Goal: Task Accomplishment & Management: Use online tool/utility

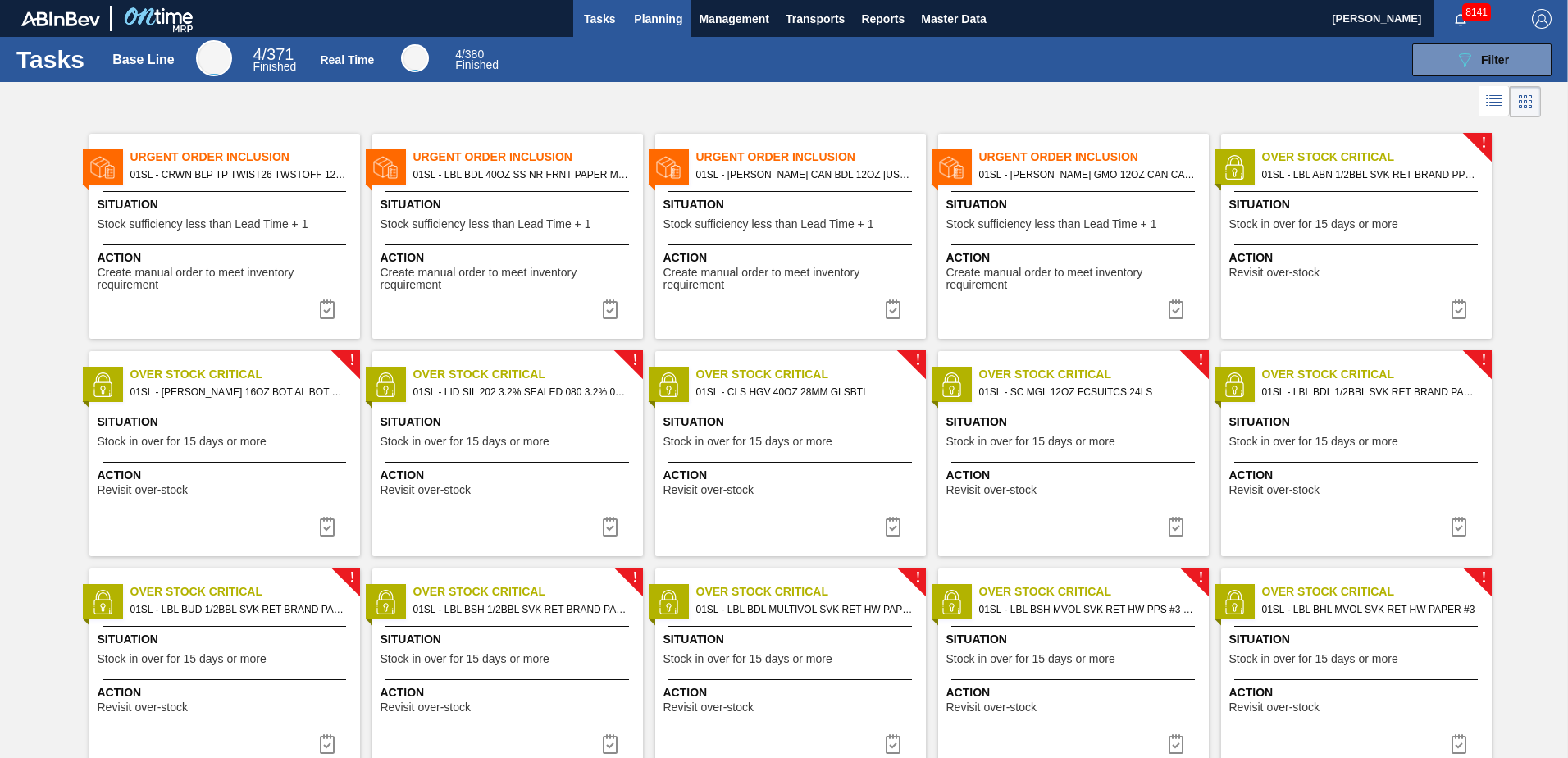
click at [651, 30] on button "Planning" at bounding box center [658, 18] width 65 height 37
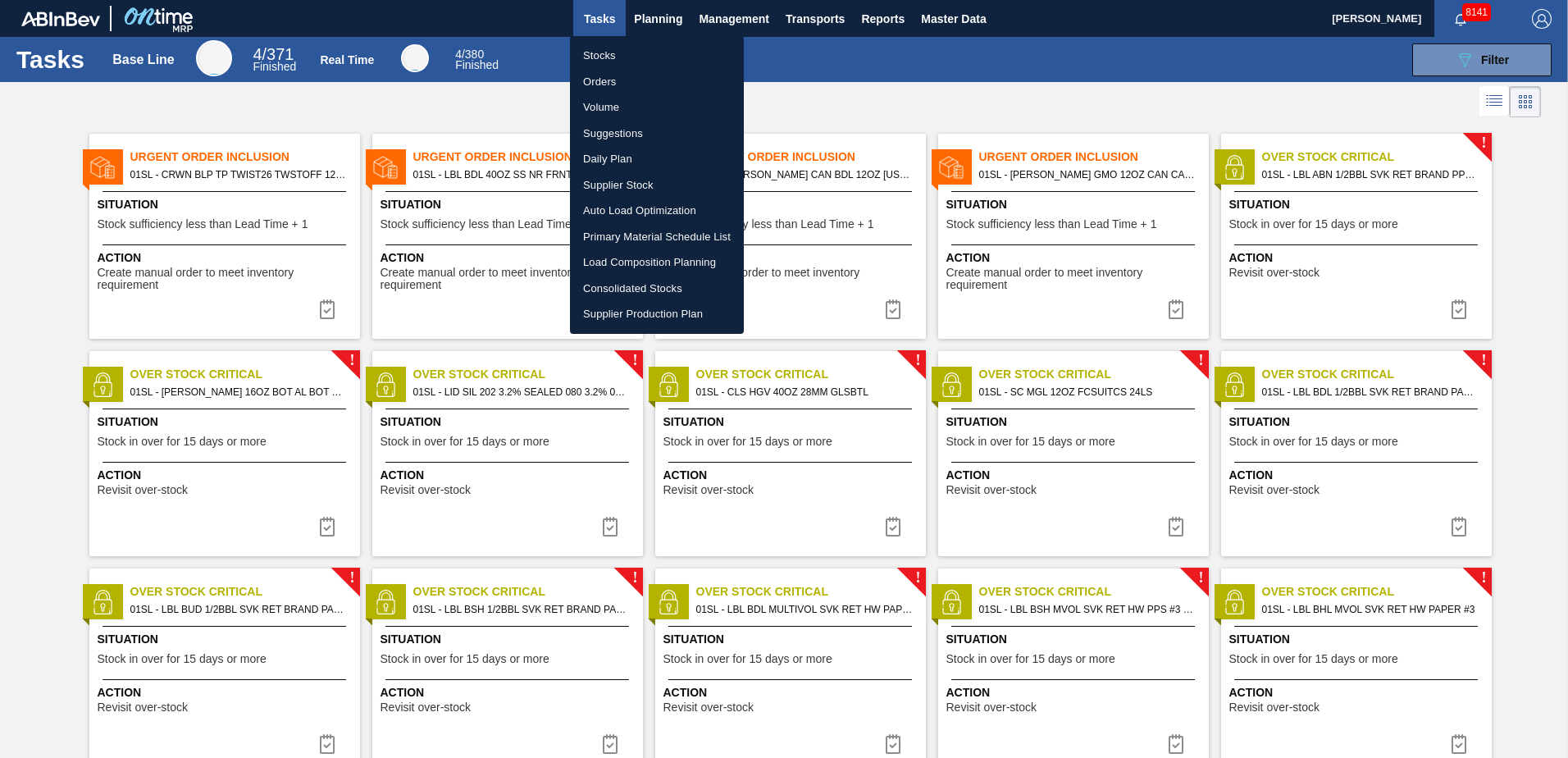
click at [658, 133] on li "Suggestions" at bounding box center [657, 133] width 174 height 26
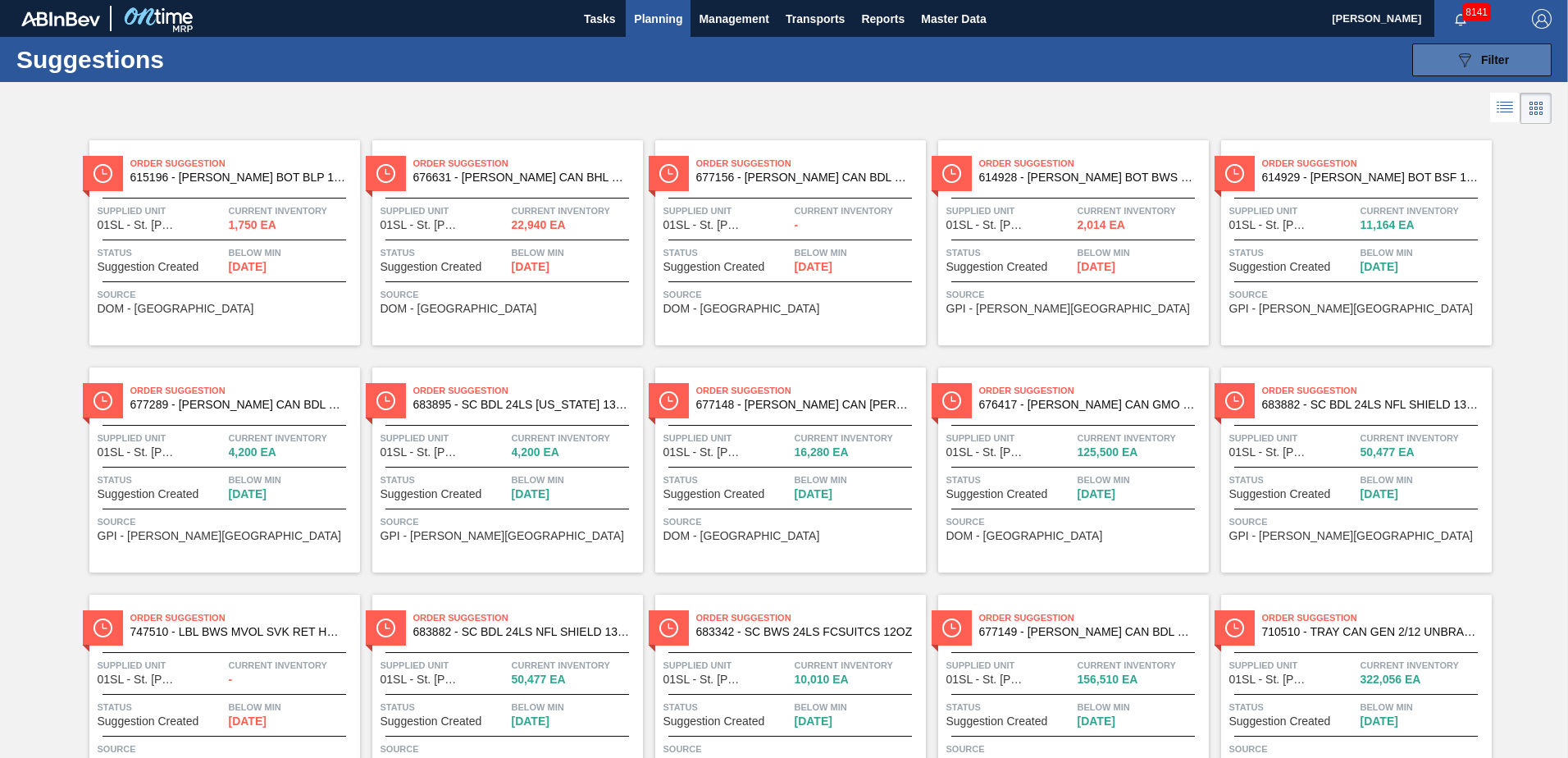
click at [1462, 66] on icon at bounding box center [1465, 60] width 12 height 14
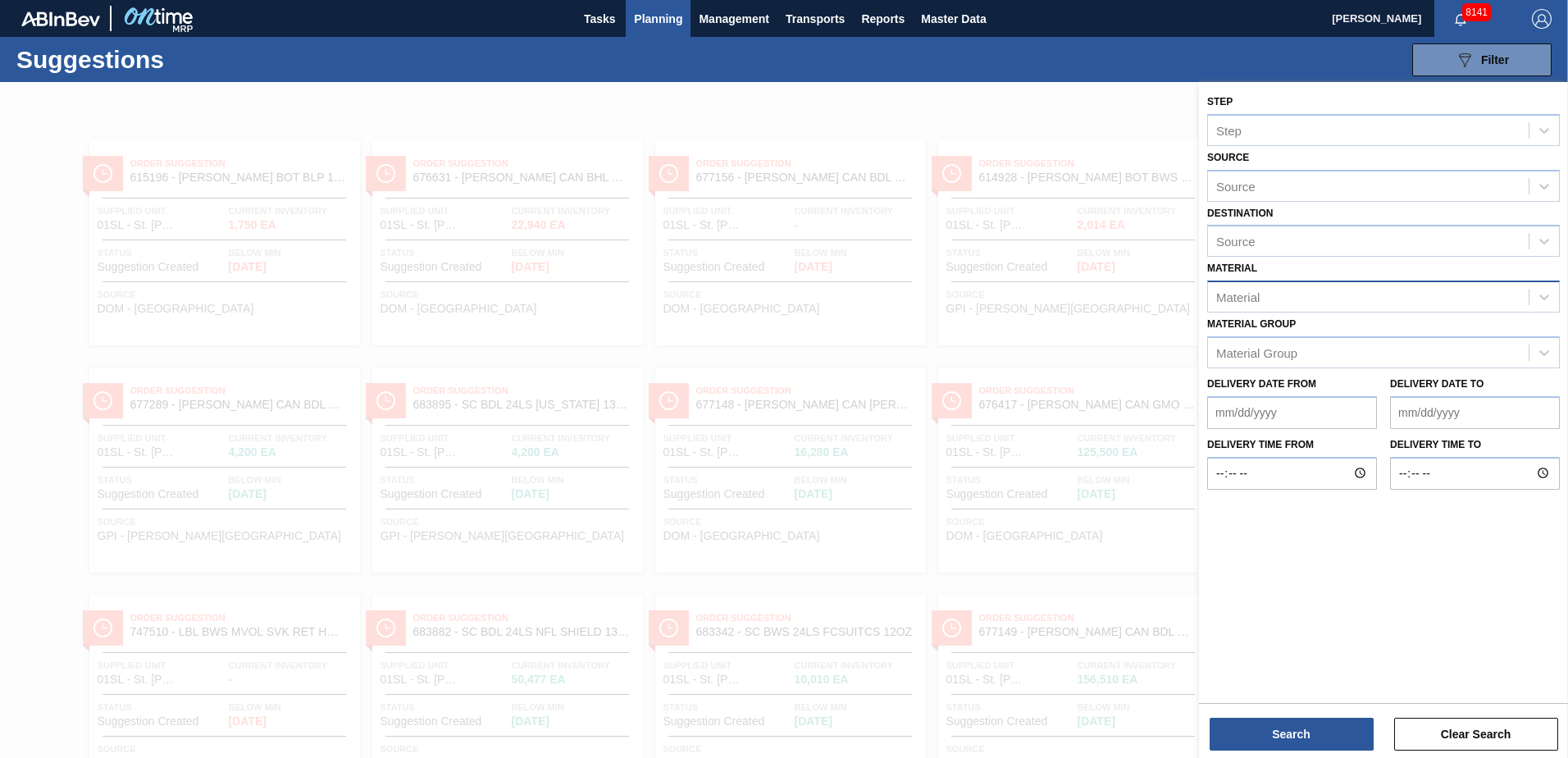
drag, startPoint x: 1314, startPoint y: 303, endPoint x: 1334, endPoint y: 295, distance: 21.5
click at [1314, 301] on div "Material" at bounding box center [1368, 297] width 321 height 24
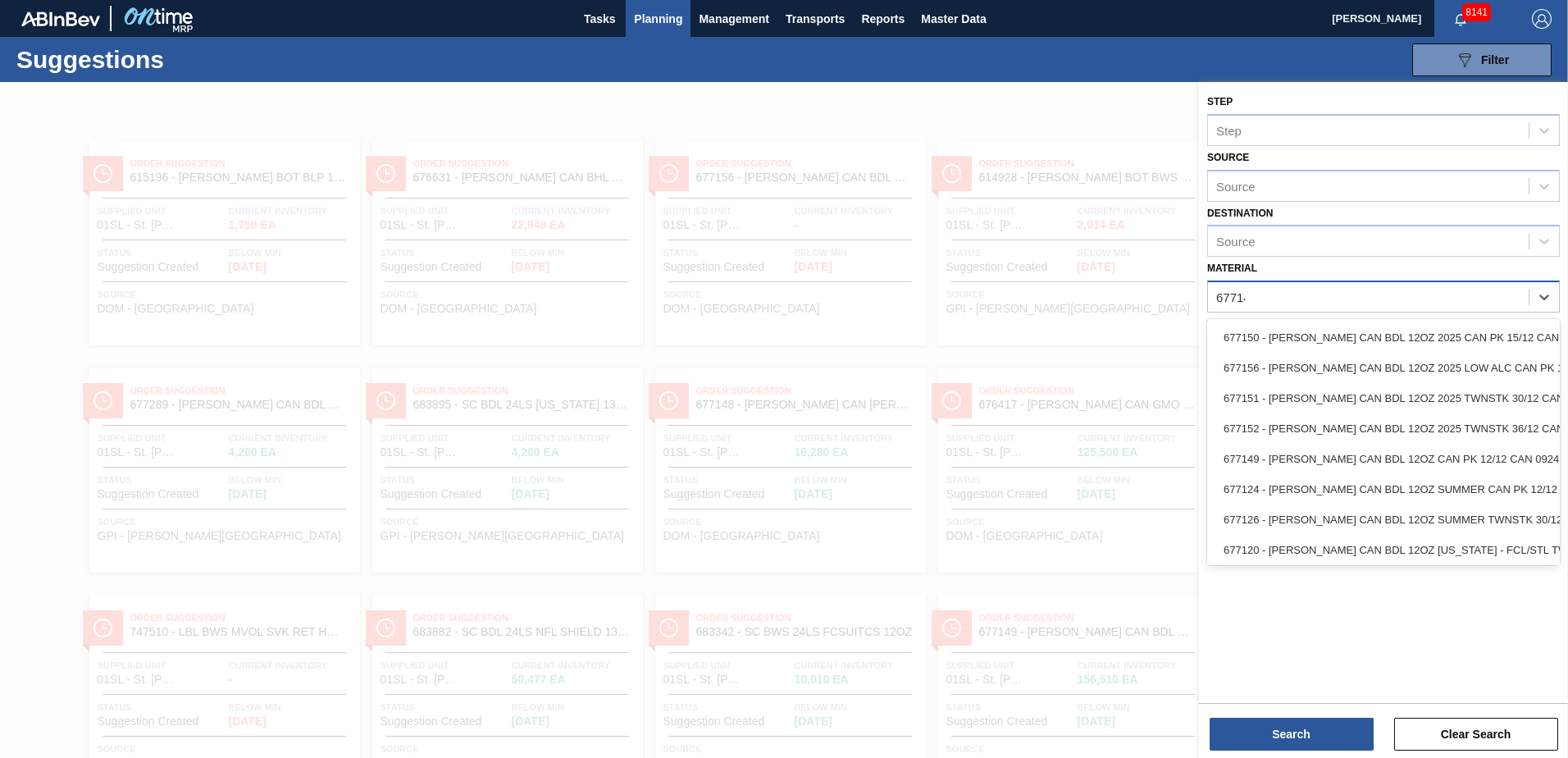
type input "677149"
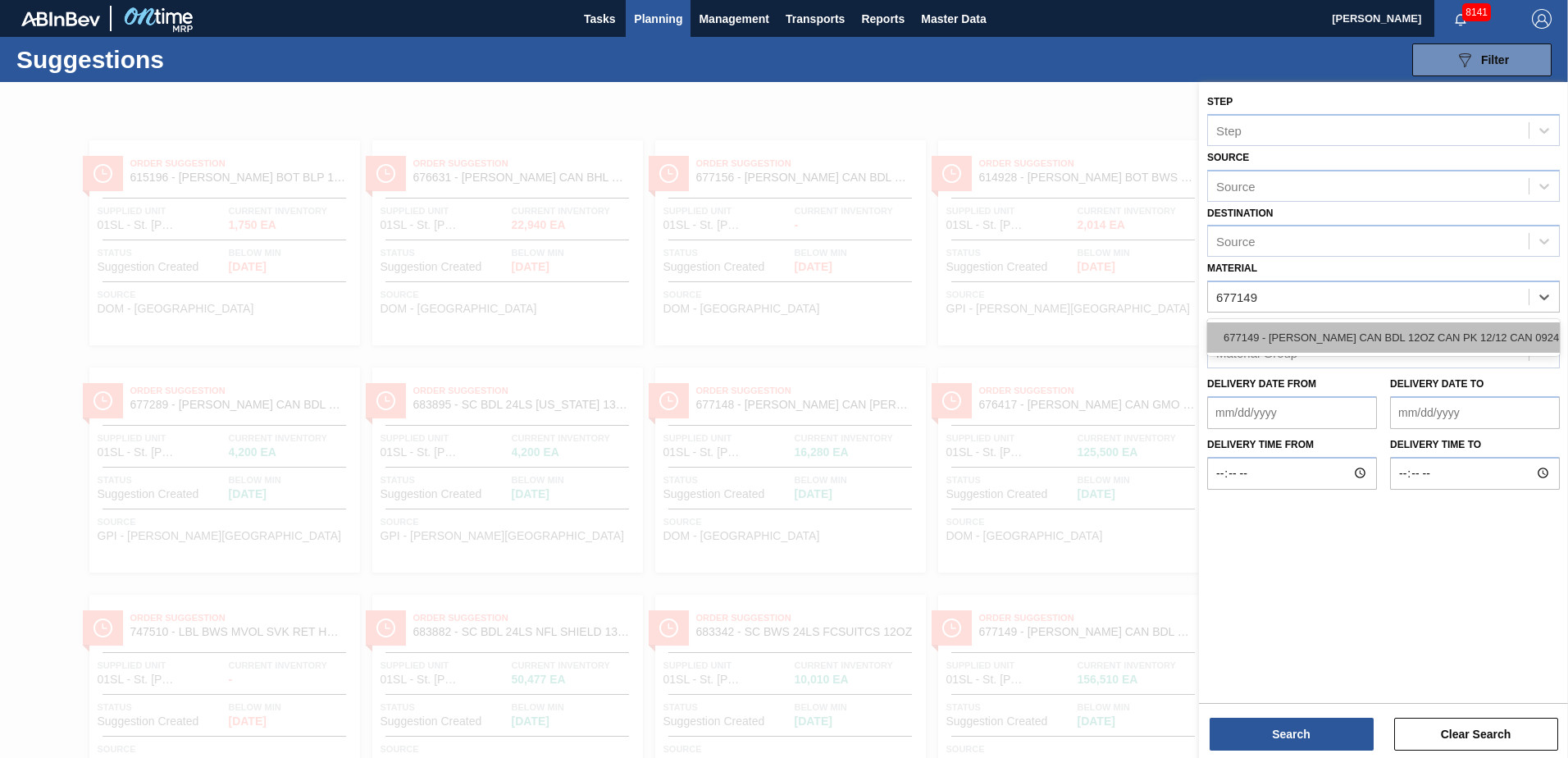
click at [1298, 332] on div "677149 - [PERSON_NAME] CAN BDL 12OZ CAN PK 12/12 CAN 0924" at bounding box center [1384, 338] width 353 height 30
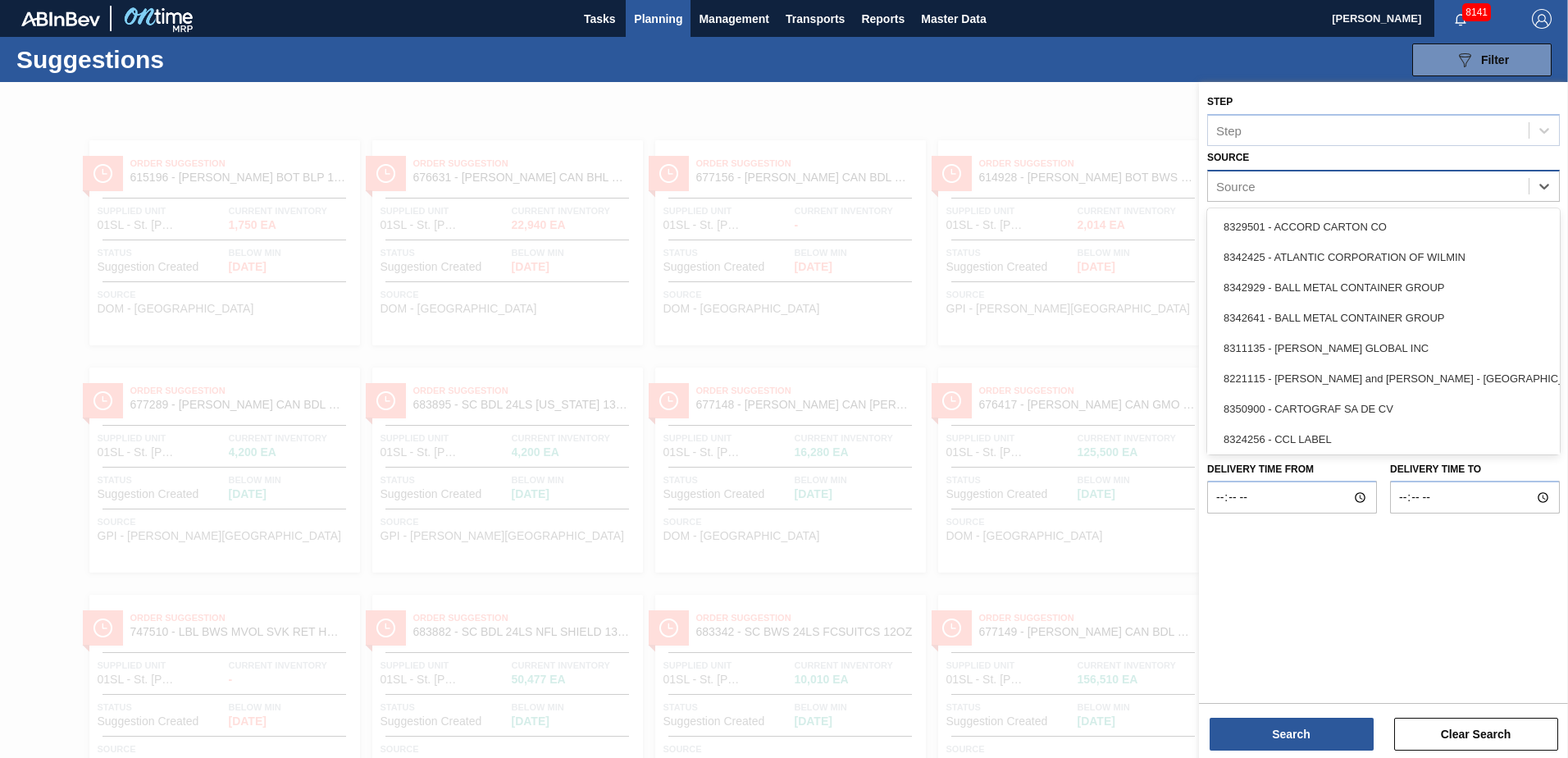
click at [1299, 190] on div "Source" at bounding box center [1368, 185] width 321 height 24
click at [1106, 126] on div at bounding box center [784, 461] width 1568 height 758
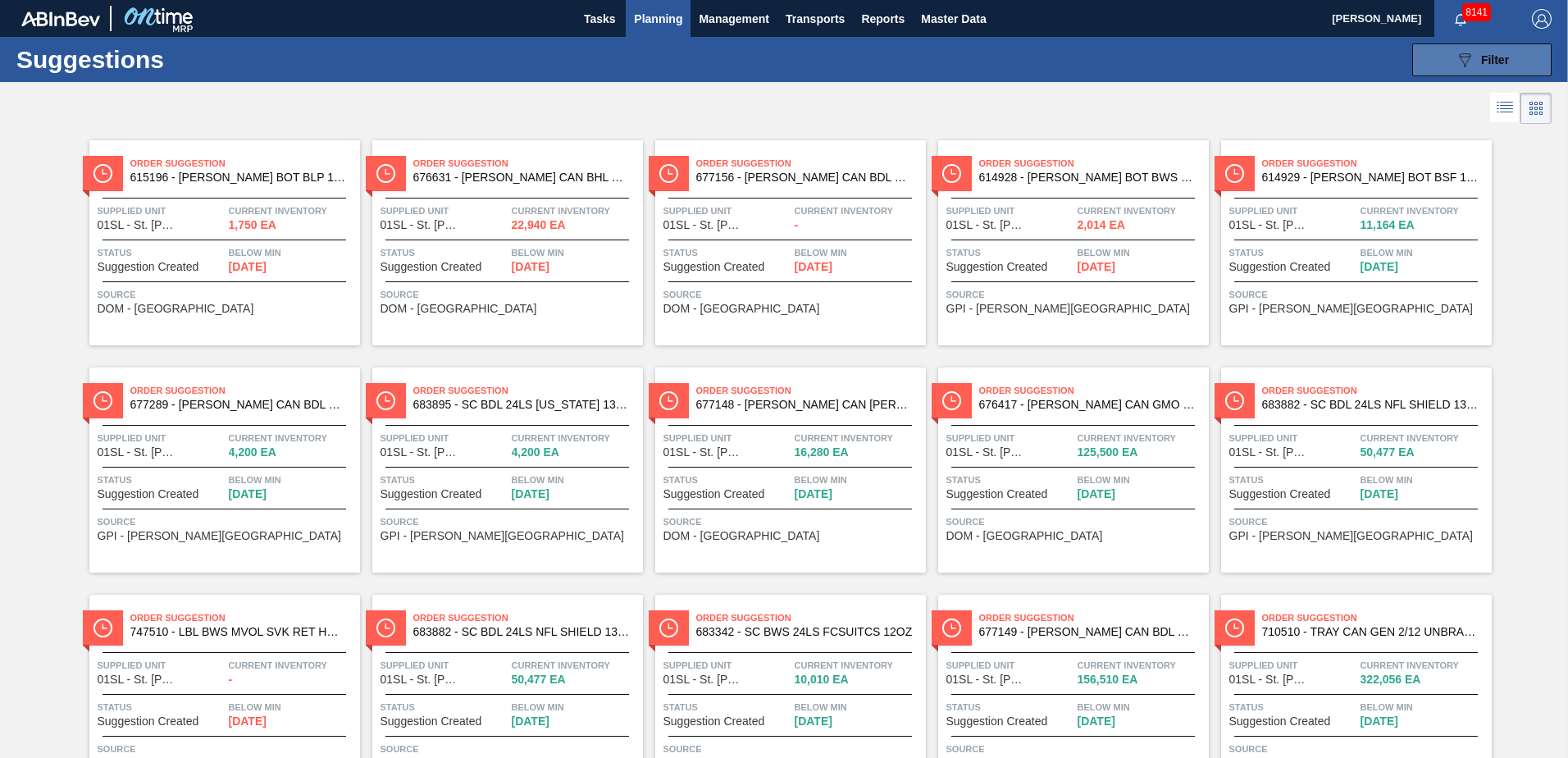
click at [1465, 63] on icon "089F7B8B-B2A5-4AFE-B5C0-19BA573D28AC" at bounding box center [1465, 60] width 20 height 20
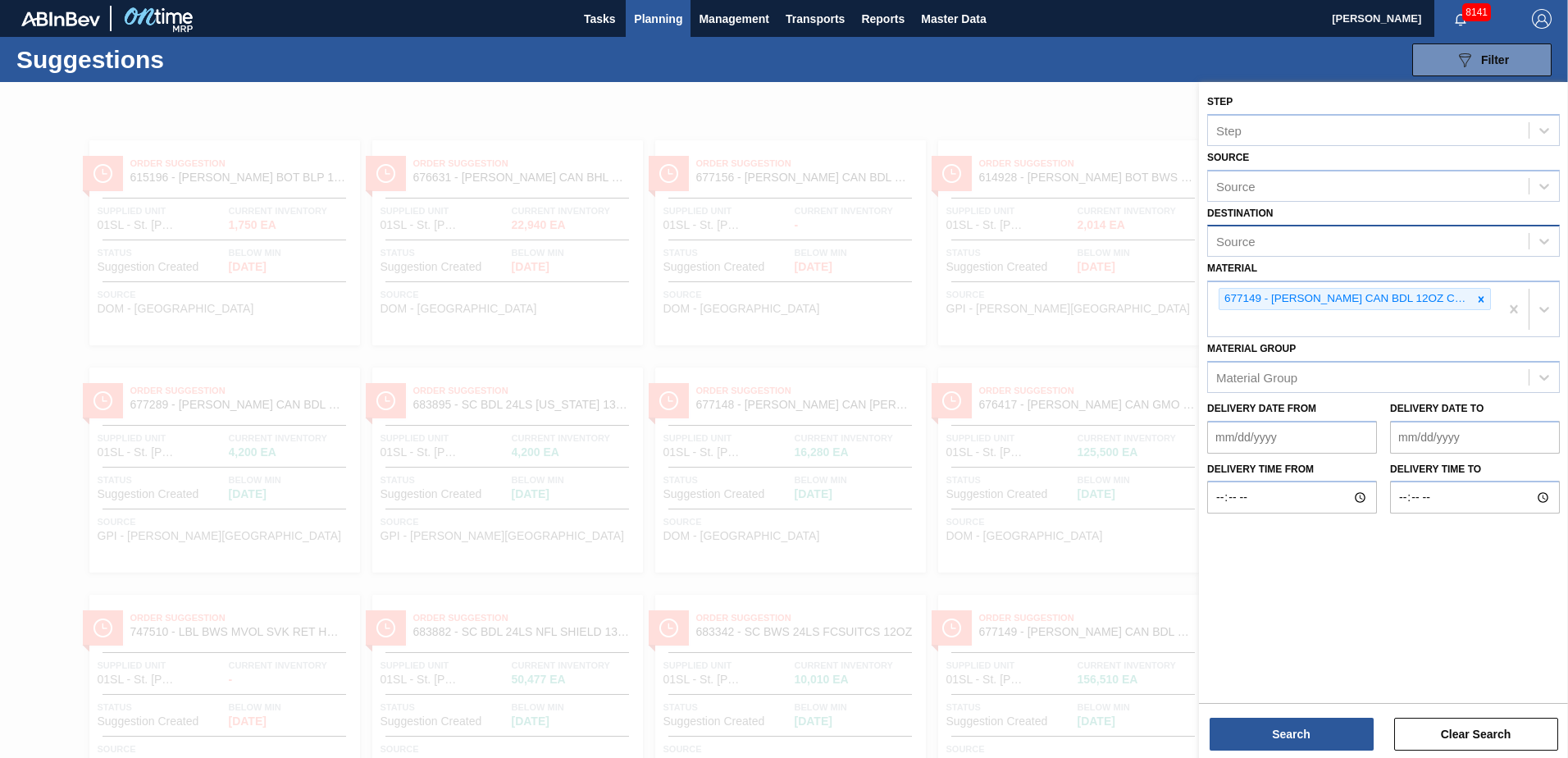
click at [1350, 249] on div "Source" at bounding box center [1368, 241] width 321 height 24
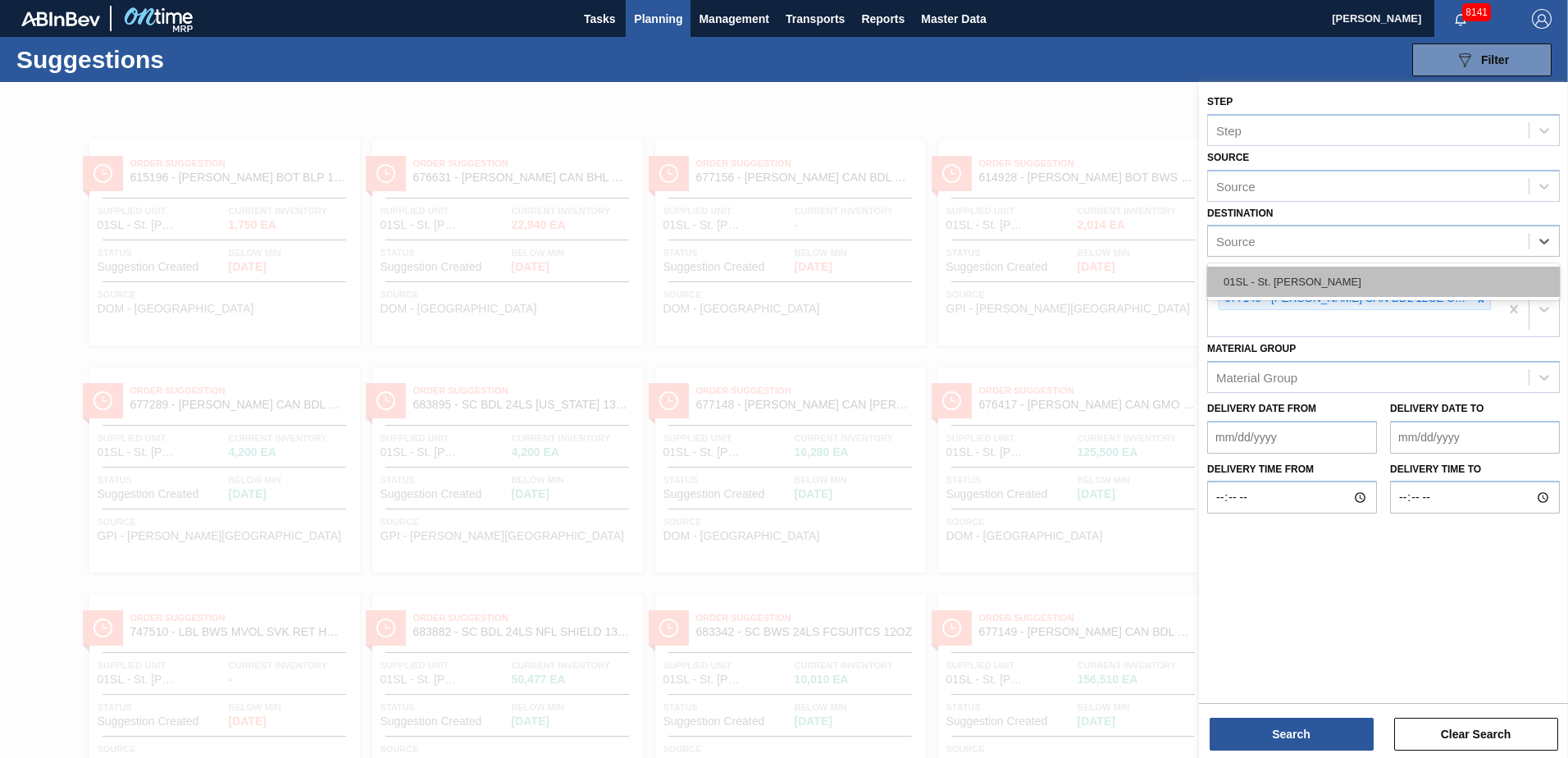
click at [1340, 285] on div "01SL - St. [PERSON_NAME]" at bounding box center [1384, 282] width 353 height 30
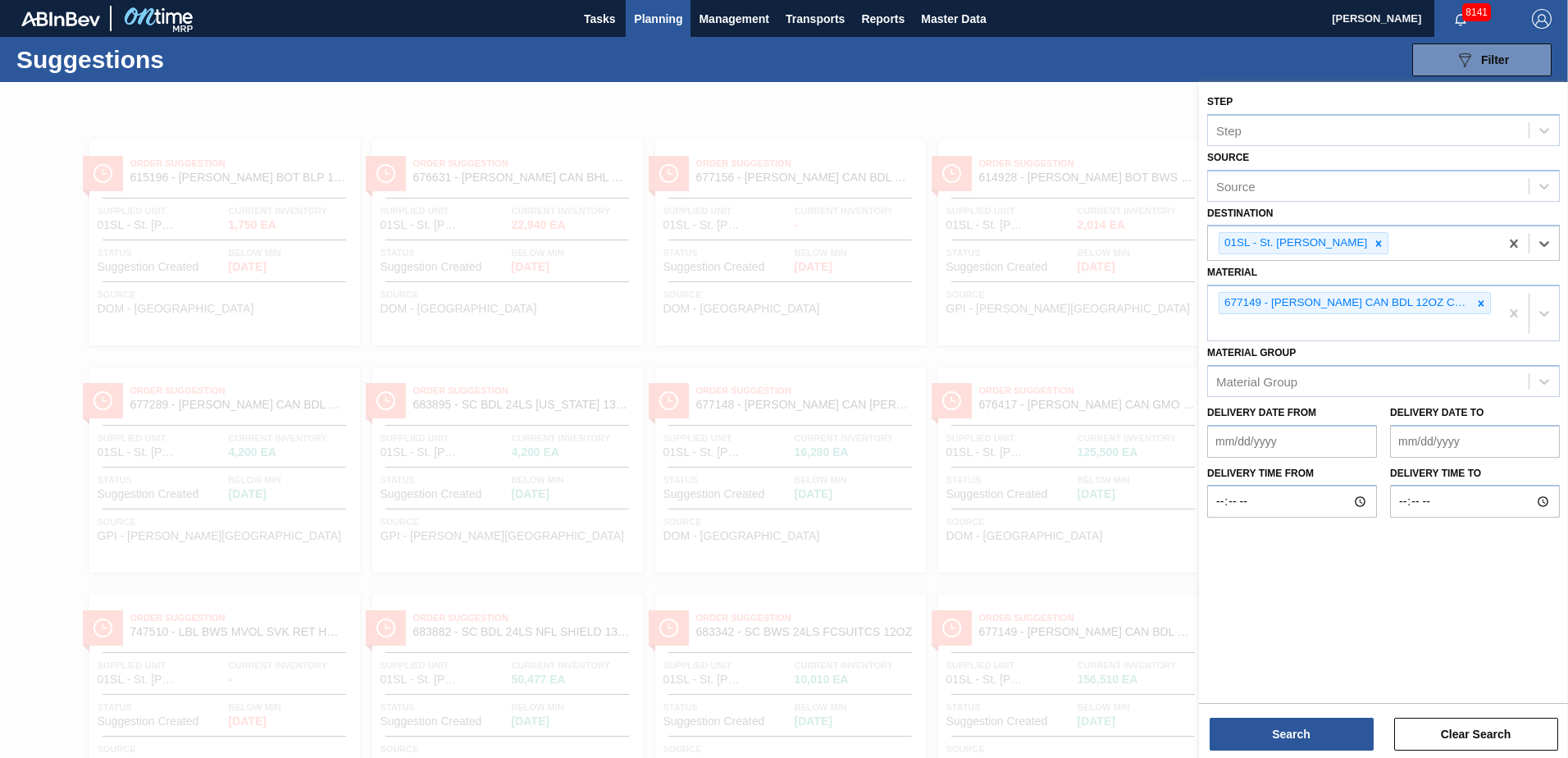
click at [1290, 449] on from "Delivery Date from" at bounding box center [1293, 441] width 170 height 33
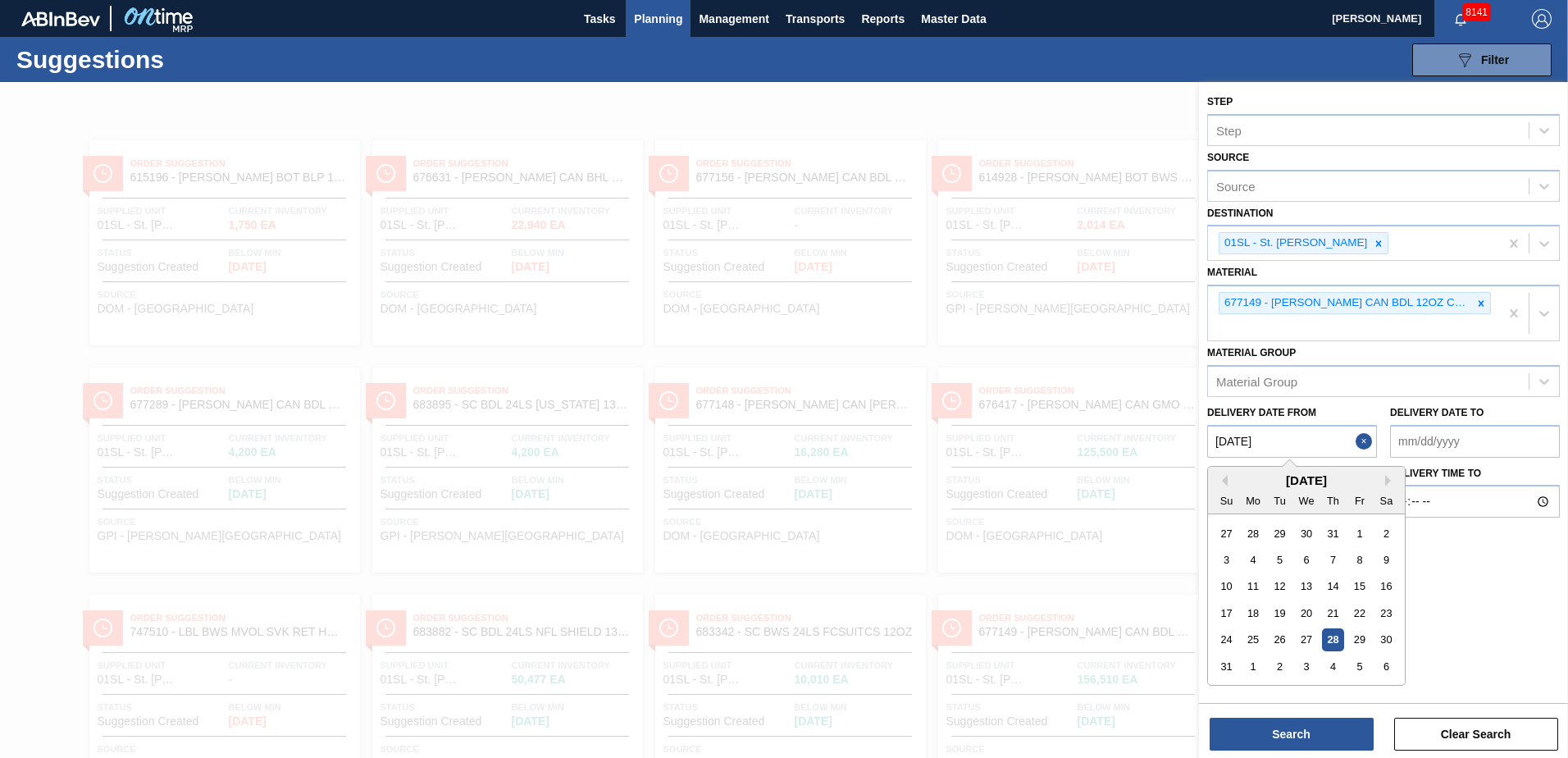
type from "[DATE]"
click at [1335, 637] on div "28" at bounding box center [1333, 639] width 22 height 22
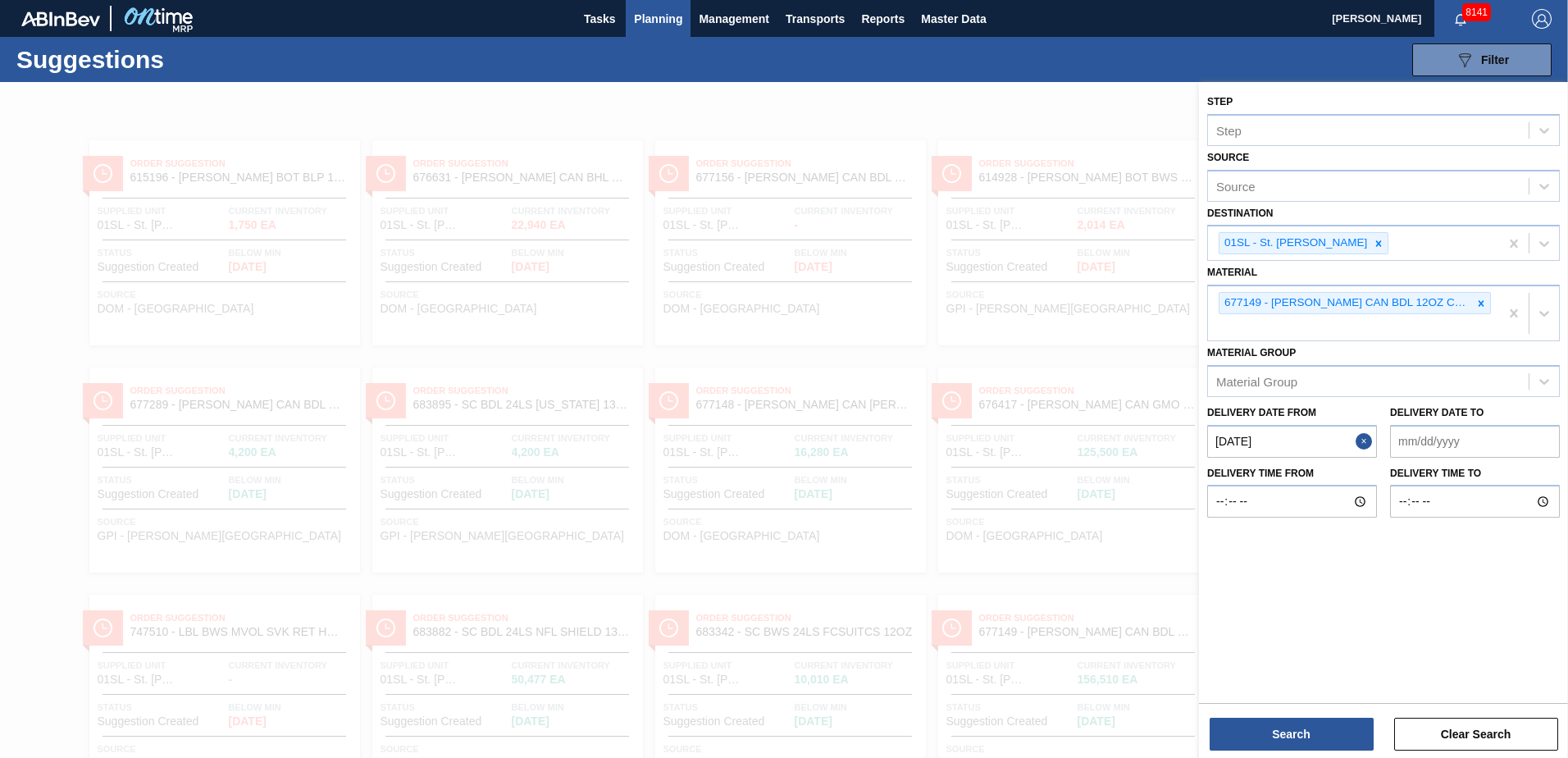
click at [1465, 441] on to "Delivery Date to" at bounding box center [1475, 441] width 170 height 33
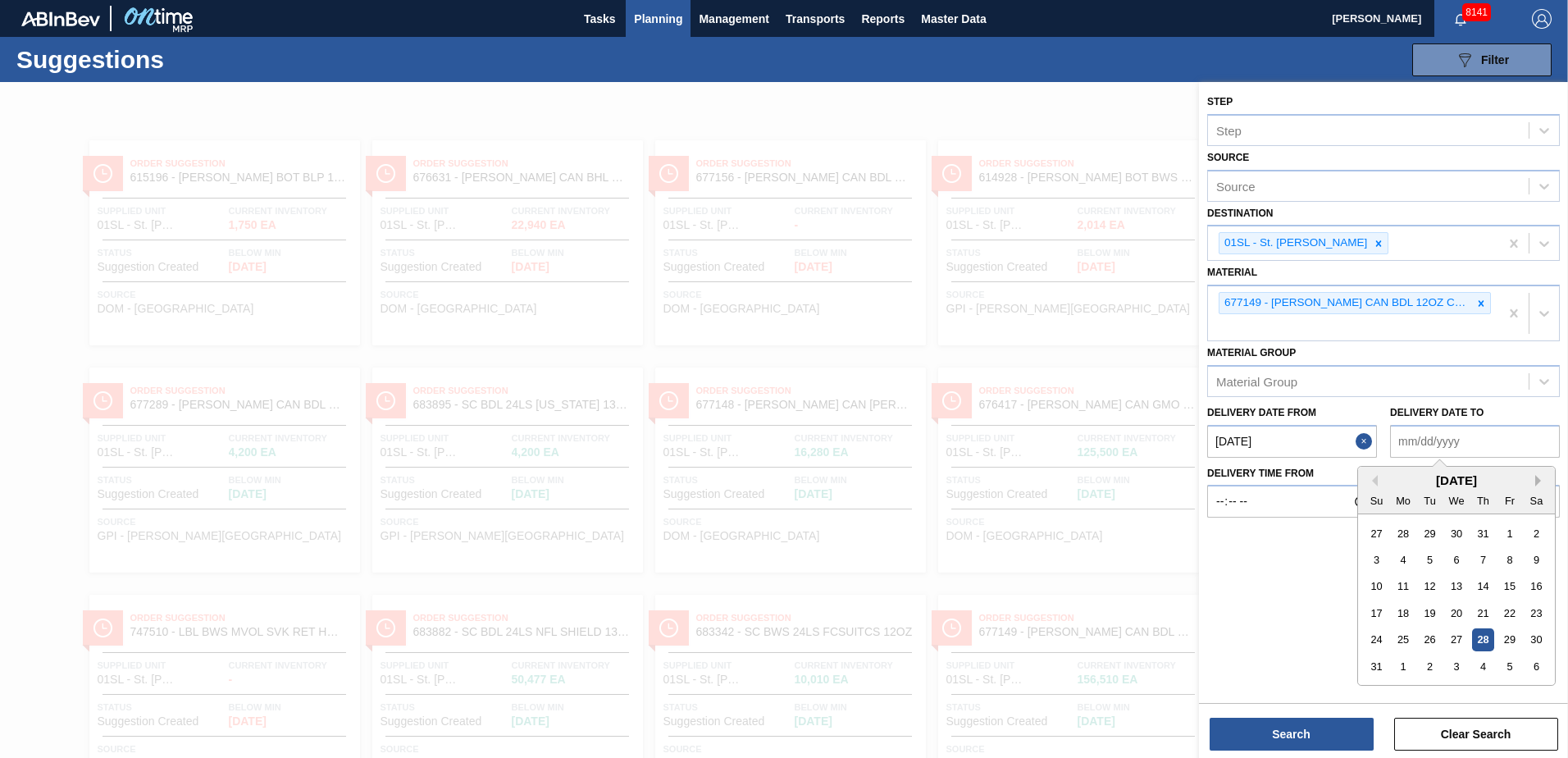
click at [1537, 479] on button "Next Month" at bounding box center [1542, 481] width 11 height 11
click at [1542, 528] on div "1" at bounding box center [1536, 533] width 22 height 22
type to "[DATE]"
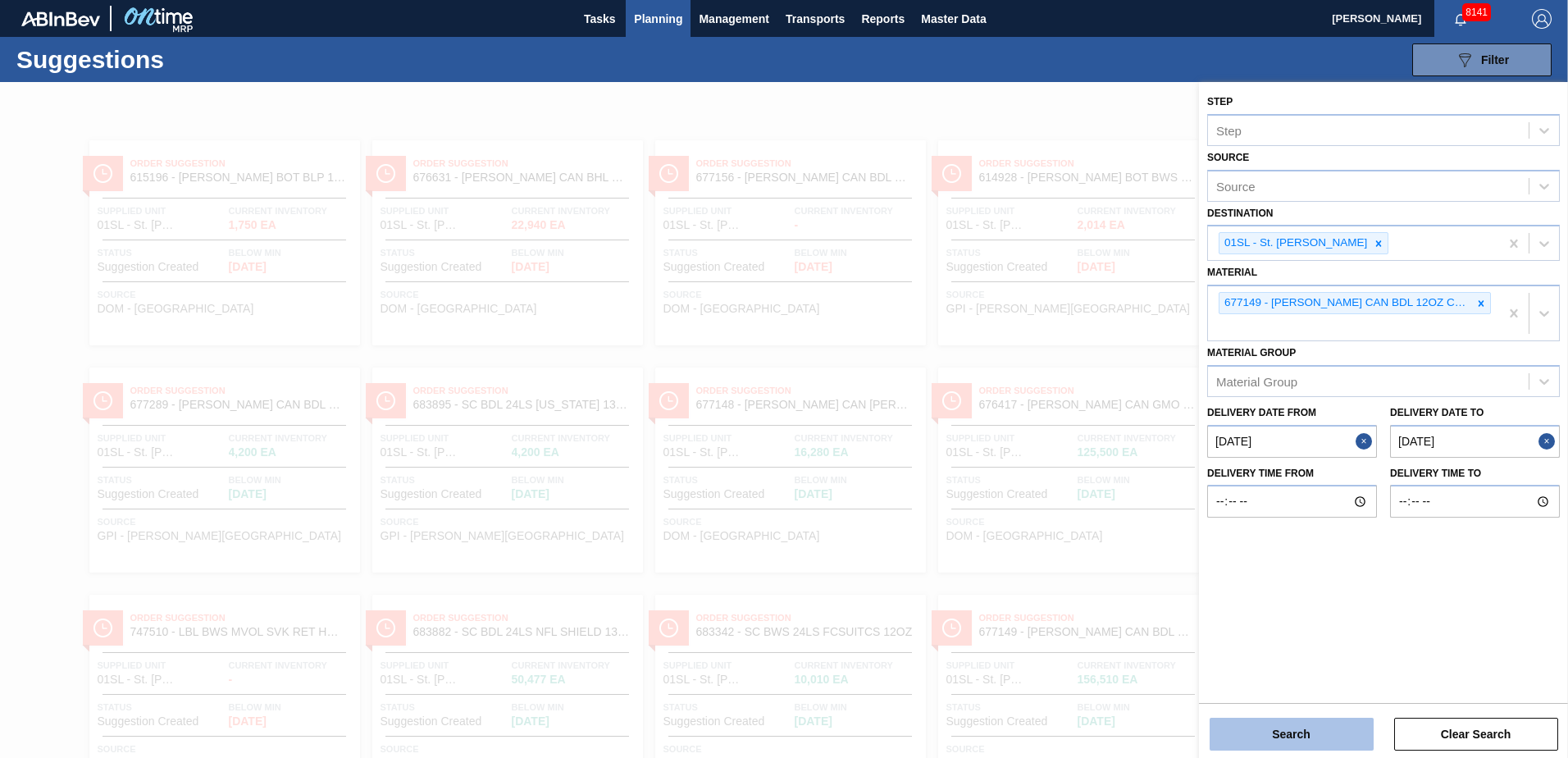
click at [1336, 733] on button "Search" at bounding box center [1291, 734] width 164 height 33
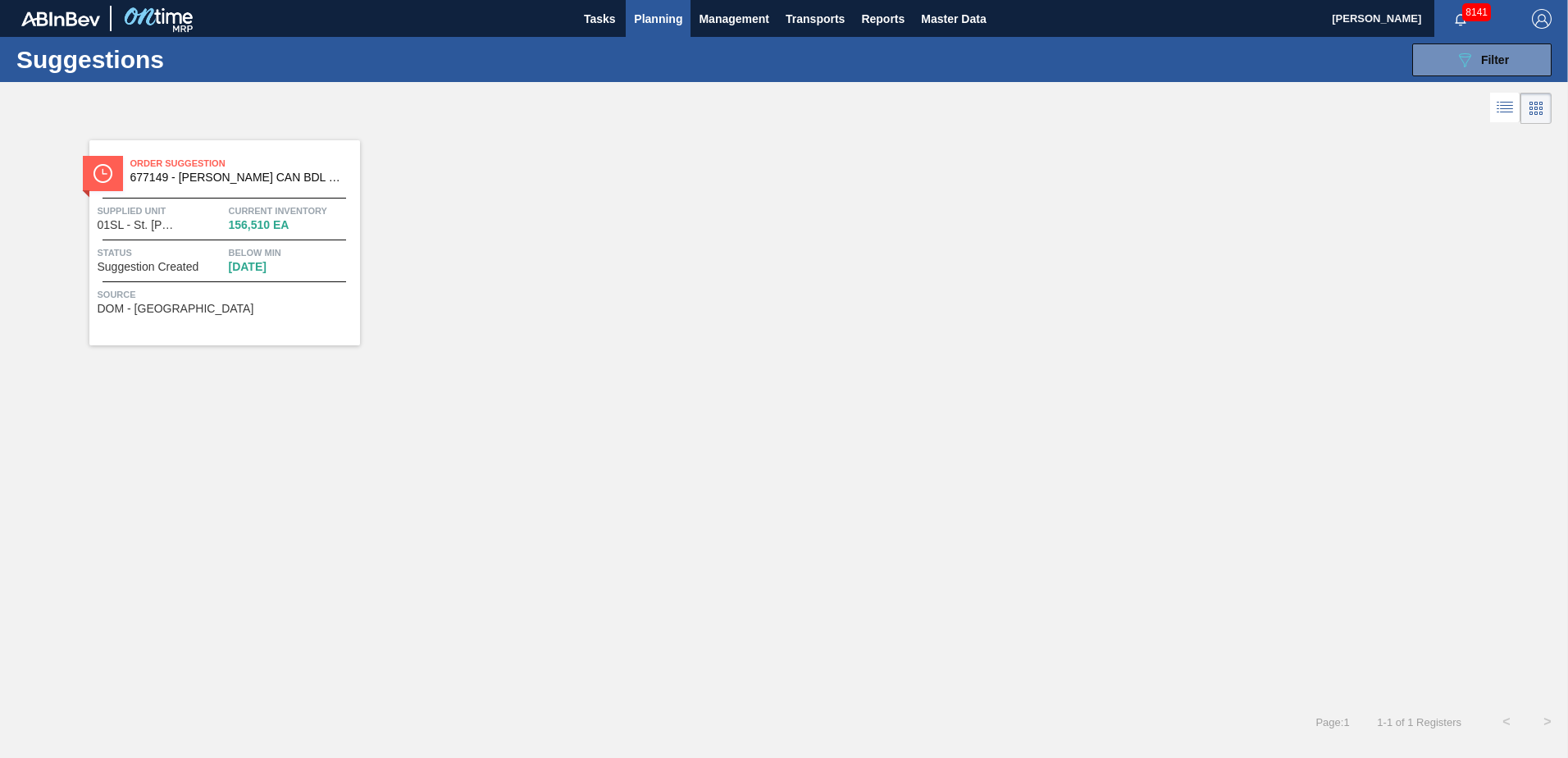
click at [1506, 98] on icon at bounding box center [1505, 107] width 20 height 20
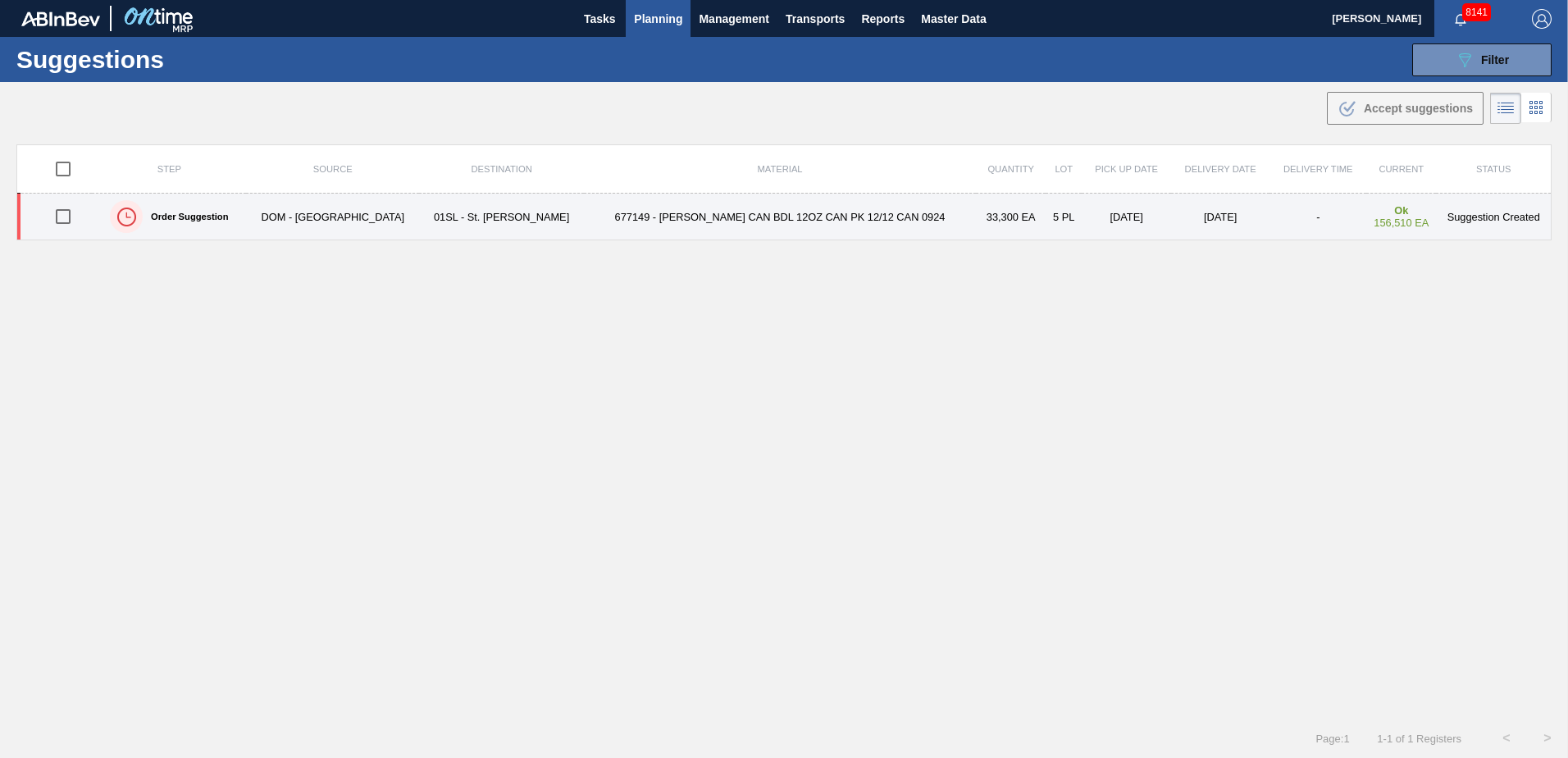
click at [71, 217] on input "checkbox" at bounding box center [63, 217] width 34 height 34
checkbox input "true"
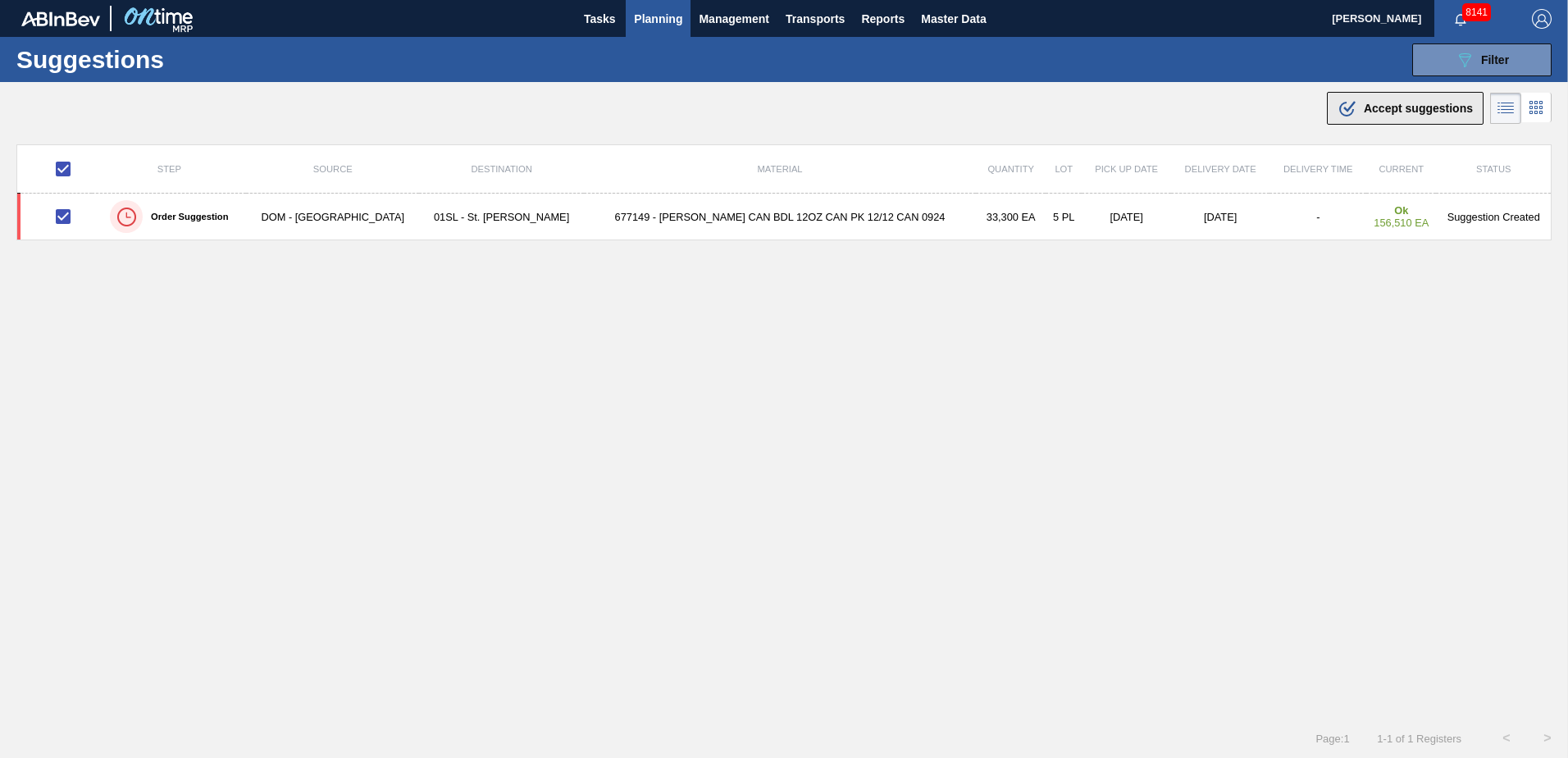
click at [1368, 109] on span "Accept suggestions" at bounding box center [1418, 109] width 109 height 13
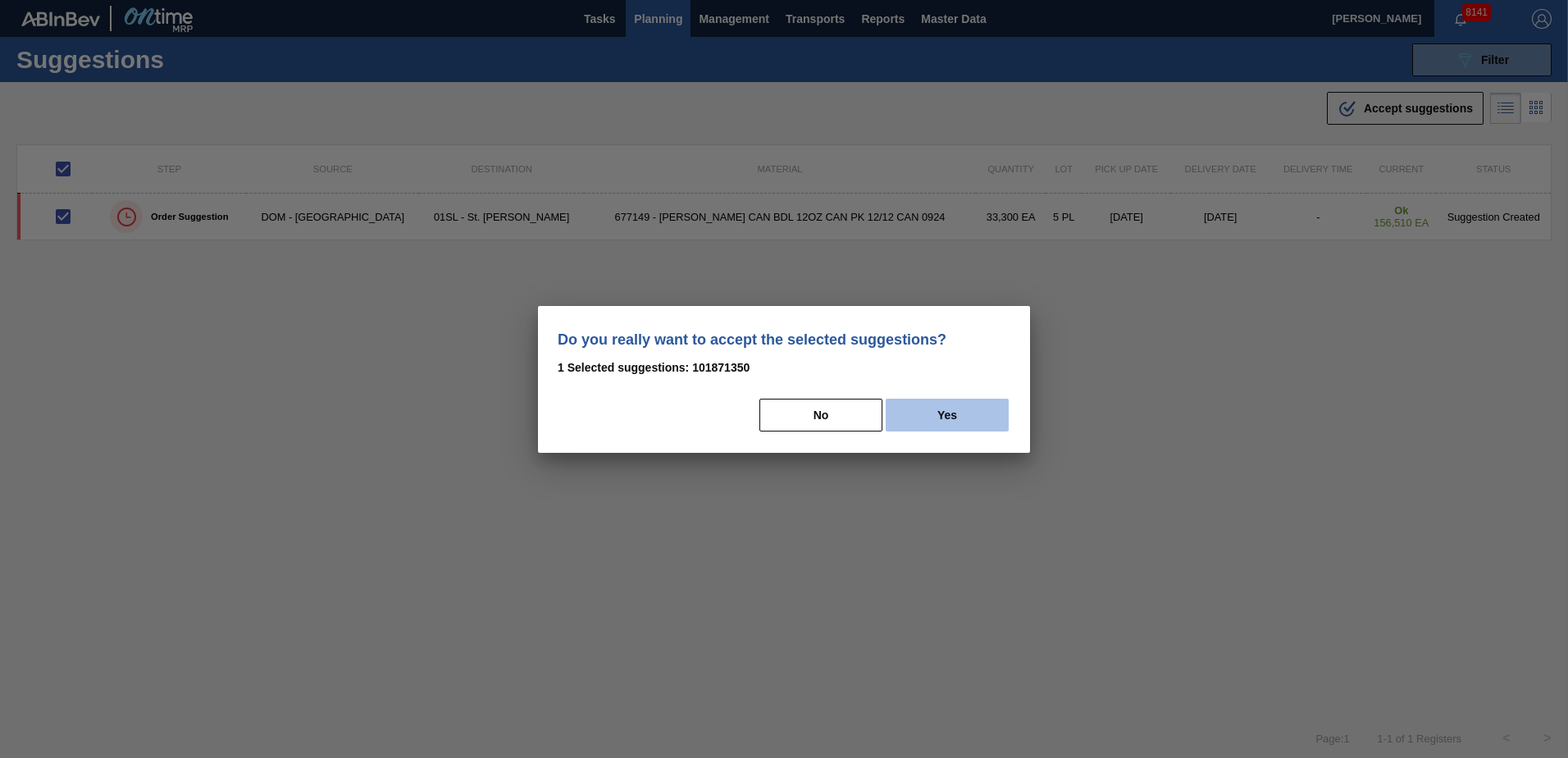
click at [983, 416] on button "Yes" at bounding box center [948, 415] width 123 height 33
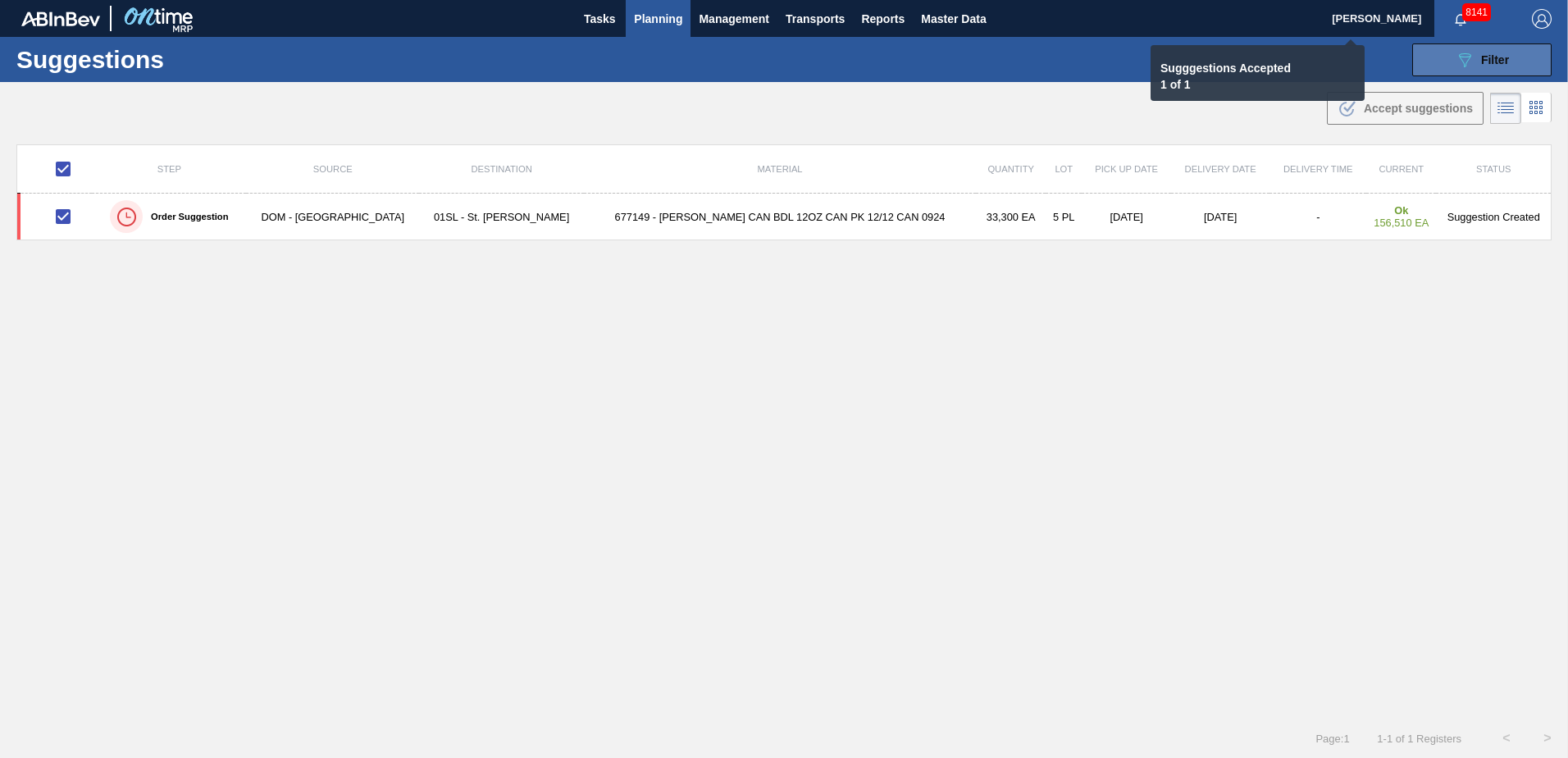
checkbox input "false"
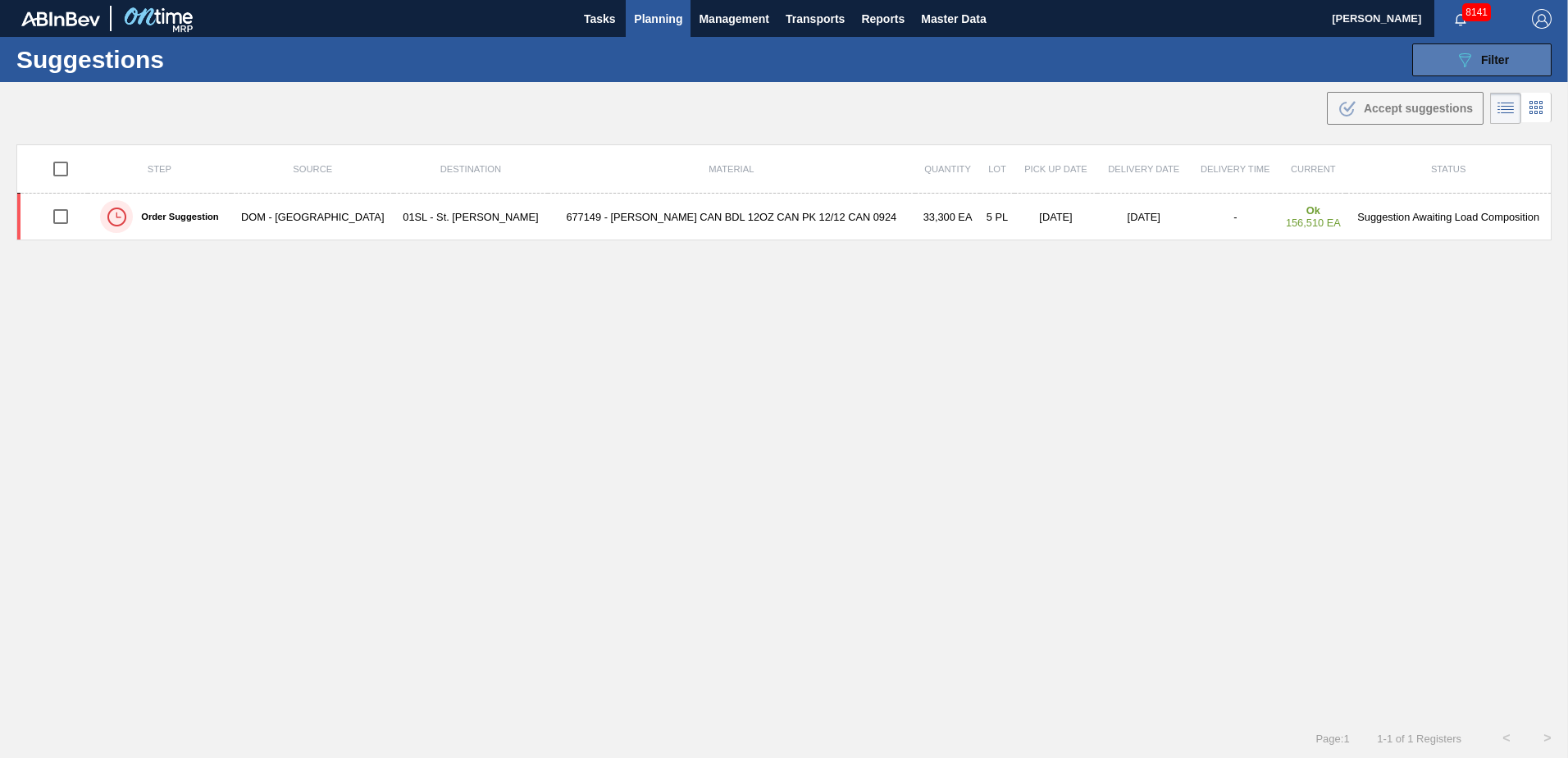
click at [1467, 67] on icon "089F7B8B-B2A5-4AFE-B5C0-19BA573D28AC" at bounding box center [1465, 60] width 20 height 20
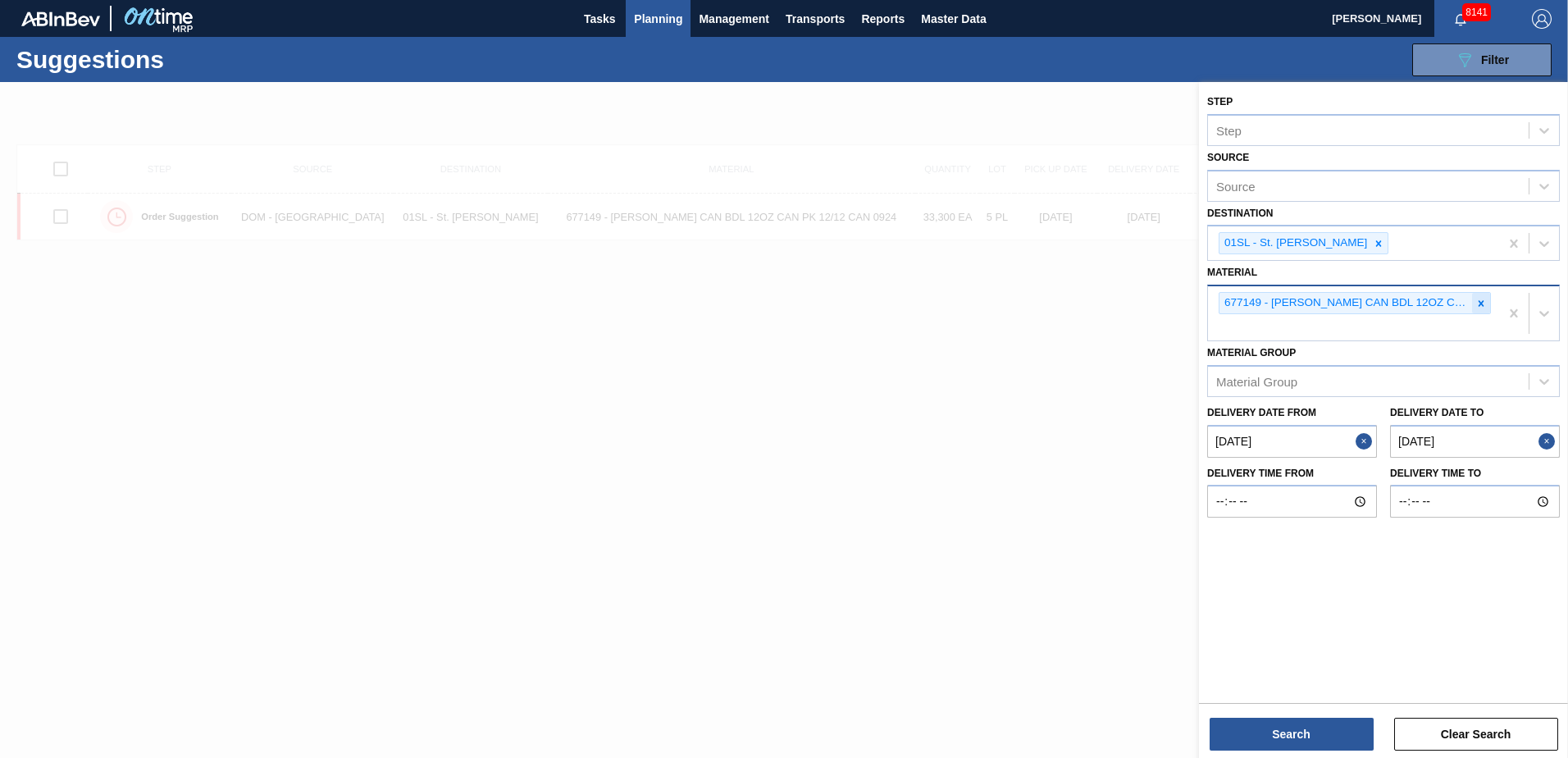
click at [1481, 302] on icon at bounding box center [1481, 304] width 11 height 11
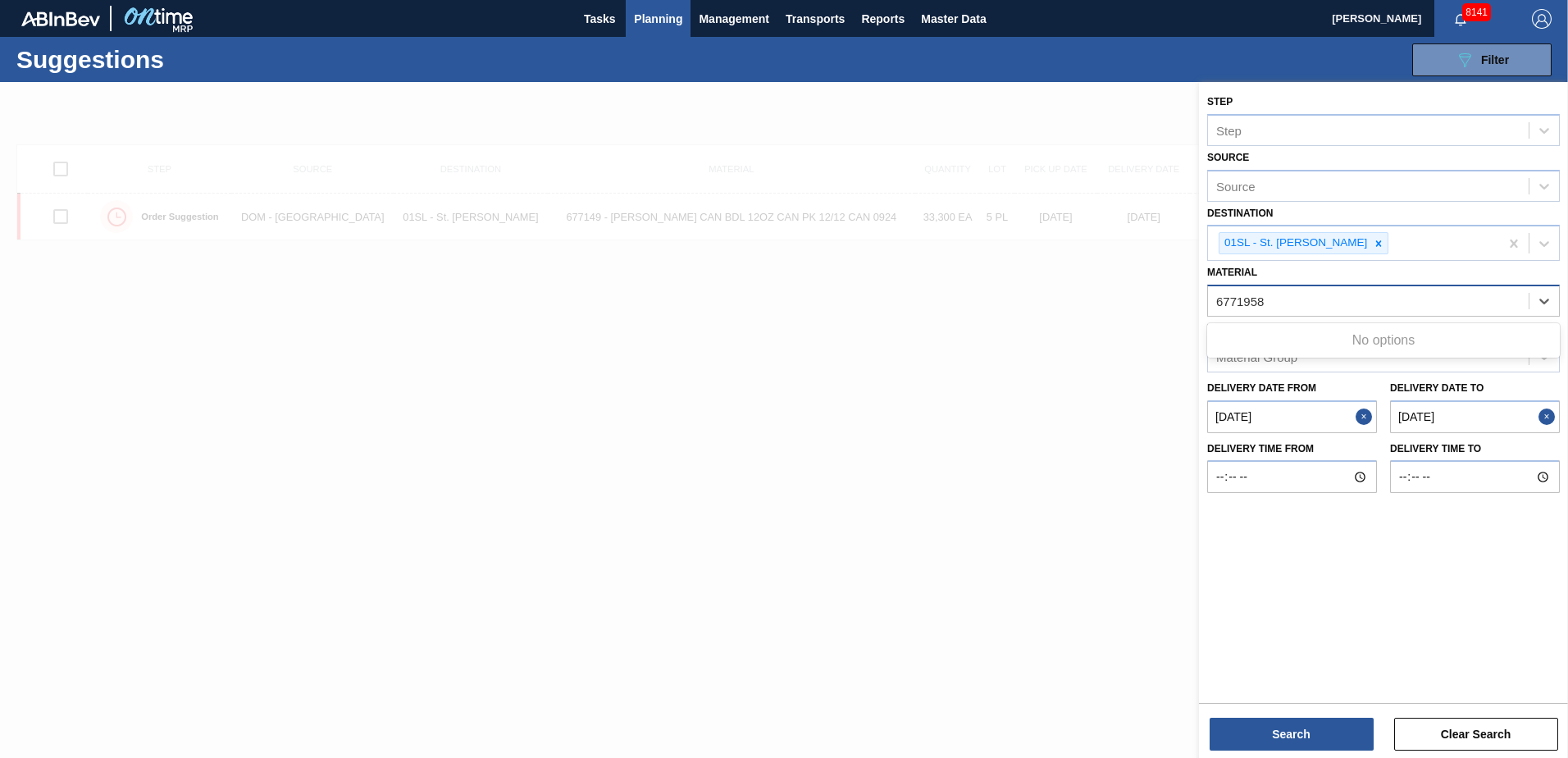
type input "677195"
click at [1406, 340] on div "677195 - [PERSON_NAME] CAN BHL 12OZ OUTDOORS CAN PK 12/12" at bounding box center [1384, 342] width 353 height 30
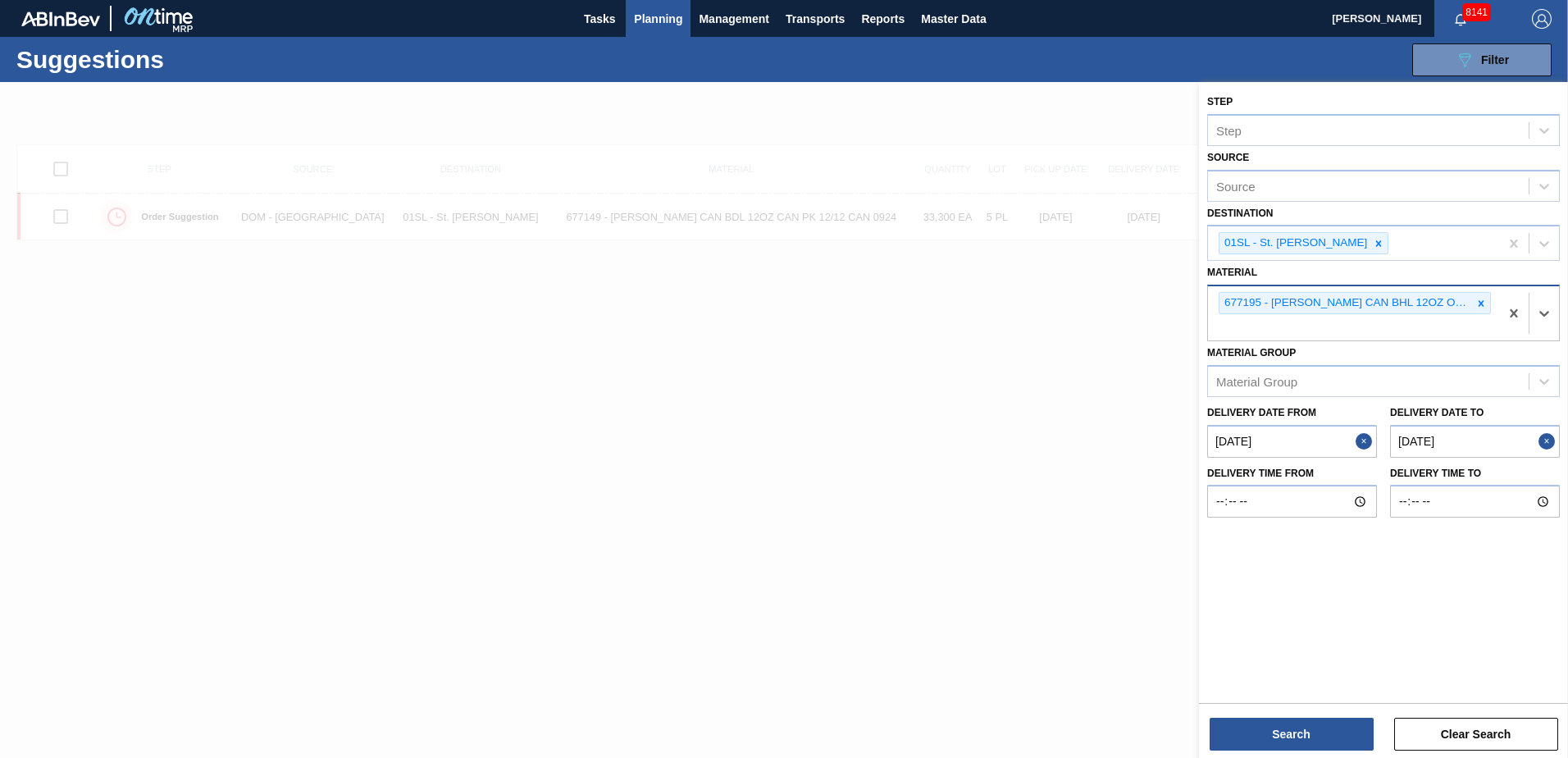
click at [1324, 717] on div "Search Clear Search" at bounding box center [1384, 726] width 369 height 46
click at [1318, 725] on button "Search" at bounding box center [1291, 734] width 164 height 33
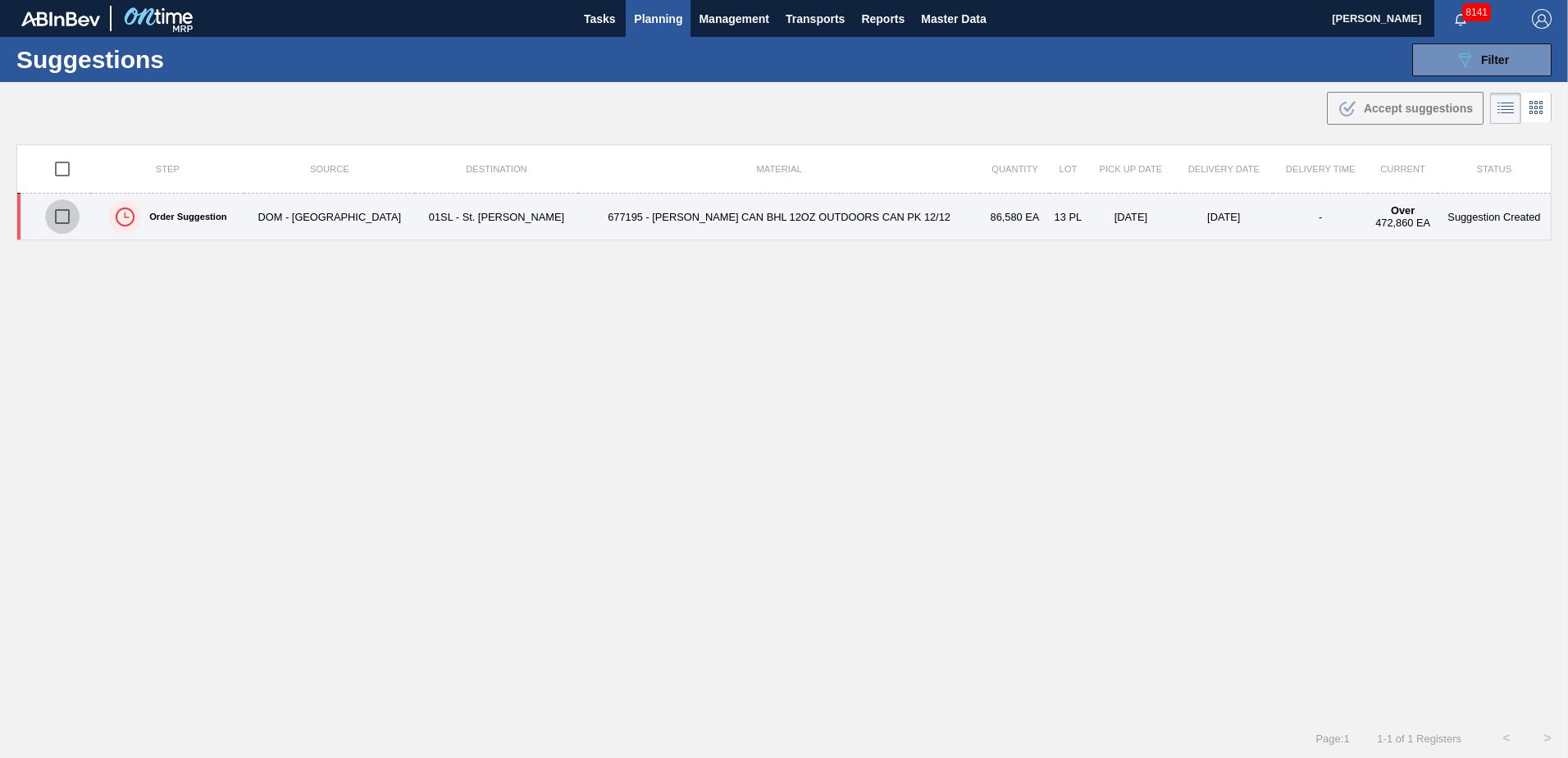
click at [59, 217] on input "checkbox" at bounding box center [62, 217] width 34 height 34
checkbox input "true"
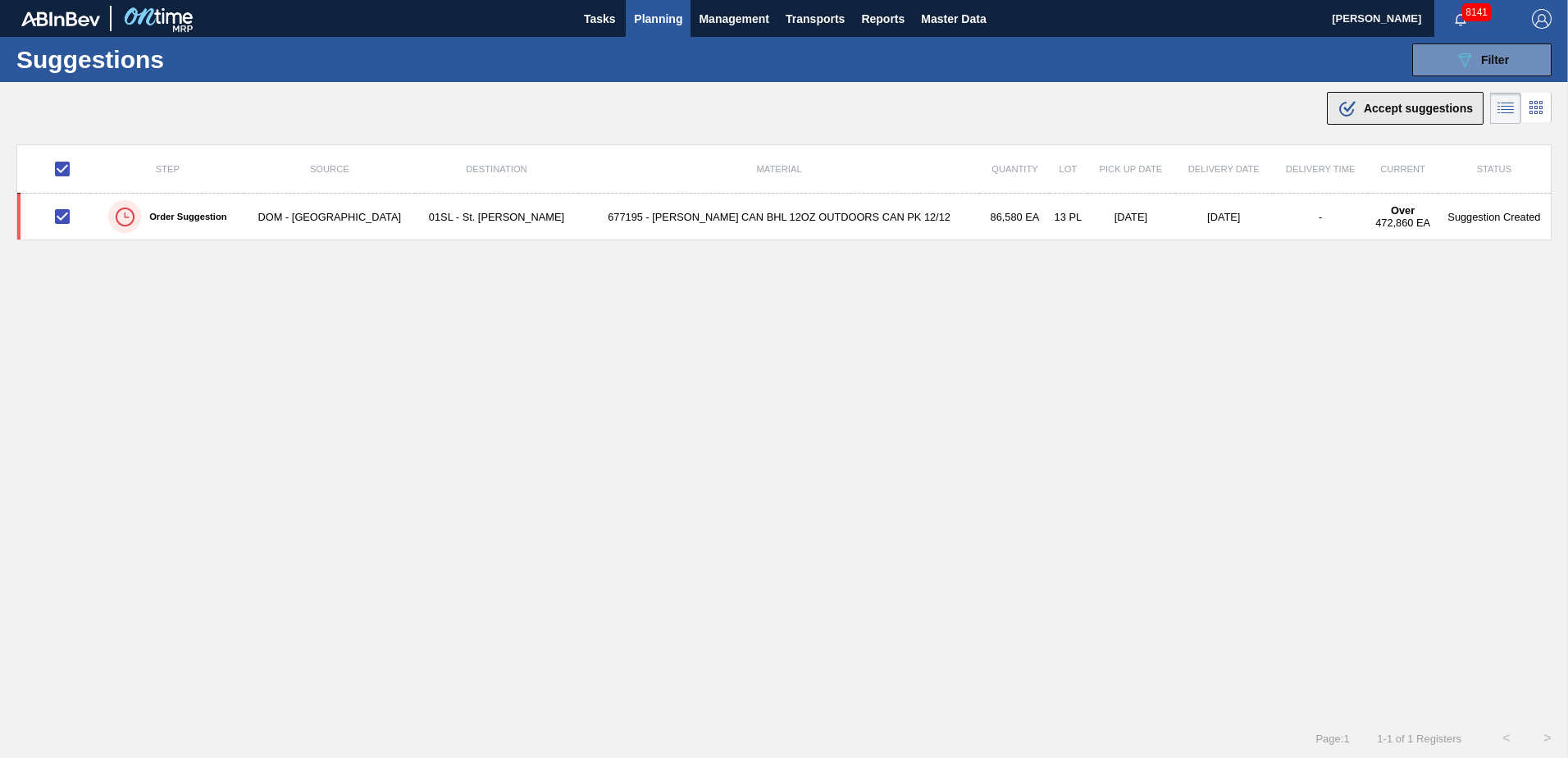
click at [1327, 123] on button ".b{fill:var(--color-action-default)} Accept suggestions" at bounding box center [1405, 108] width 157 height 33
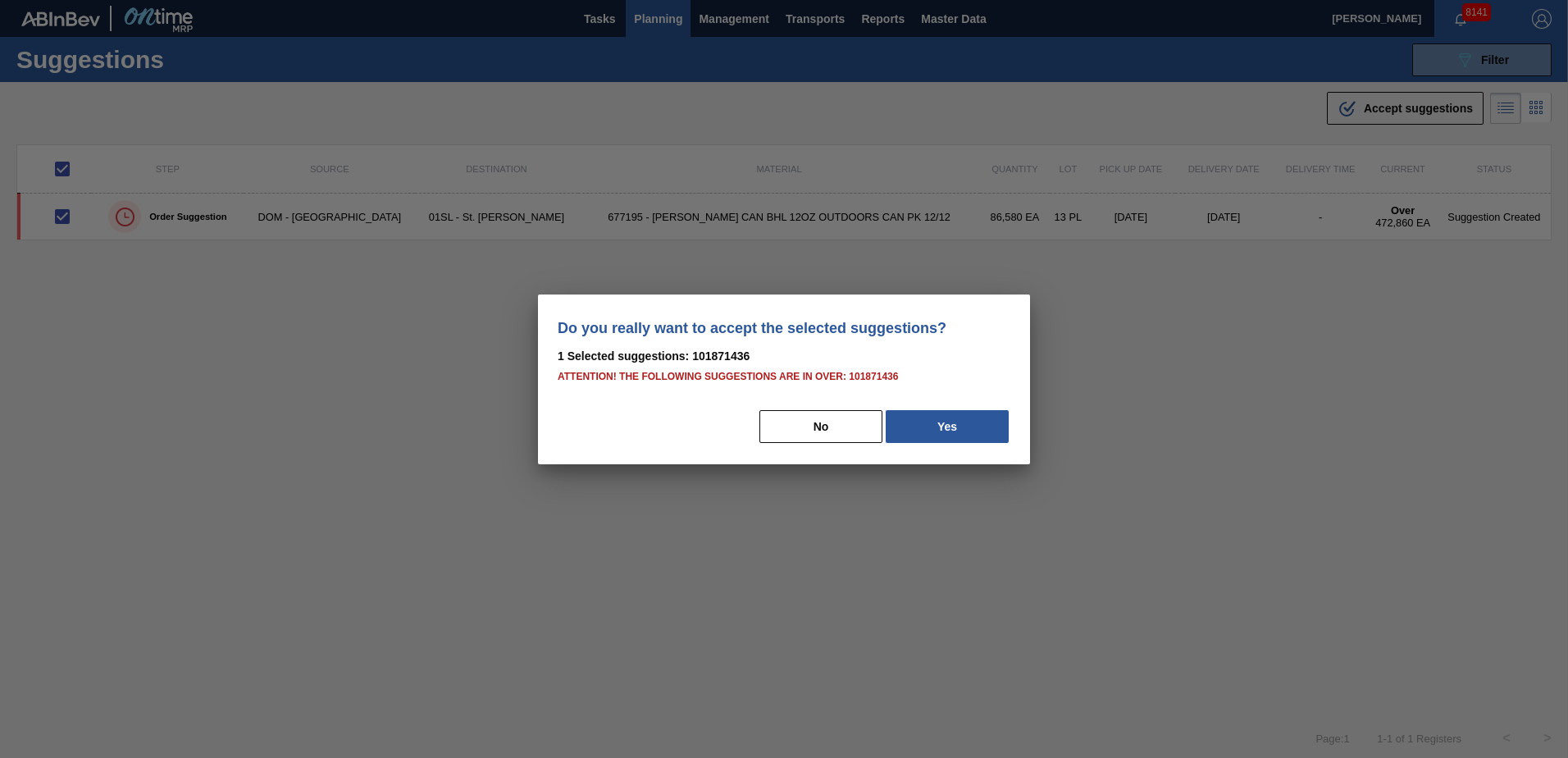
click at [996, 409] on div "No Yes" at bounding box center [784, 427] width 453 height 36
click at [974, 439] on button "Yes" at bounding box center [948, 427] width 123 height 33
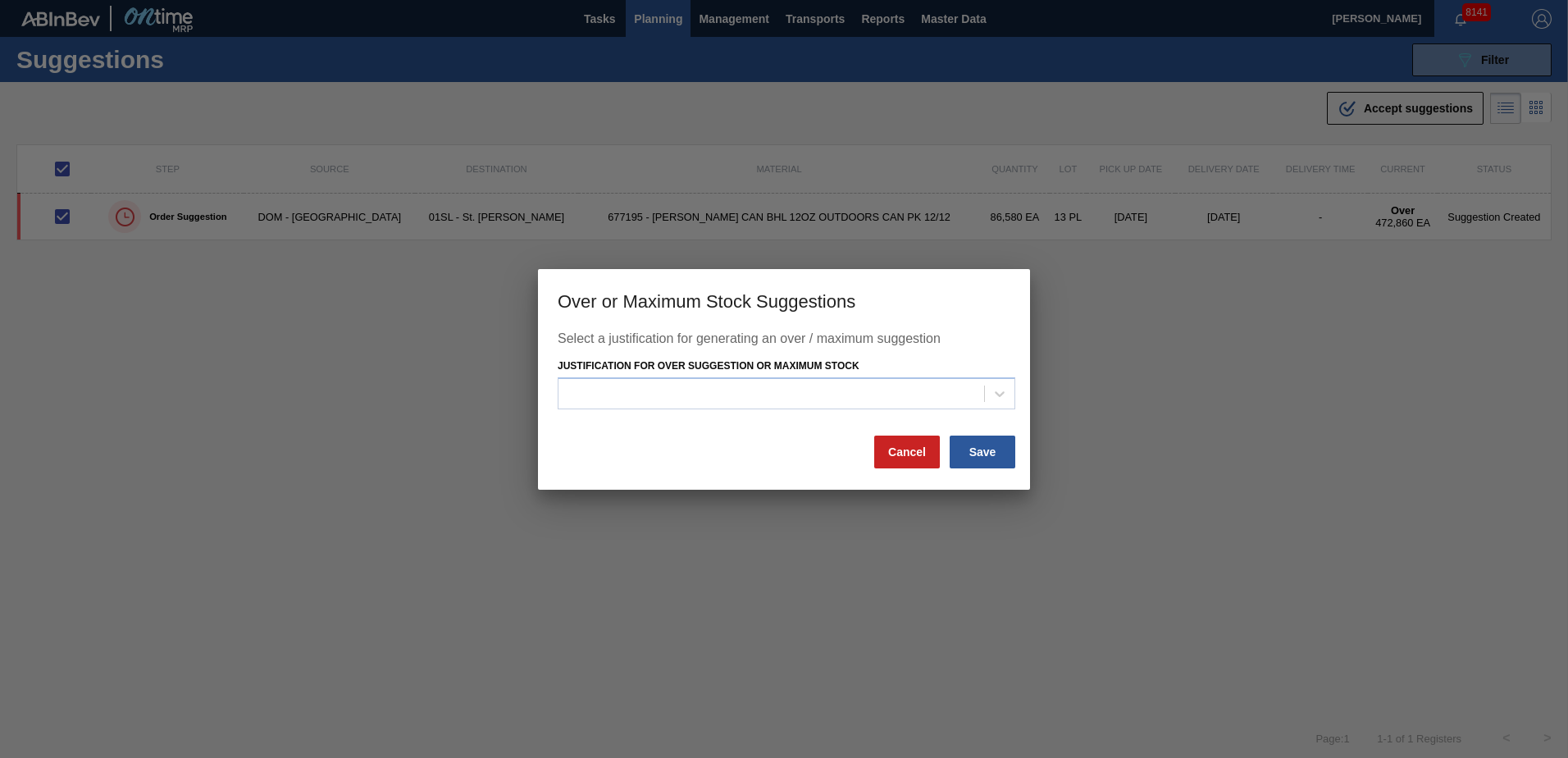
click at [947, 415] on div "Select a justification for generating an over / maximum suggestion Justificatio…" at bounding box center [784, 382] width 453 height 102
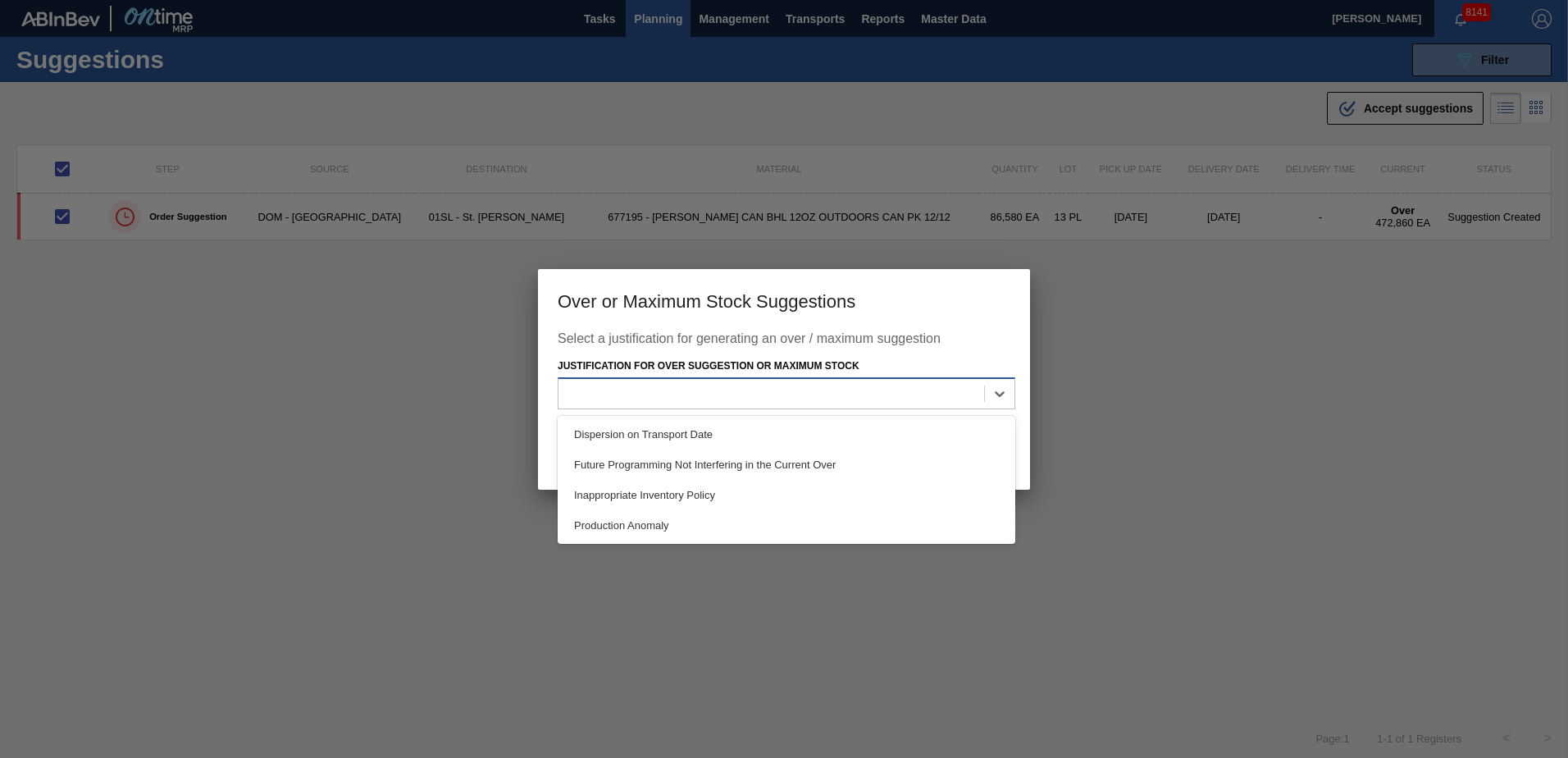
click at [880, 404] on div at bounding box center [772, 394] width 426 height 24
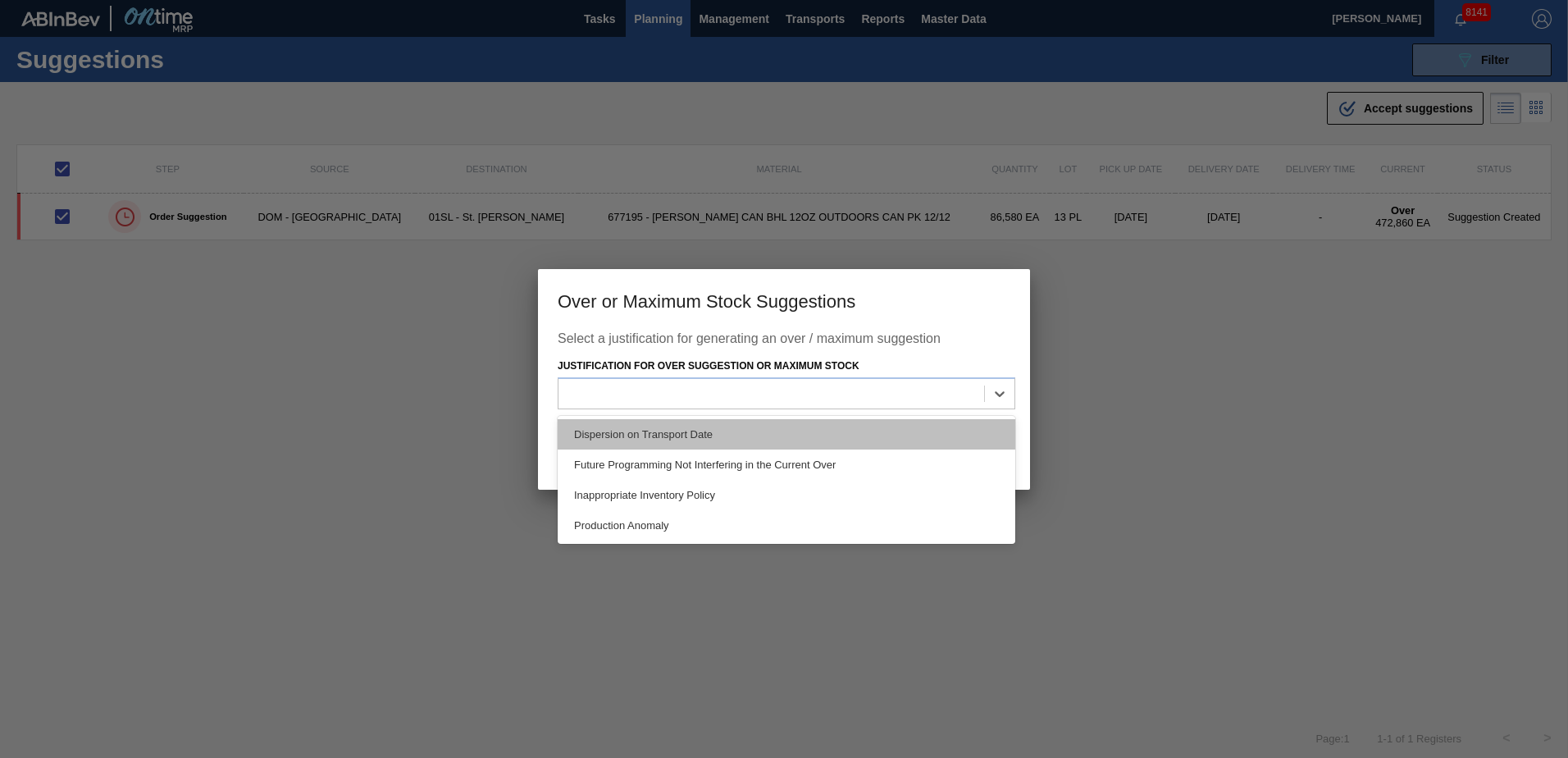
click at [813, 435] on div "Dispersion on Transport Date" at bounding box center [787, 434] width 458 height 30
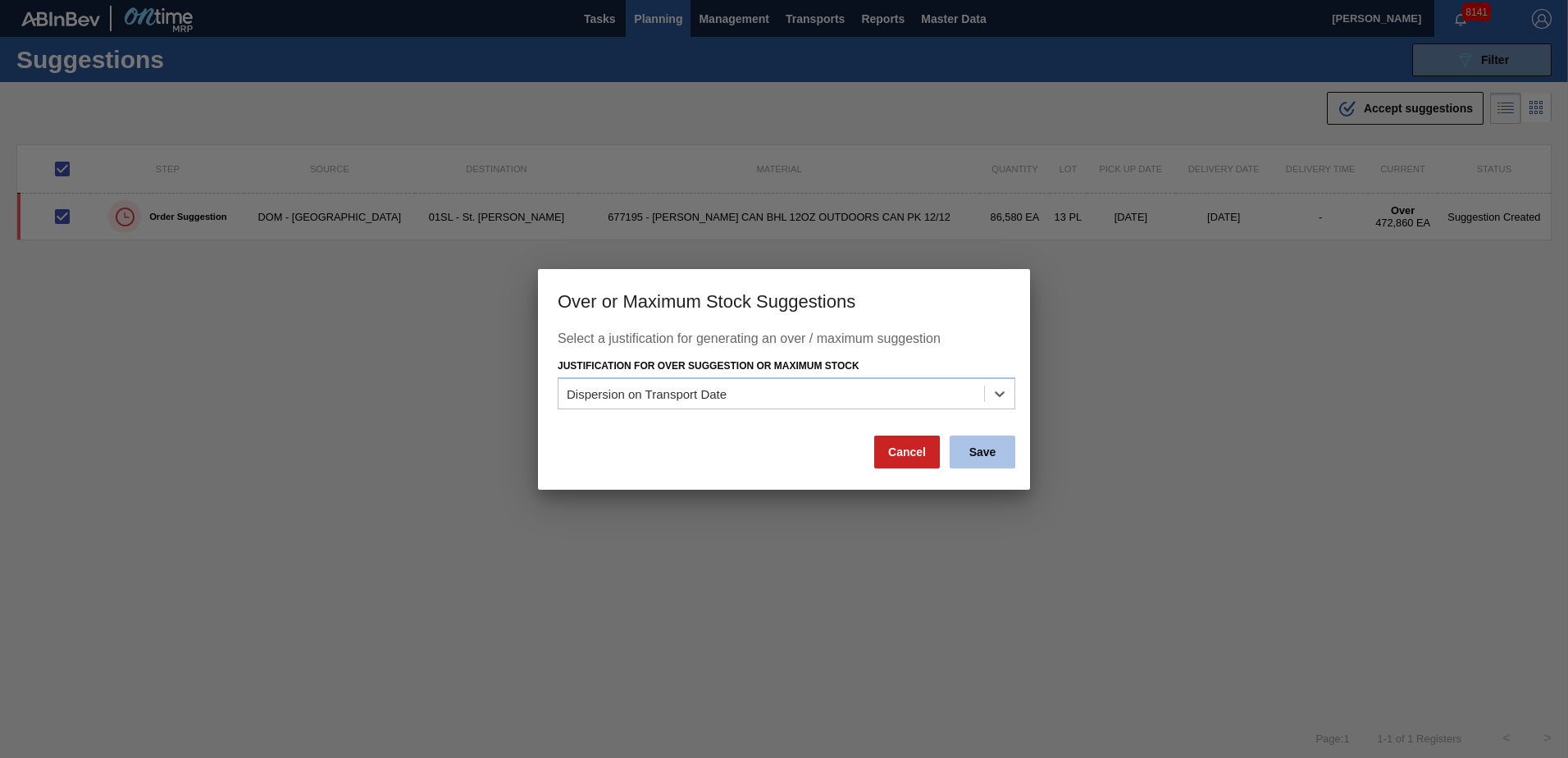
click at [1002, 458] on button "Save" at bounding box center [982, 452] width 65 height 33
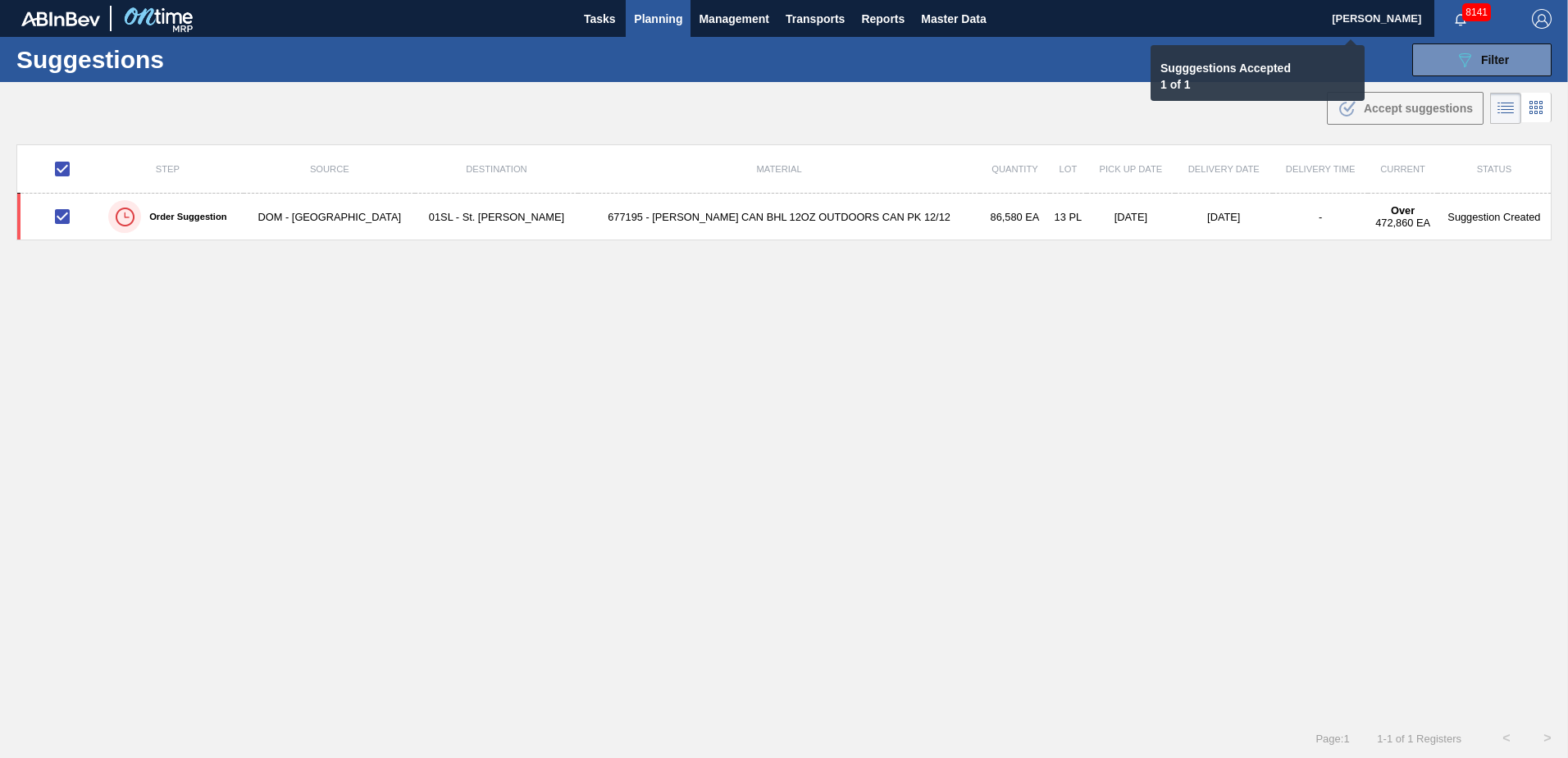
checkbox input "false"
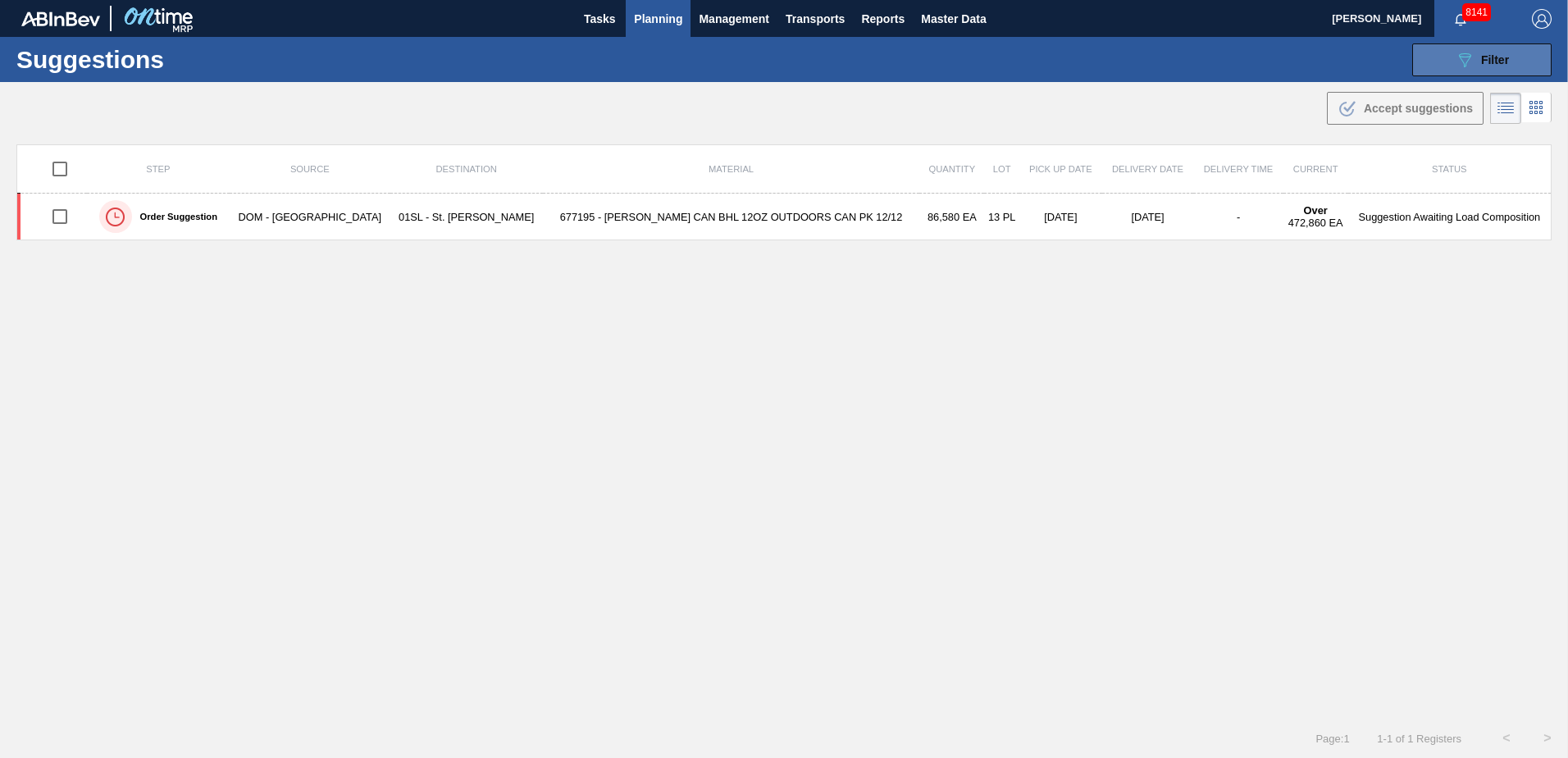
click at [1484, 64] on span "Filter" at bounding box center [1494, 60] width 27 height 13
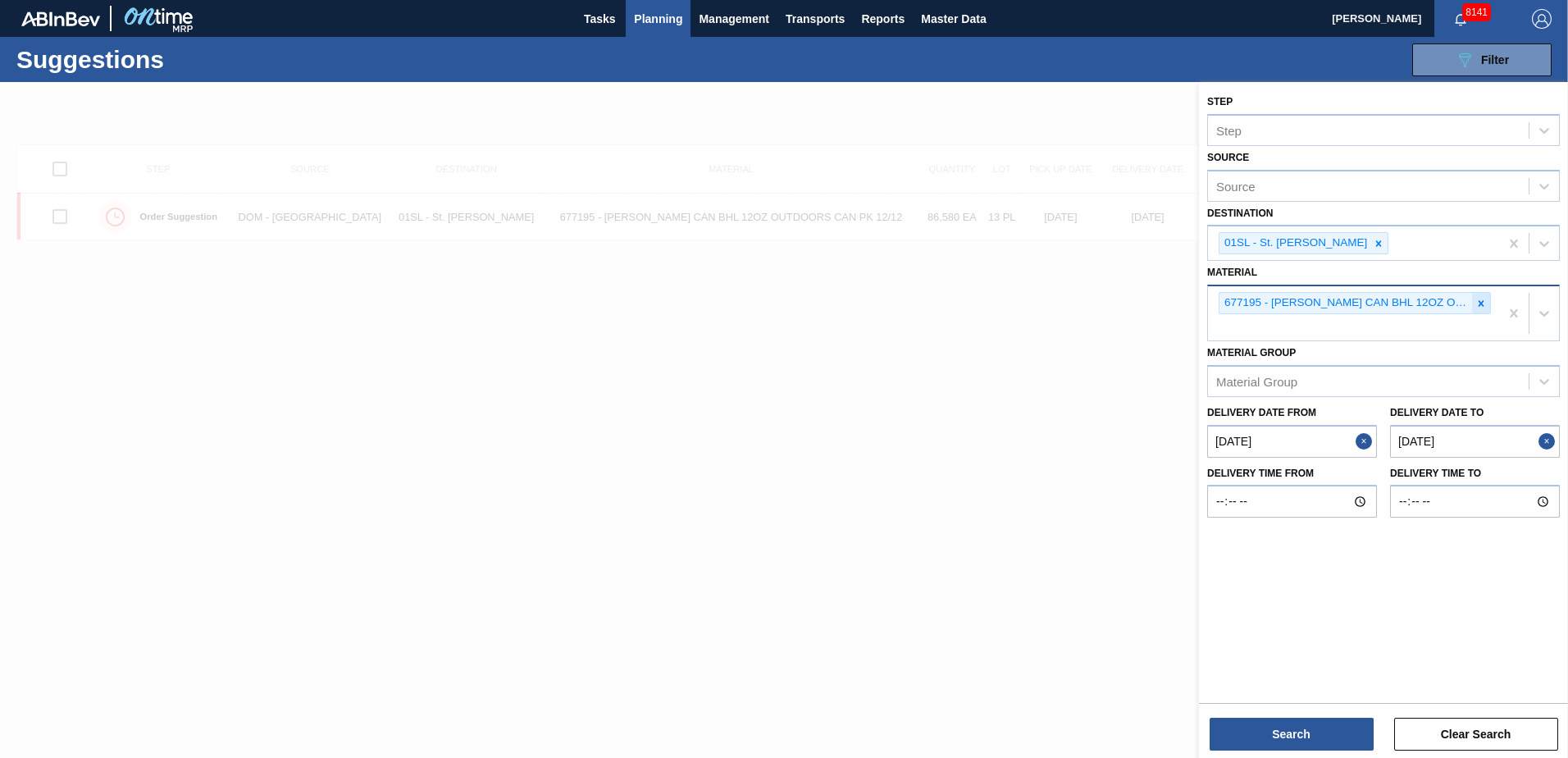
click at [1481, 298] on icon at bounding box center [1481, 304] width 11 height 11
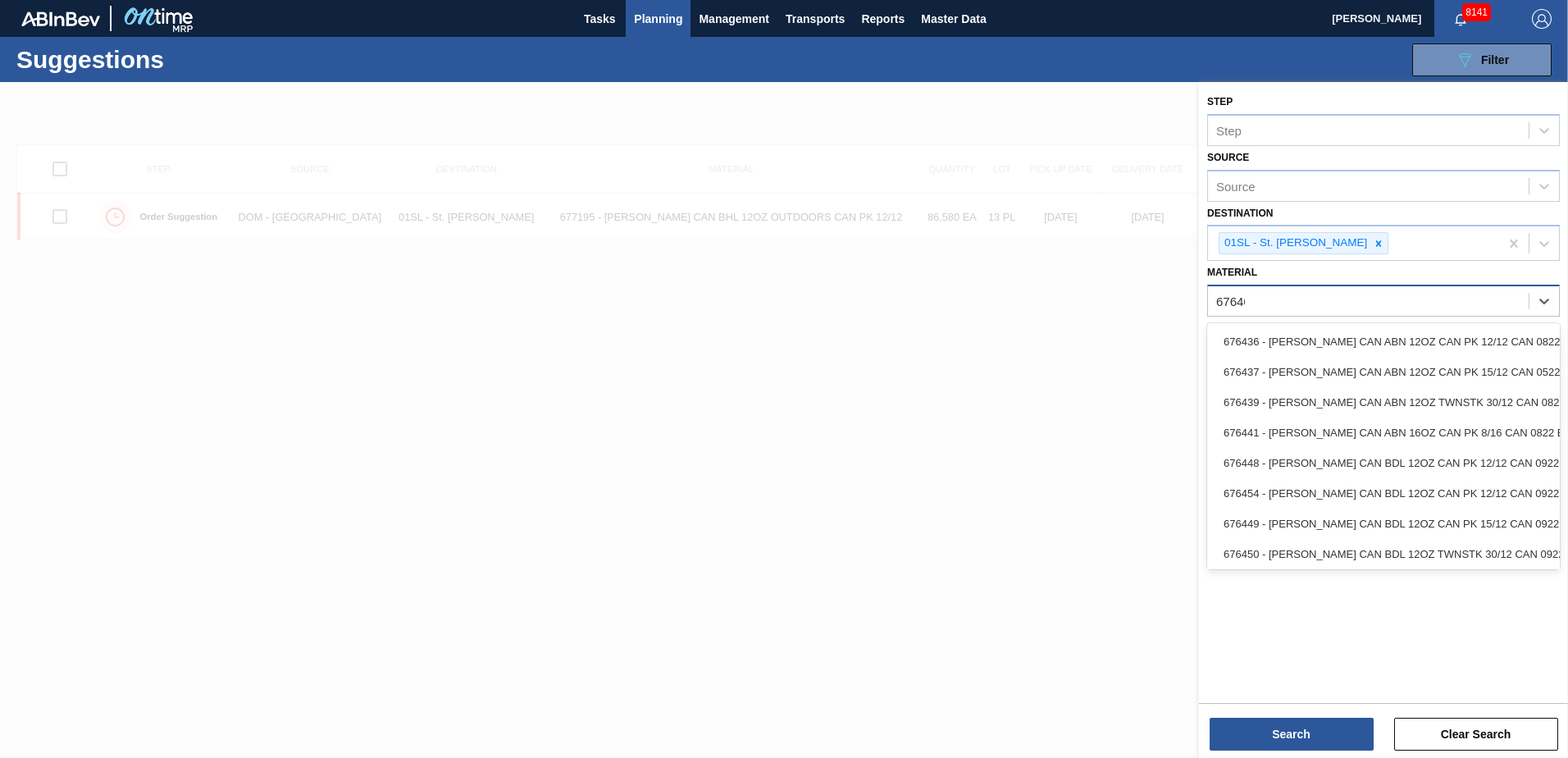
type input "676468"
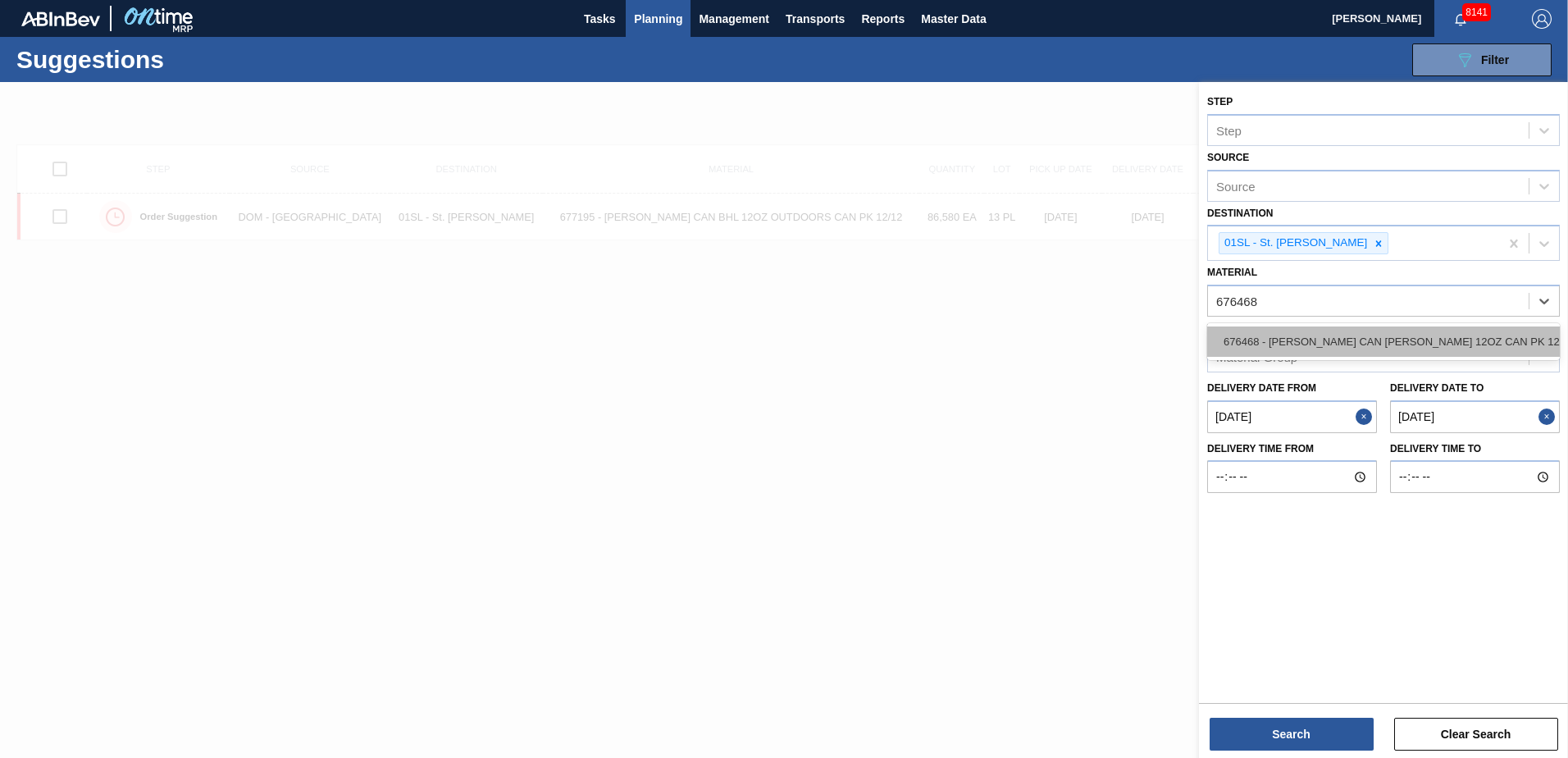
click at [1467, 331] on div "676468 - [PERSON_NAME] CAN [PERSON_NAME] 12OZ CAN PK 12/12 CAN 0922" at bounding box center [1384, 342] width 353 height 30
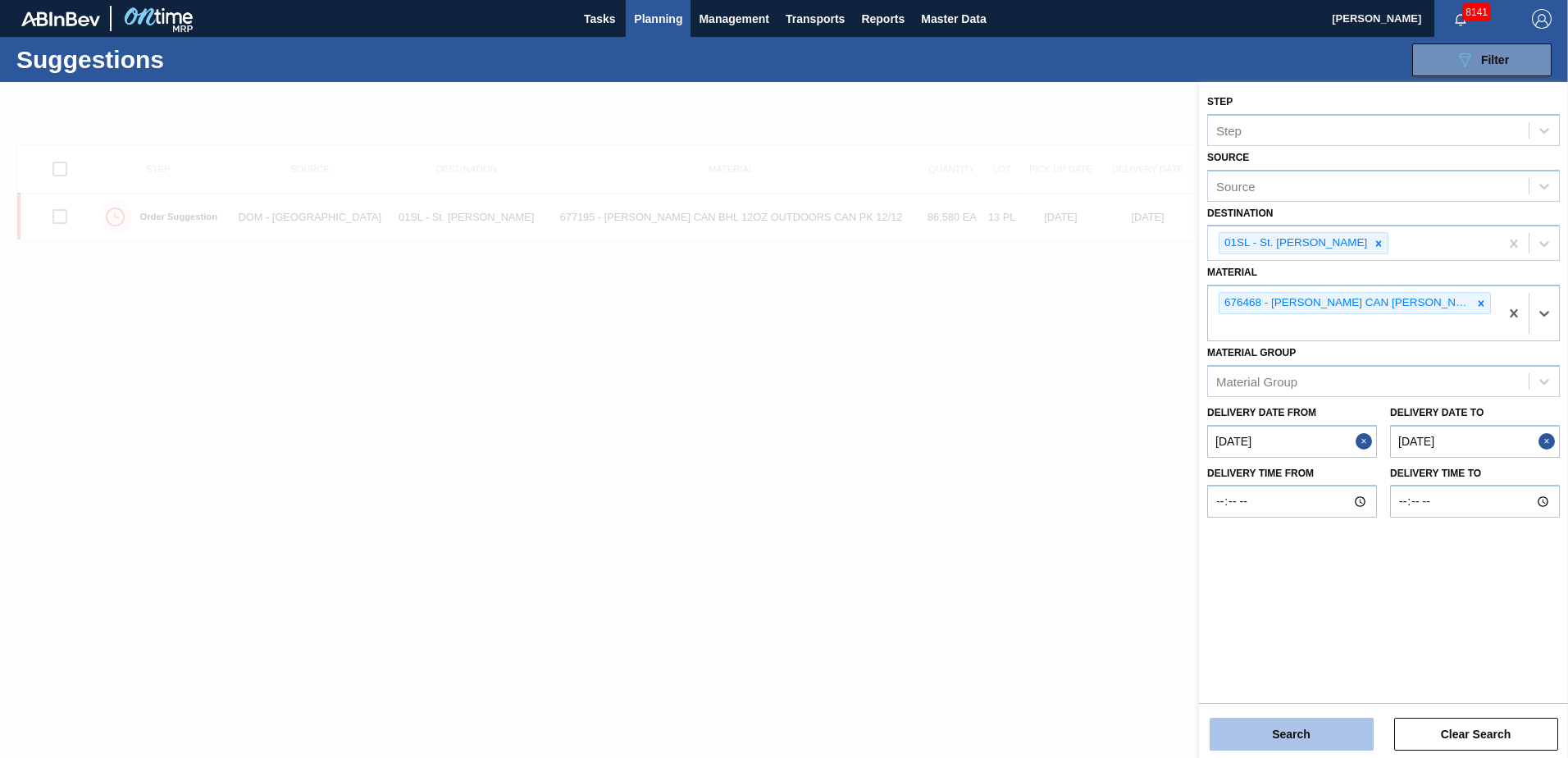
click at [1333, 725] on button "Search" at bounding box center [1291, 734] width 164 height 33
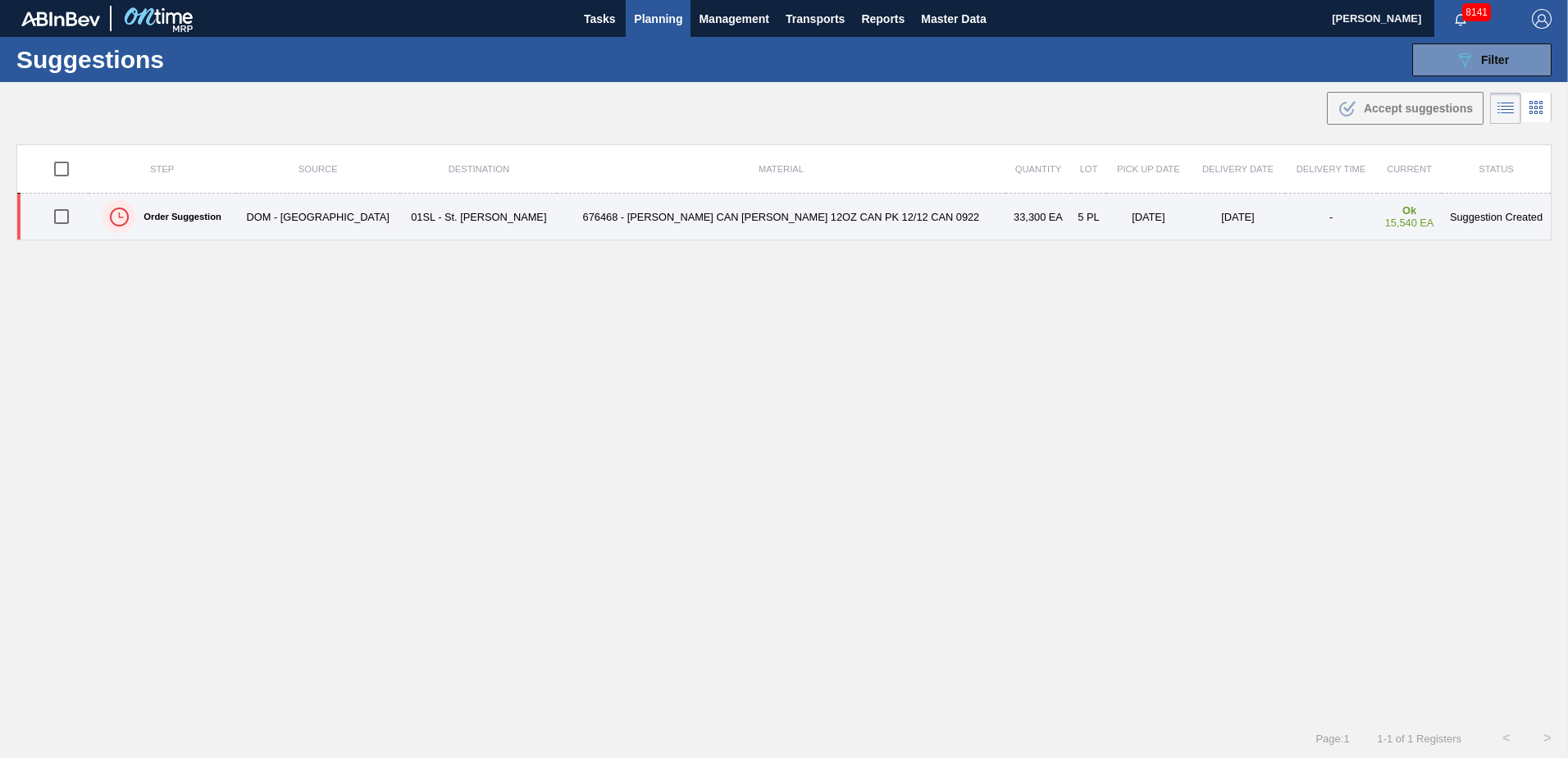
click at [75, 221] on input "checkbox" at bounding box center [61, 217] width 34 height 34
checkbox input "true"
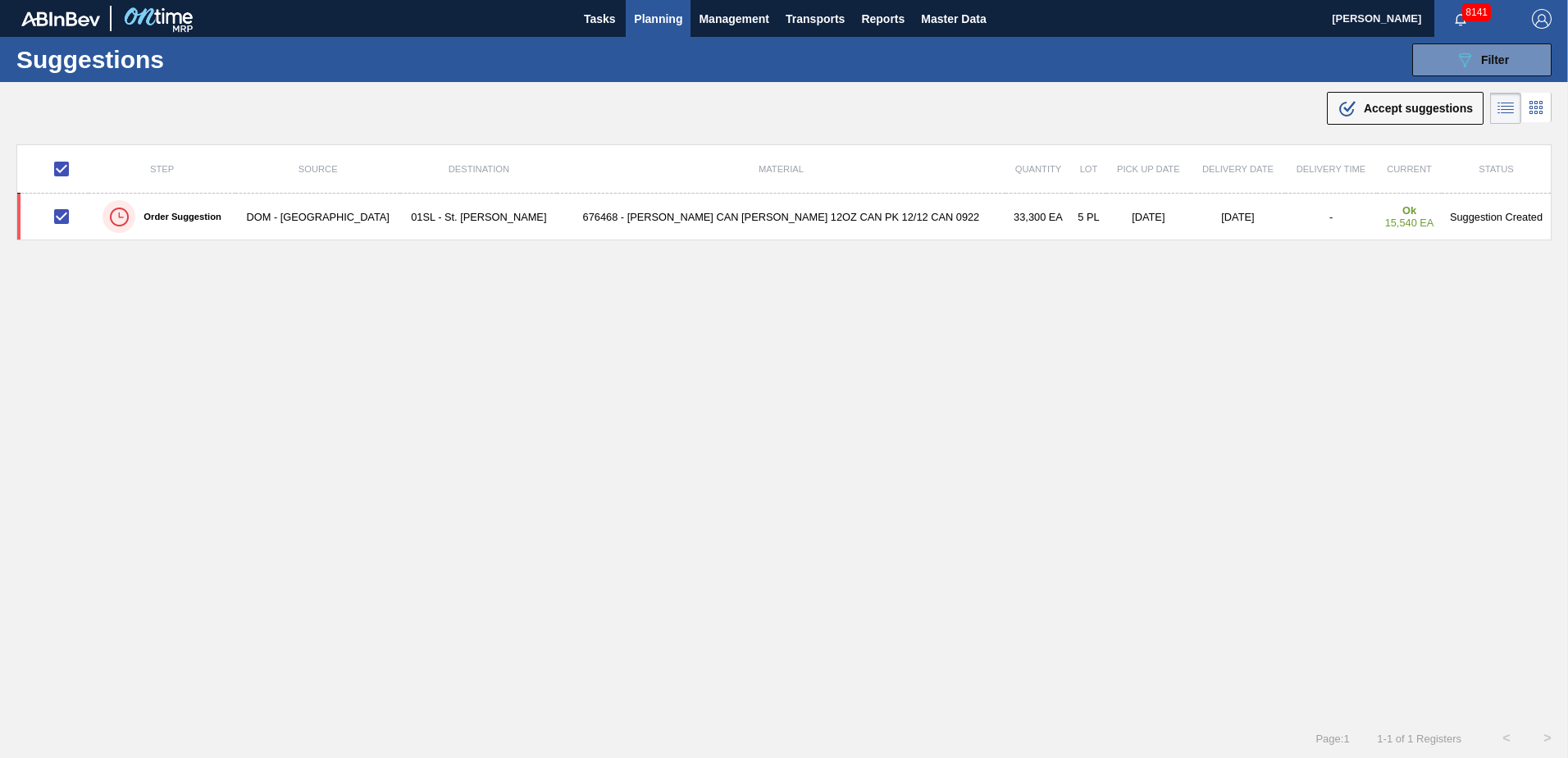
drag, startPoint x: 1344, startPoint y: 117, endPoint x: 1317, endPoint y: 137, distance: 33.6
click at [1344, 117] on icon ".b{fill:var(--color-action-default)}" at bounding box center [1348, 108] width 20 height 20
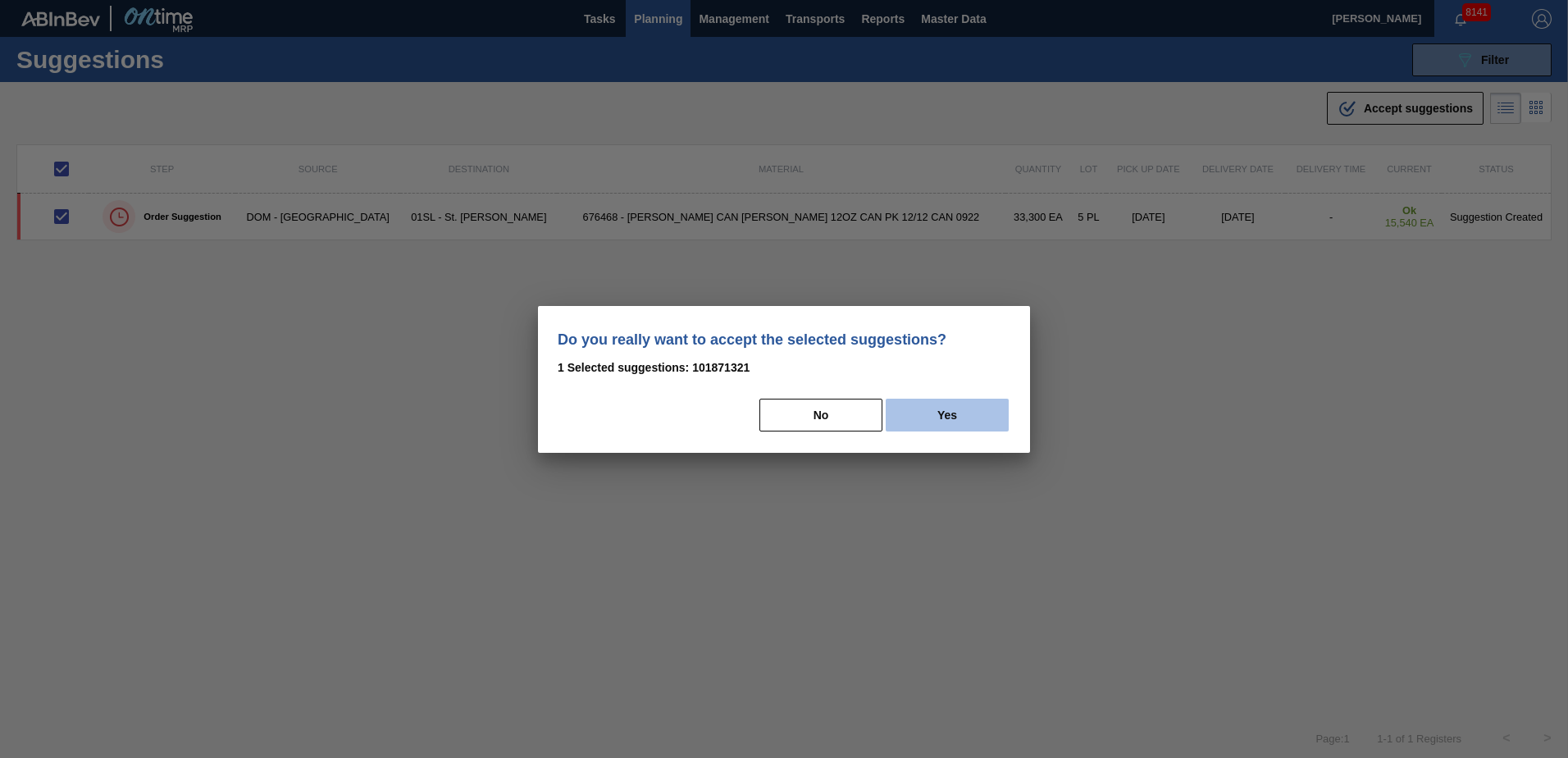
click at [976, 402] on button "Yes" at bounding box center [948, 415] width 123 height 33
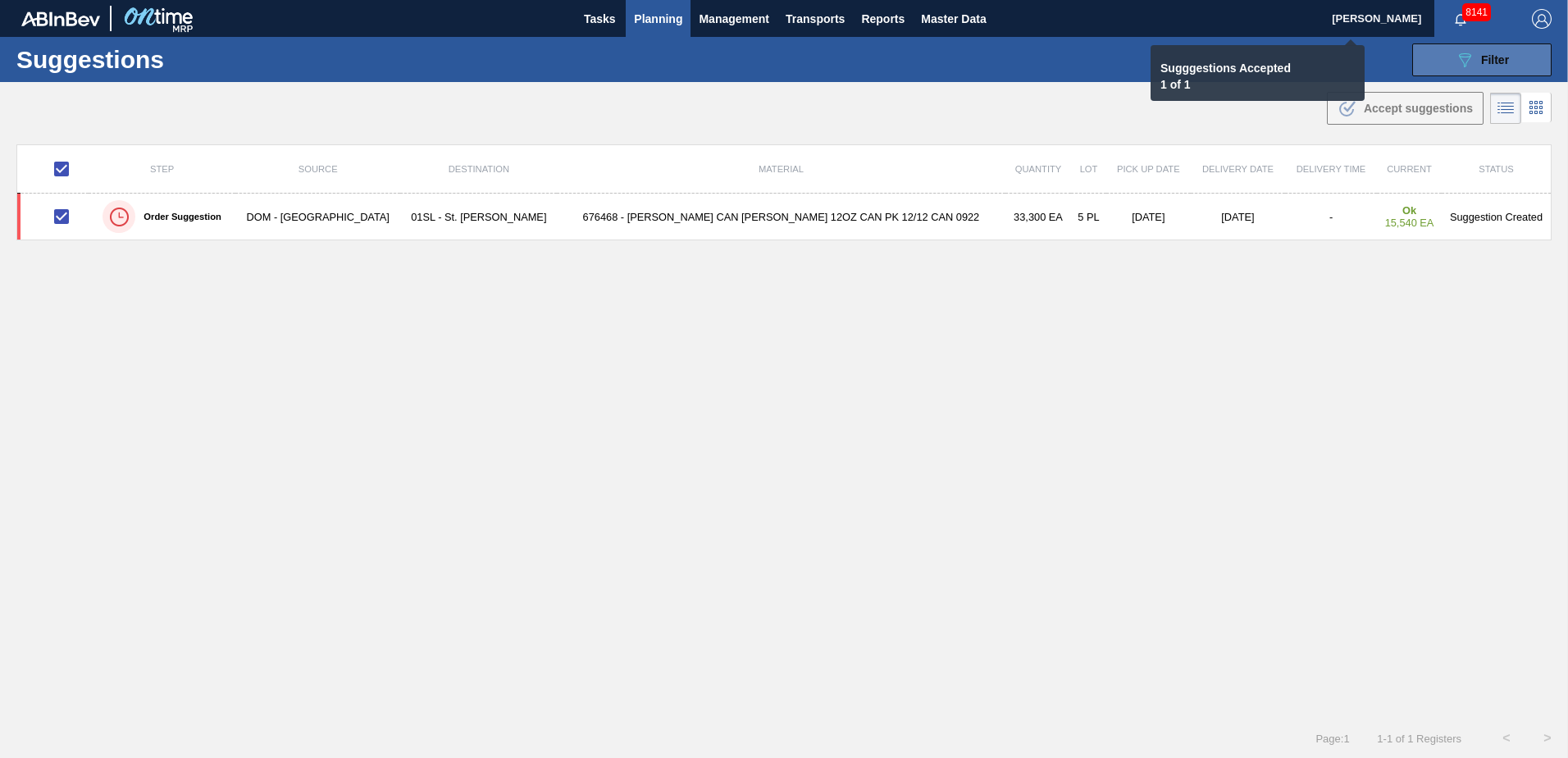
checkbox input "false"
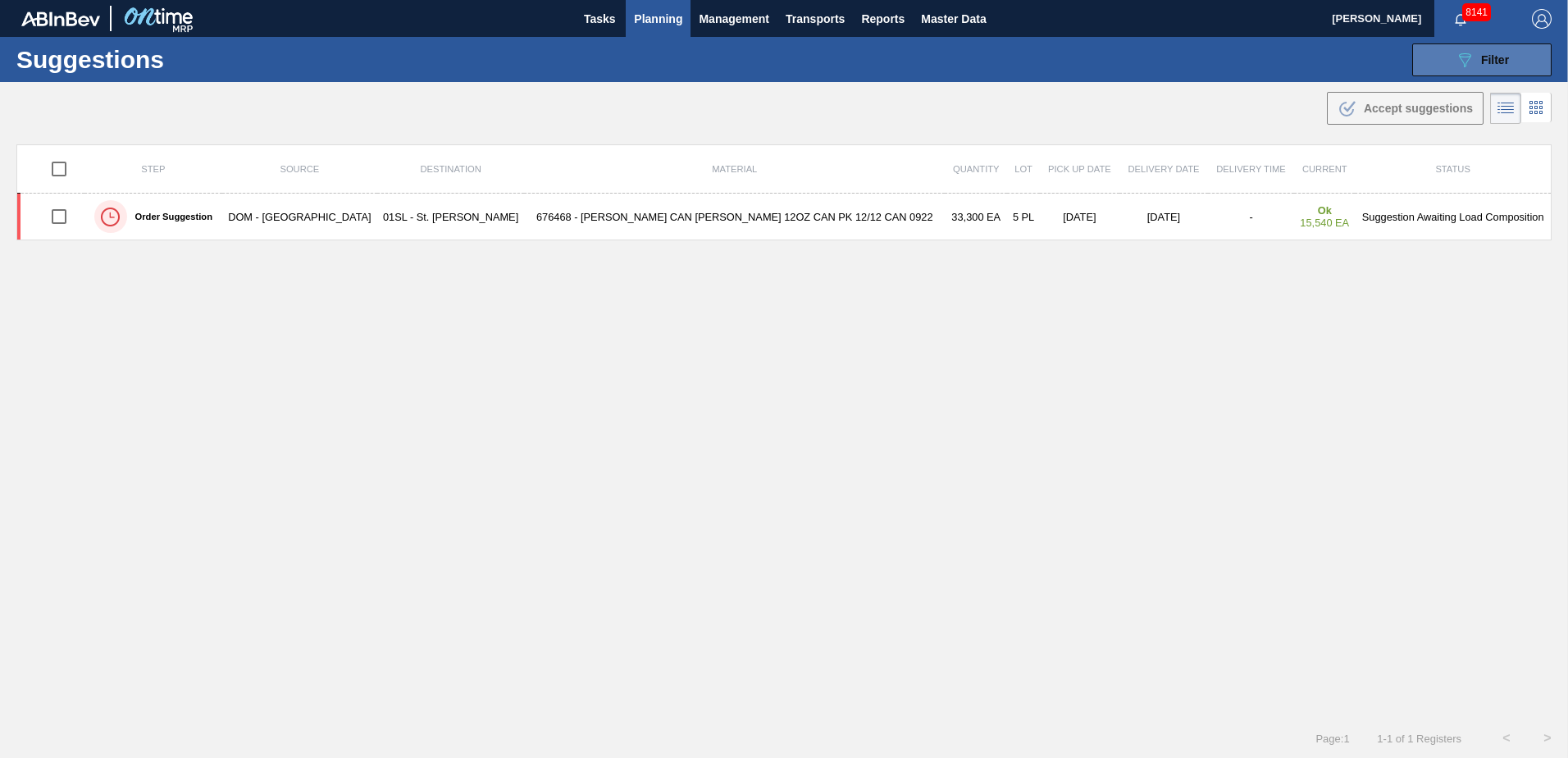
click at [1499, 59] on span "Filter" at bounding box center [1494, 60] width 27 height 13
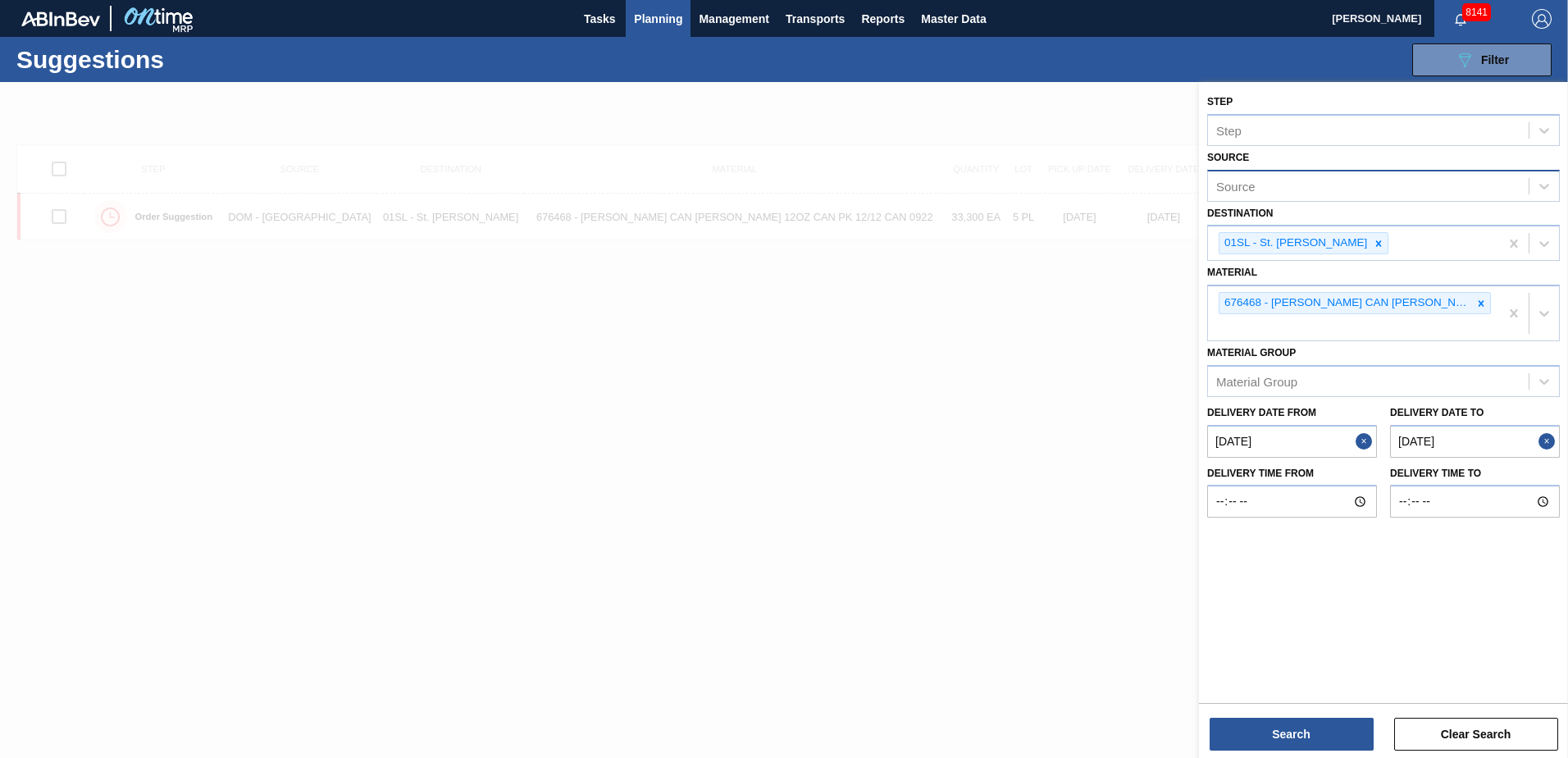
click at [1310, 181] on div "Source" at bounding box center [1368, 185] width 321 height 24
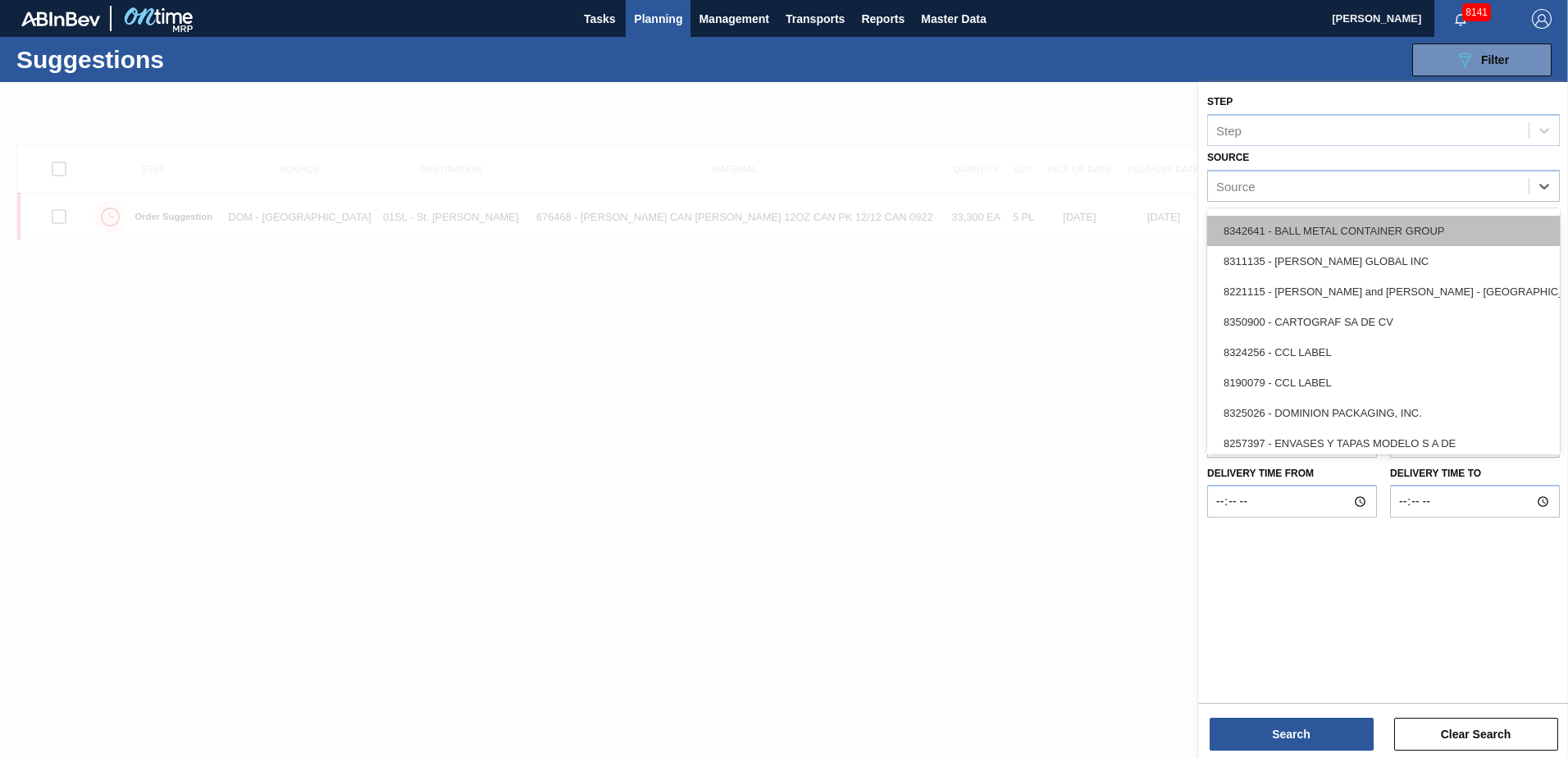
scroll to position [164, 0]
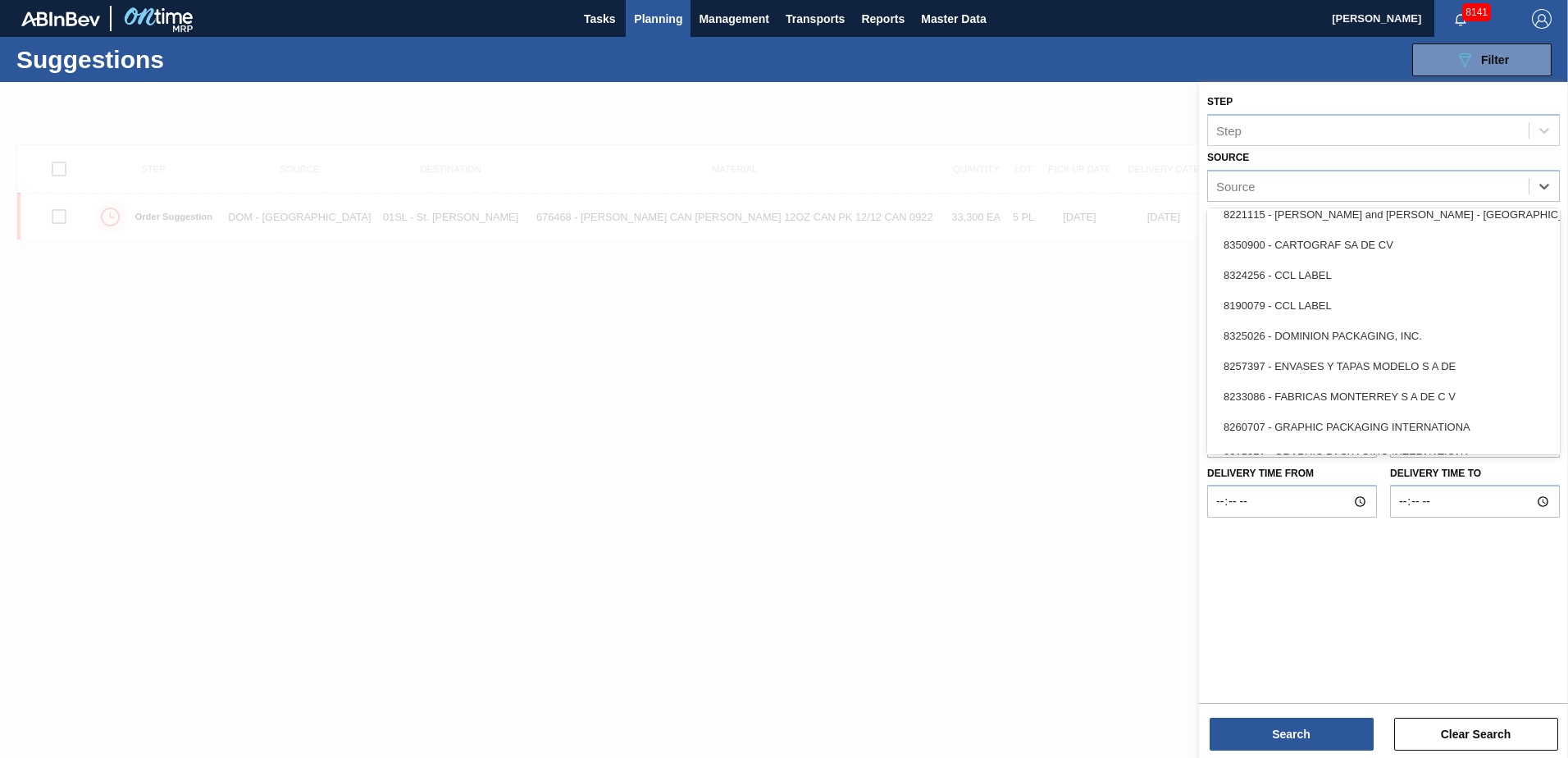
click at [1342, 325] on div "8325026 - DOMINION PACKAGING, INC." at bounding box center [1384, 336] width 353 height 30
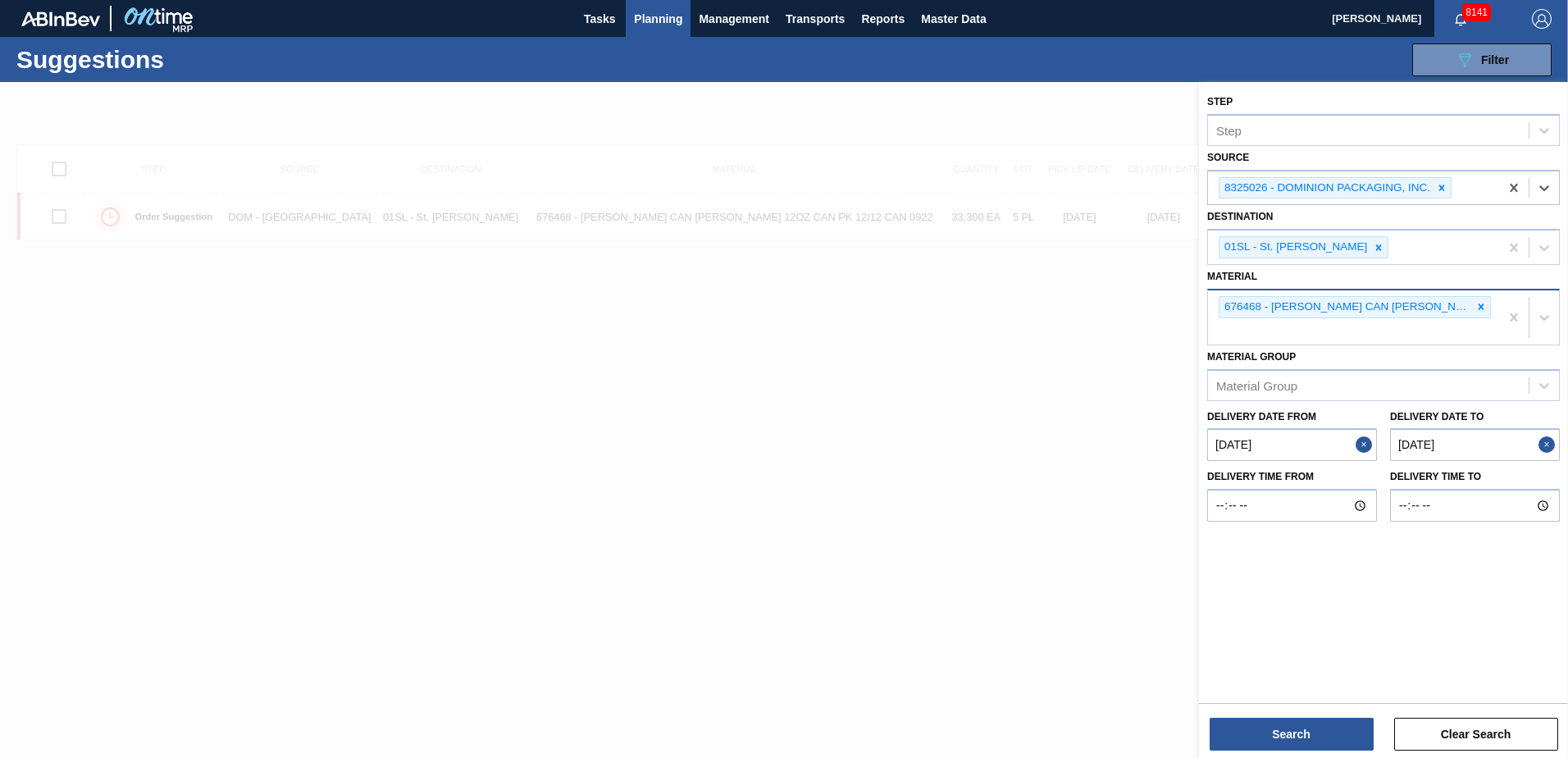
click at [1477, 307] on icon at bounding box center [1481, 307] width 11 height 11
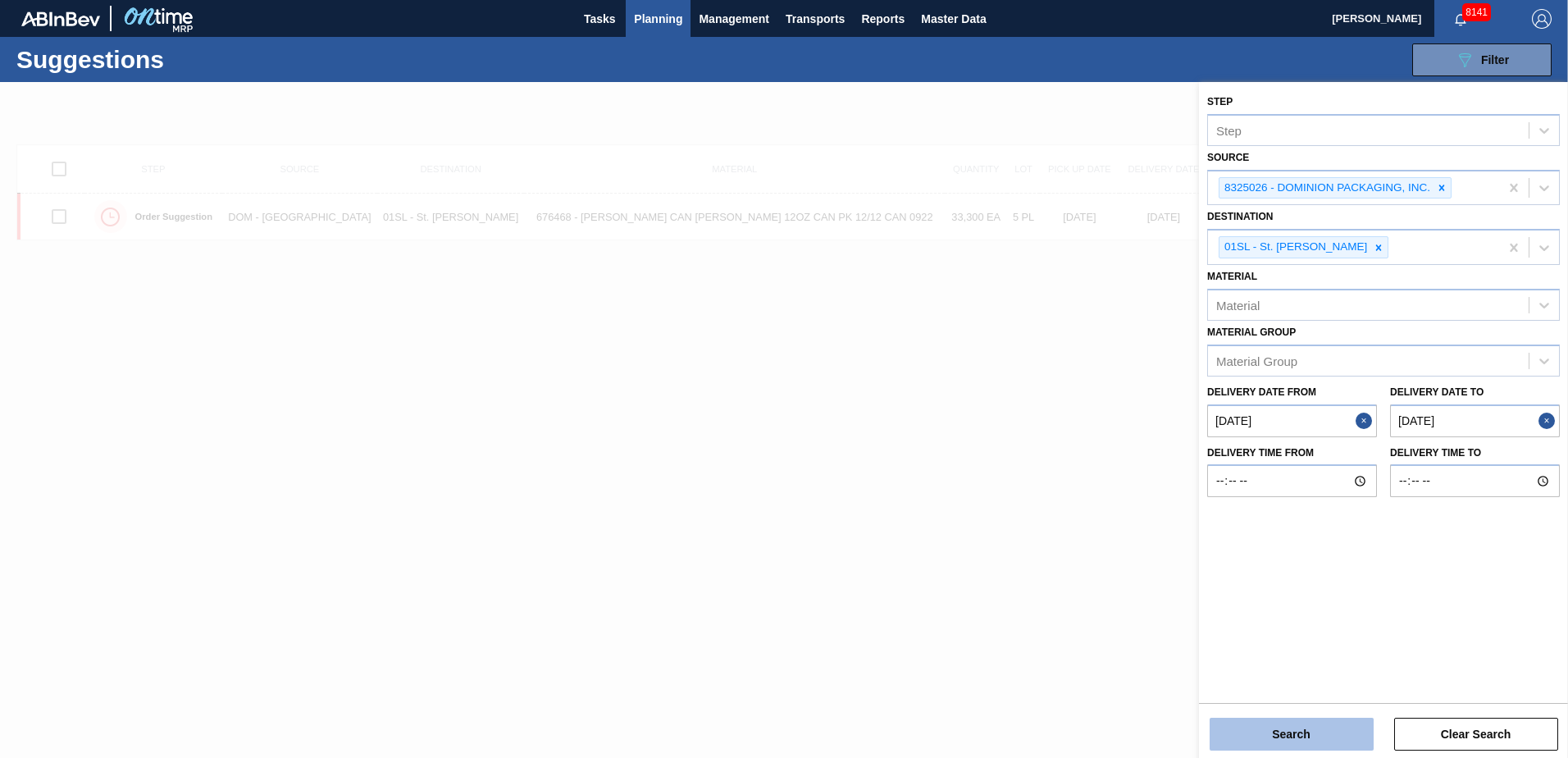
click at [1273, 727] on button "Search" at bounding box center [1291, 734] width 164 height 33
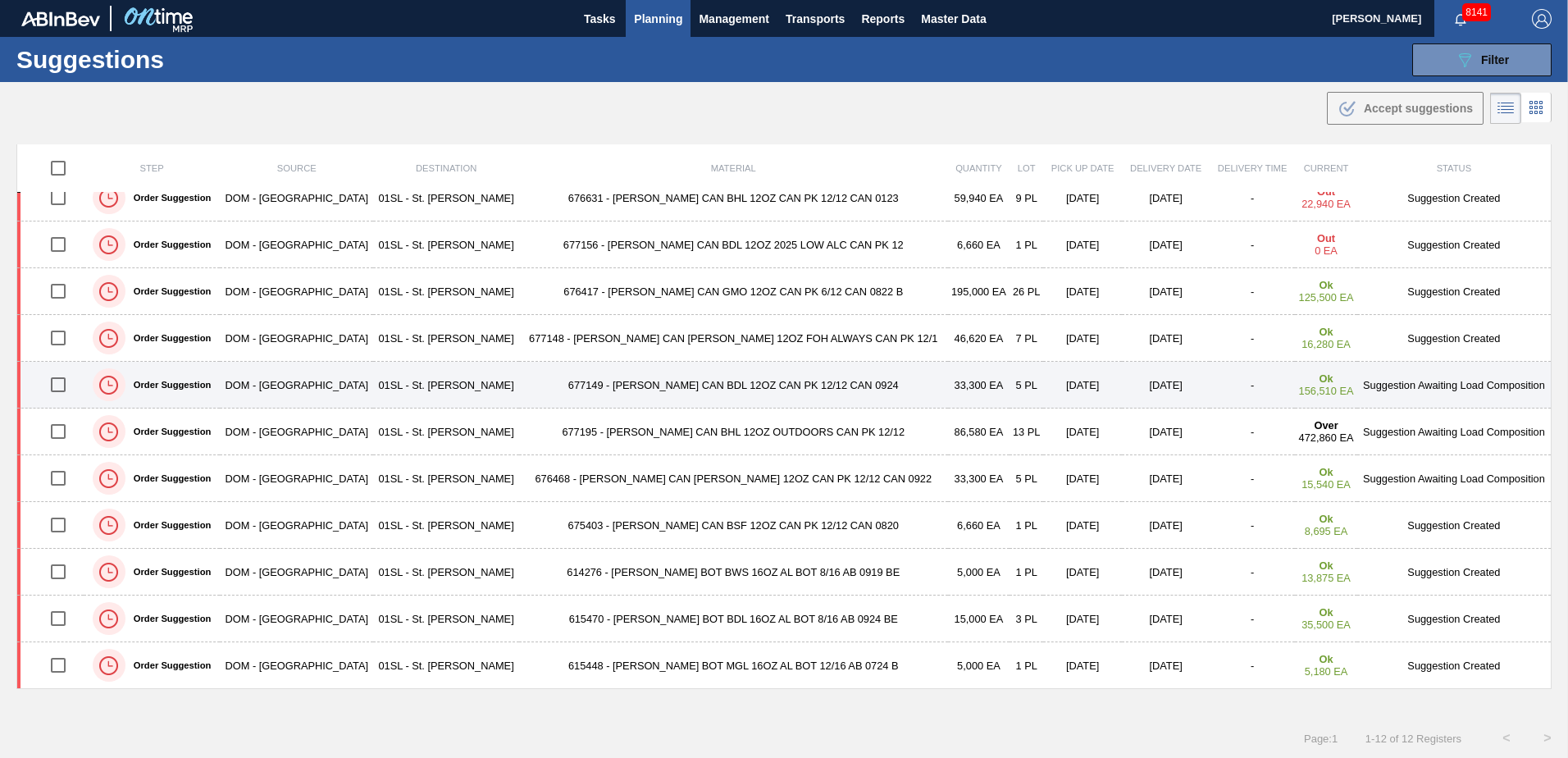
scroll to position [1, 0]
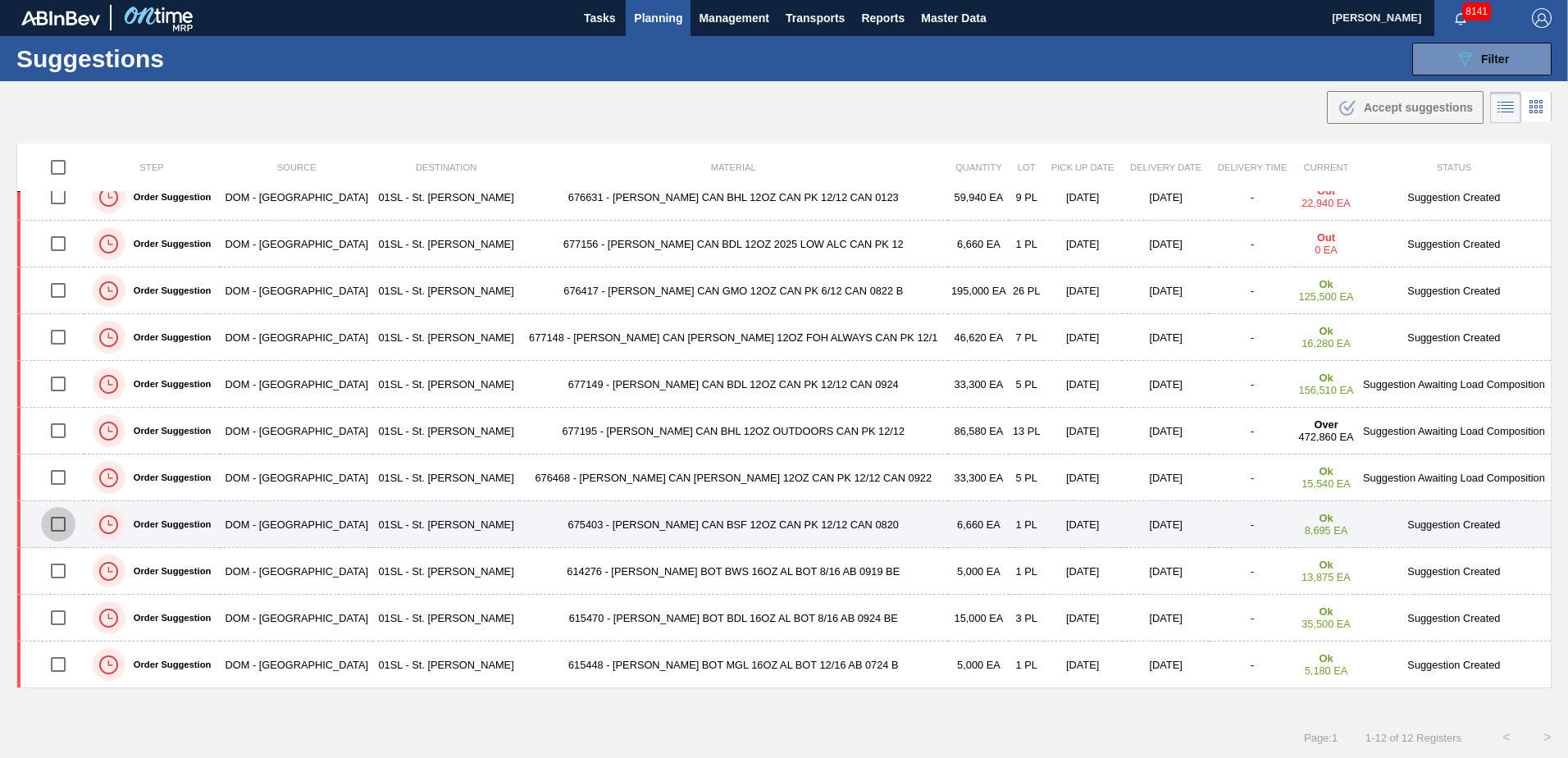
click at [64, 526] on input "checkbox" at bounding box center [58, 524] width 34 height 34
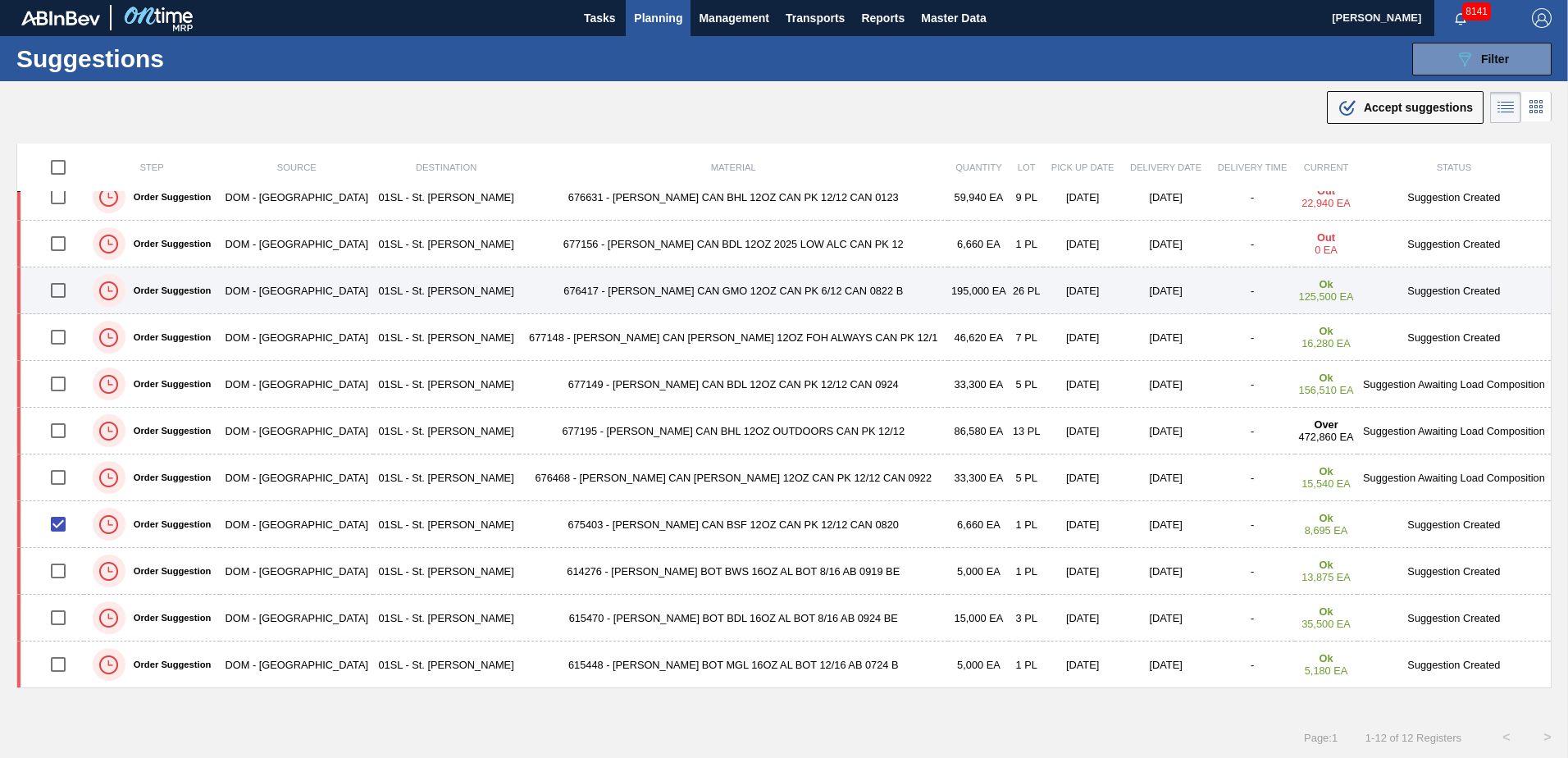
scroll to position [0, 0]
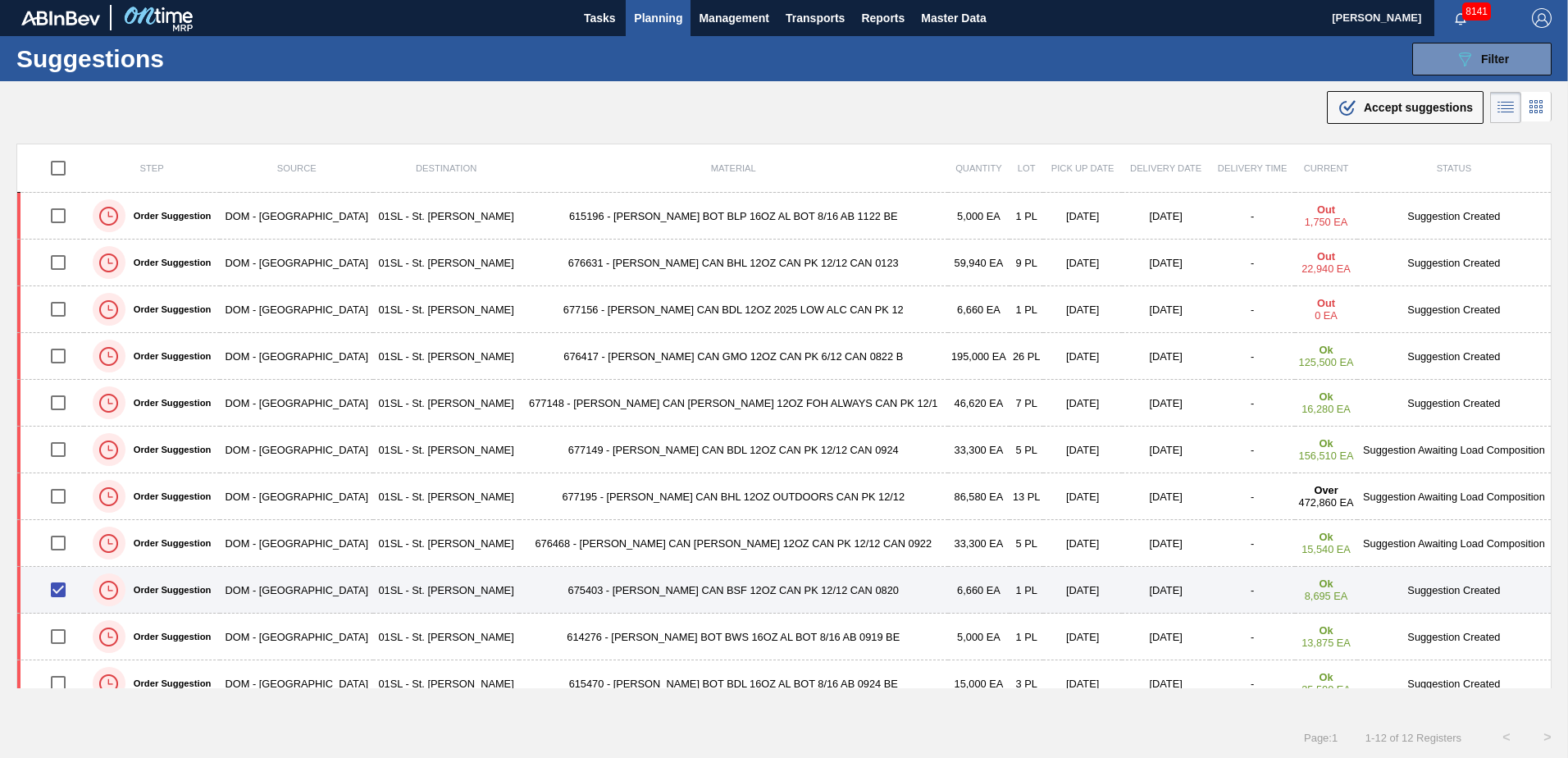
click at [65, 597] on input "checkbox" at bounding box center [58, 590] width 34 height 34
checkbox input "false"
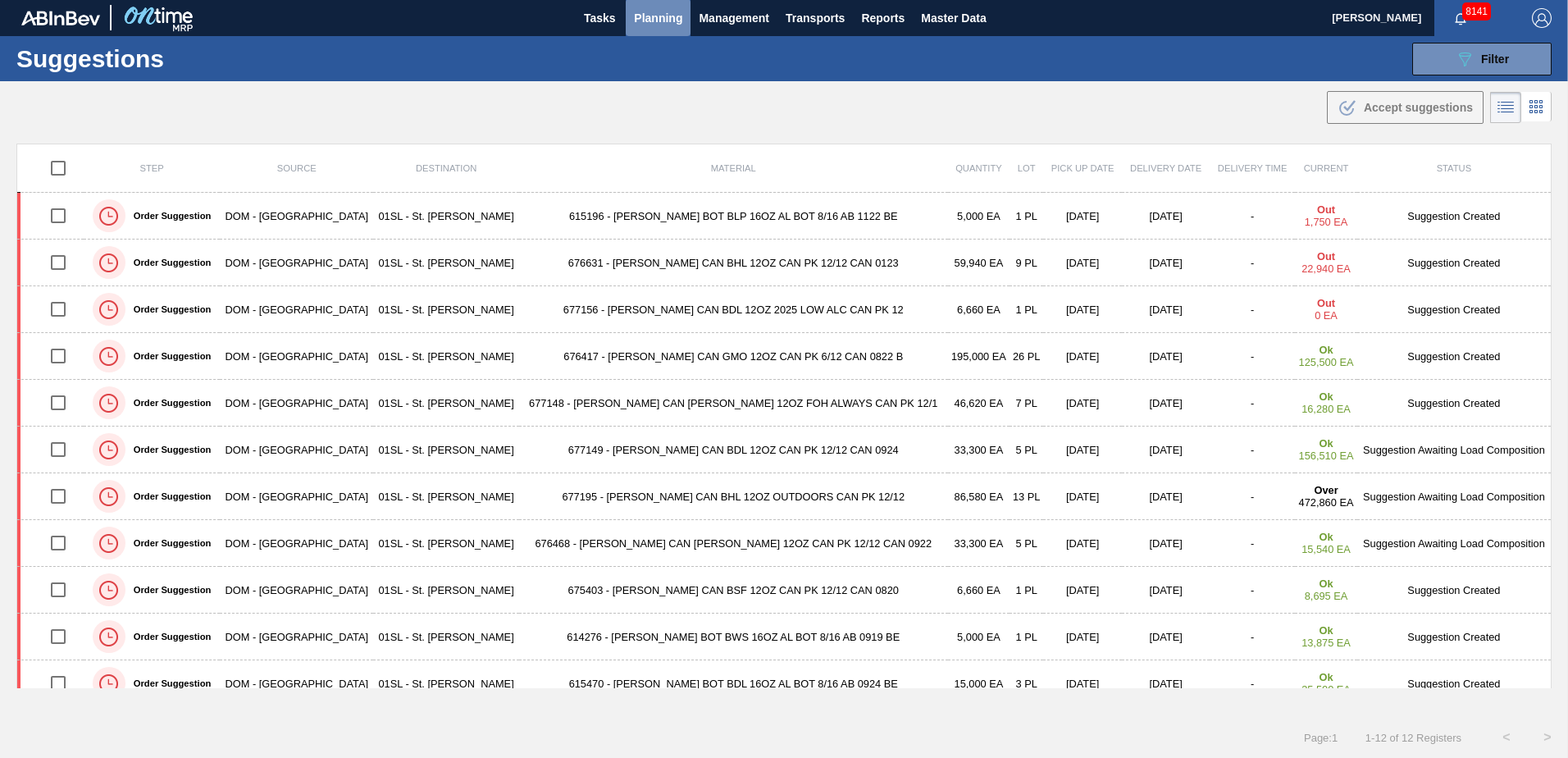
click at [665, 17] on span "Planning" at bounding box center [657, 18] width 48 height 20
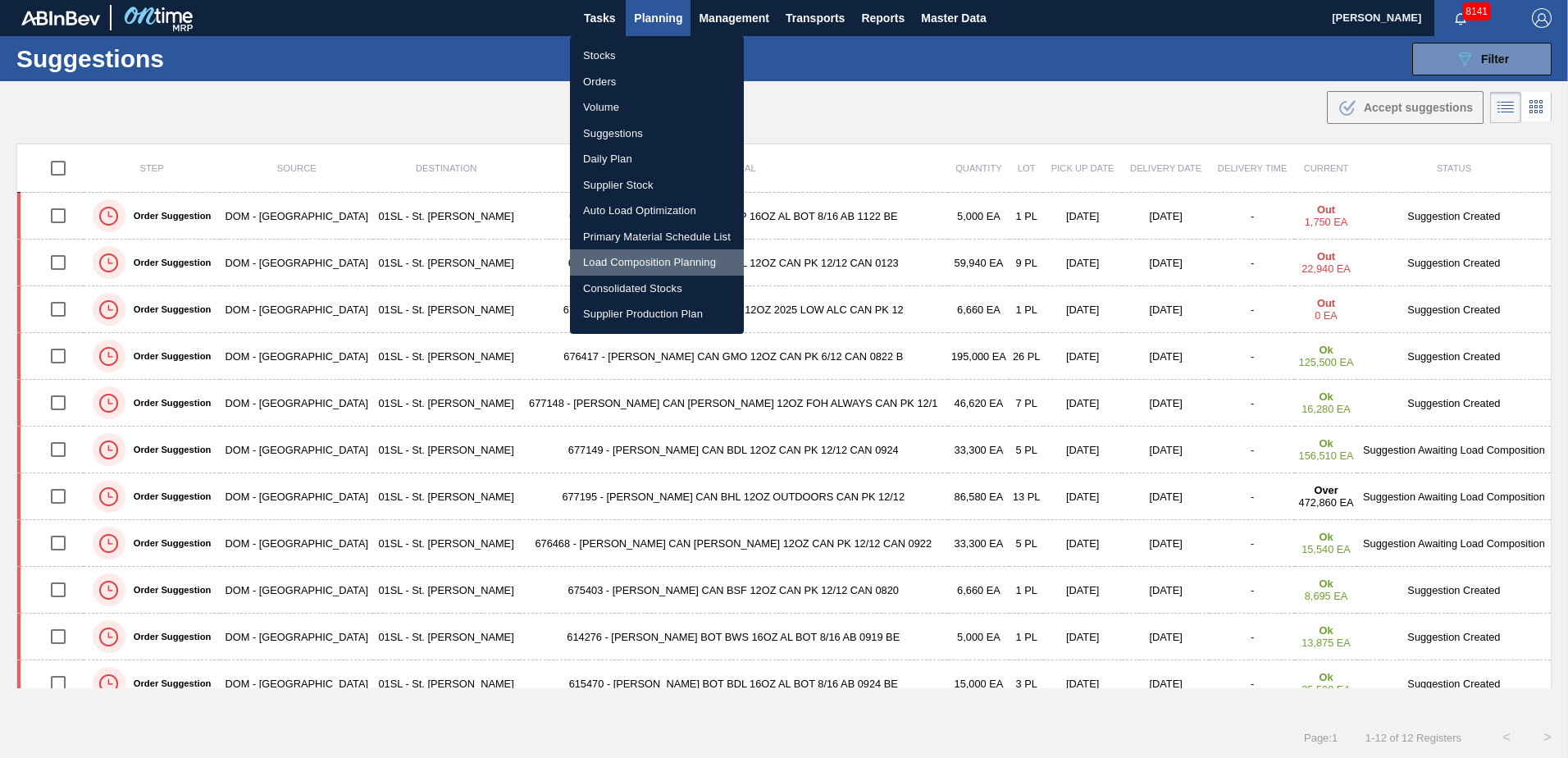
click at [630, 265] on li "Load Composition Planning" at bounding box center [657, 263] width 174 height 26
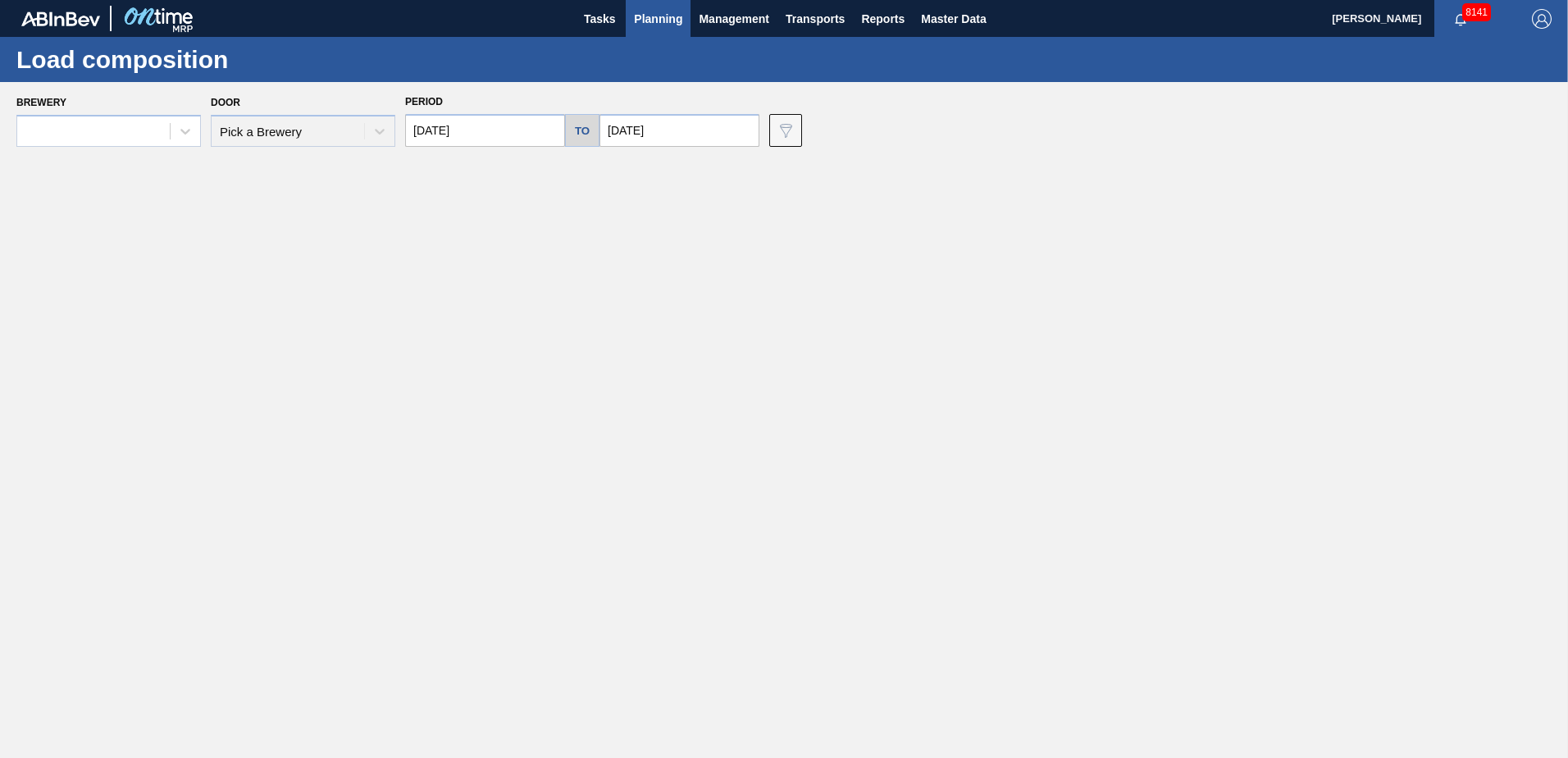
click at [303, 124] on div "Door Pick a Brewery" at bounding box center [303, 118] width 184 height 56
click at [192, 139] on div at bounding box center [184, 131] width 29 height 29
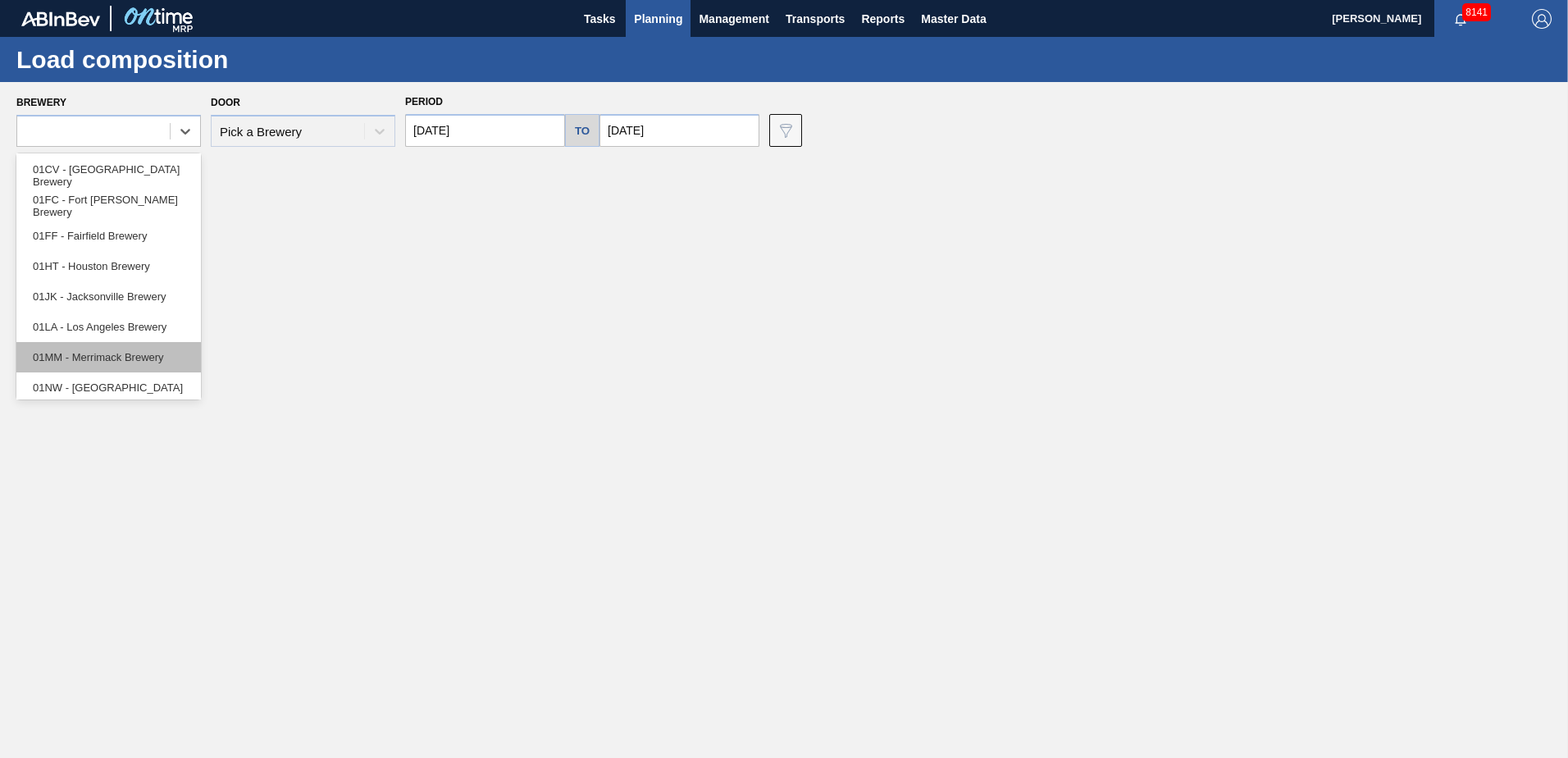
scroll to position [125, 0]
click at [97, 348] on div "01SL - St. [PERSON_NAME]" at bounding box center [108, 351] width 184 height 30
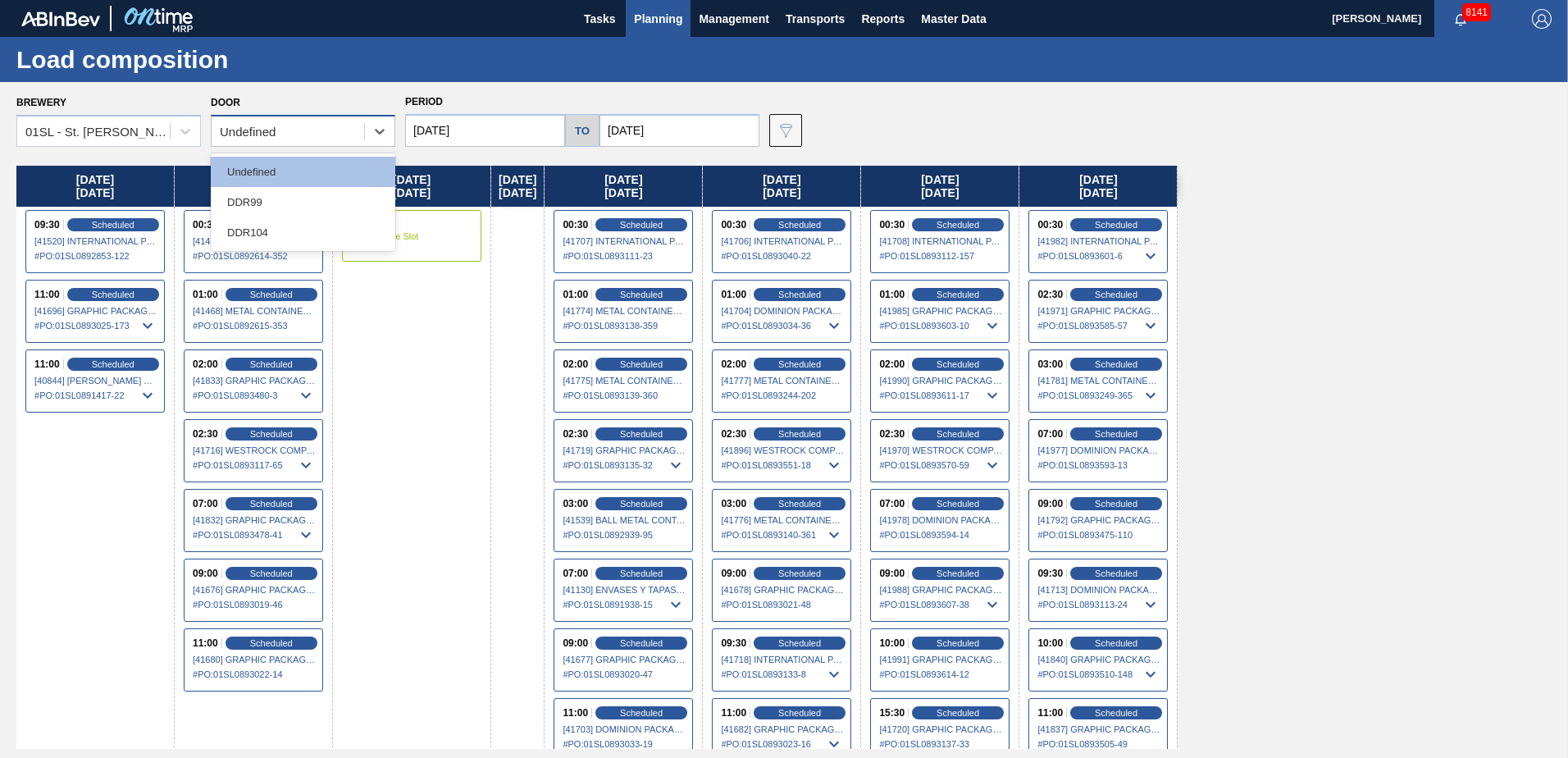
click at [352, 136] on div "Undefined" at bounding box center [287, 132] width 152 height 24
click at [293, 222] on div "DDR104" at bounding box center [303, 233] width 184 height 30
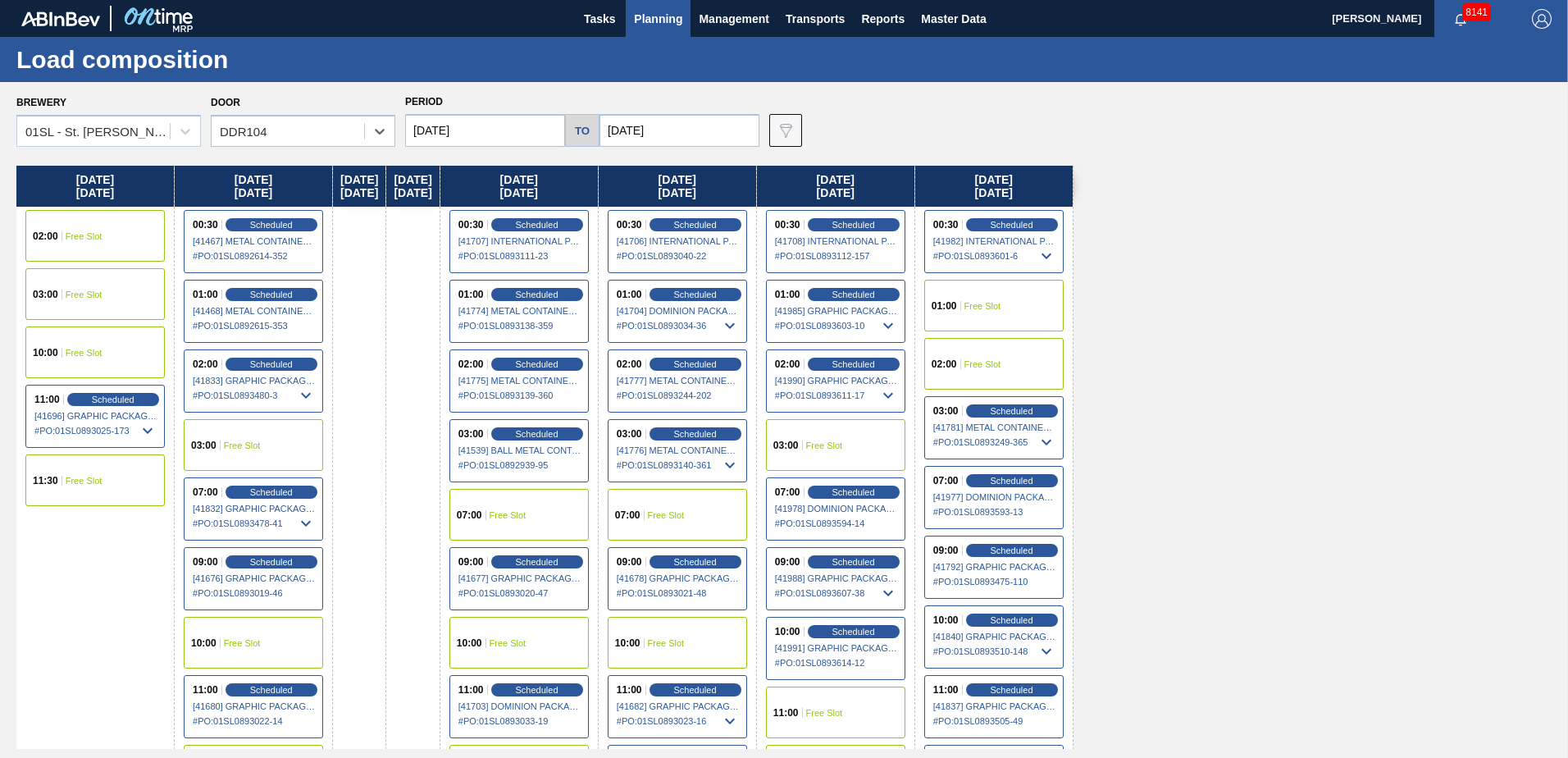
click at [527, 510] on span "Free Slot" at bounding box center [508, 515] width 37 height 9
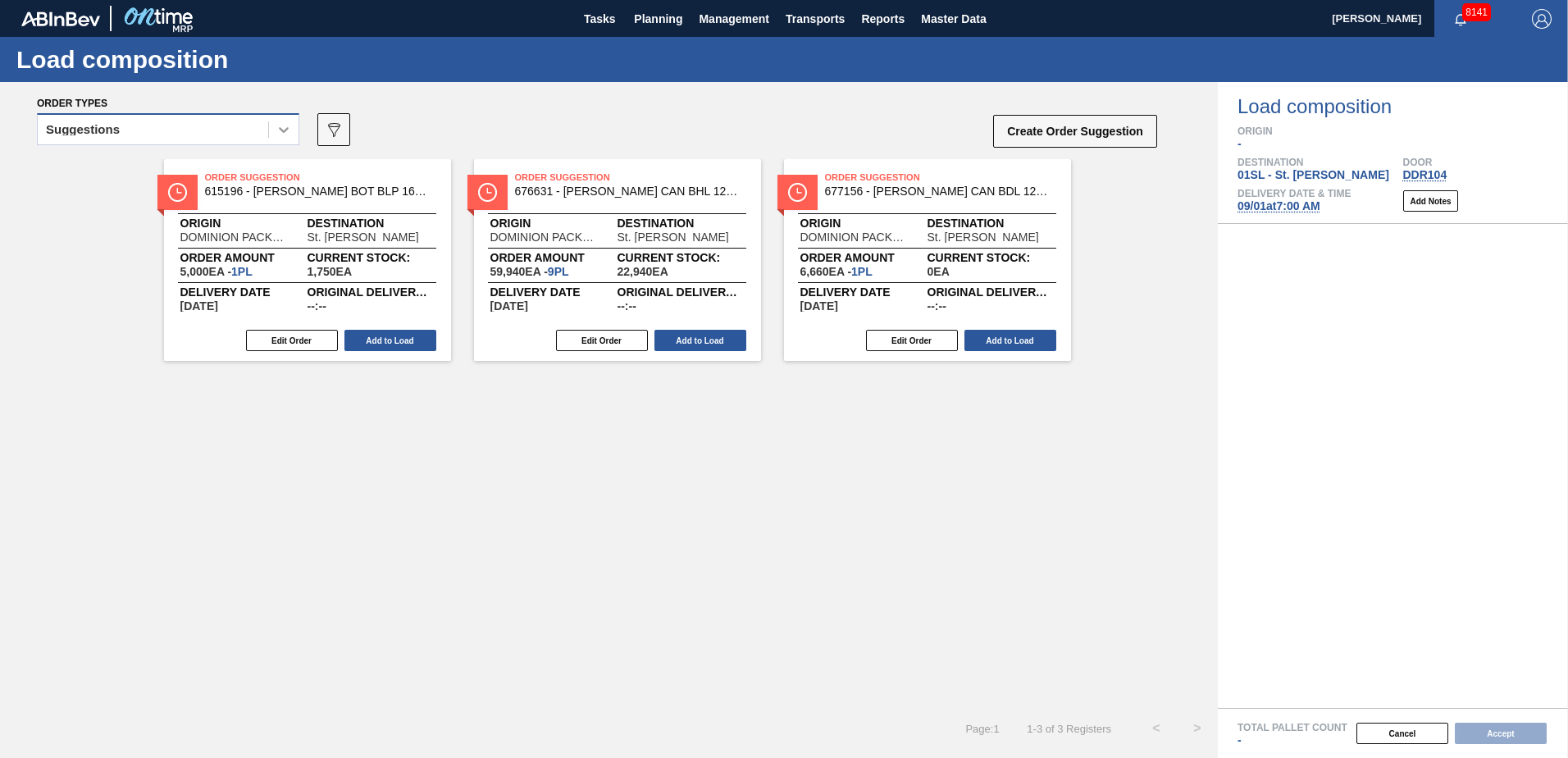
click at [290, 133] on icon at bounding box center [283, 129] width 16 height 16
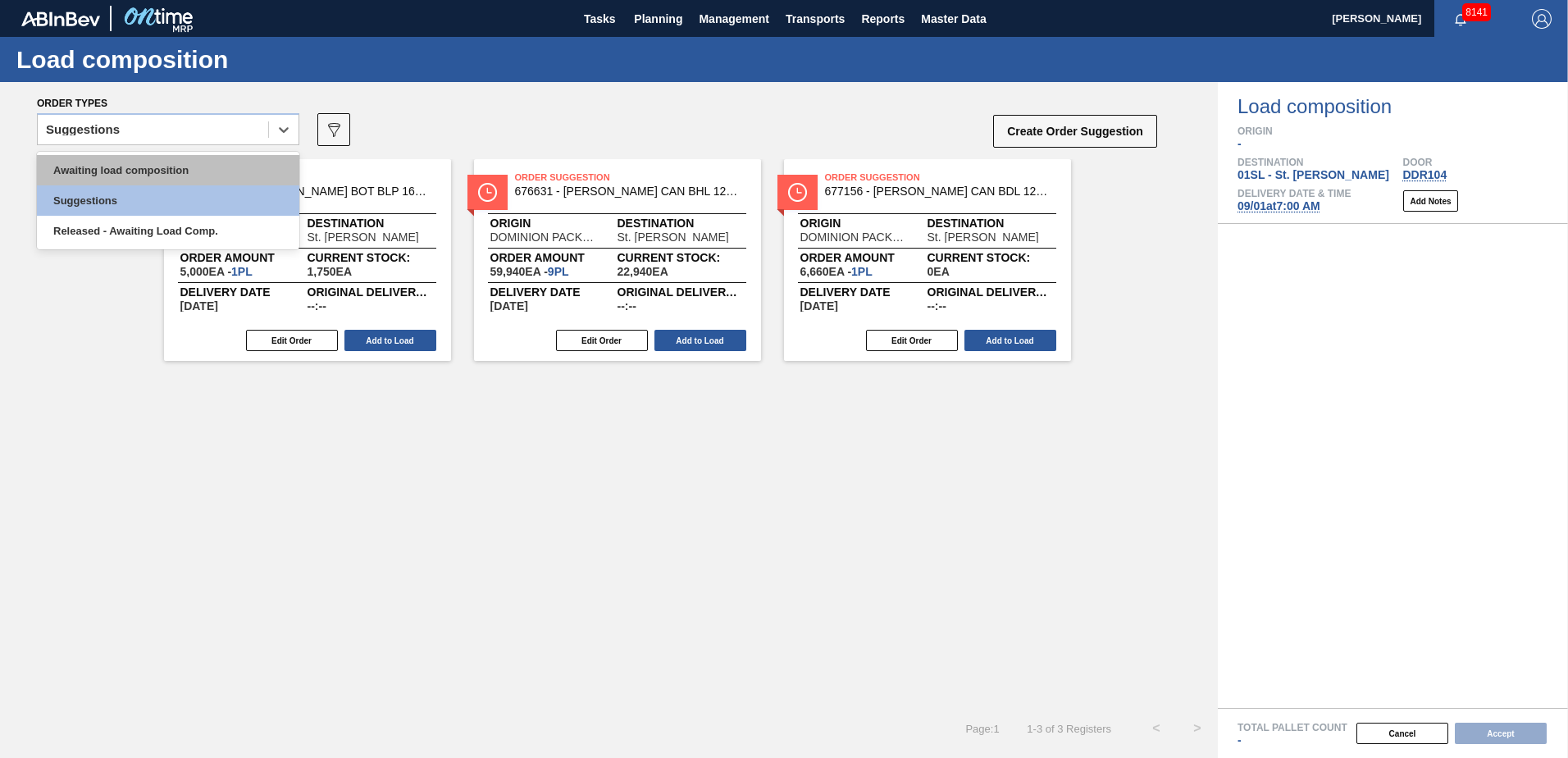
click at [178, 175] on div "Awaiting load composition" at bounding box center [168, 170] width 263 height 30
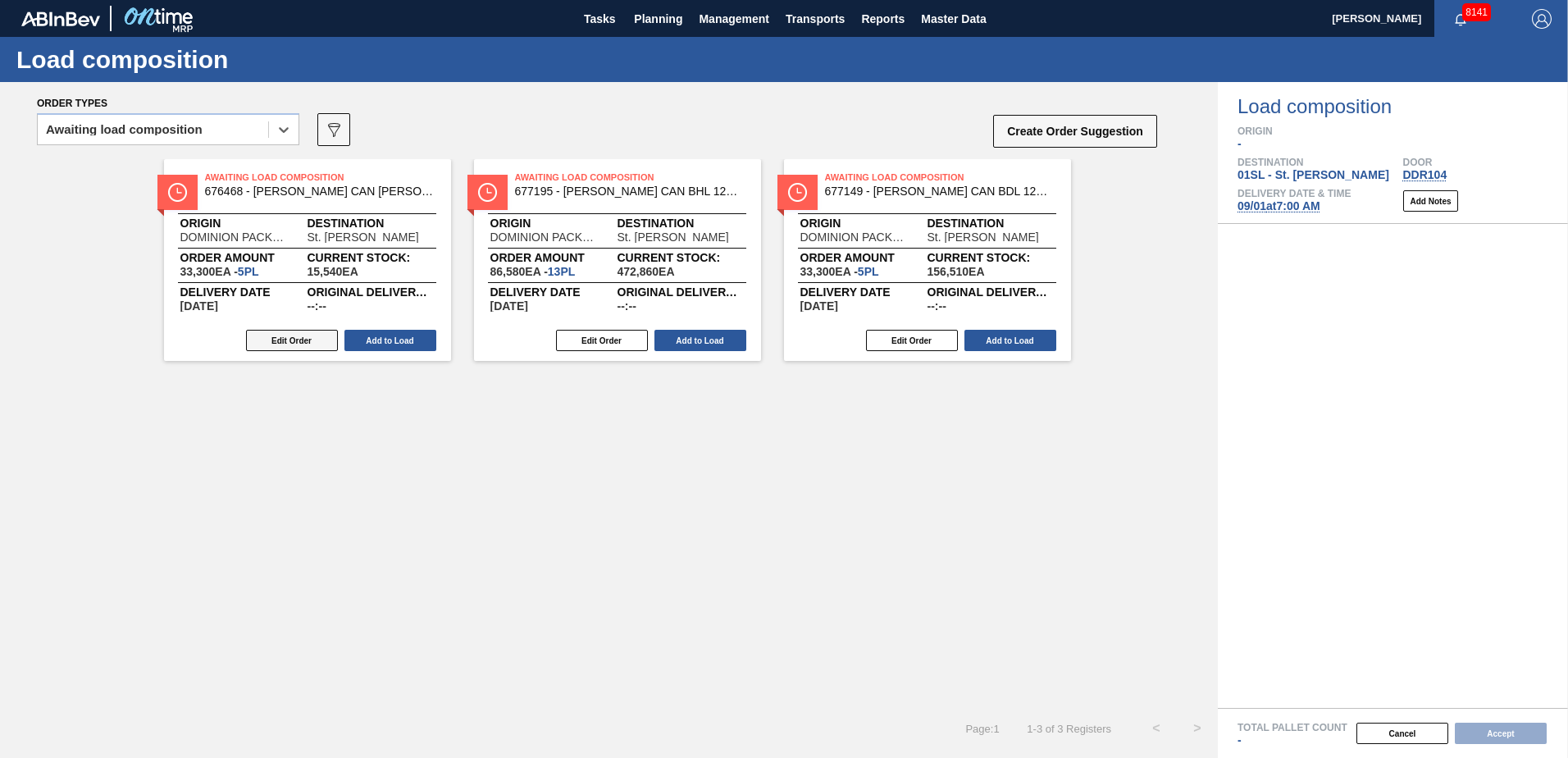
click at [309, 344] on button "Edit Order" at bounding box center [291, 341] width 92 height 22
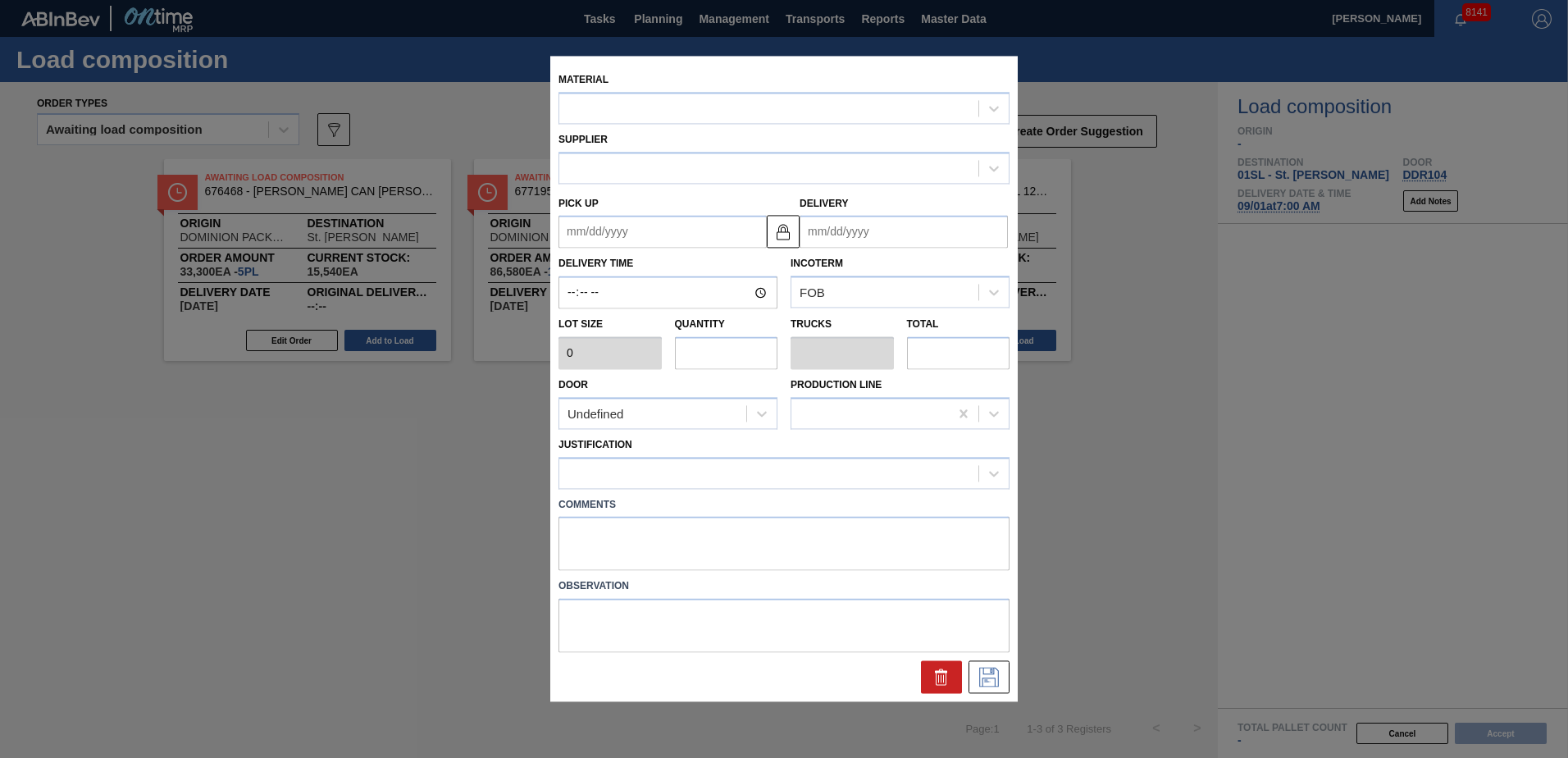
type input "6,660"
type input "5"
type input "0.192"
type input "33,300"
type up "[DATE]"
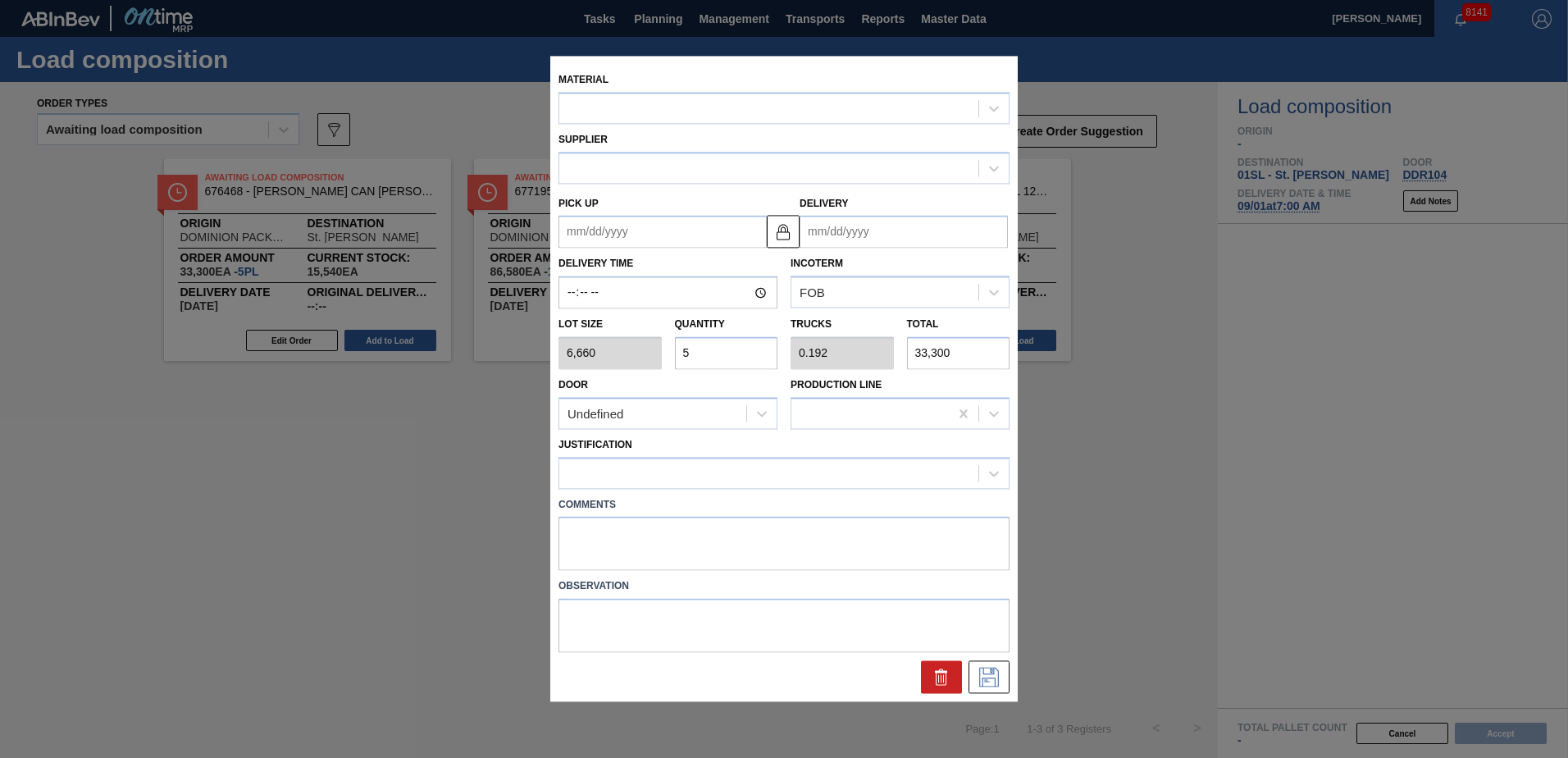
type input "[DATE]"
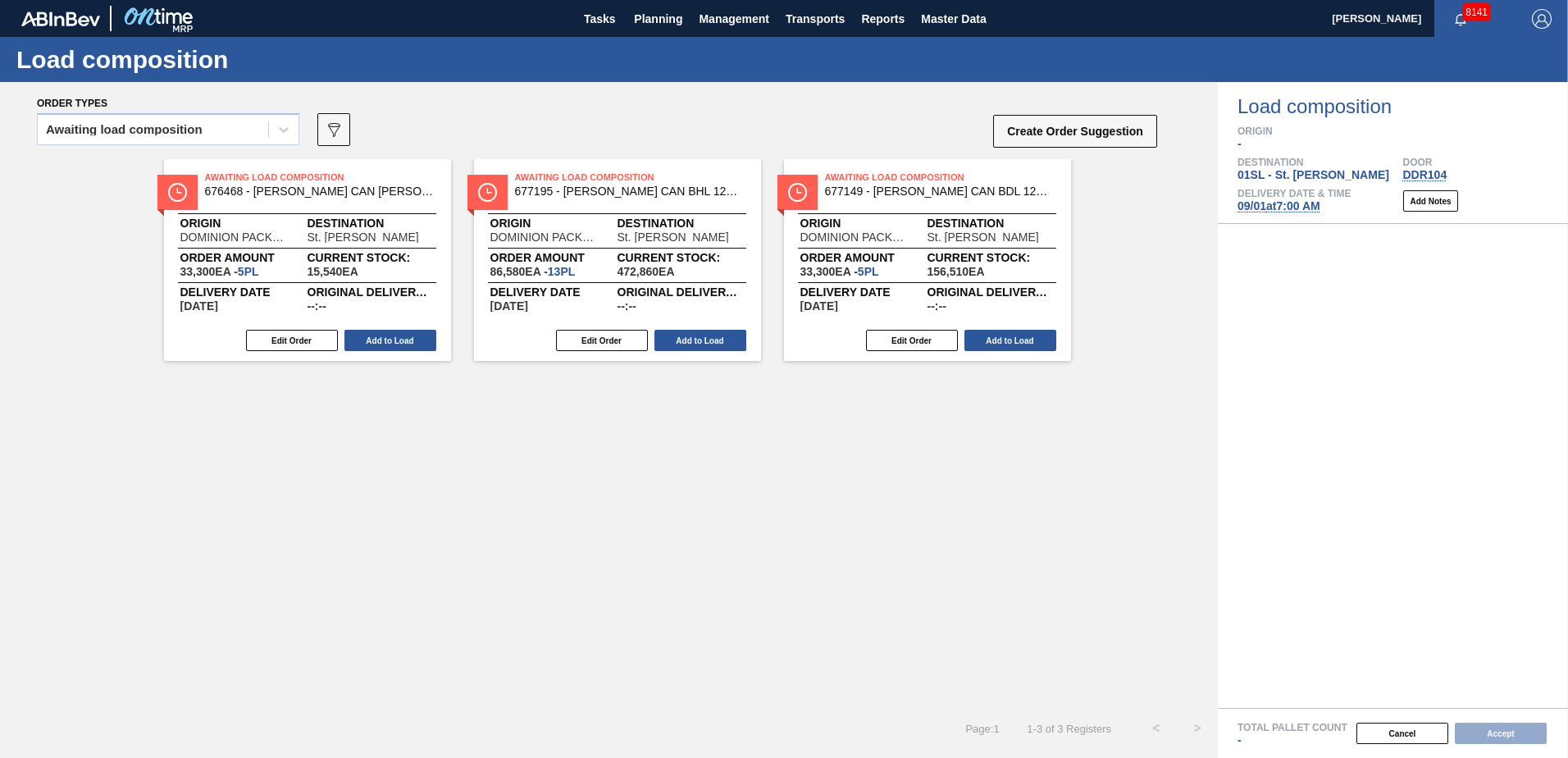
click at [1318, 204] on span "[DATE] 7:00 AM" at bounding box center [1280, 206] width 83 height 13
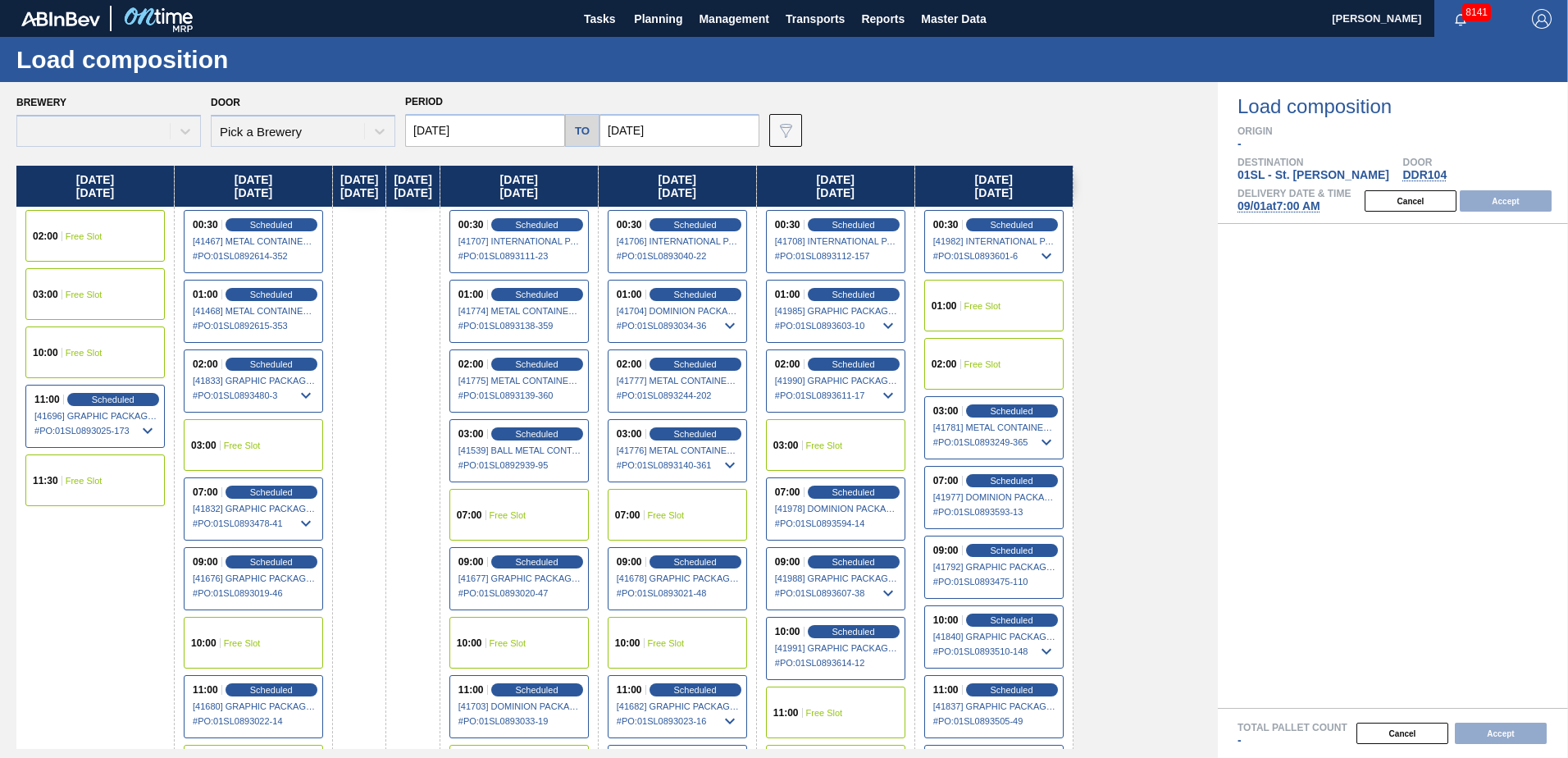
type input "[DATE]"
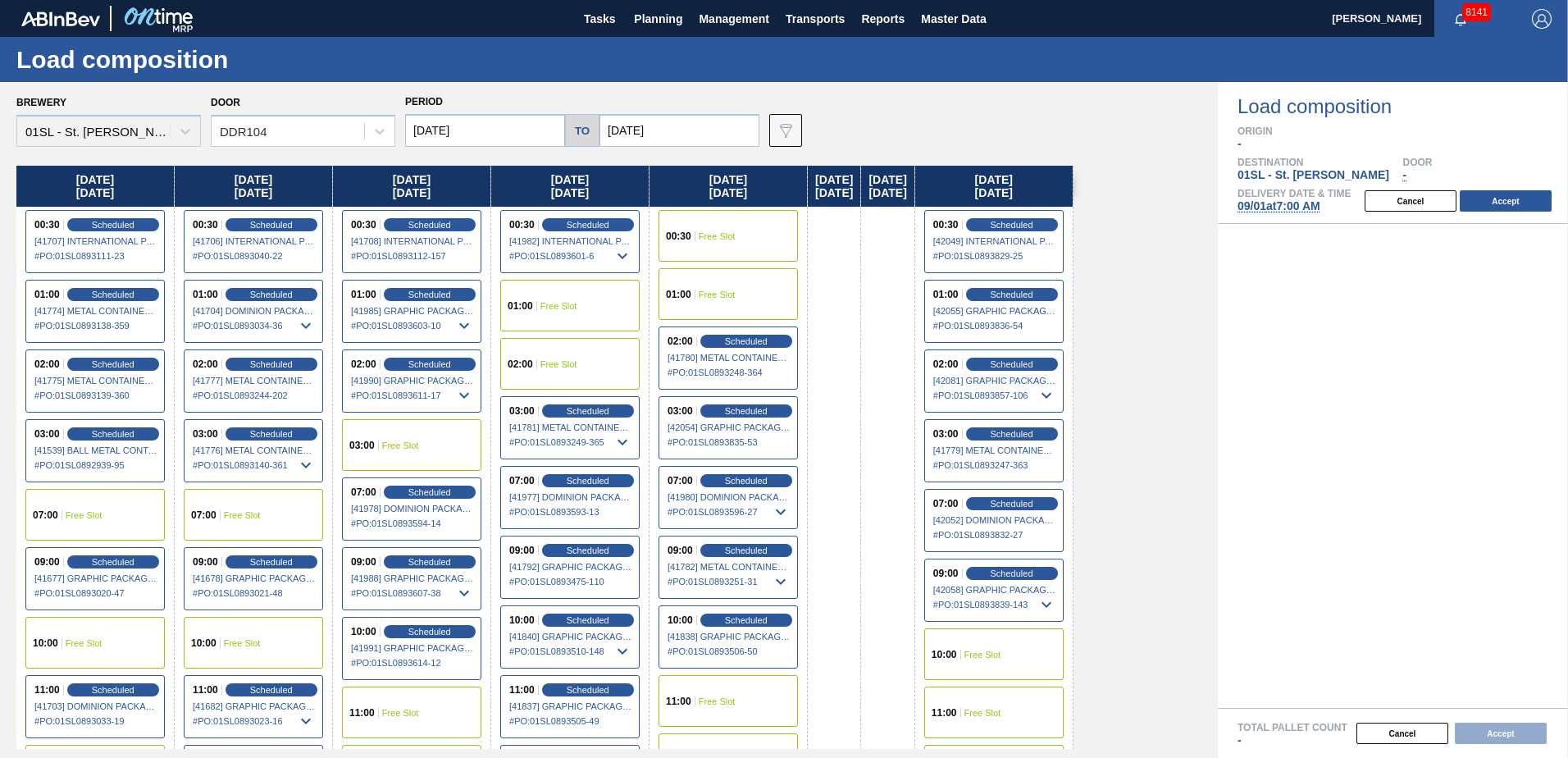
click at [991, 702] on div "11:00 Free Slot" at bounding box center [993, 713] width 139 height 52
click at [1495, 196] on button "Accept" at bounding box center [1506, 201] width 92 height 22
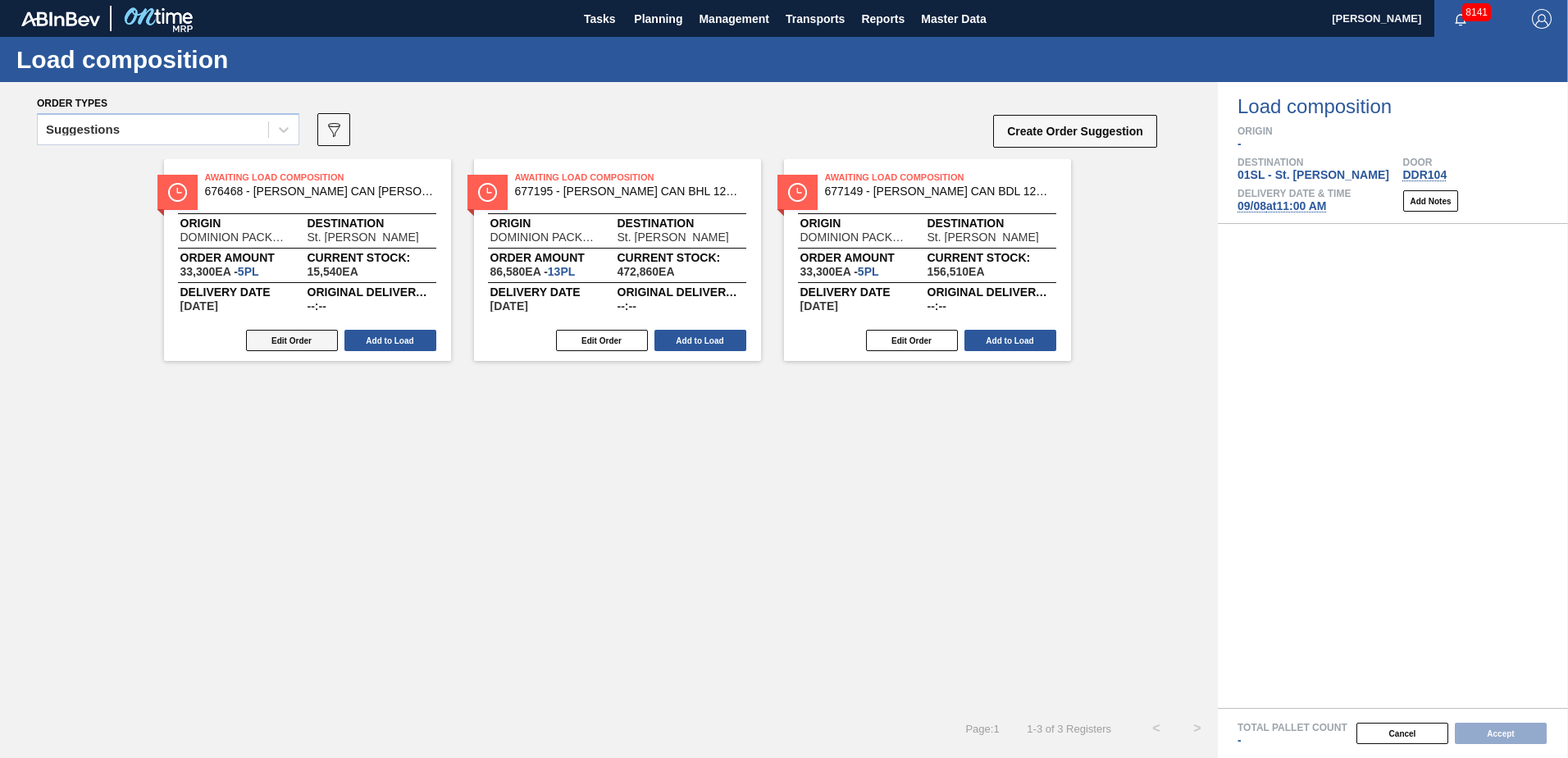
click at [301, 340] on button "Edit Order" at bounding box center [291, 341] width 92 height 22
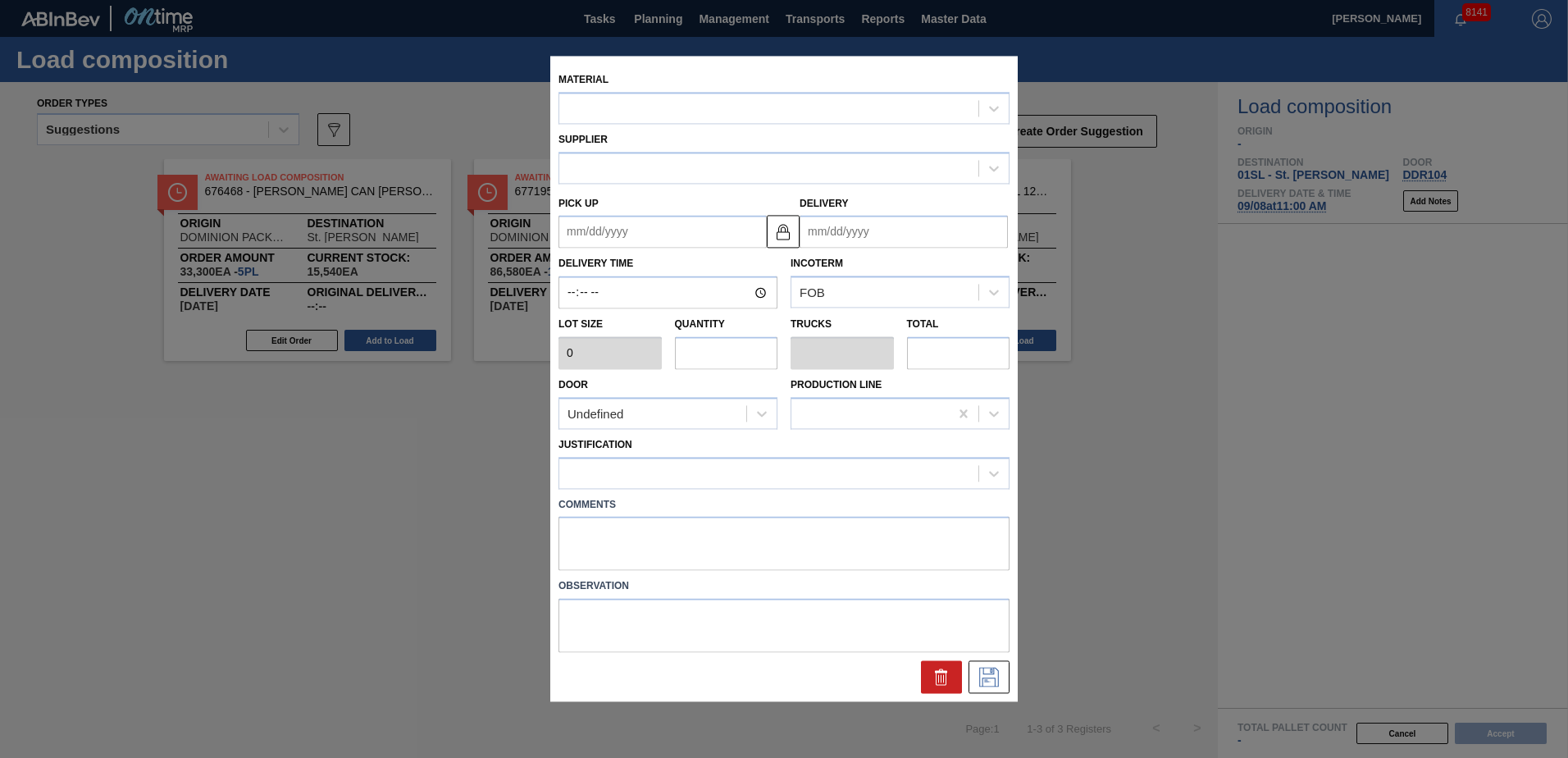
type up "[DATE]"
type input "[DATE]"
type input "6,660"
type input "5"
type input "0.192"
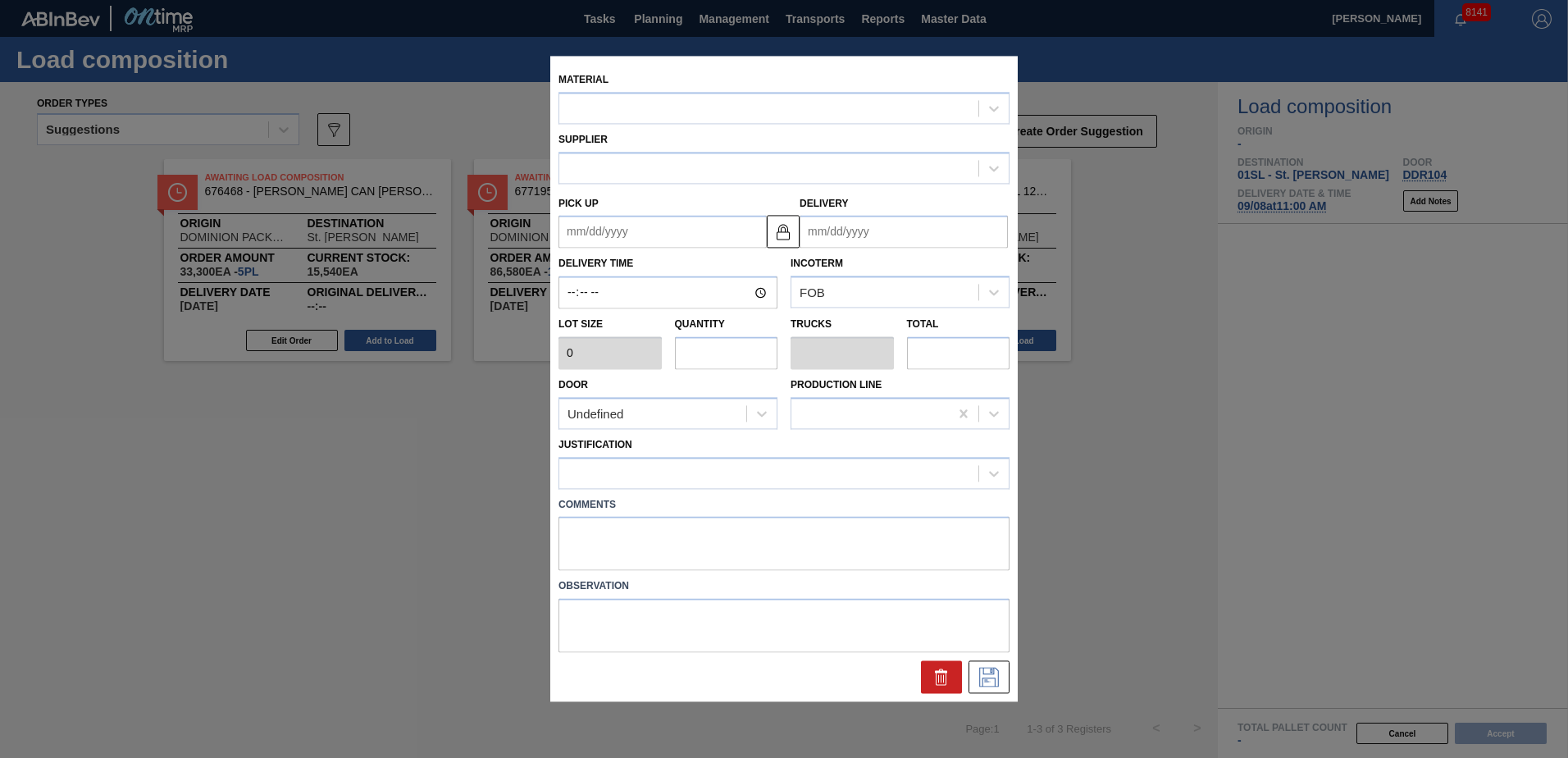
type input "33,300"
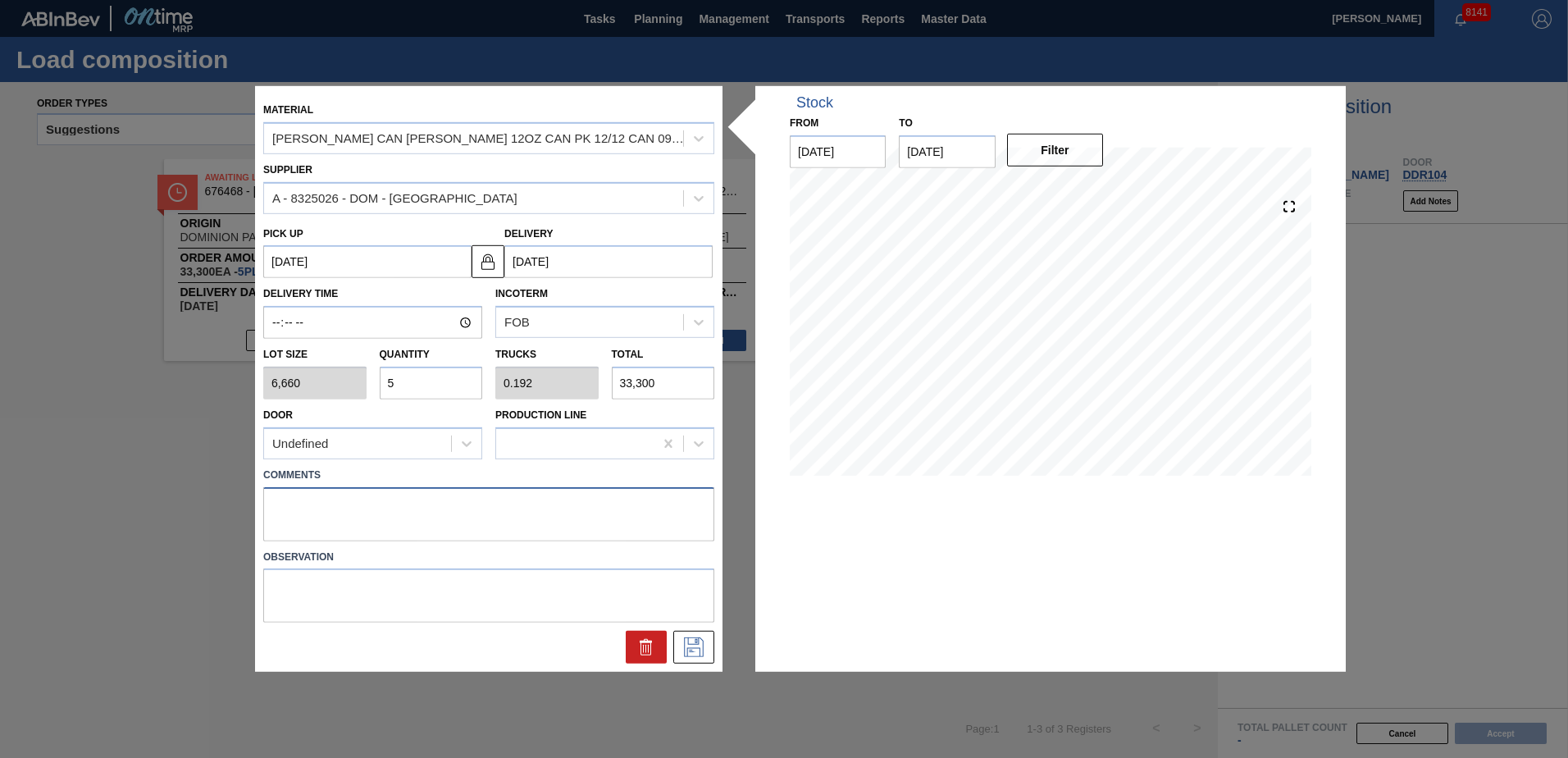
click at [340, 510] on textarea at bounding box center [488, 513] width 451 height 54
type textarea "Live unload"
click at [686, 646] on icon at bounding box center [694, 647] width 26 height 20
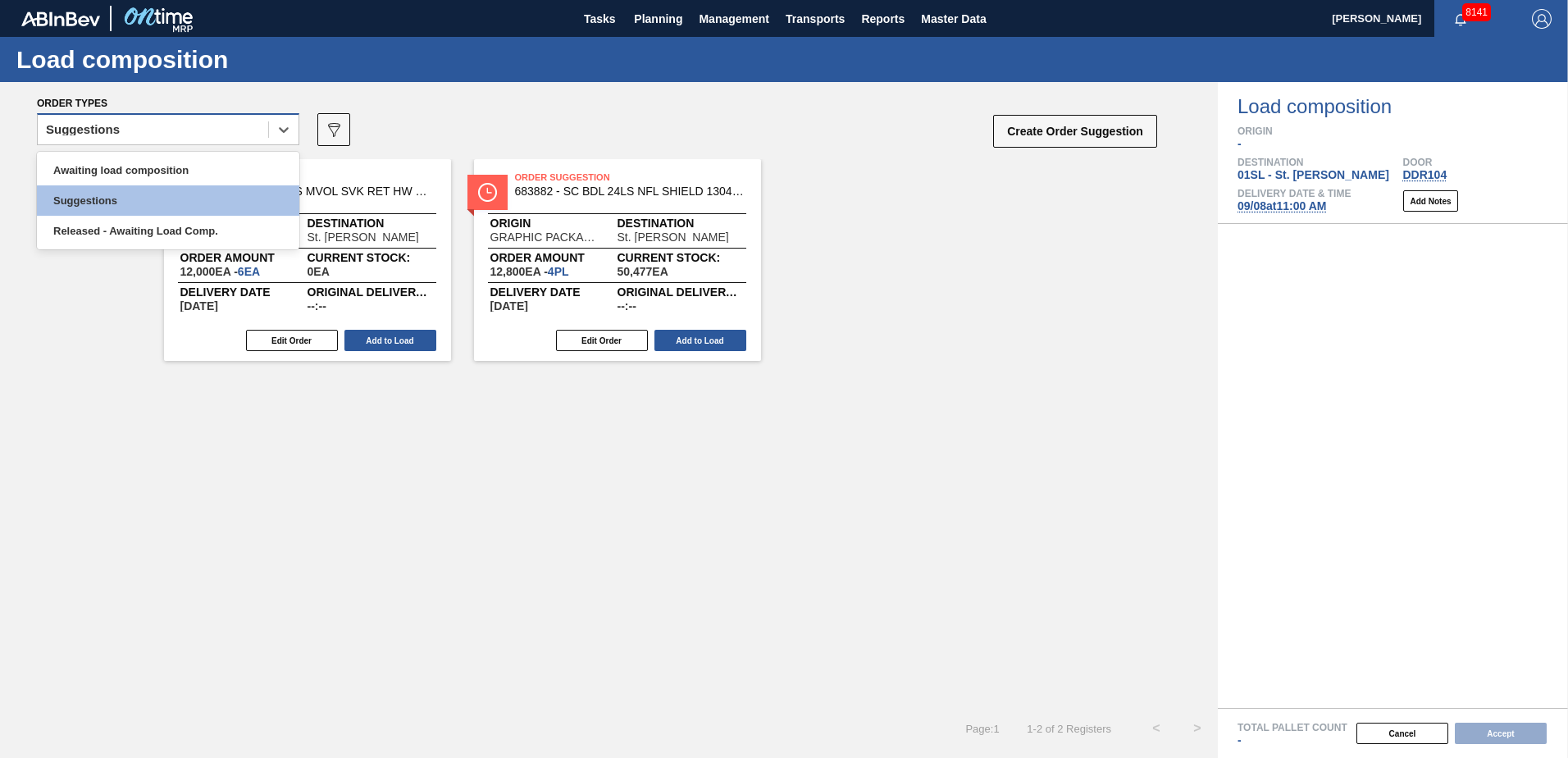
click at [256, 125] on div "Suggestions" at bounding box center [153, 130] width 231 height 24
click at [200, 161] on div "Awaiting load composition" at bounding box center [168, 170] width 263 height 30
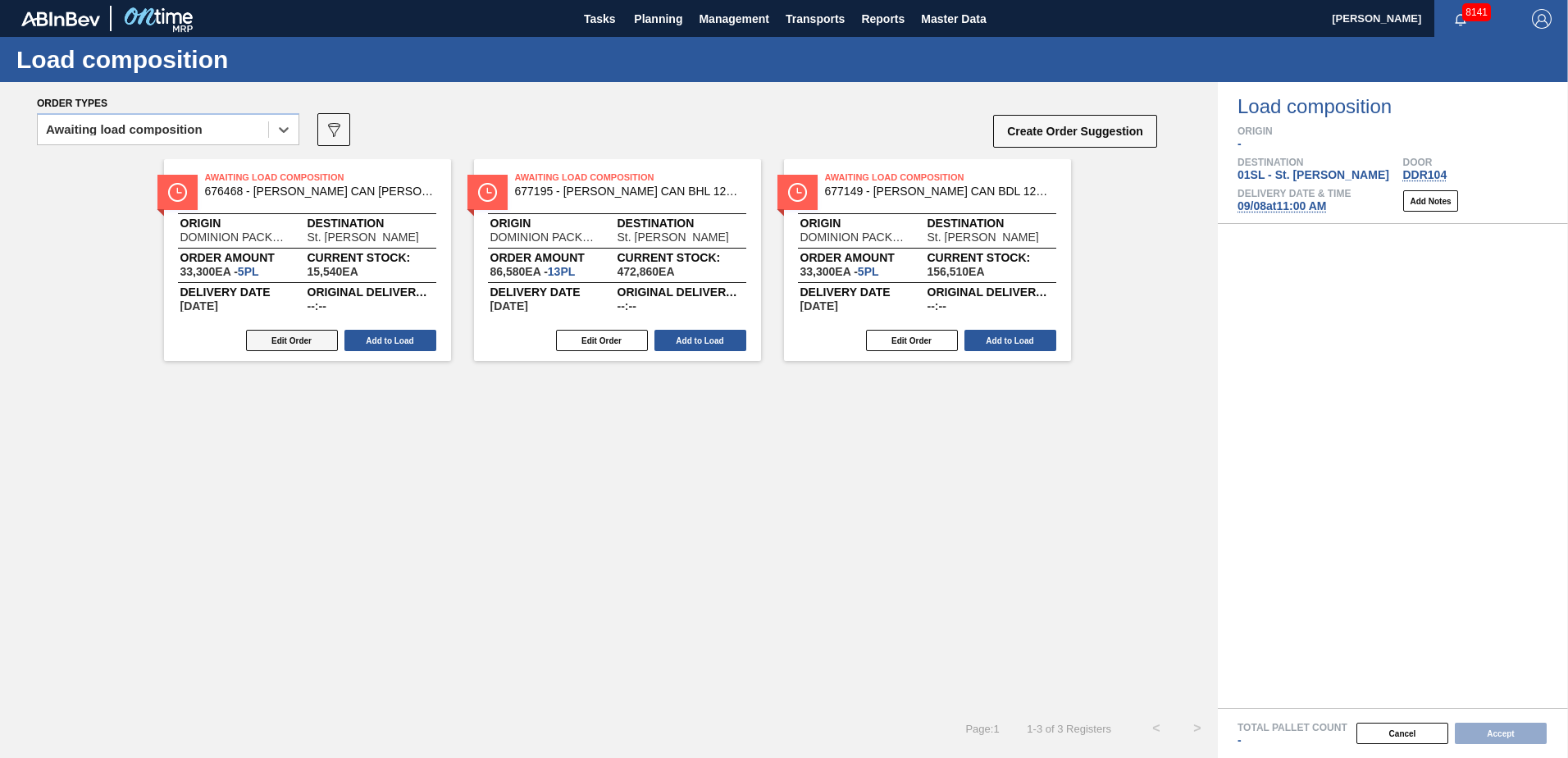
click at [270, 334] on button "Edit Order" at bounding box center [291, 341] width 92 height 22
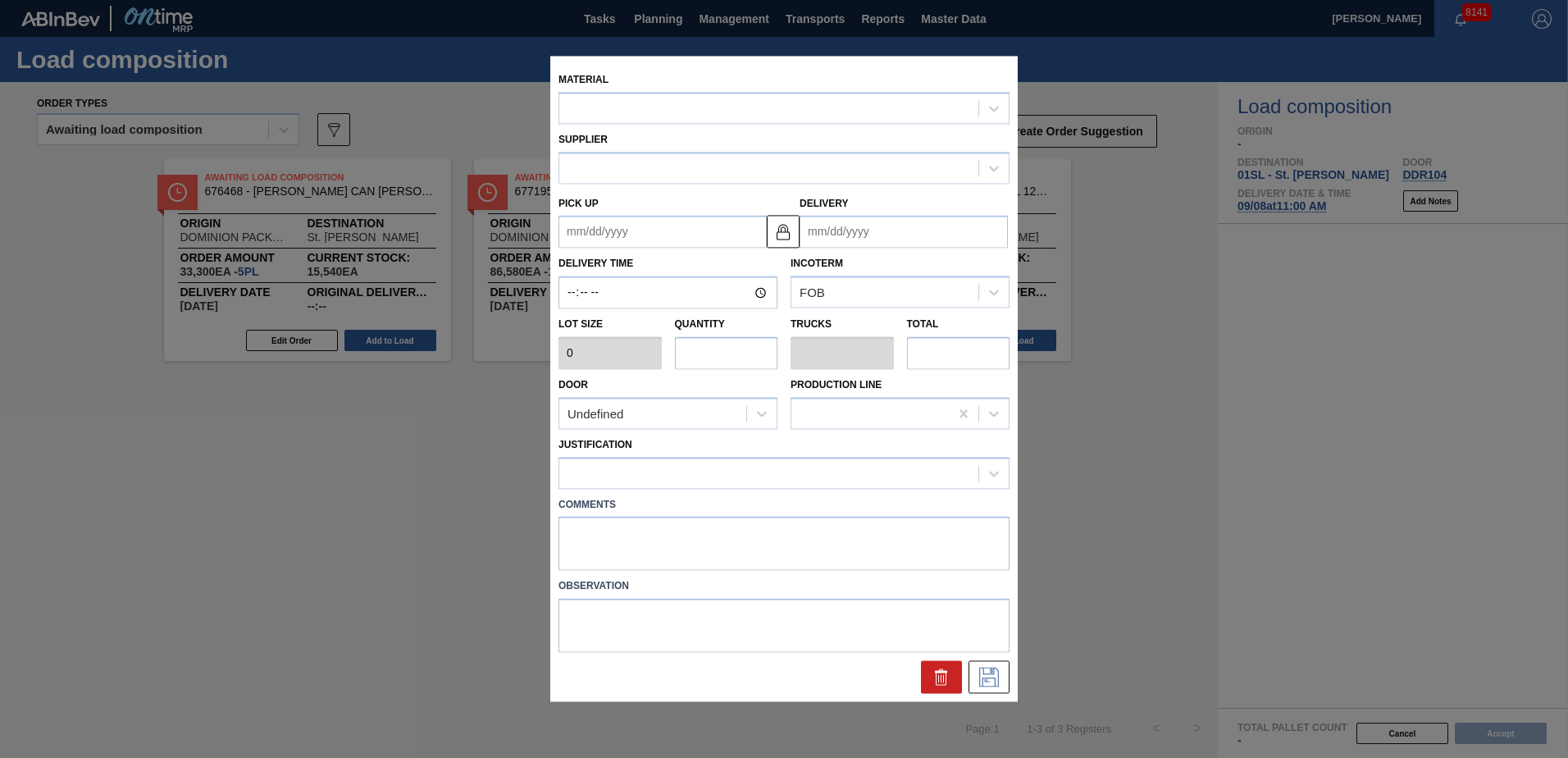
type input "6,660"
type input "5"
type input "0.192"
type input "33,300"
type textarea "Live unload"
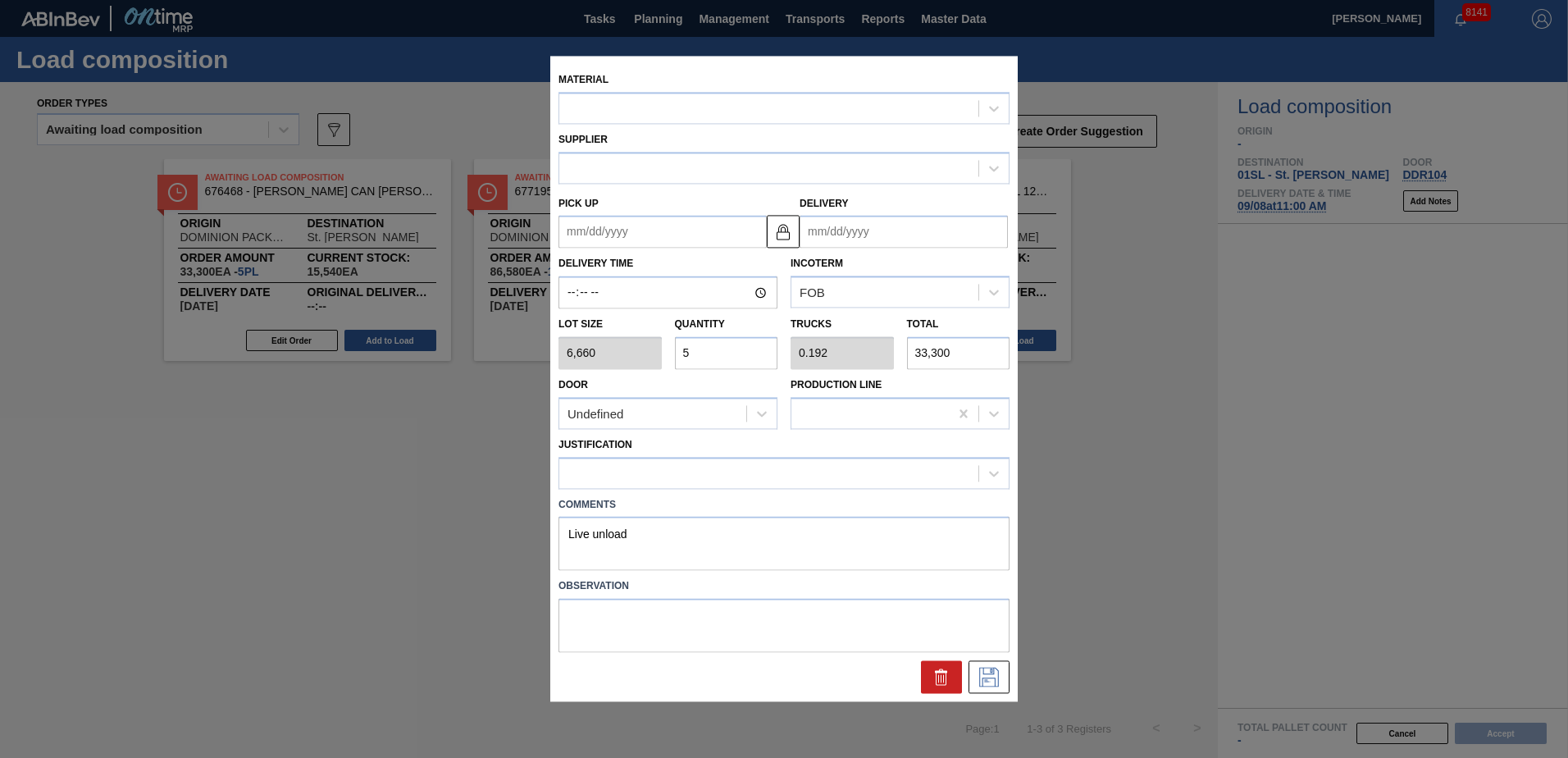
type up "[DATE]"
type input "[DATE]"
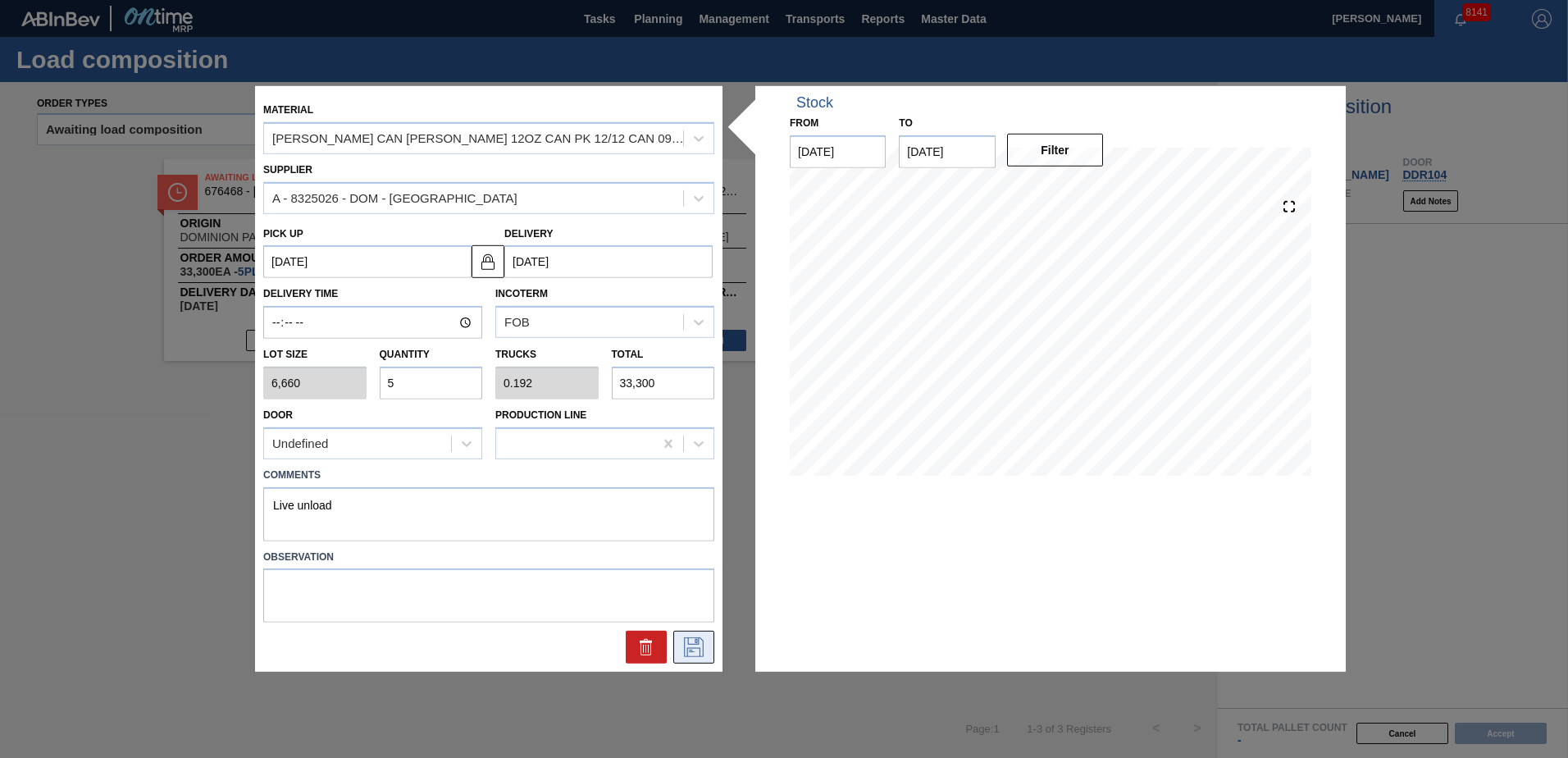
click at [702, 648] on icon at bounding box center [694, 647] width 26 height 20
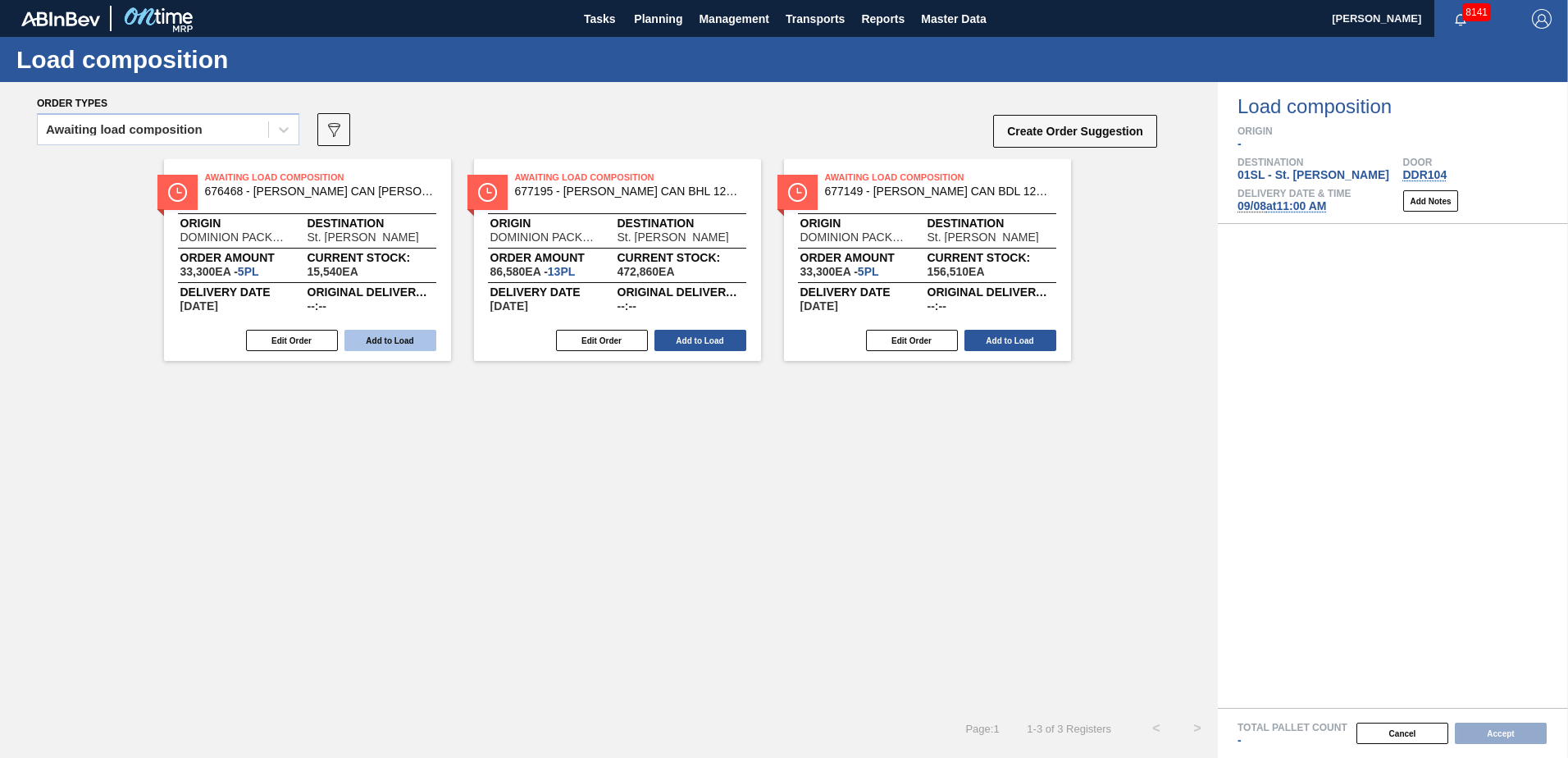
click at [399, 344] on button "Add to Load" at bounding box center [390, 341] width 92 height 22
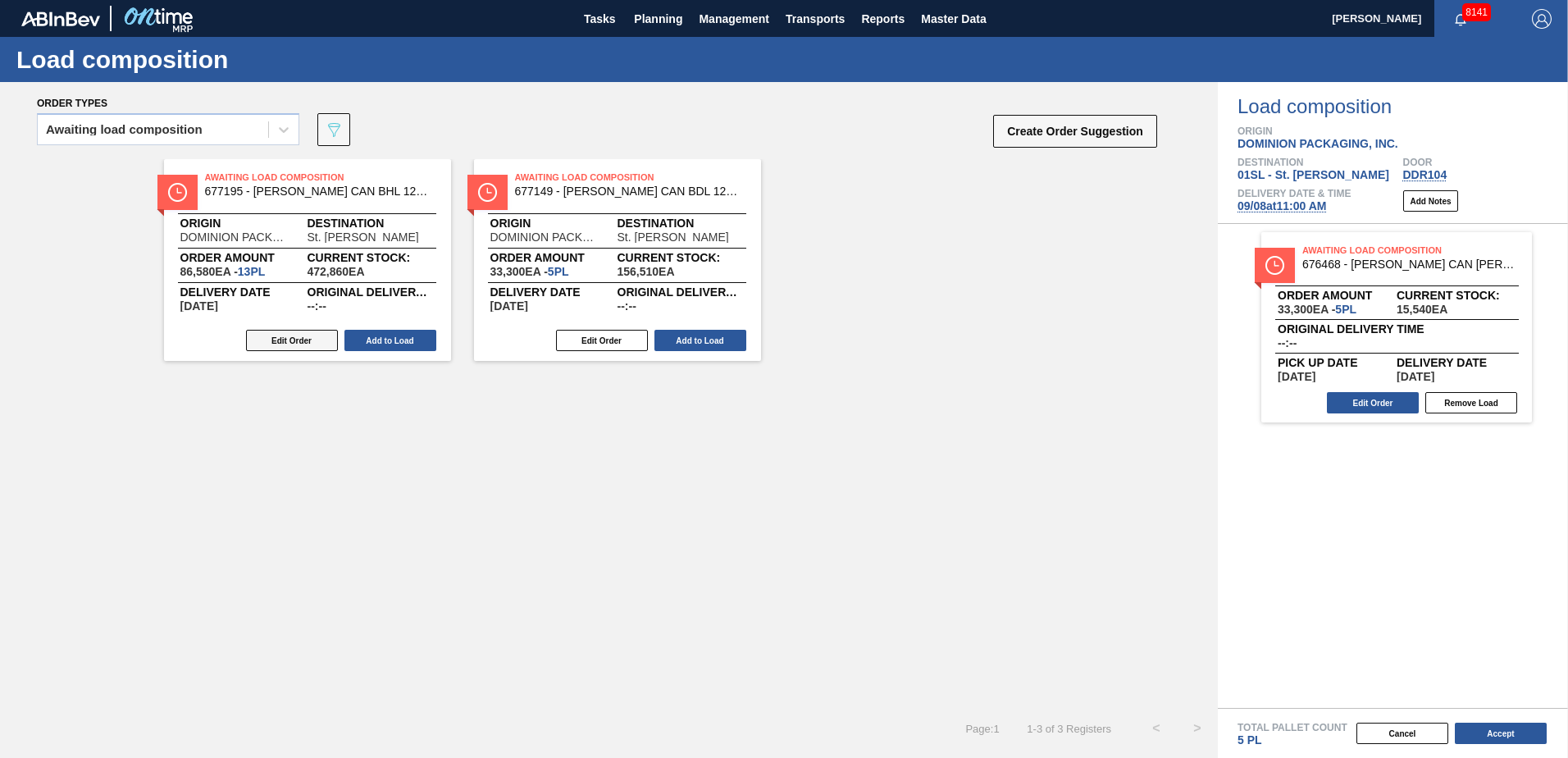
click at [301, 345] on button "Edit Order" at bounding box center [291, 341] width 92 height 22
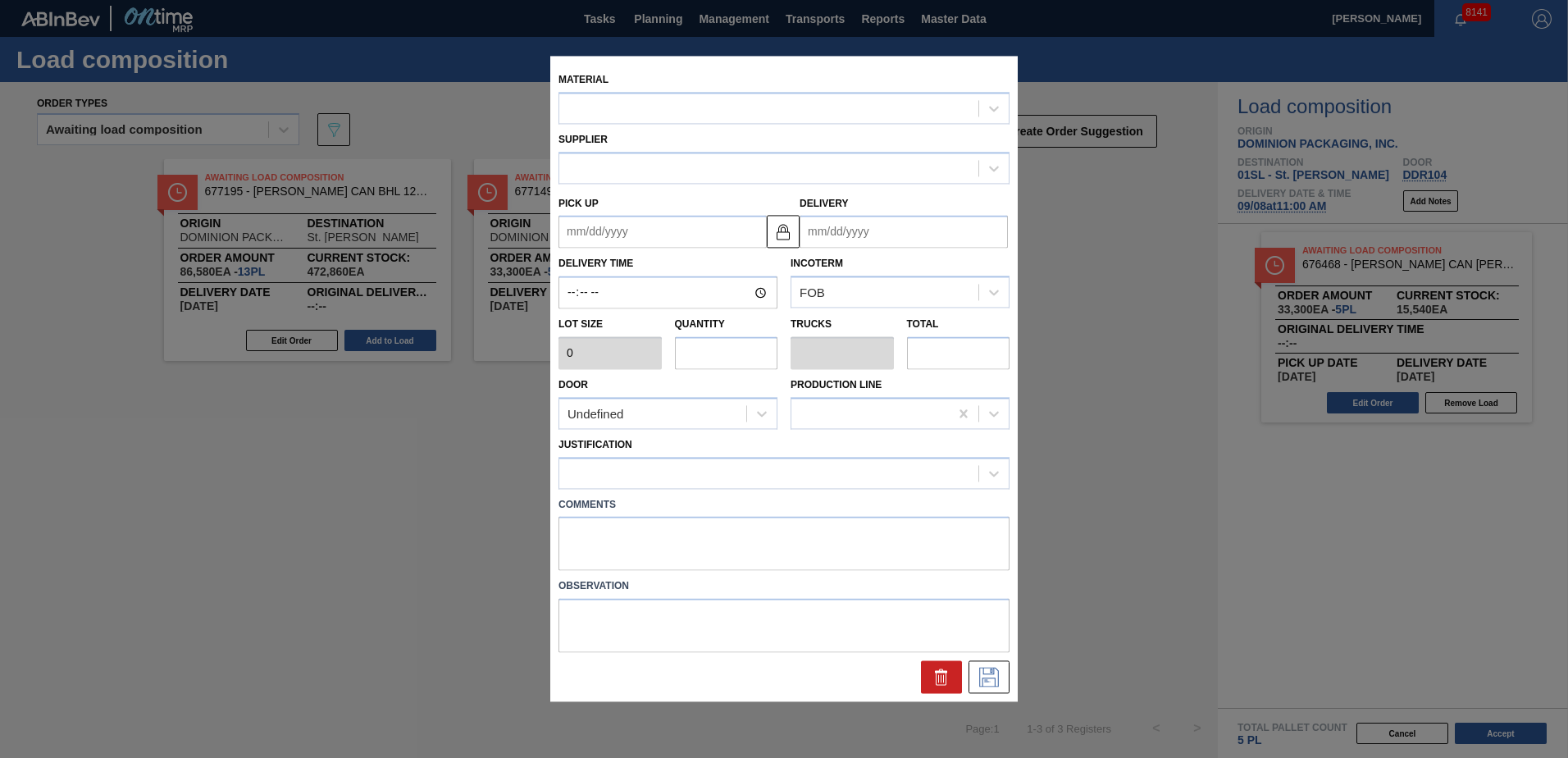
type up "[DATE]"
type input "[DATE]"
type input "6,660"
type input "13"
type input "0.5"
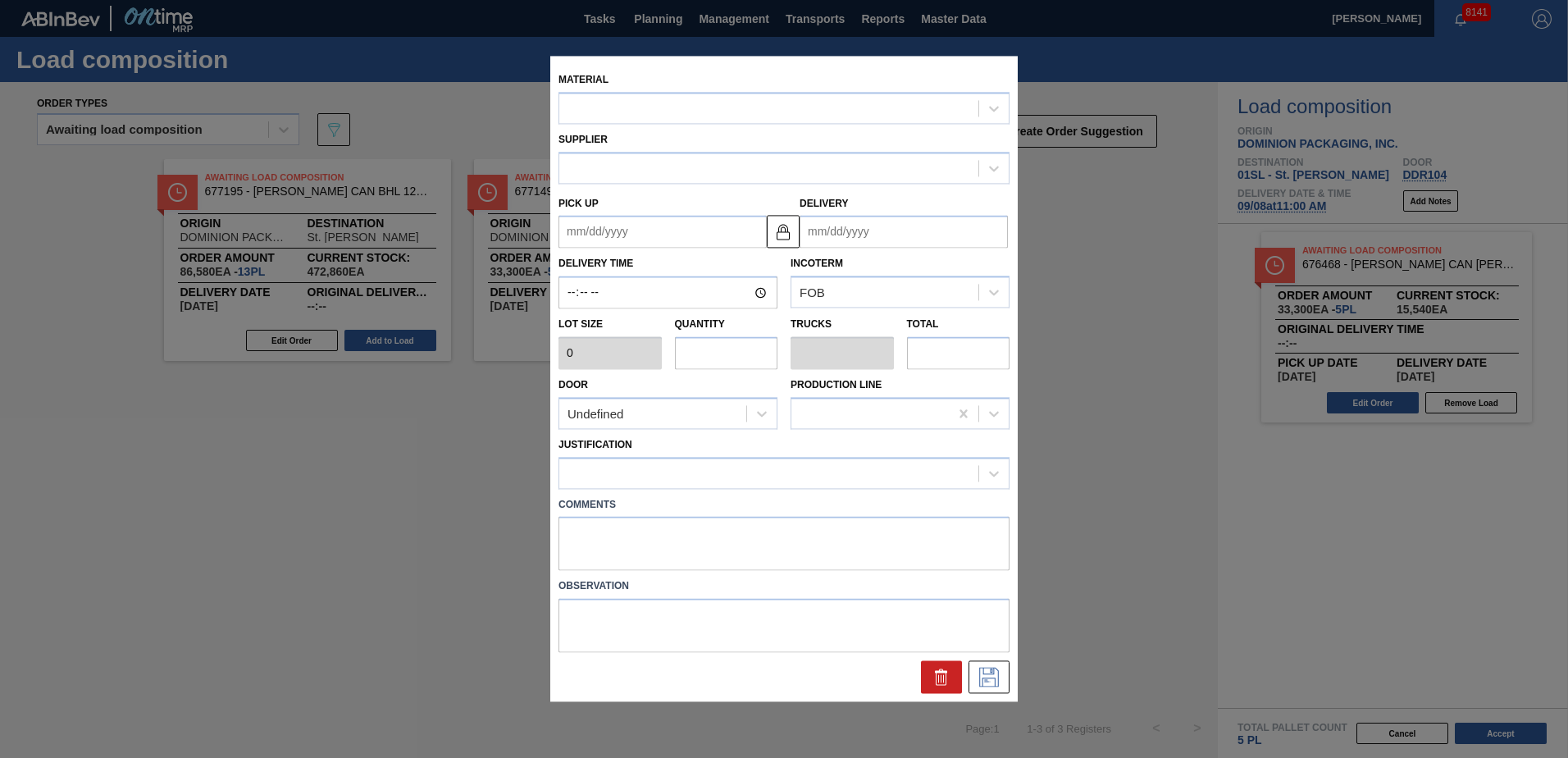
type input "86,580"
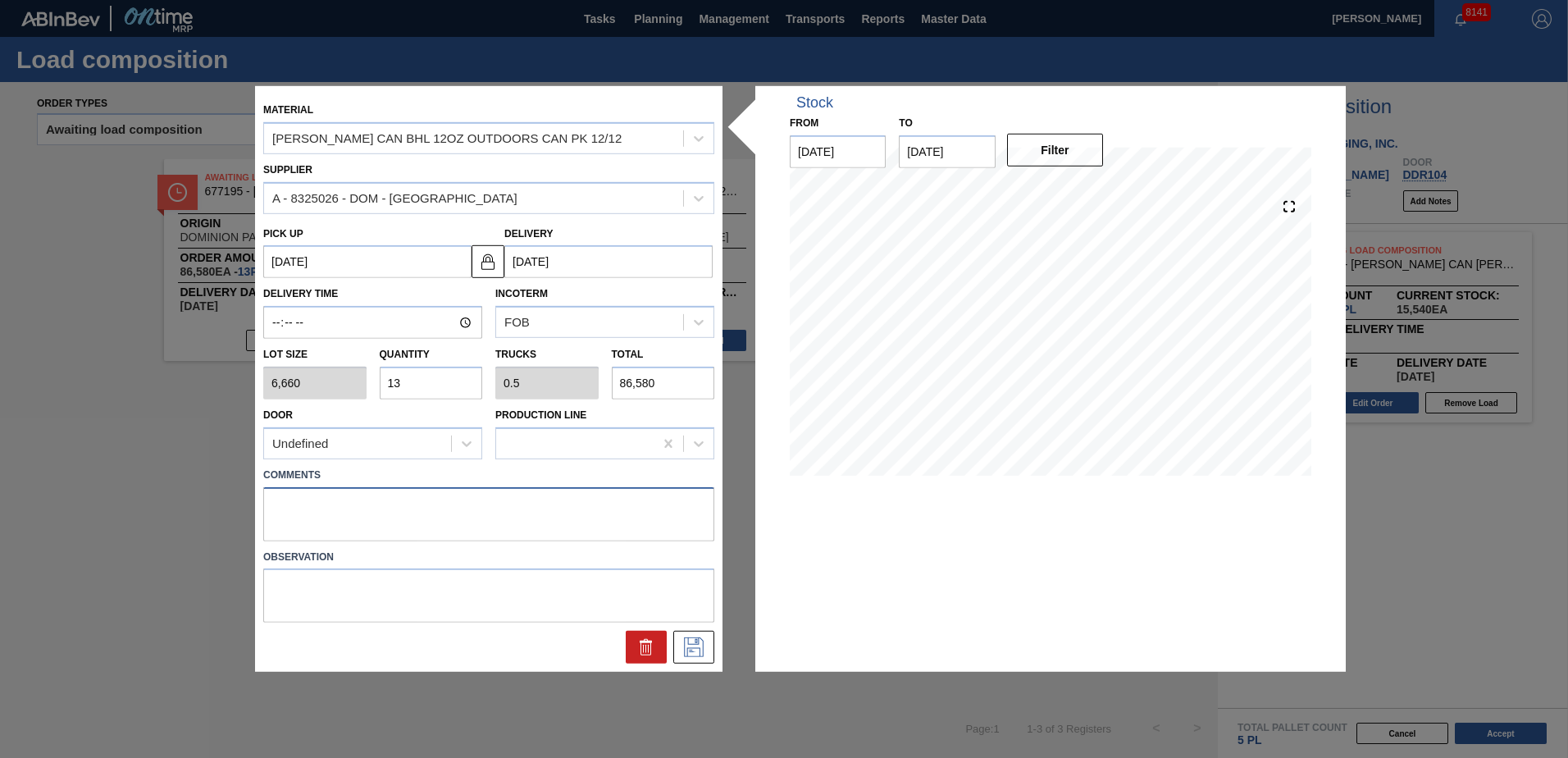
click at [335, 529] on textarea at bounding box center [488, 513] width 451 height 54
type textarea "Live unload"
click at [691, 643] on icon at bounding box center [694, 647] width 26 height 20
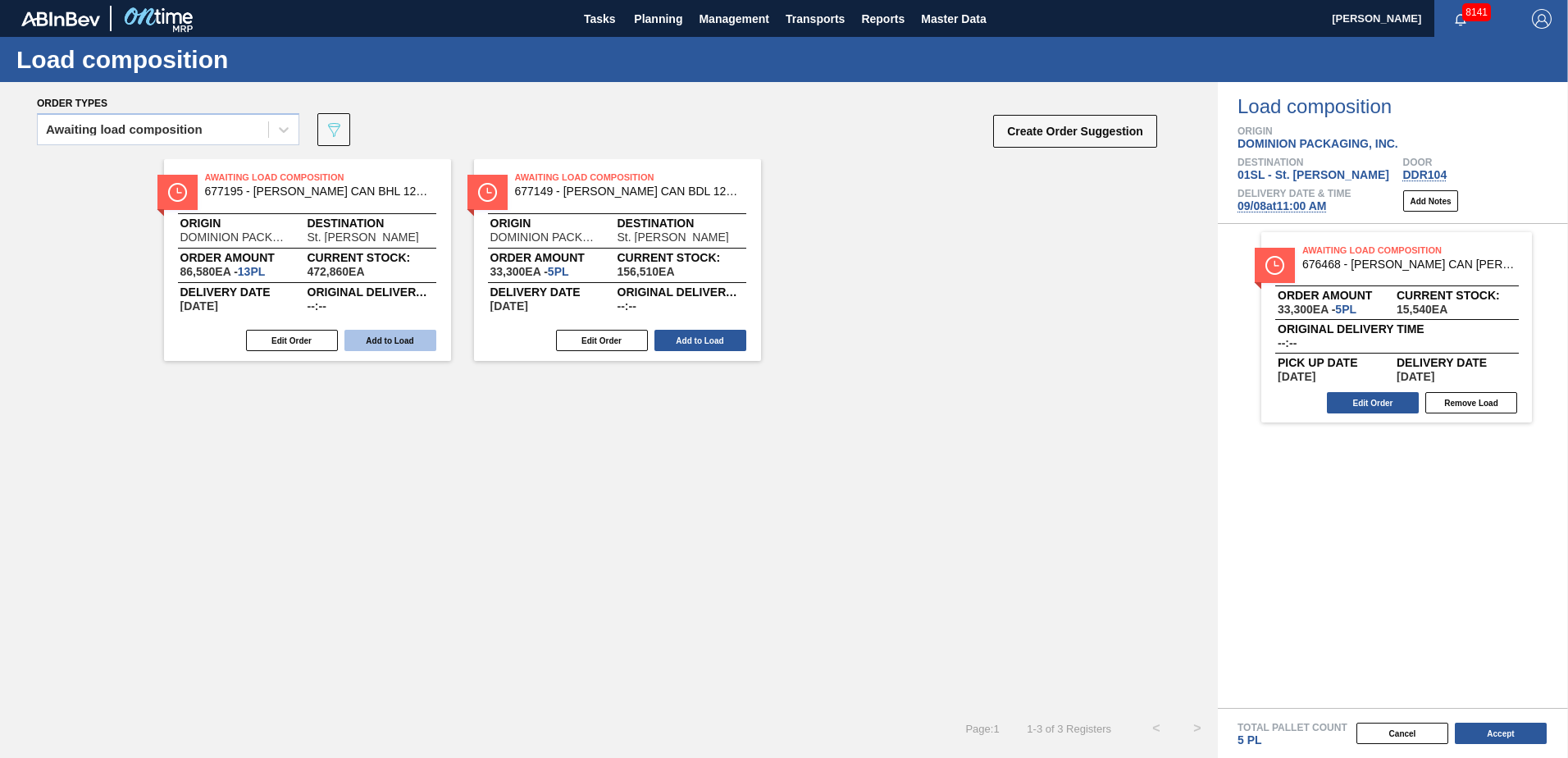
click at [415, 342] on button "Add to Load" at bounding box center [390, 341] width 92 height 22
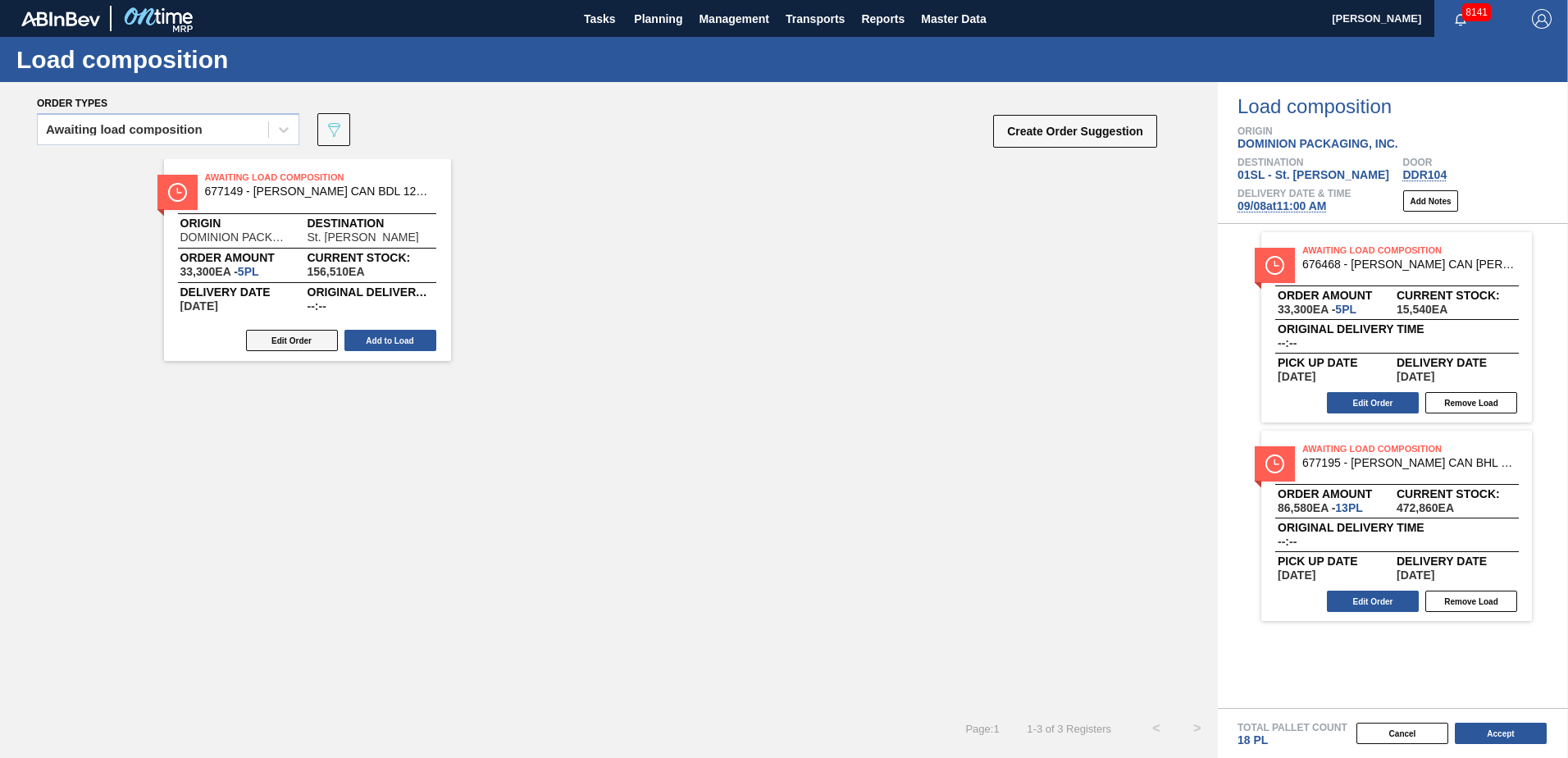
click at [274, 337] on button "Edit Order" at bounding box center [291, 341] width 92 height 22
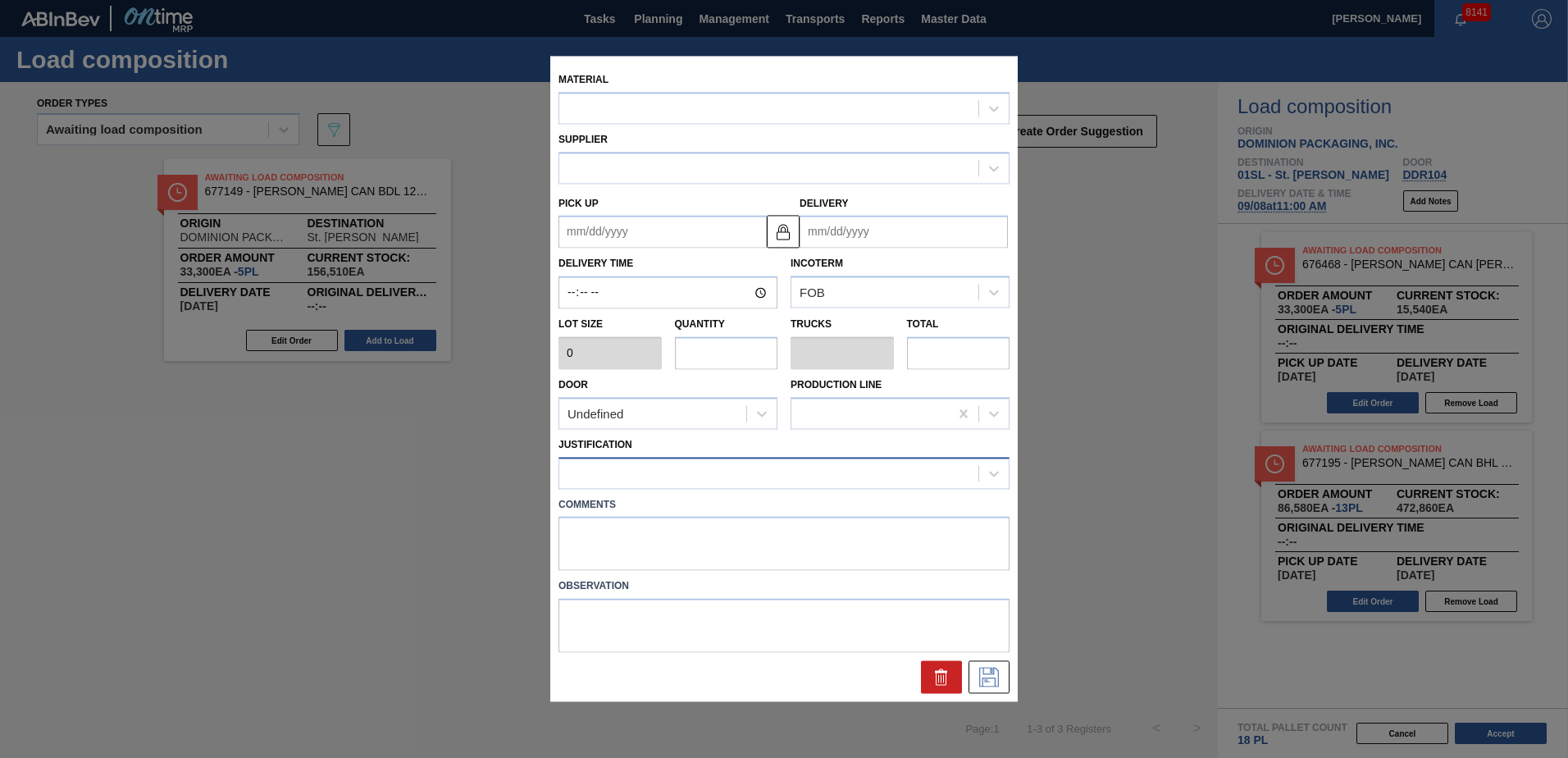
type up "[DATE]"
type input "[DATE]"
type input "6,660"
type input "5"
type input "0.192"
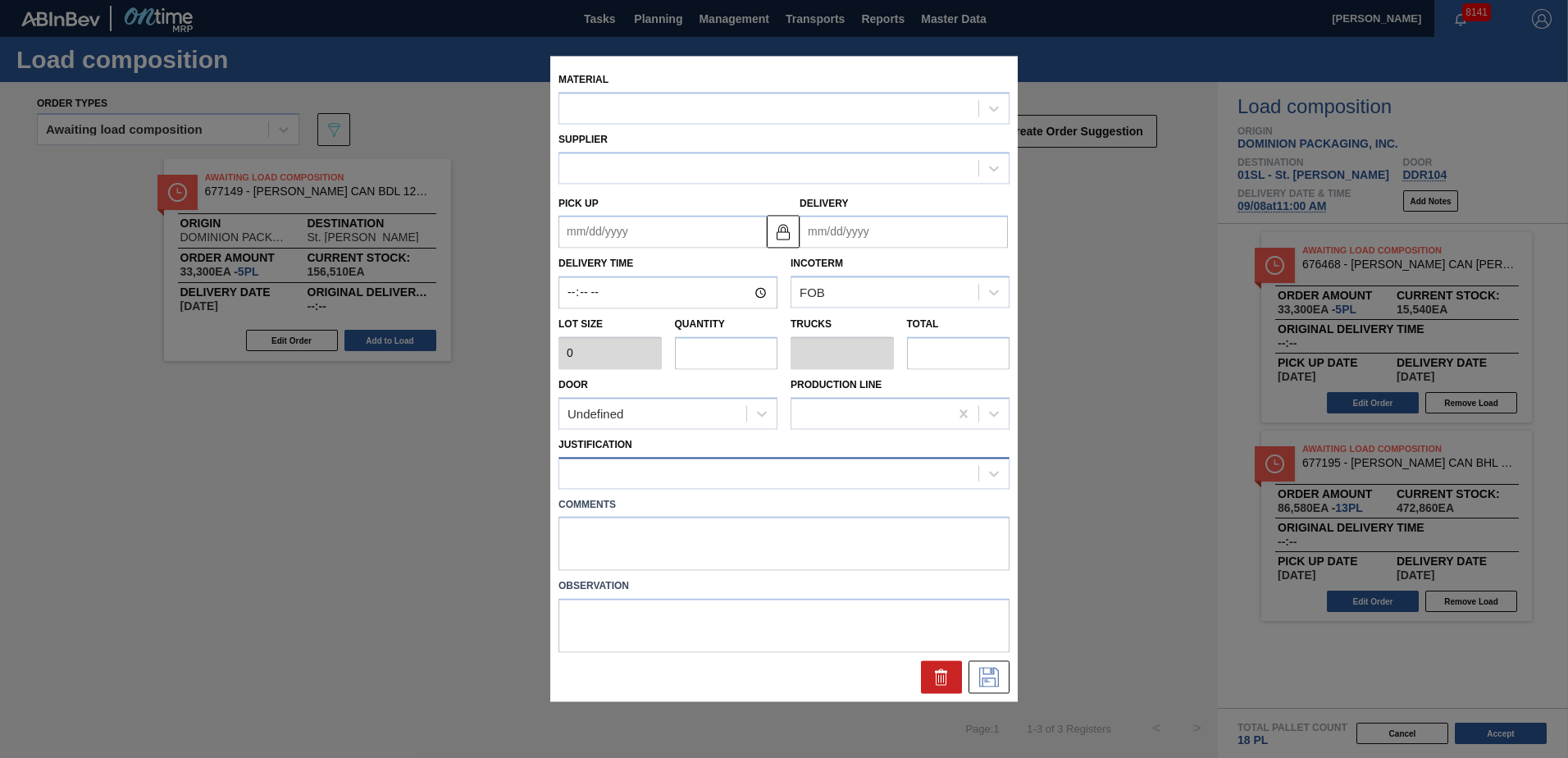
type input "33,300"
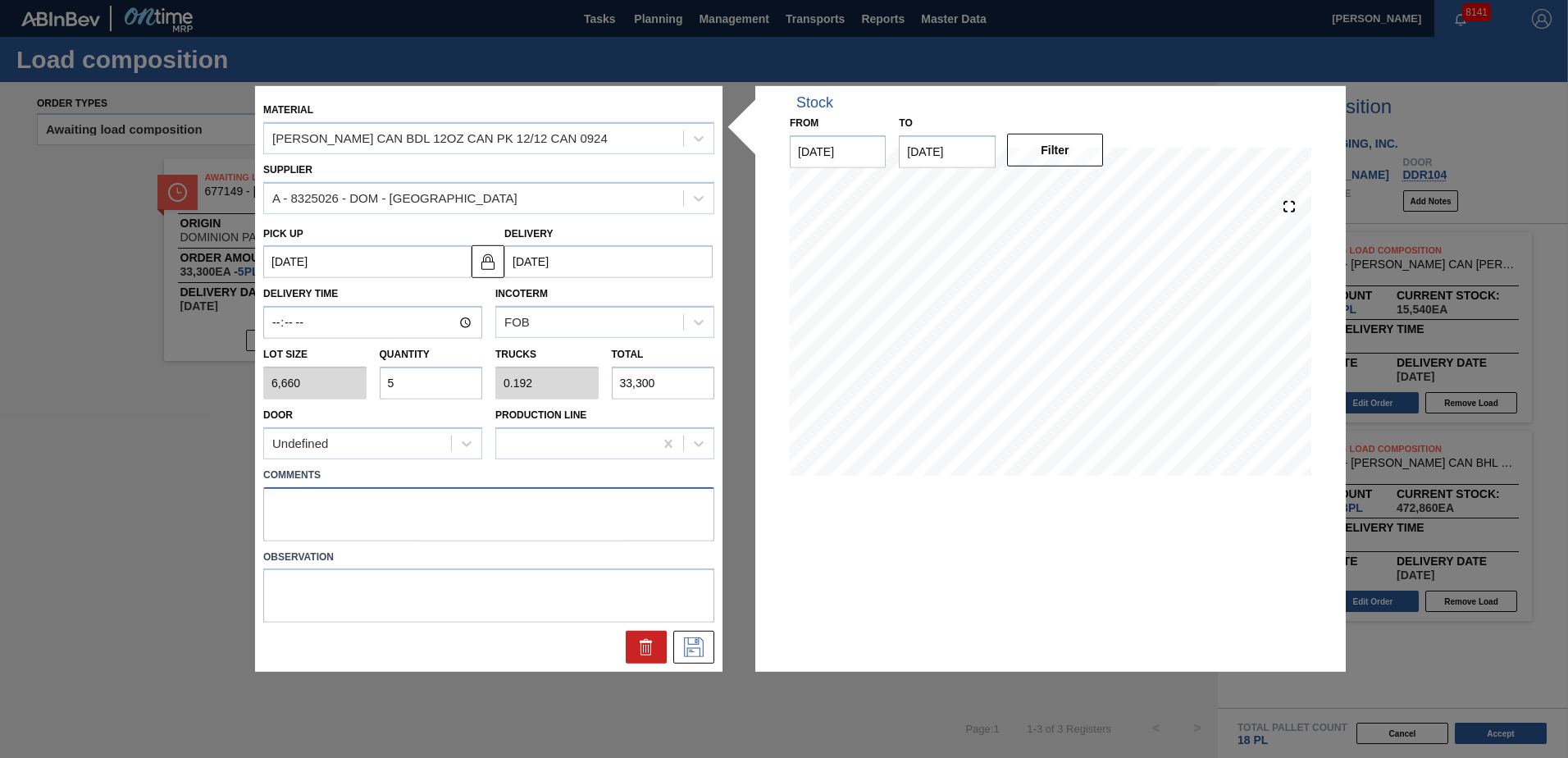
click at [316, 501] on textarea at bounding box center [488, 513] width 451 height 54
type textarea "Live unload"
click at [718, 648] on div at bounding box center [488, 647] width 464 height 33
click at [710, 639] on button at bounding box center [693, 647] width 41 height 33
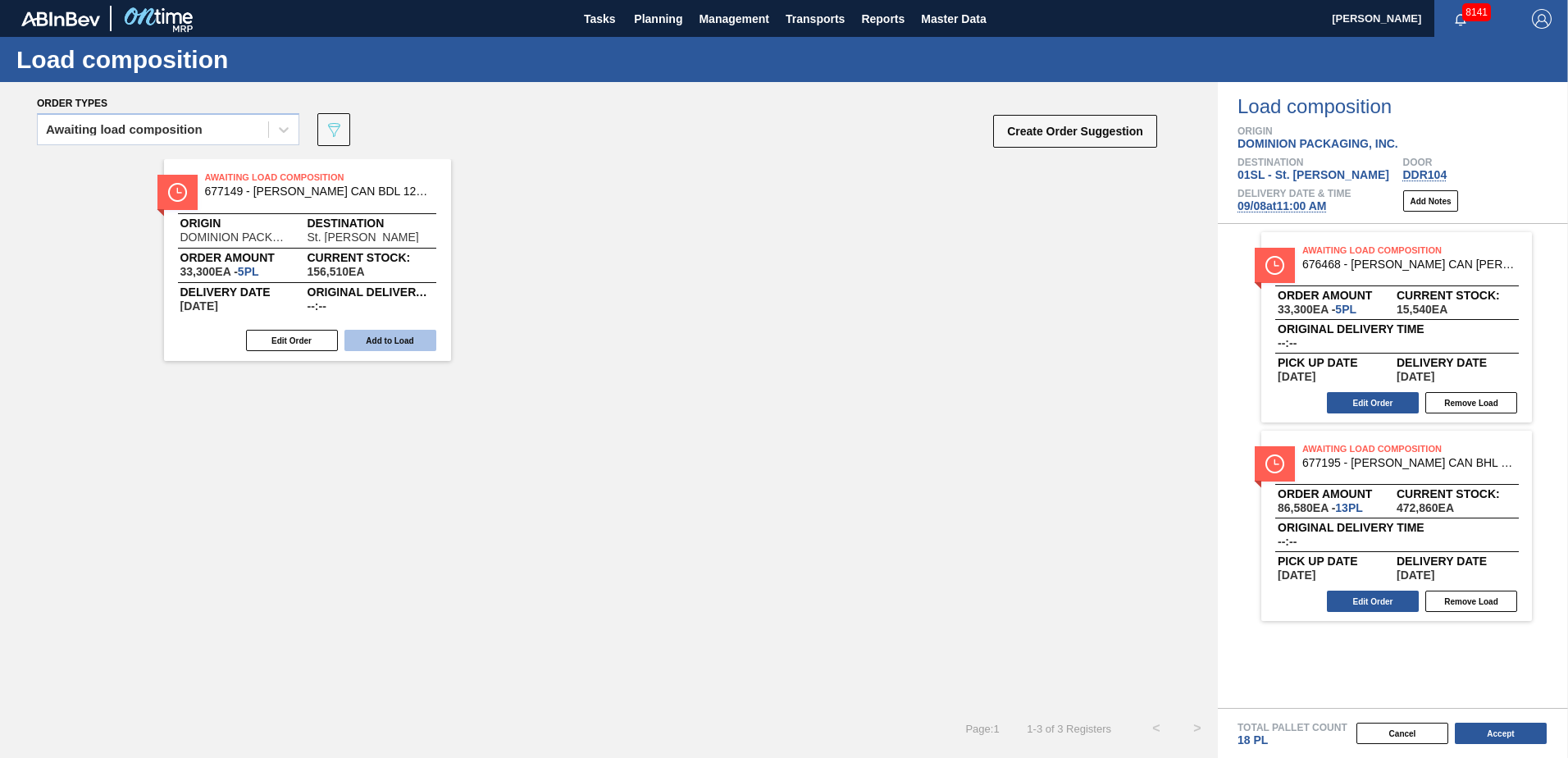
click at [396, 334] on button "Add to Load" at bounding box center [390, 341] width 92 height 22
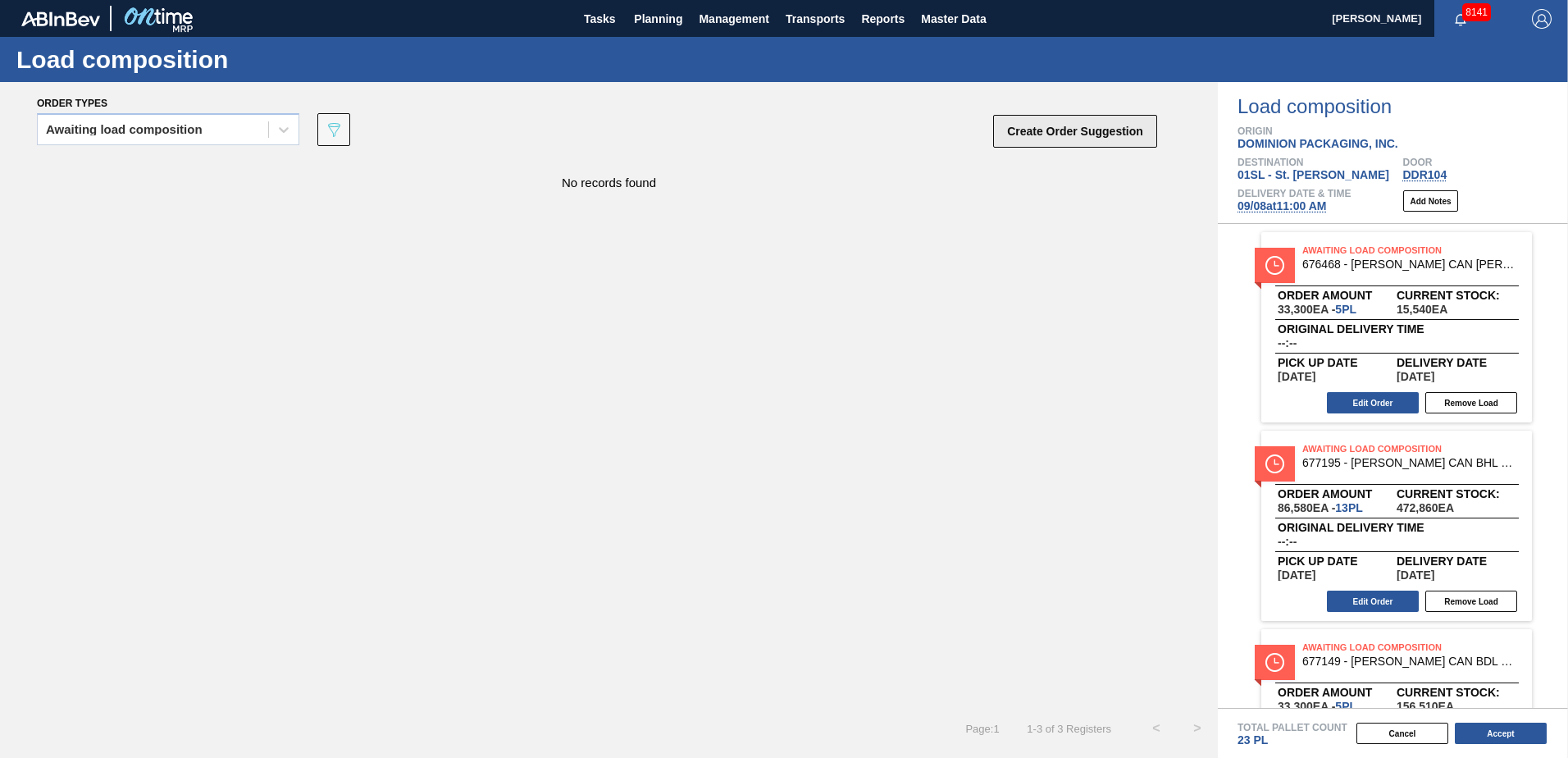
click at [1056, 139] on button "Create Order Suggestion" at bounding box center [1074, 131] width 164 height 33
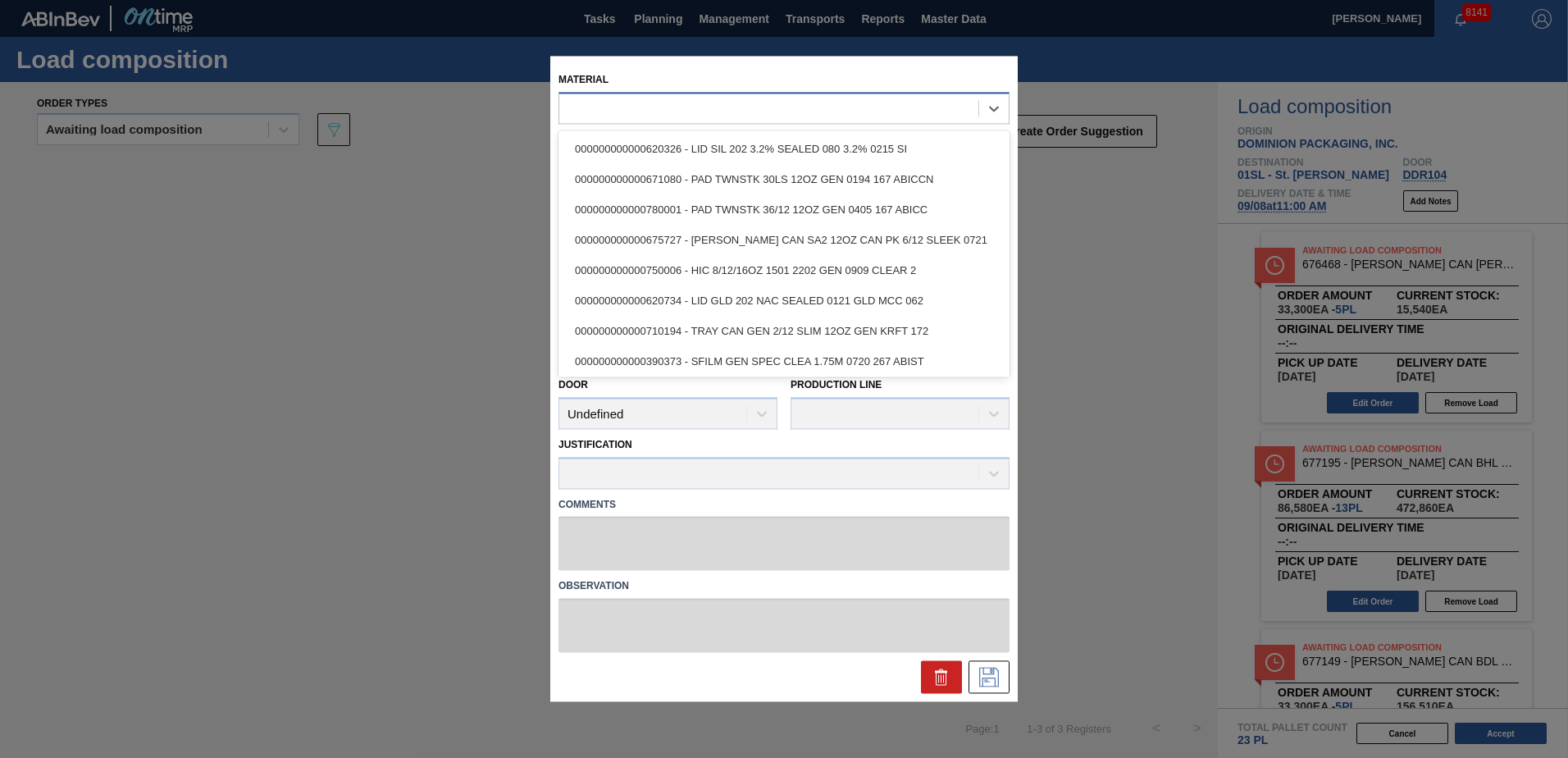
click at [766, 107] on div at bounding box center [769, 108] width 419 height 24
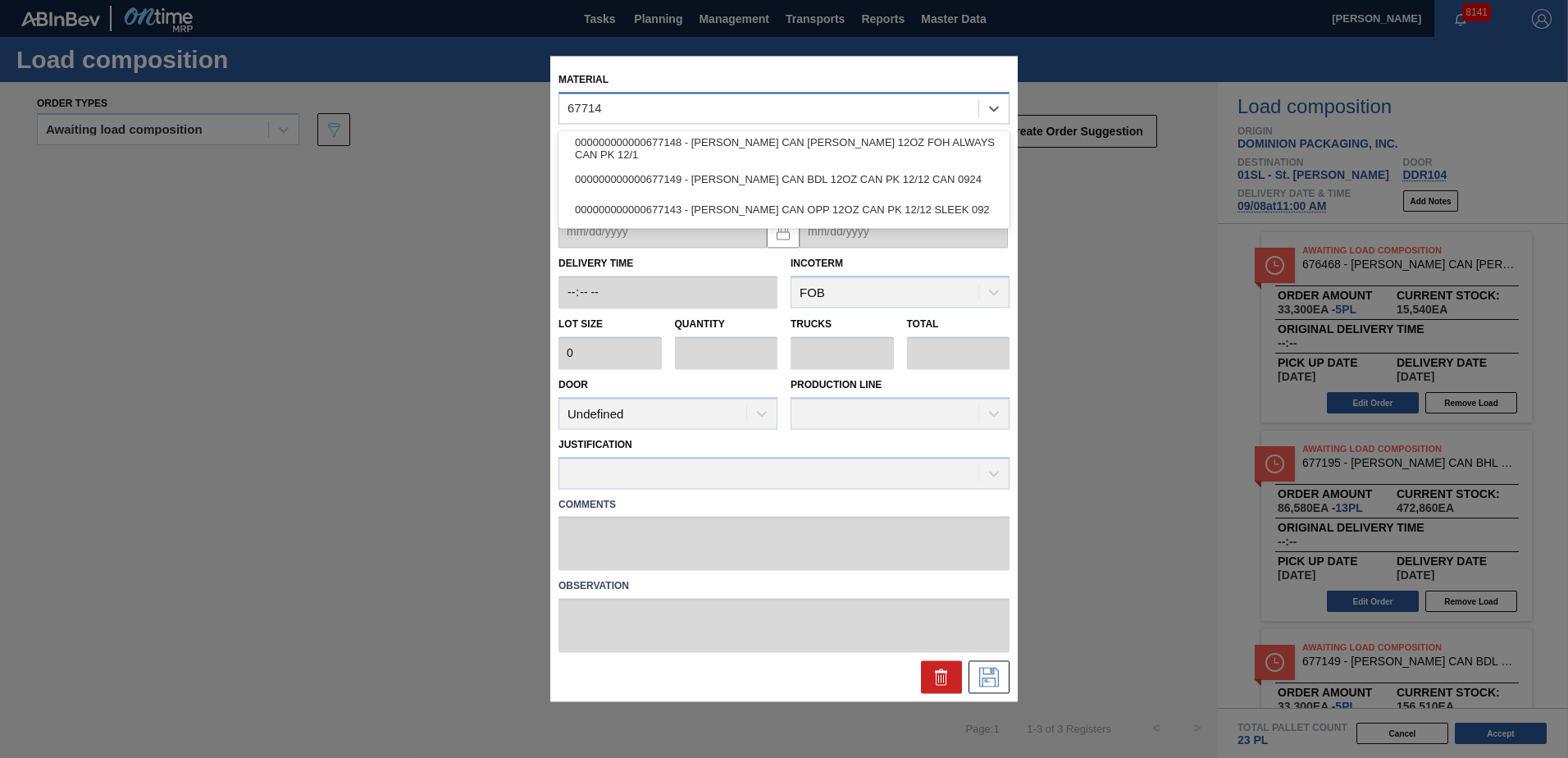
type input "677149"
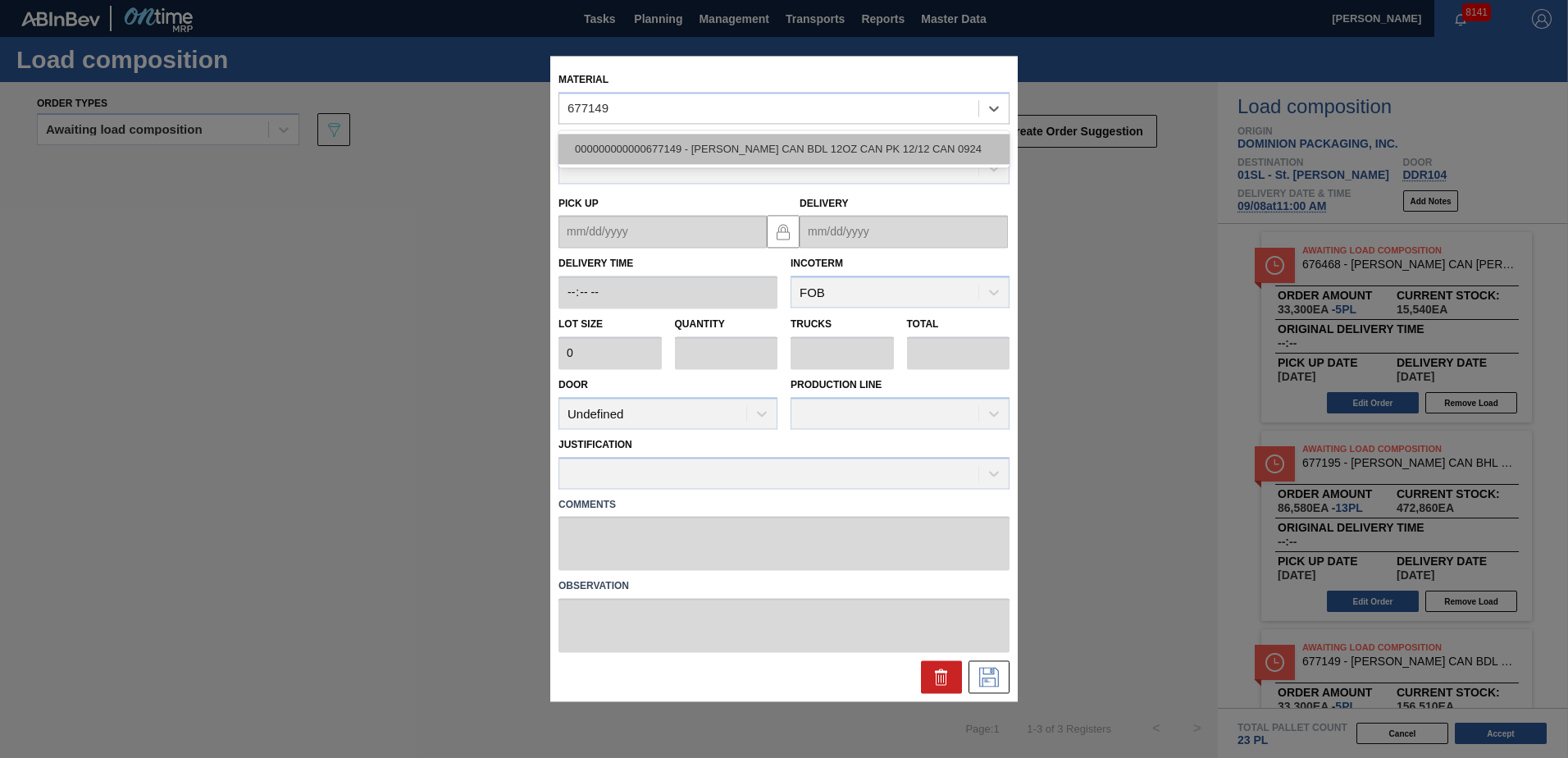
click at [766, 138] on div "000000000000677149 - [PERSON_NAME] CAN BDL 12OZ CAN PK 12/12 CAN 0924" at bounding box center [784, 149] width 451 height 30
type input "6,660"
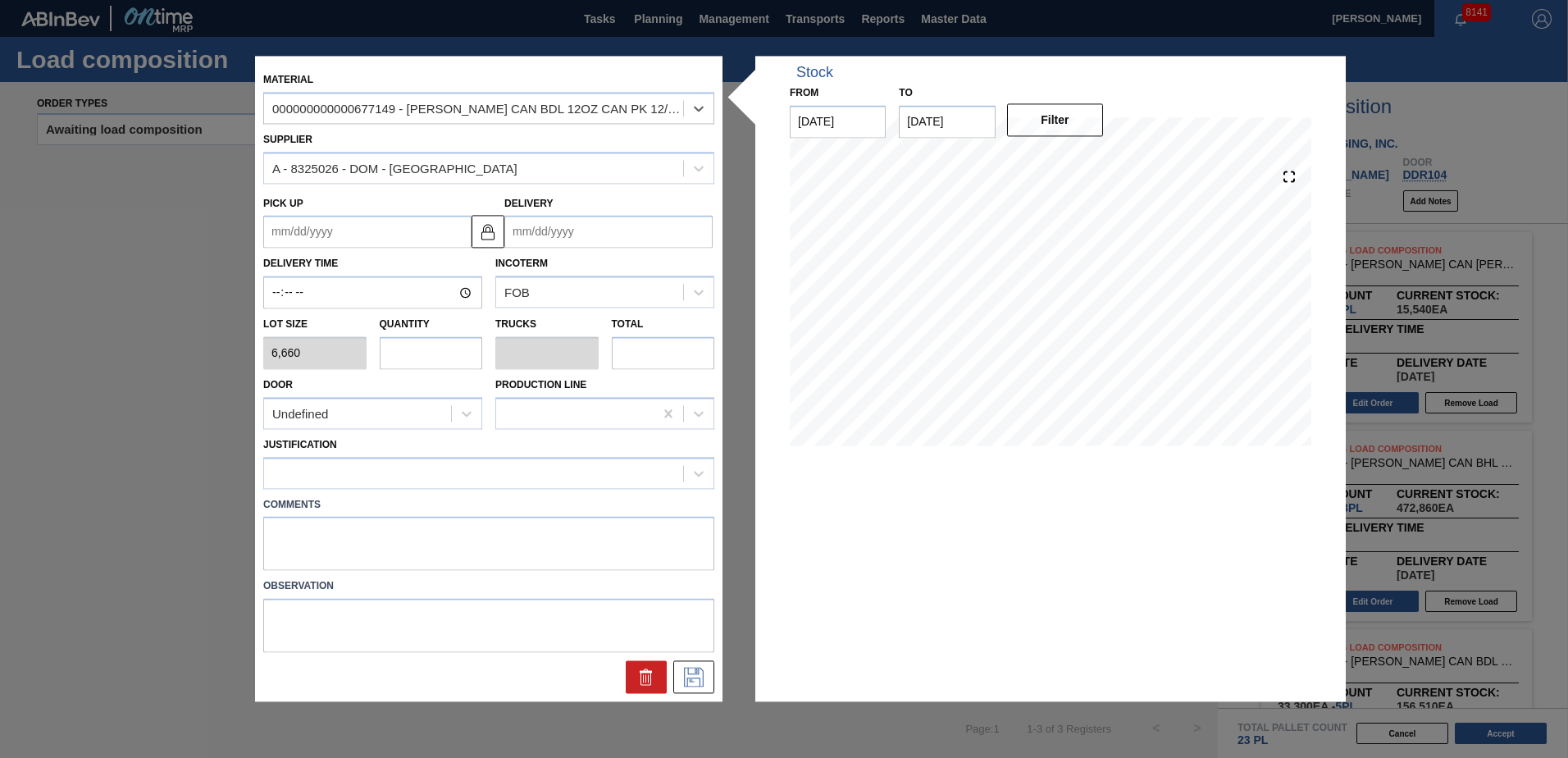
click at [556, 240] on input "Delivery" at bounding box center [608, 232] width 208 height 33
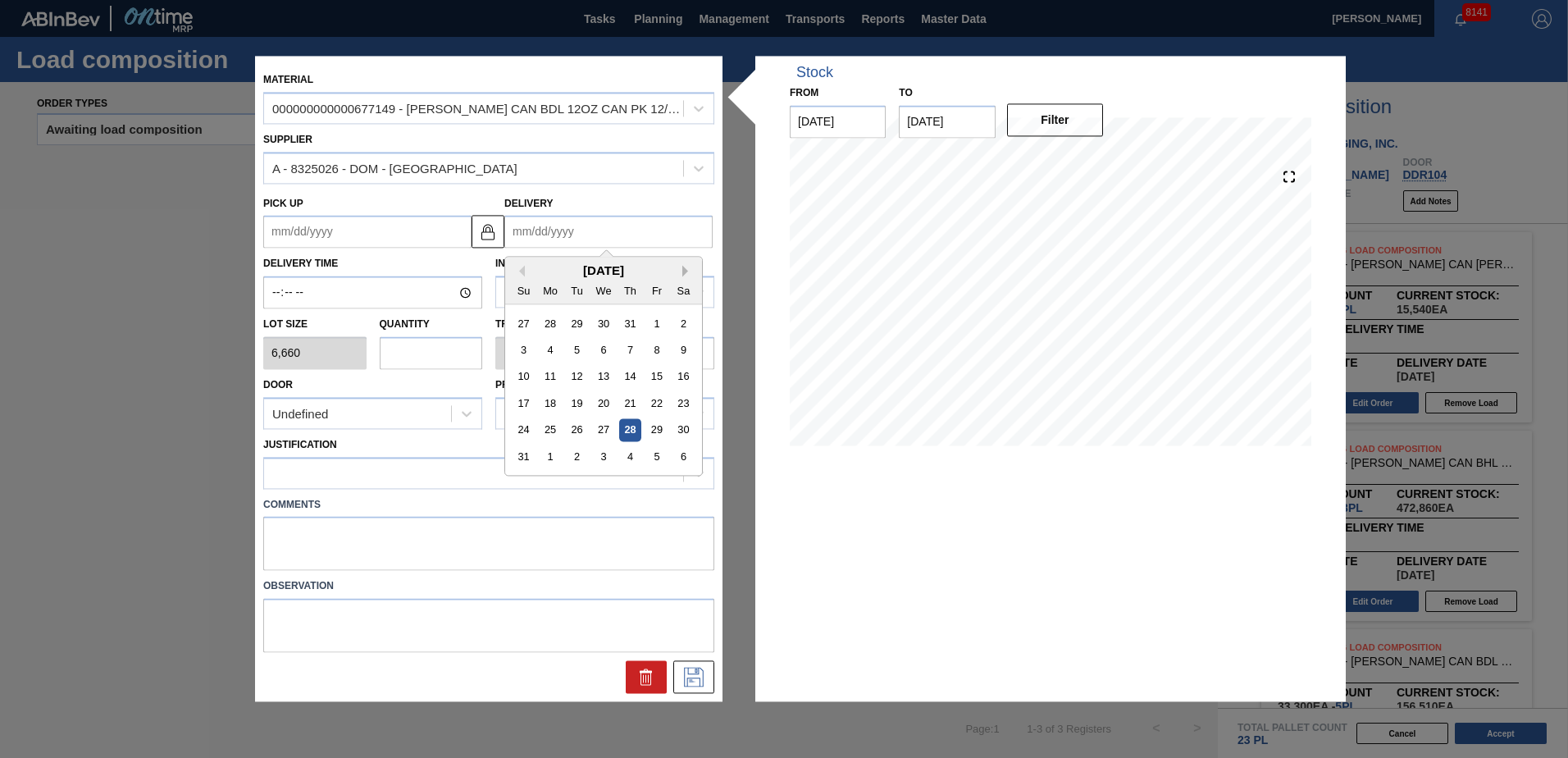
click at [688, 272] on button "Next Month" at bounding box center [688, 272] width 11 height 11
click at [556, 347] on div "8" at bounding box center [550, 350] width 22 height 22
type up "[DATE]"
type input "[DATE]"
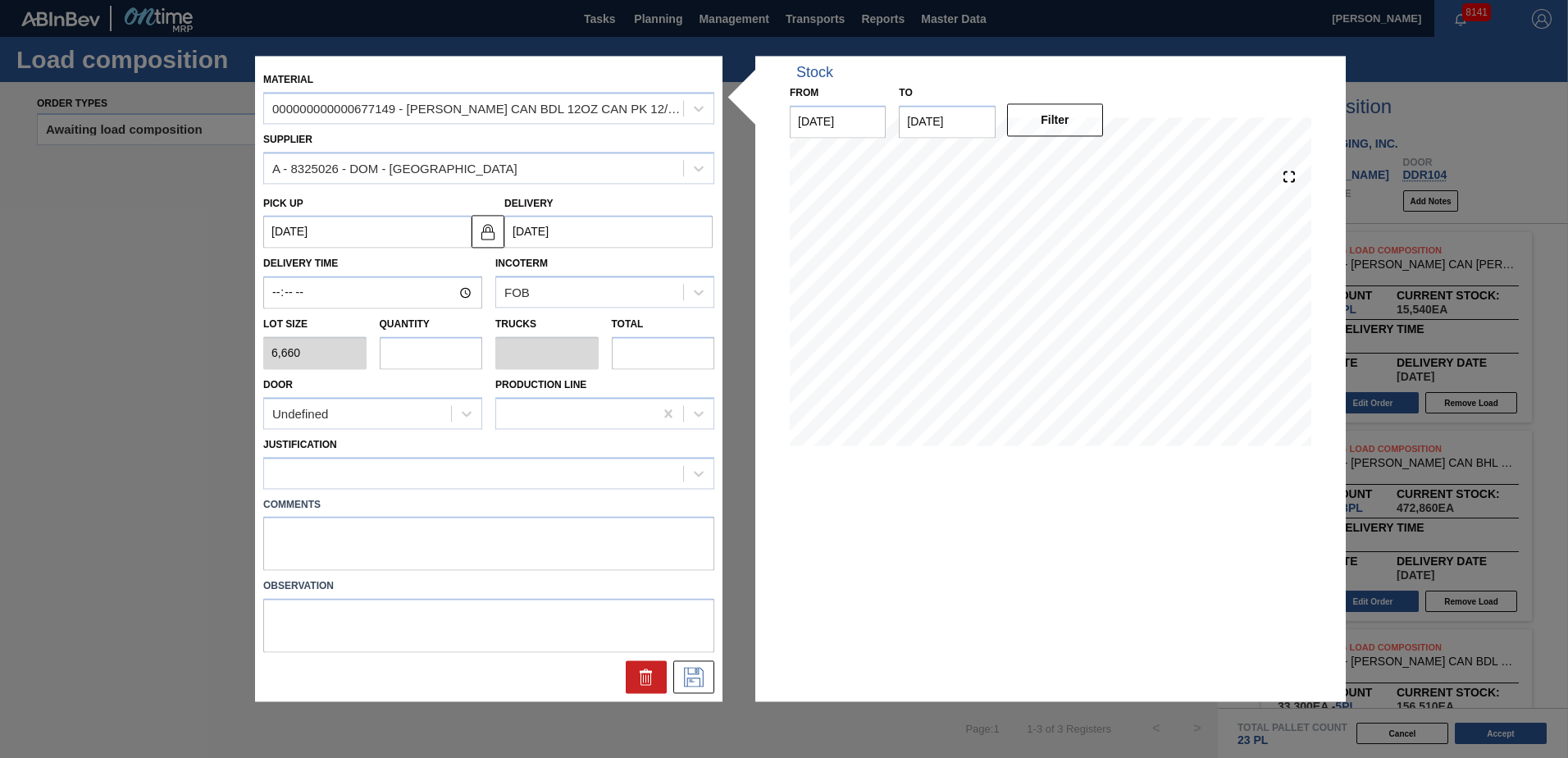
click at [416, 357] on input "text" at bounding box center [431, 353] width 103 height 33
type input "3"
type input "0.115"
type input "19,980"
type input "3"
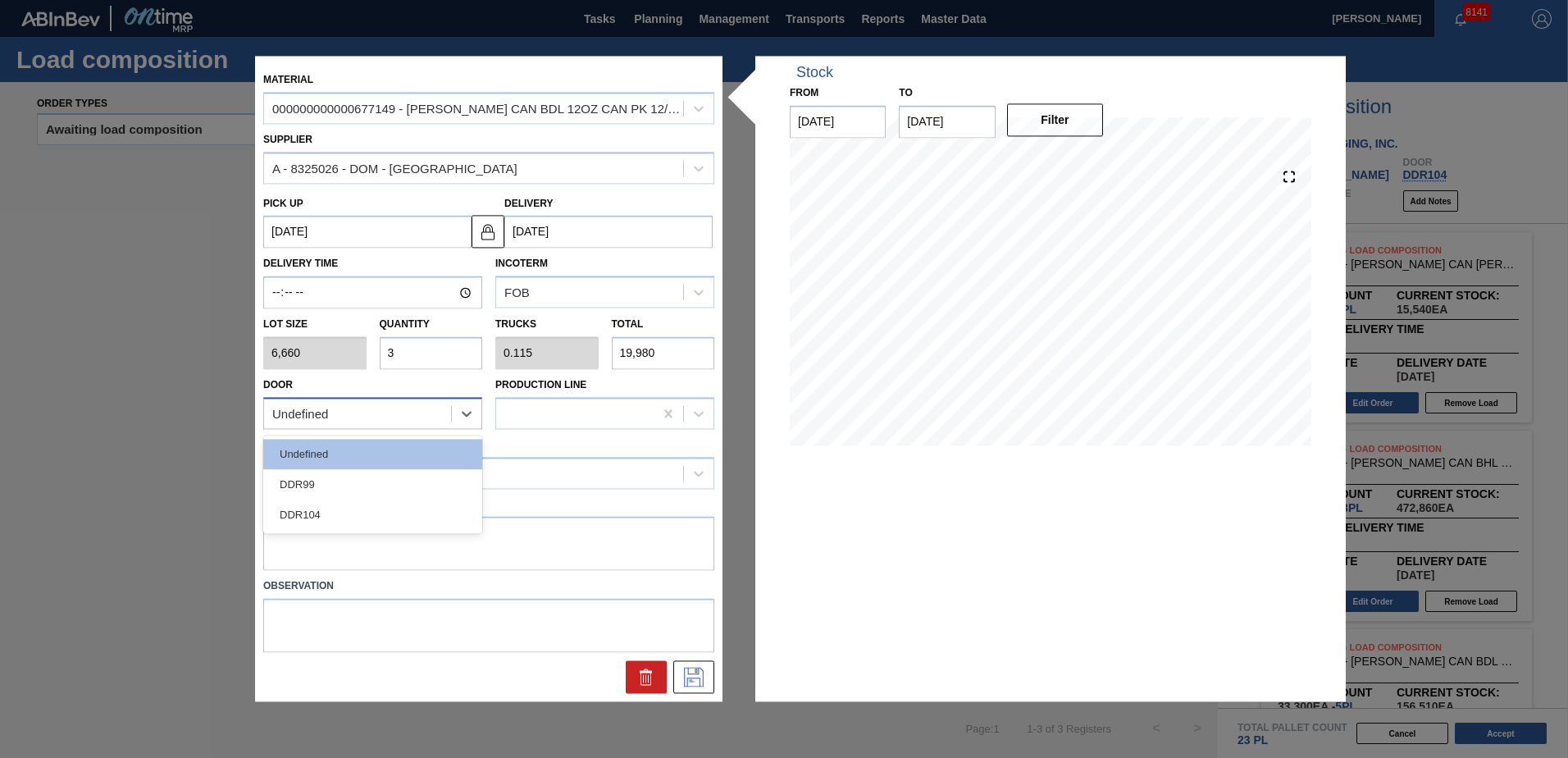
click at [387, 427] on div "Undefined" at bounding box center [373, 414] width 219 height 32
click at [353, 508] on div "DDR104" at bounding box center [373, 515] width 219 height 30
click at [357, 481] on div at bounding box center [473, 472] width 419 height 24
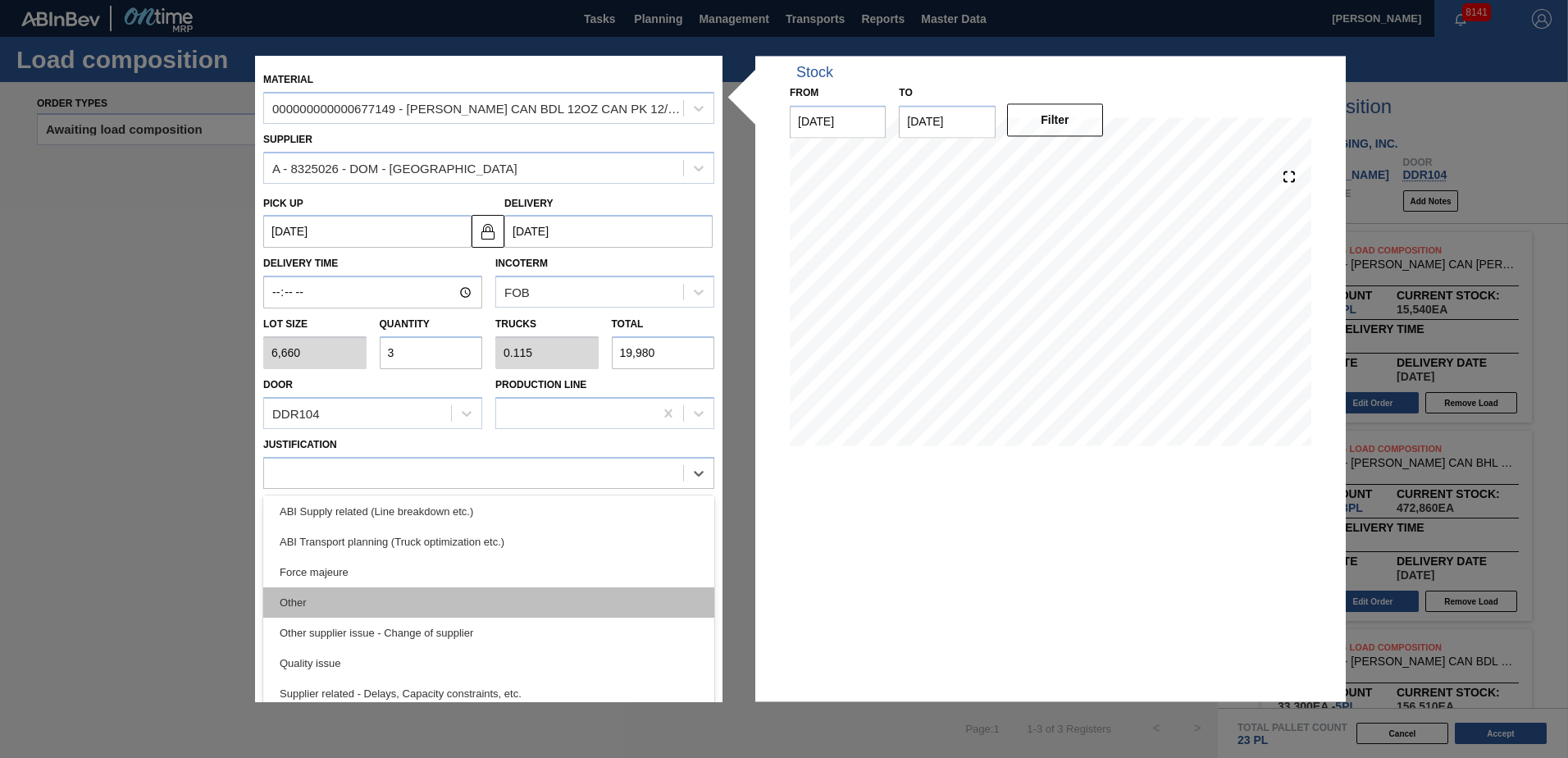
scroll to position [246, 0]
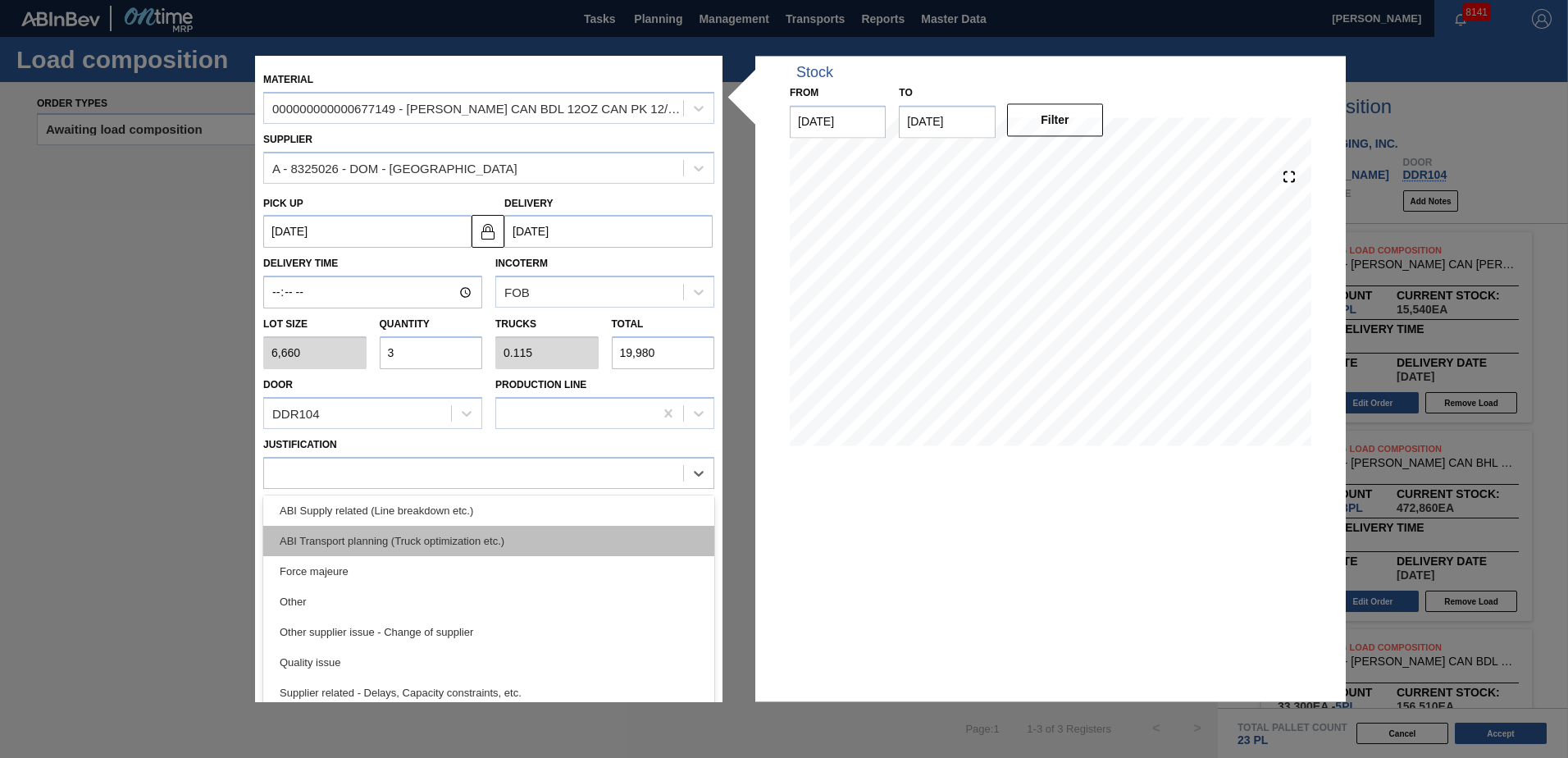
click at [432, 543] on div "ABI Transport planning (Truck optimization etc.)" at bounding box center [488, 541] width 451 height 30
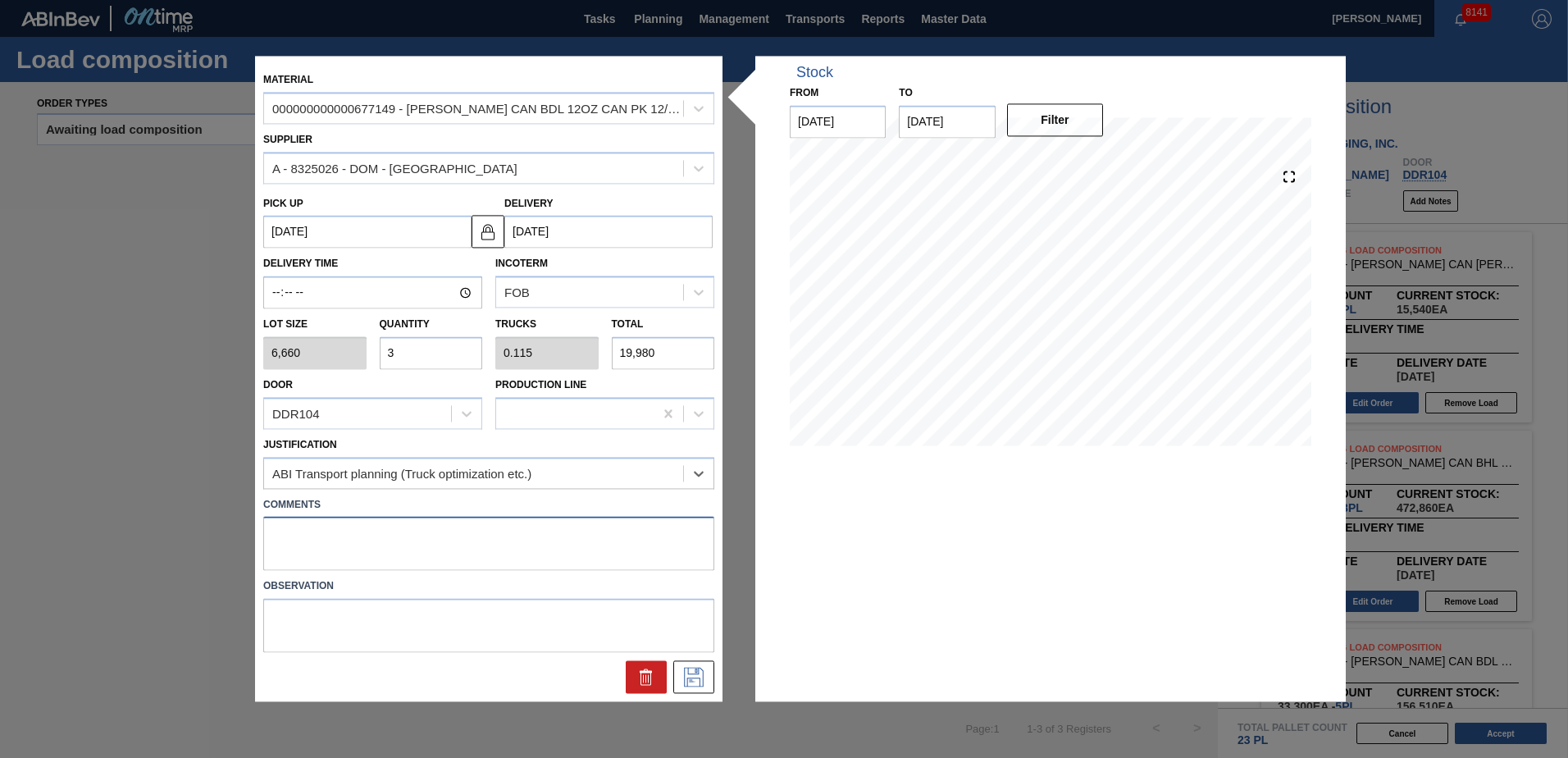
click at [356, 533] on textarea at bounding box center [488, 543] width 451 height 54
type textarea "Live unload"
click at [689, 680] on icon at bounding box center [694, 678] width 26 height 20
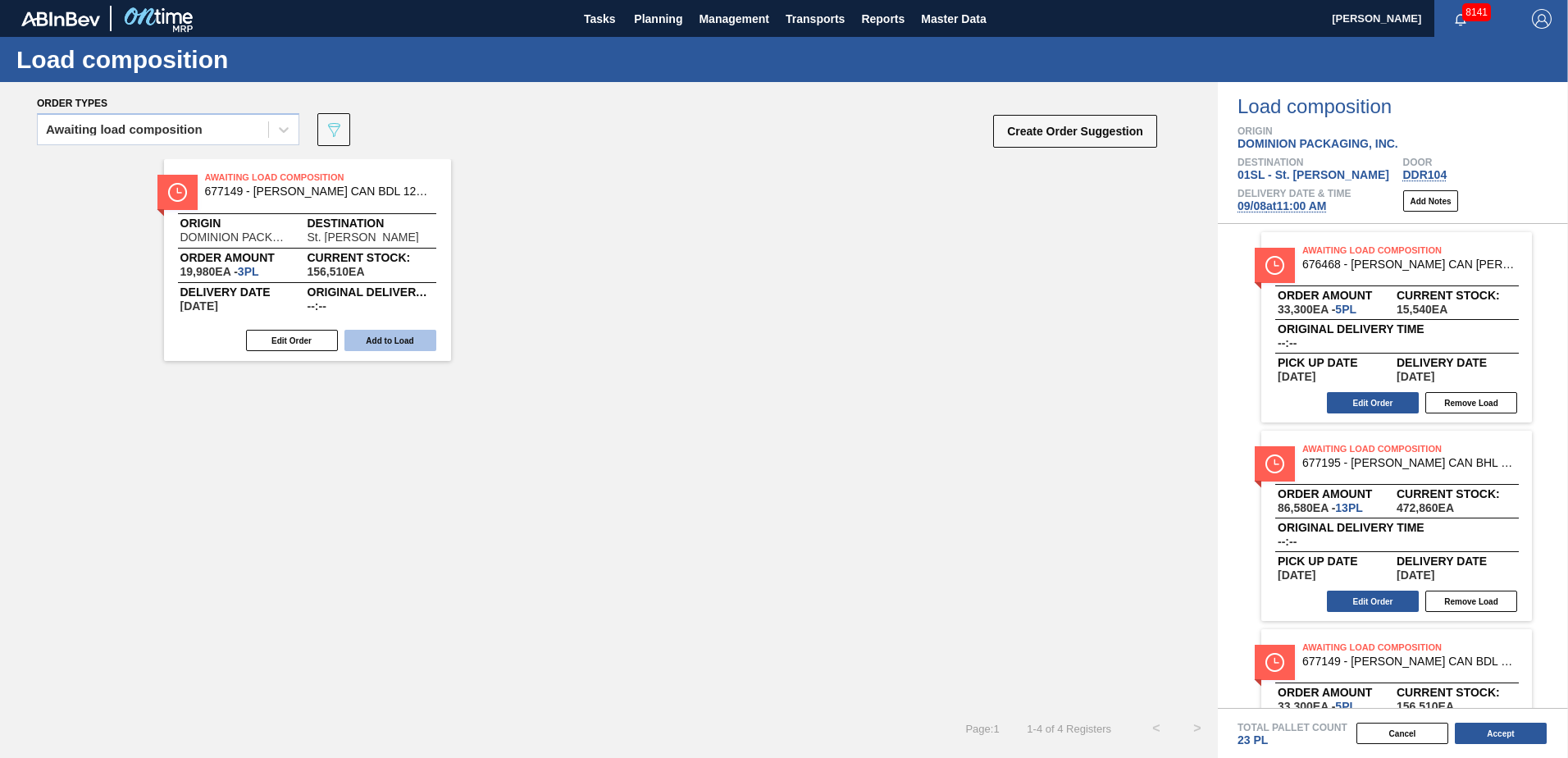
click at [403, 341] on button "Add to Load" at bounding box center [390, 341] width 92 height 22
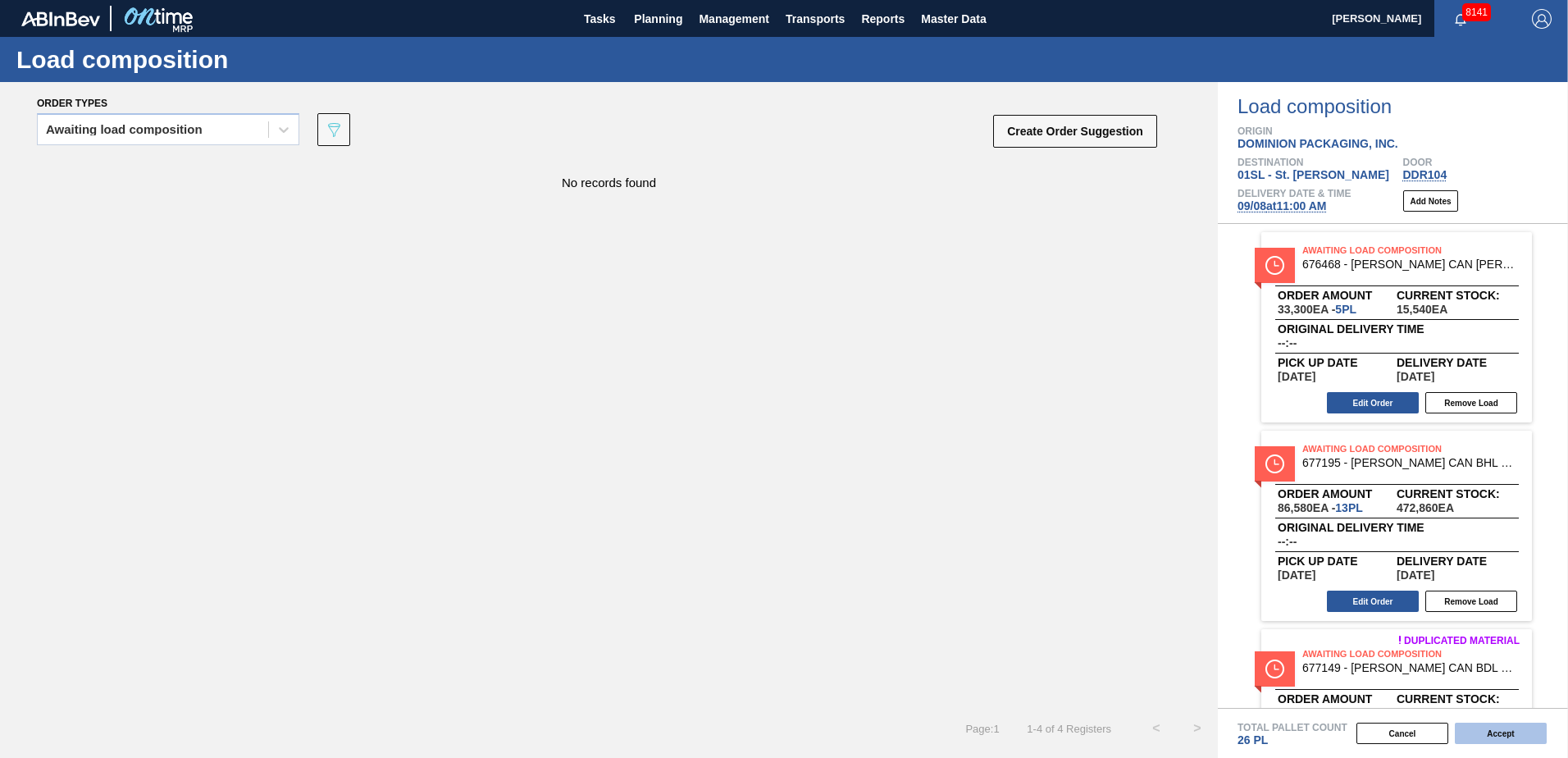
click at [1503, 739] on button "Accept" at bounding box center [1501, 733] width 92 height 22
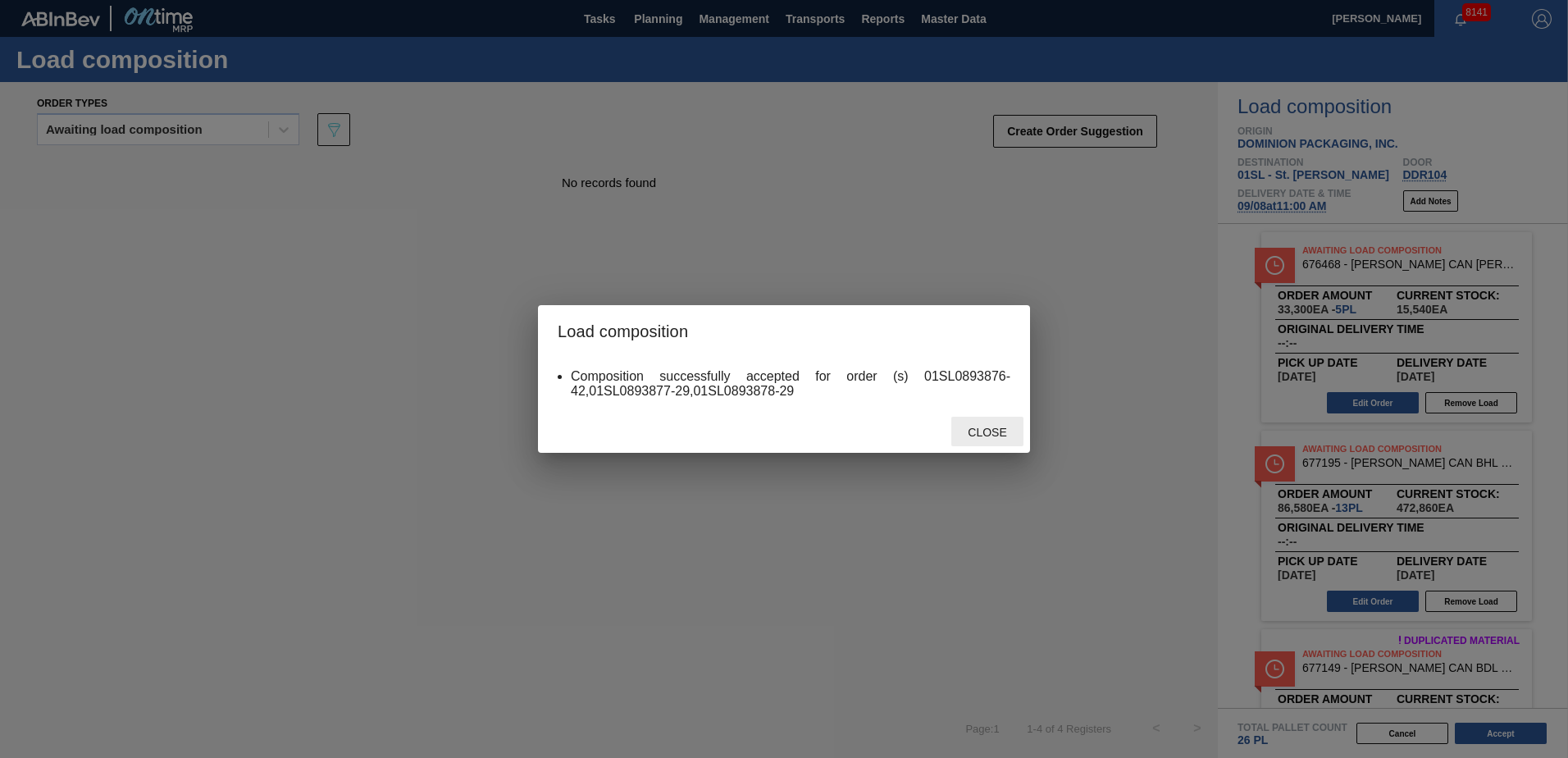
click at [967, 428] on span "Close" at bounding box center [987, 432] width 65 height 13
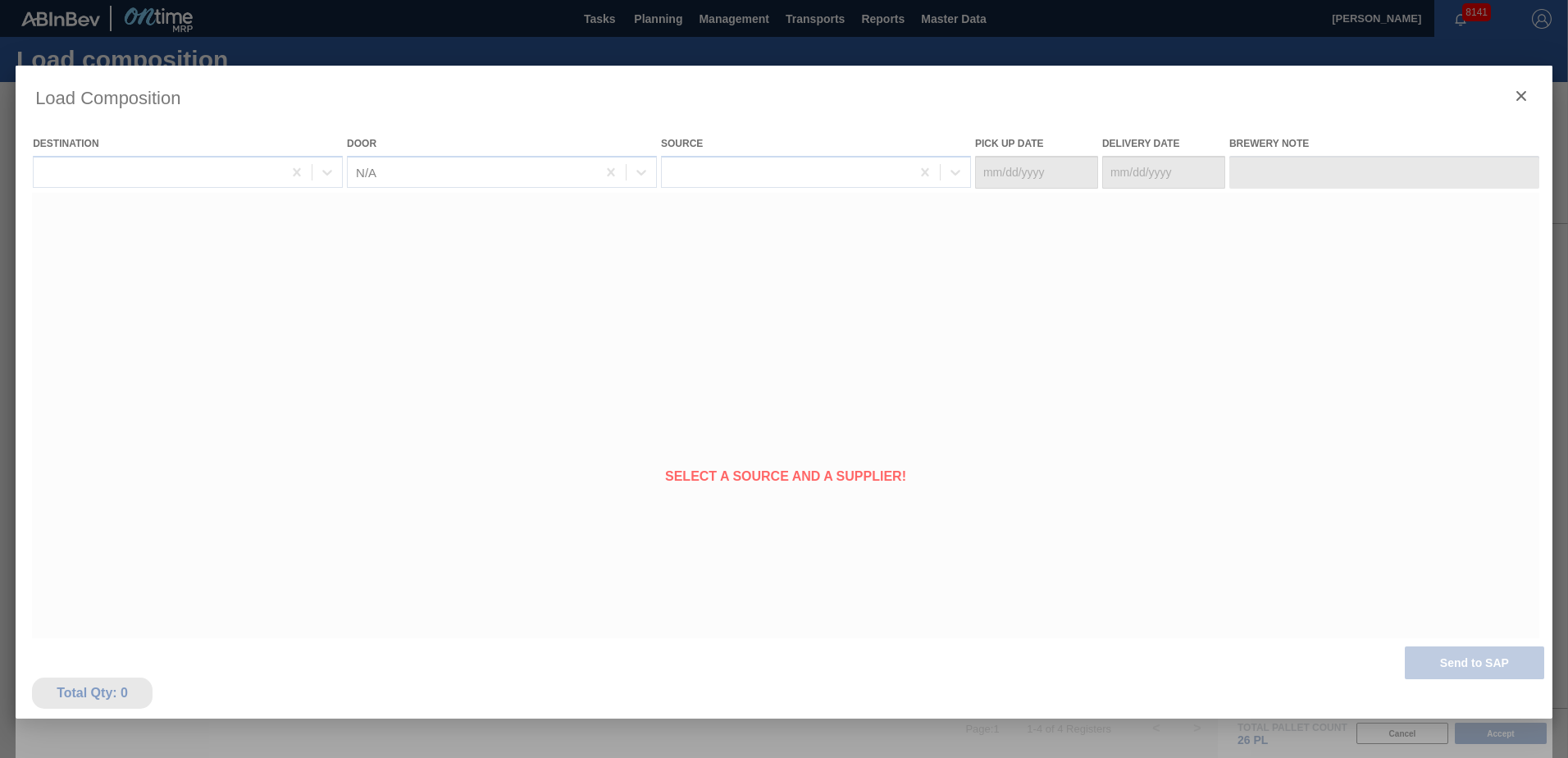
type Date "[DATE]"
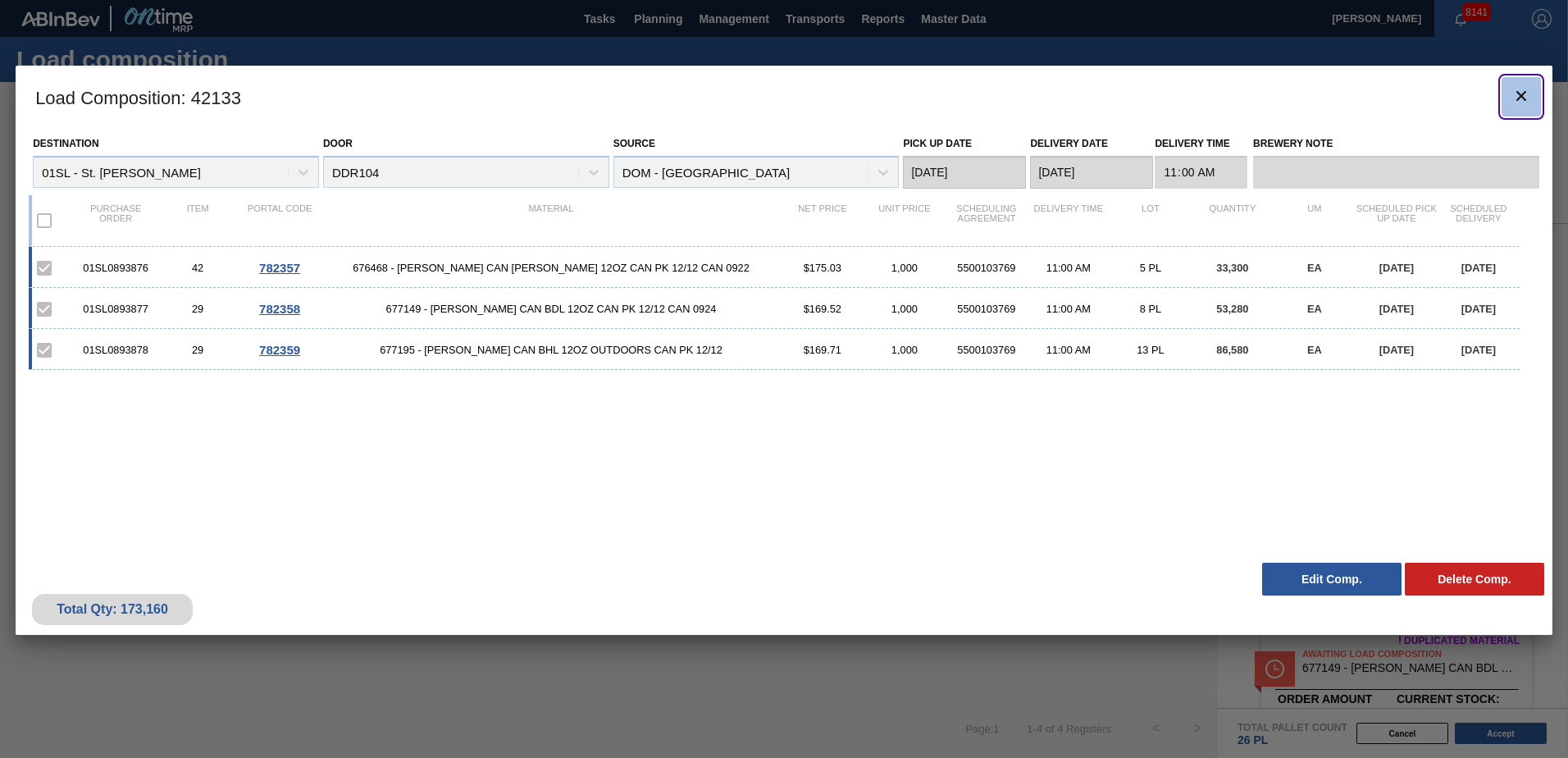
click at [1506, 104] on button "botão de ícone" at bounding box center [1522, 97] width 40 height 40
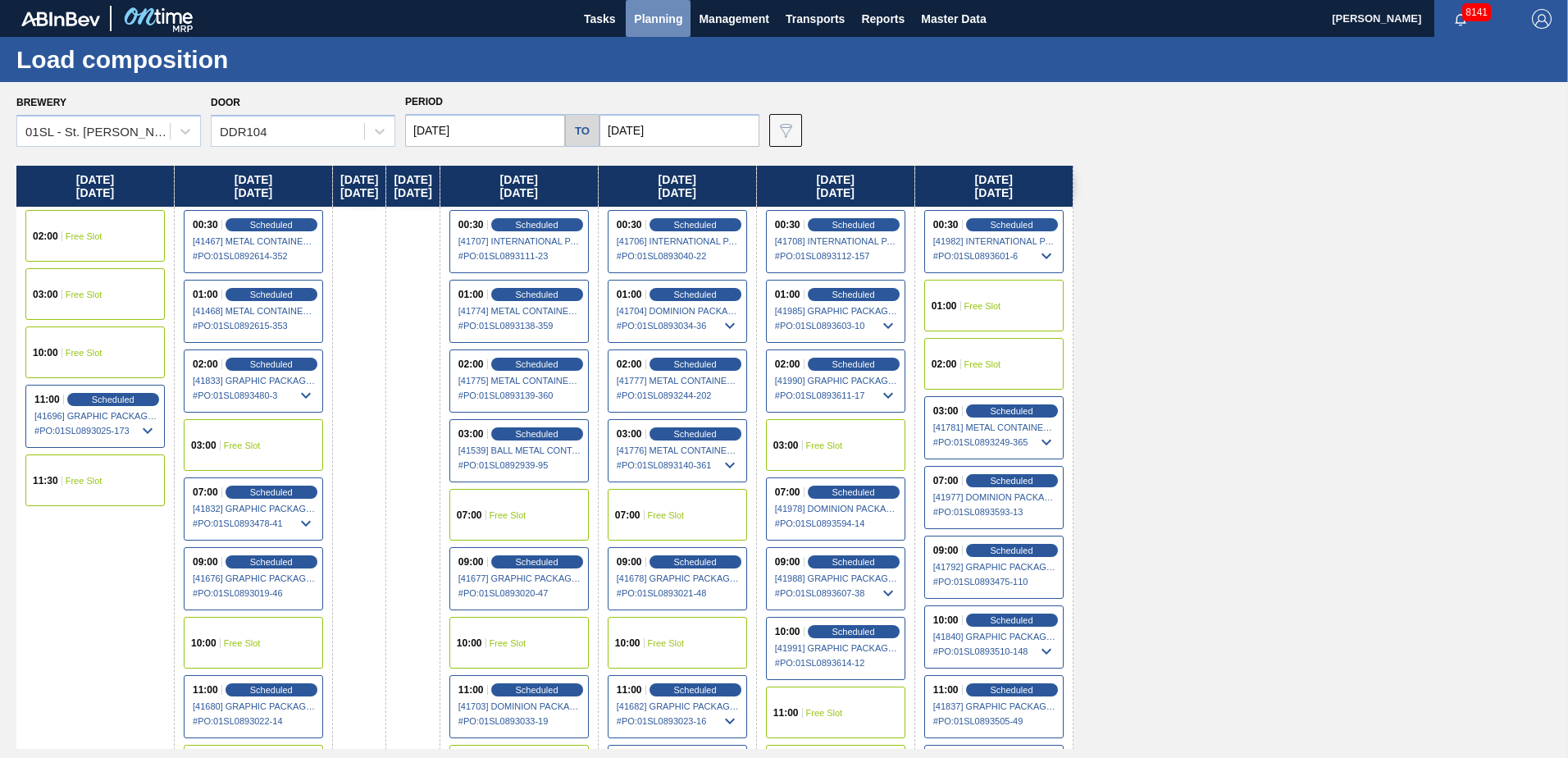
click at [661, 26] on span "Planning" at bounding box center [657, 19] width 48 height 20
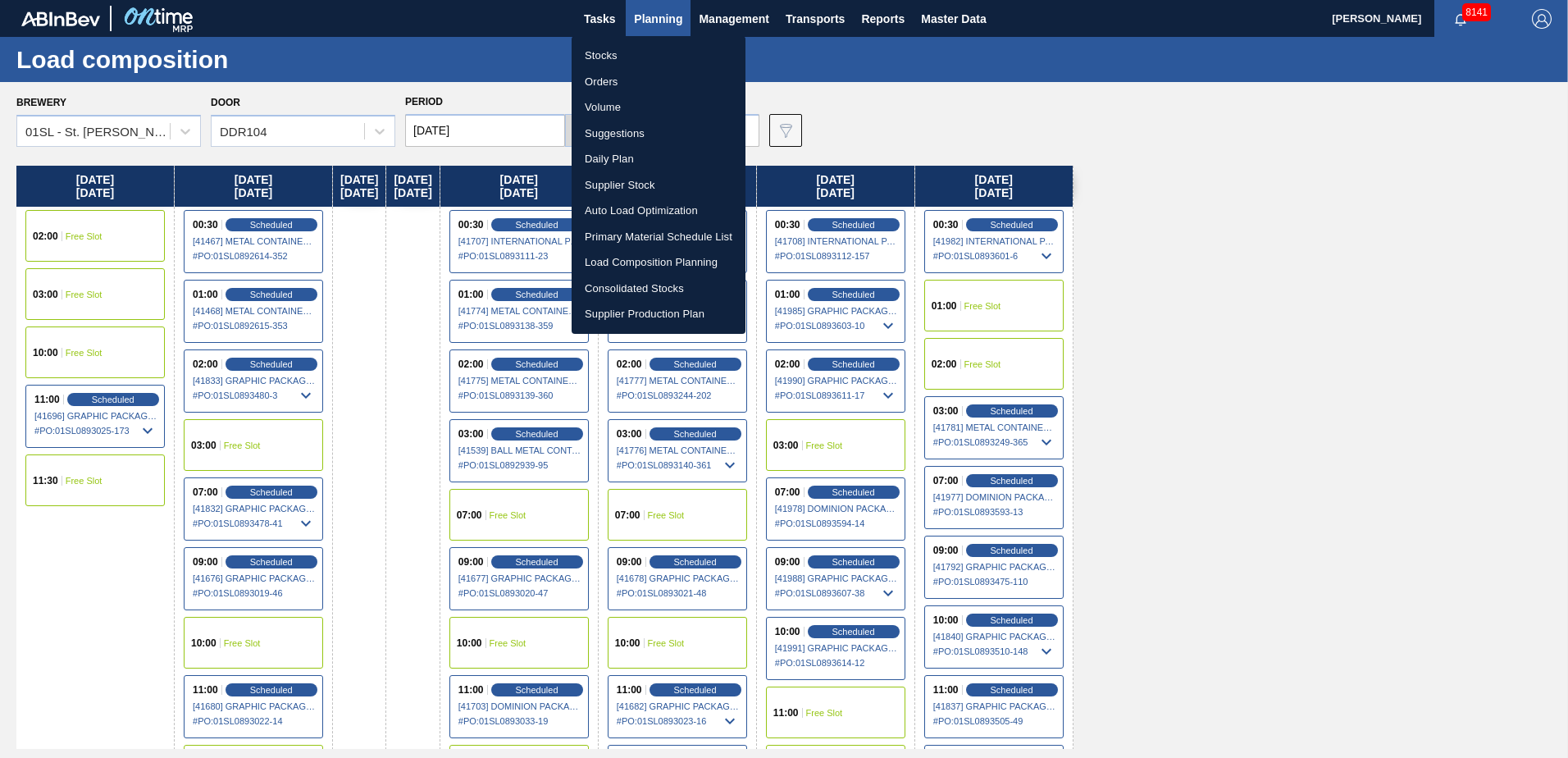
click at [634, 137] on li "Suggestions" at bounding box center [659, 133] width 174 height 26
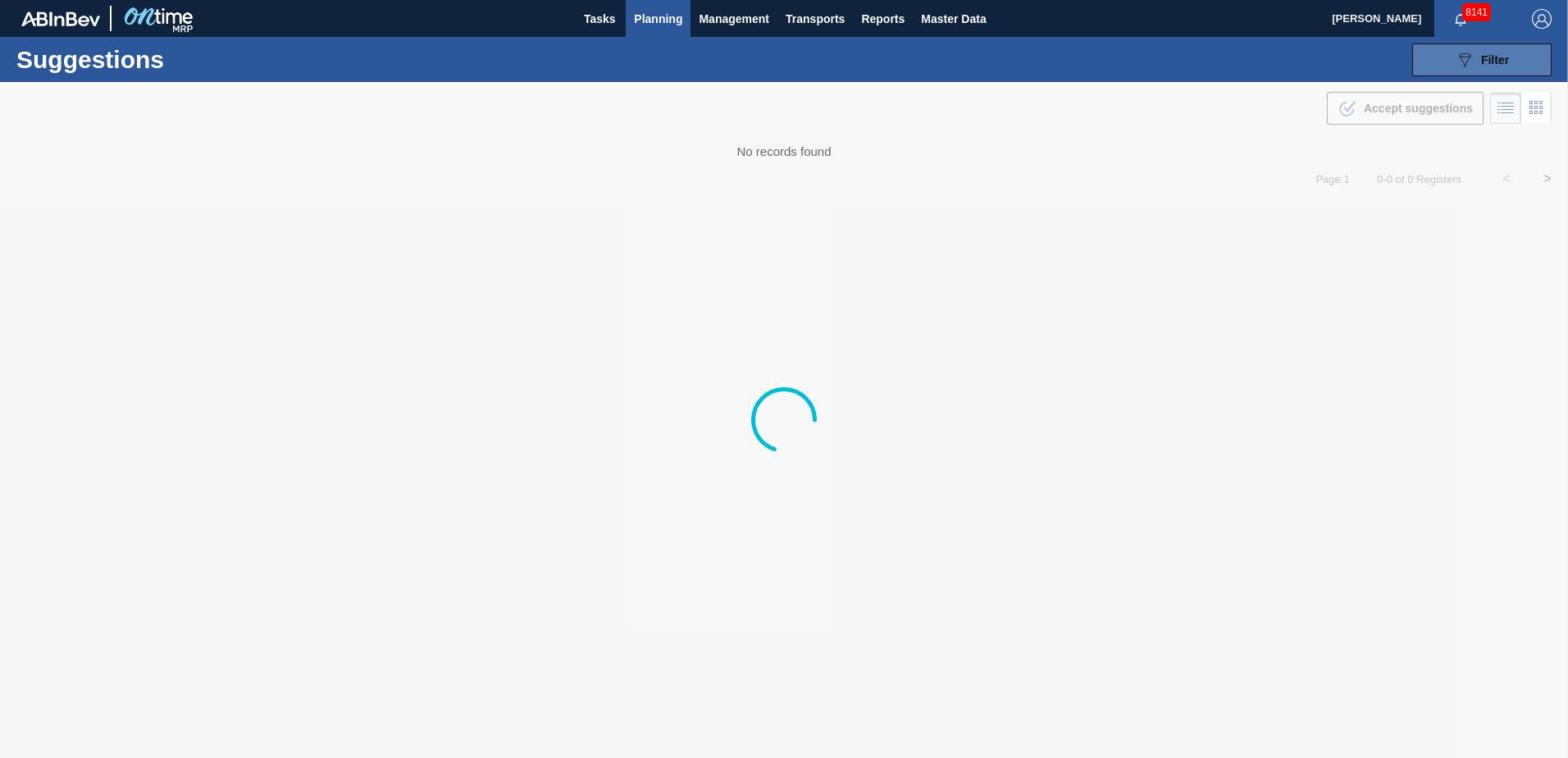
type from "[DATE]"
type to "[DATE]"
click at [1474, 60] on icon "089F7B8B-B2A5-4AFE-B5C0-19BA573D28AC" at bounding box center [1465, 60] width 20 height 20
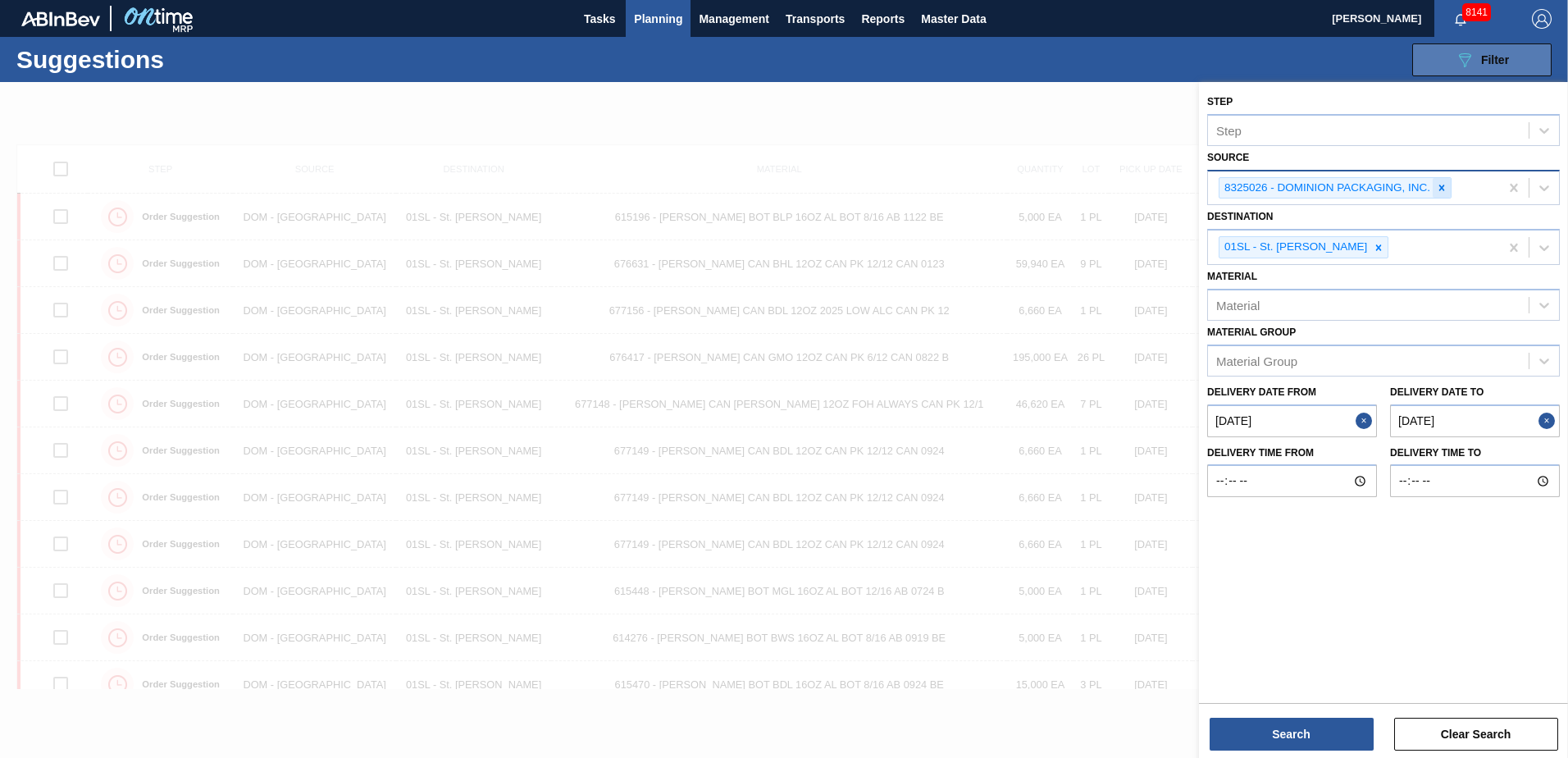
click at [1435, 188] on div at bounding box center [1441, 188] width 18 height 21
click at [1299, 296] on div "Material" at bounding box center [1368, 301] width 321 height 24
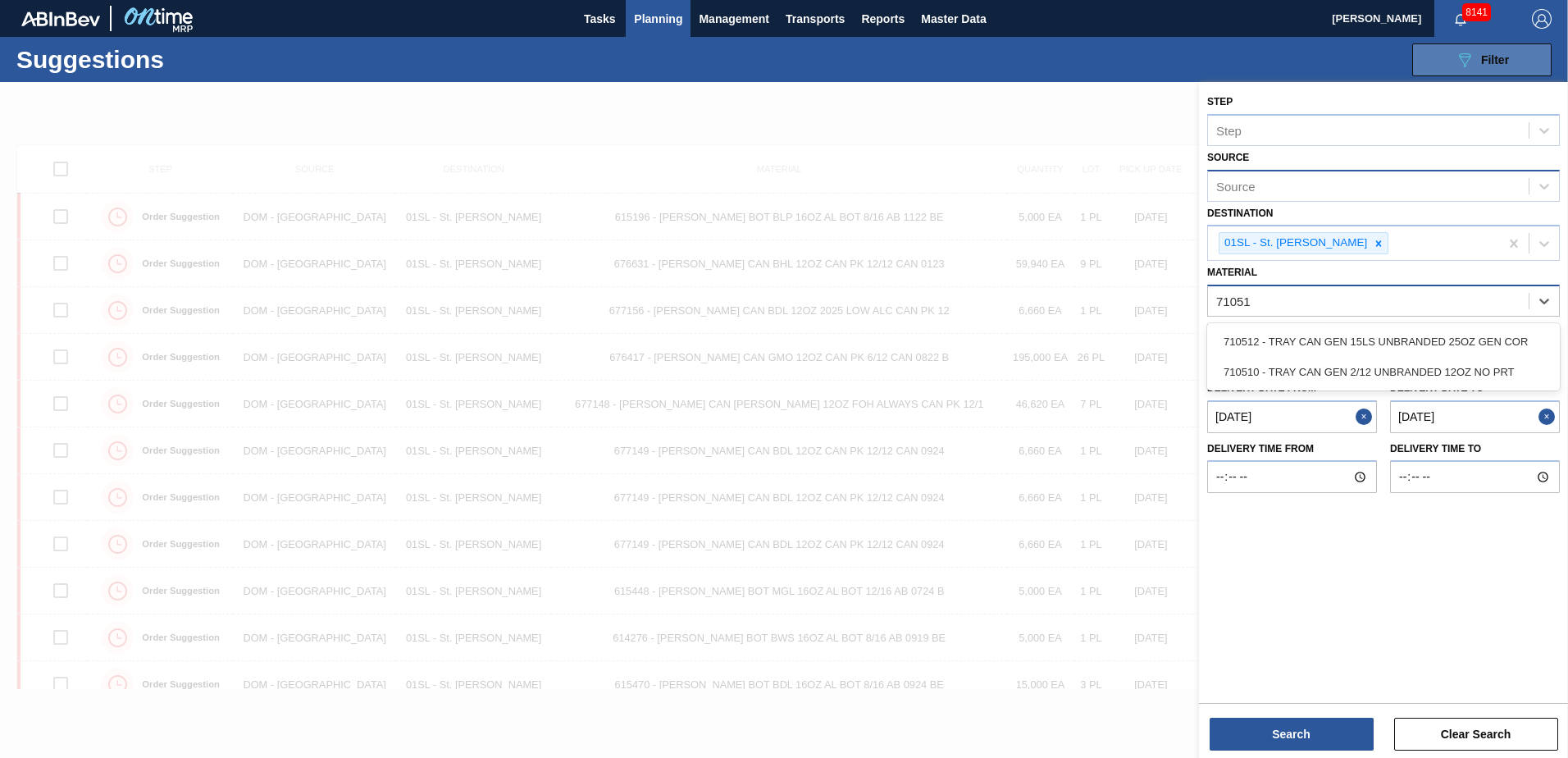
type input "710510"
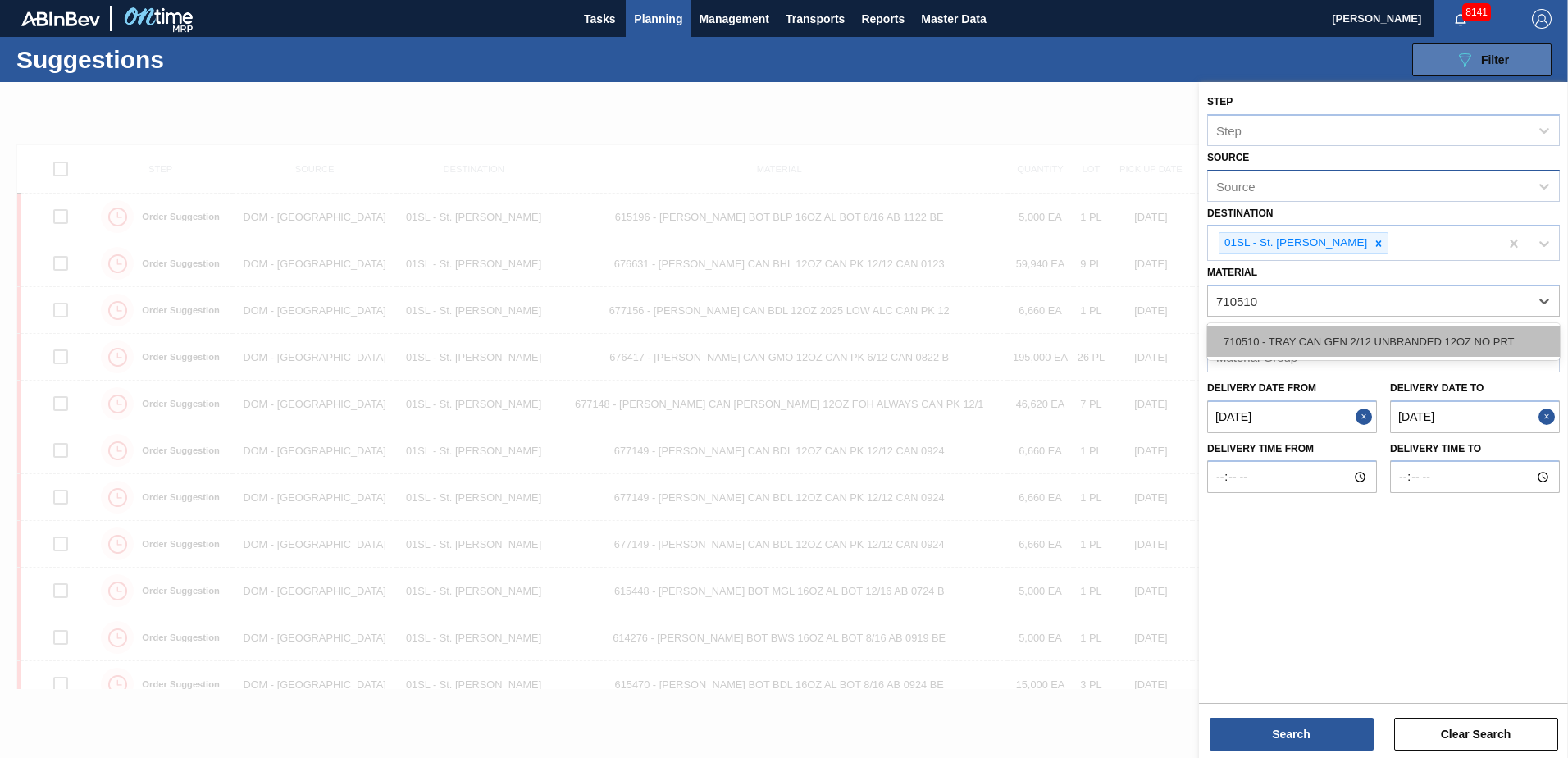
click at [1317, 337] on div "710510 - TRAY CAN GEN 2/12 UNBRANDED 12OZ NO PRT" at bounding box center [1384, 342] width 353 height 30
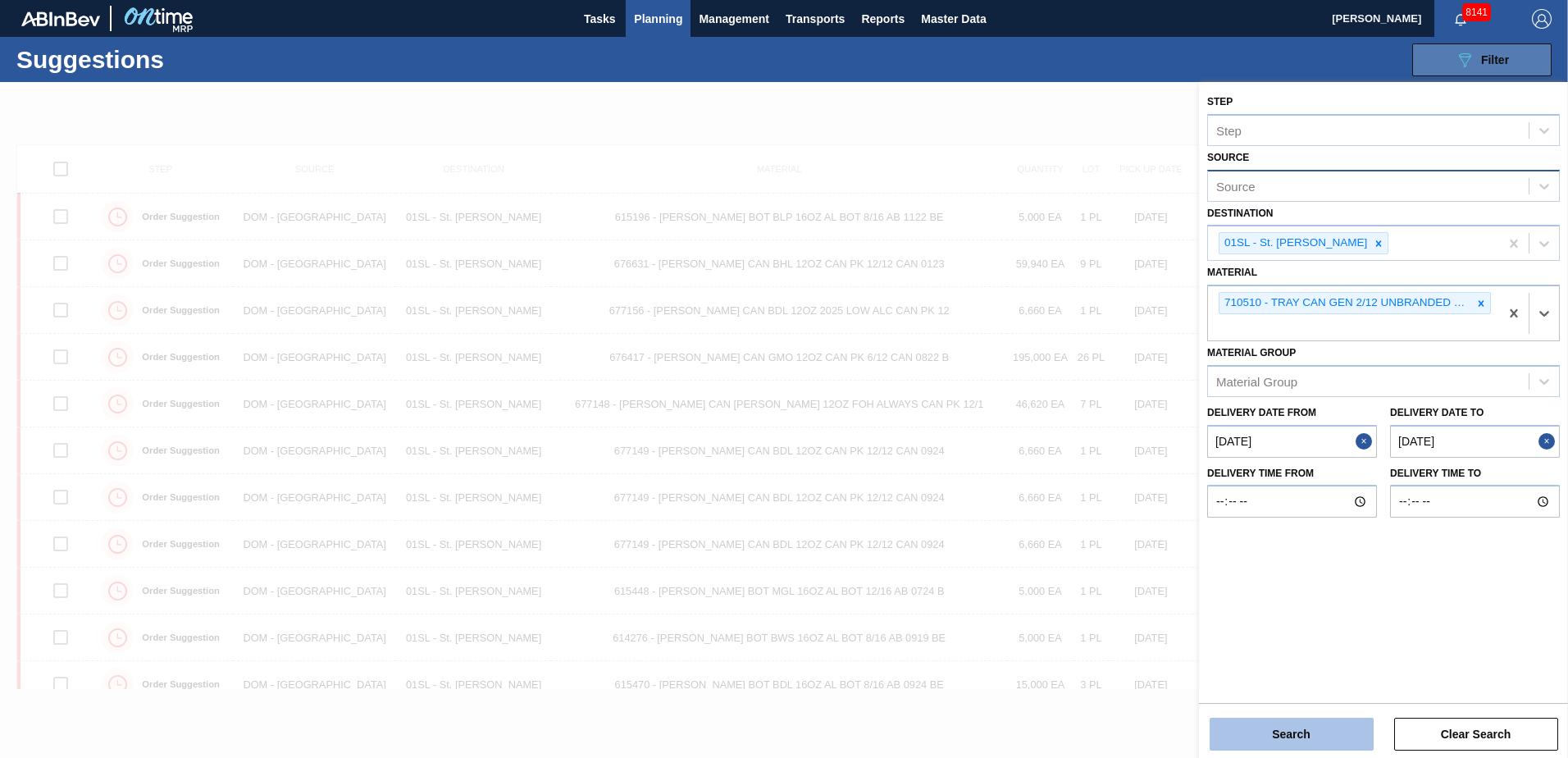
click at [1295, 724] on button "Search" at bounding box center [1291, 734] width 164 height 33
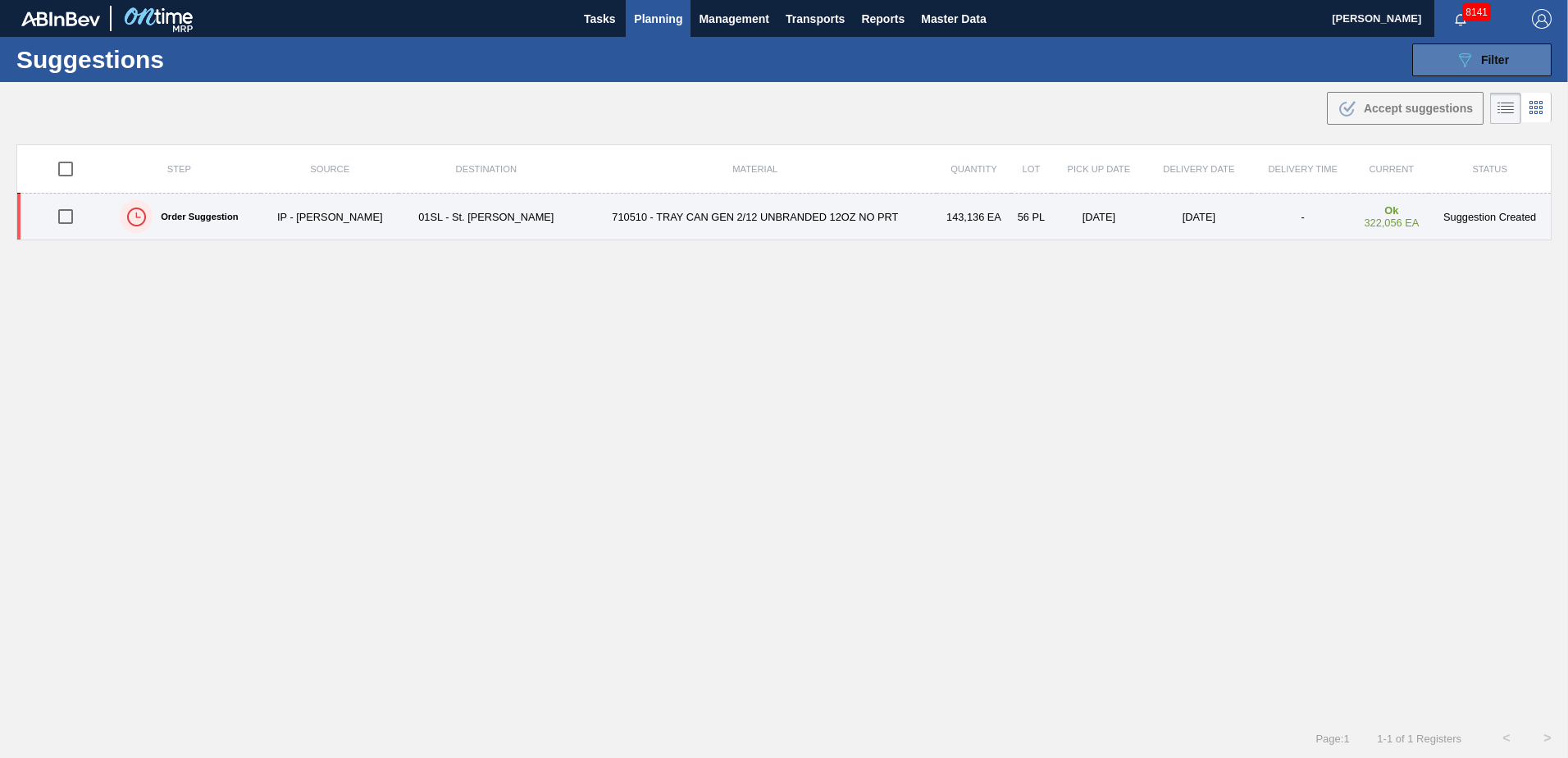
click at [70, 224] on input "checkbox" at bounding box center [65, 217] width 34 height 34
checkbox input "true"
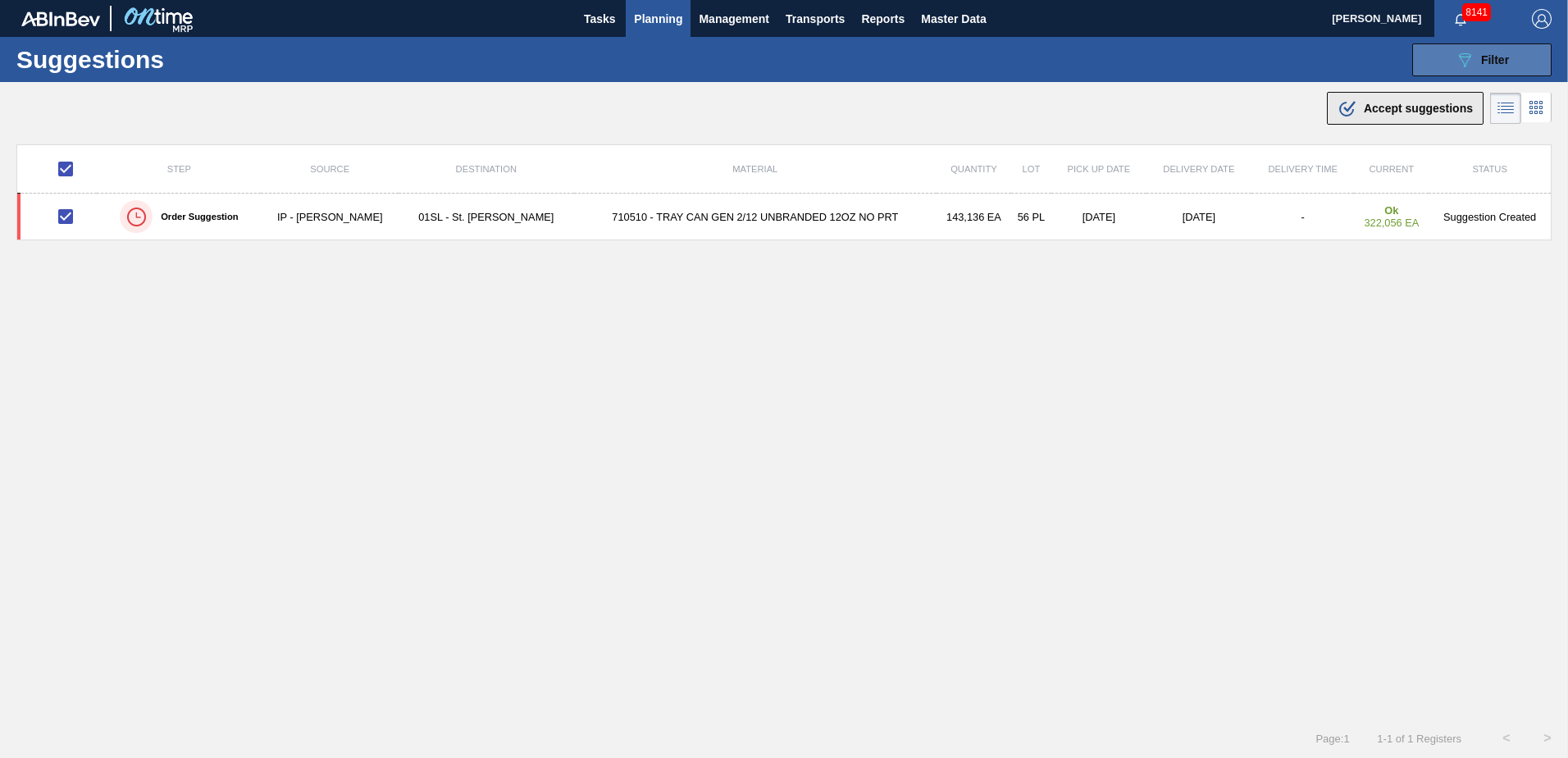
click at [1346, 117] on icon ".b{fill:var(--color-action-default)}" at bounding box center [1348, 108] width 20 height 20
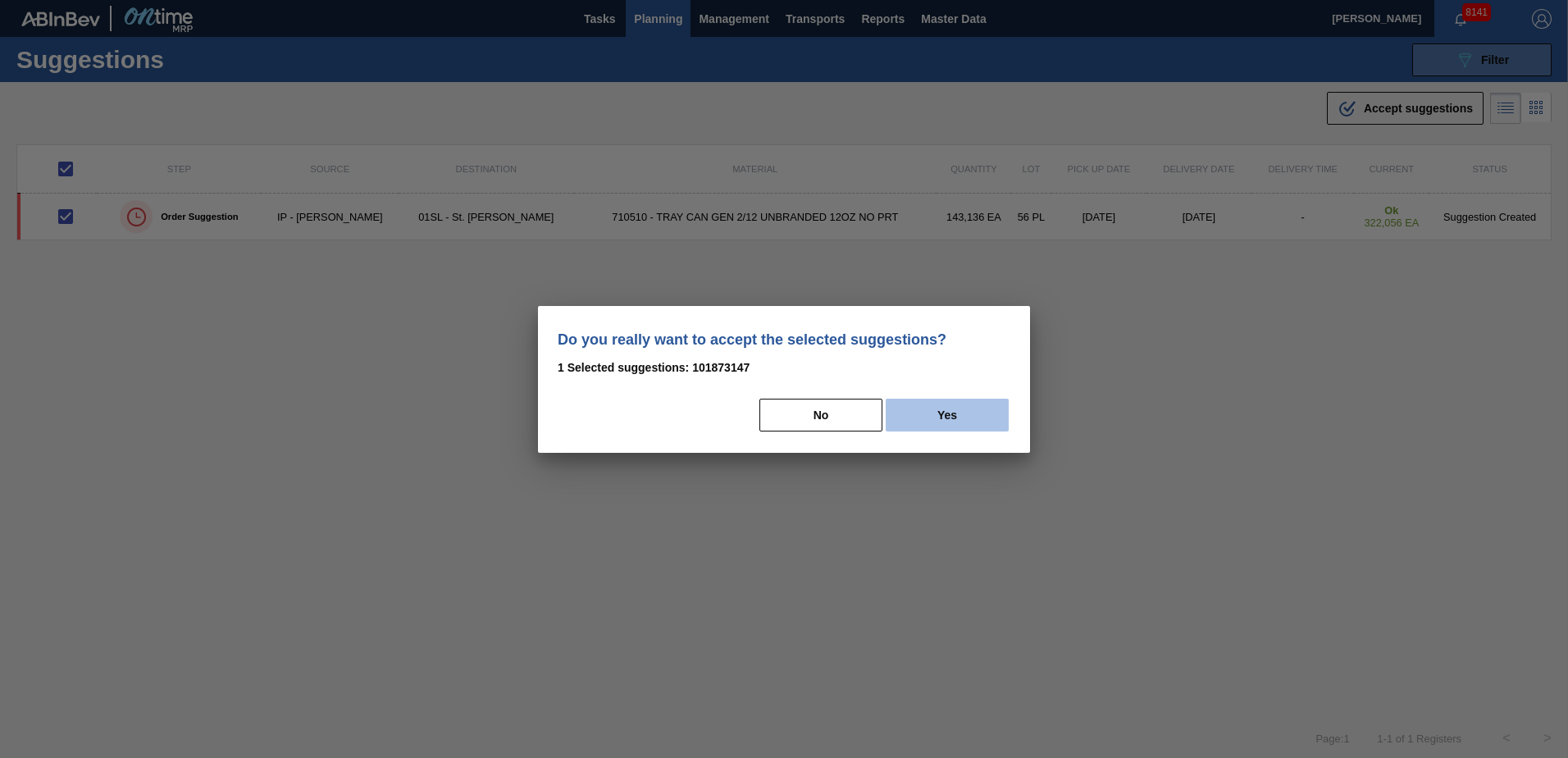
click at [955, 430] on button "Yes" at bounding box center [948, 415] width 123 height 33
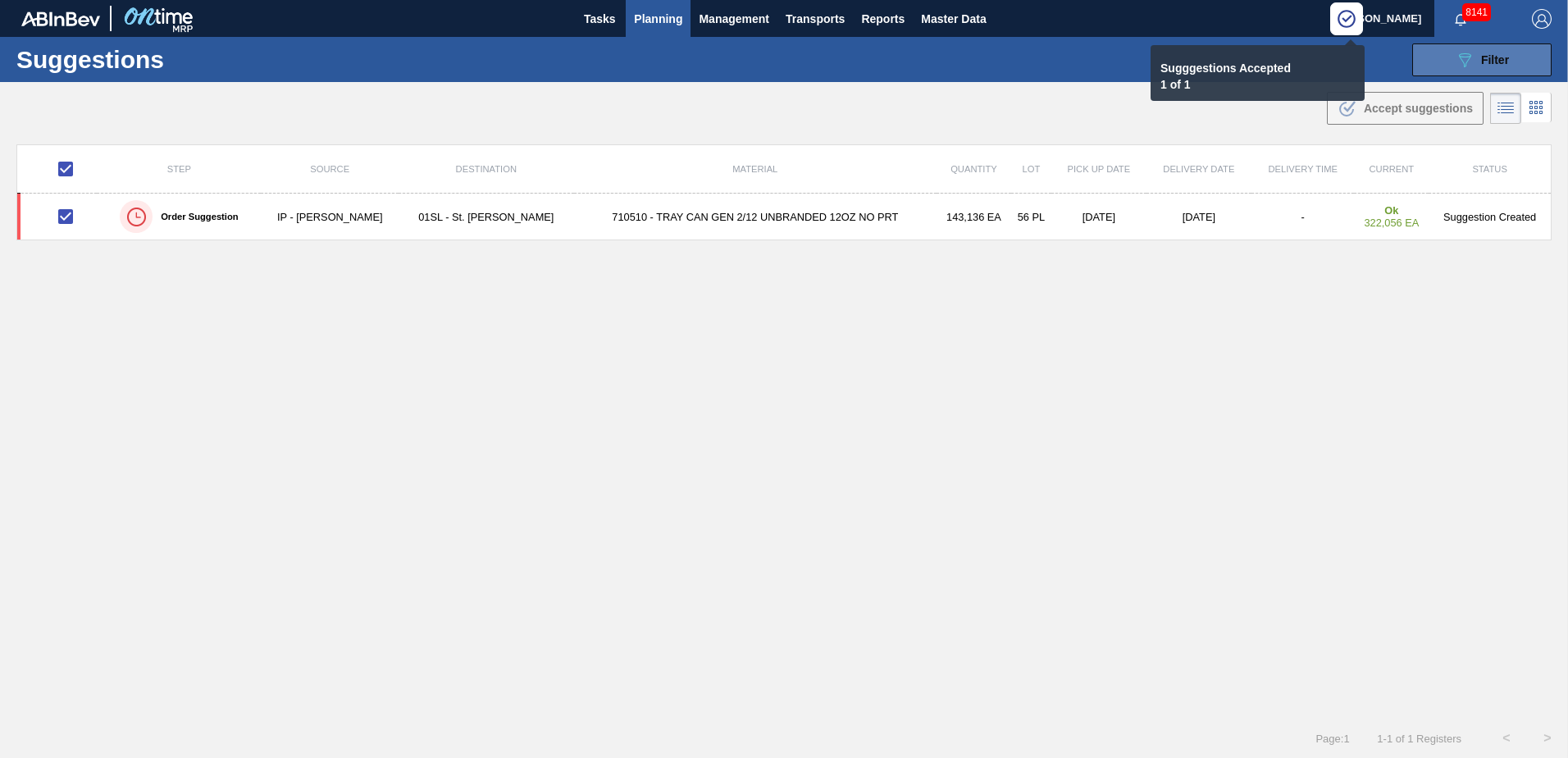
click at [670, 18] on span "Planning" at bounding box center [657, 19] width 48 height 20
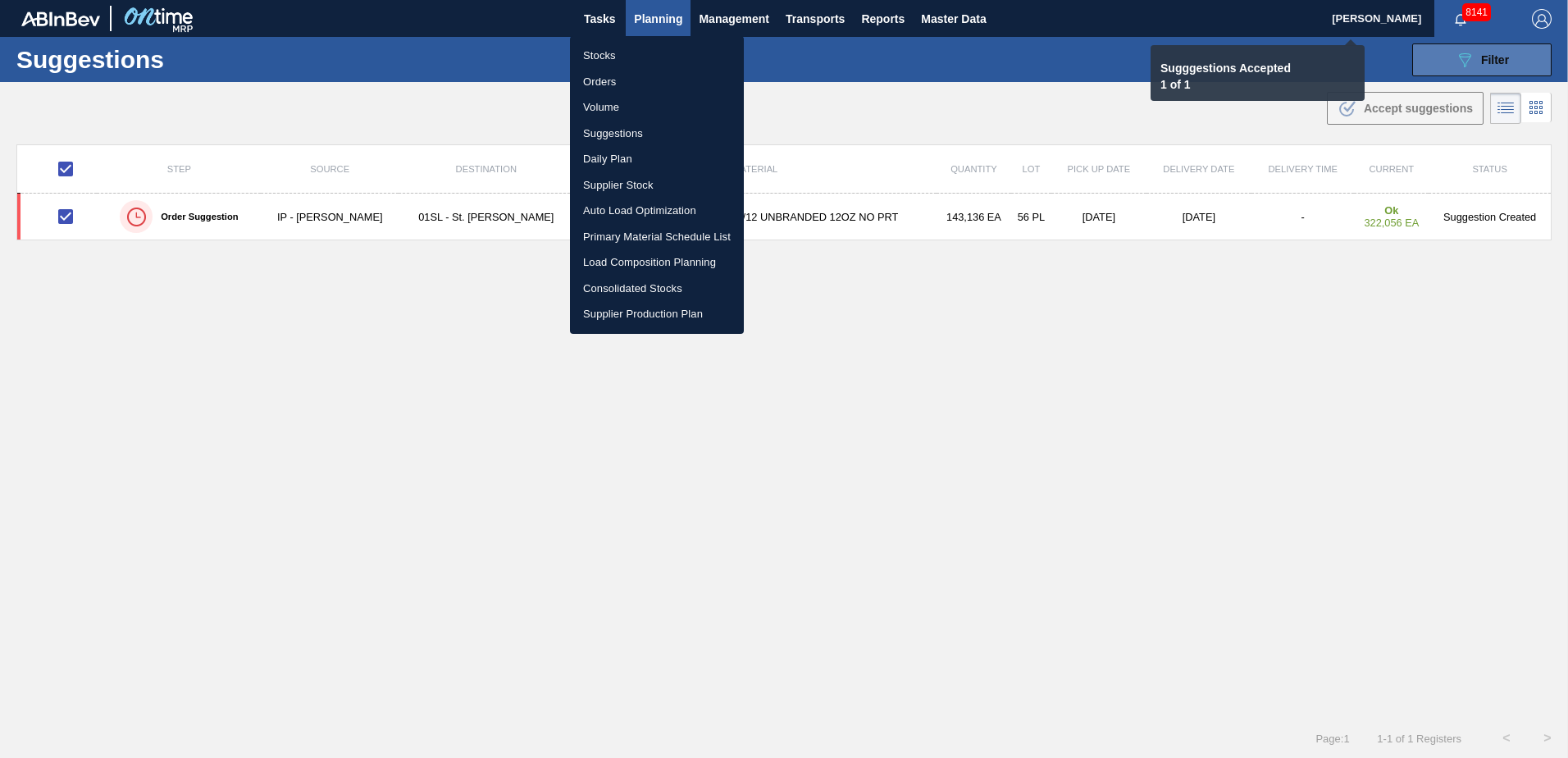
click at [615, 254] on li "Load Composition Planning" at bounding box center [657, 263] width 174 height 26
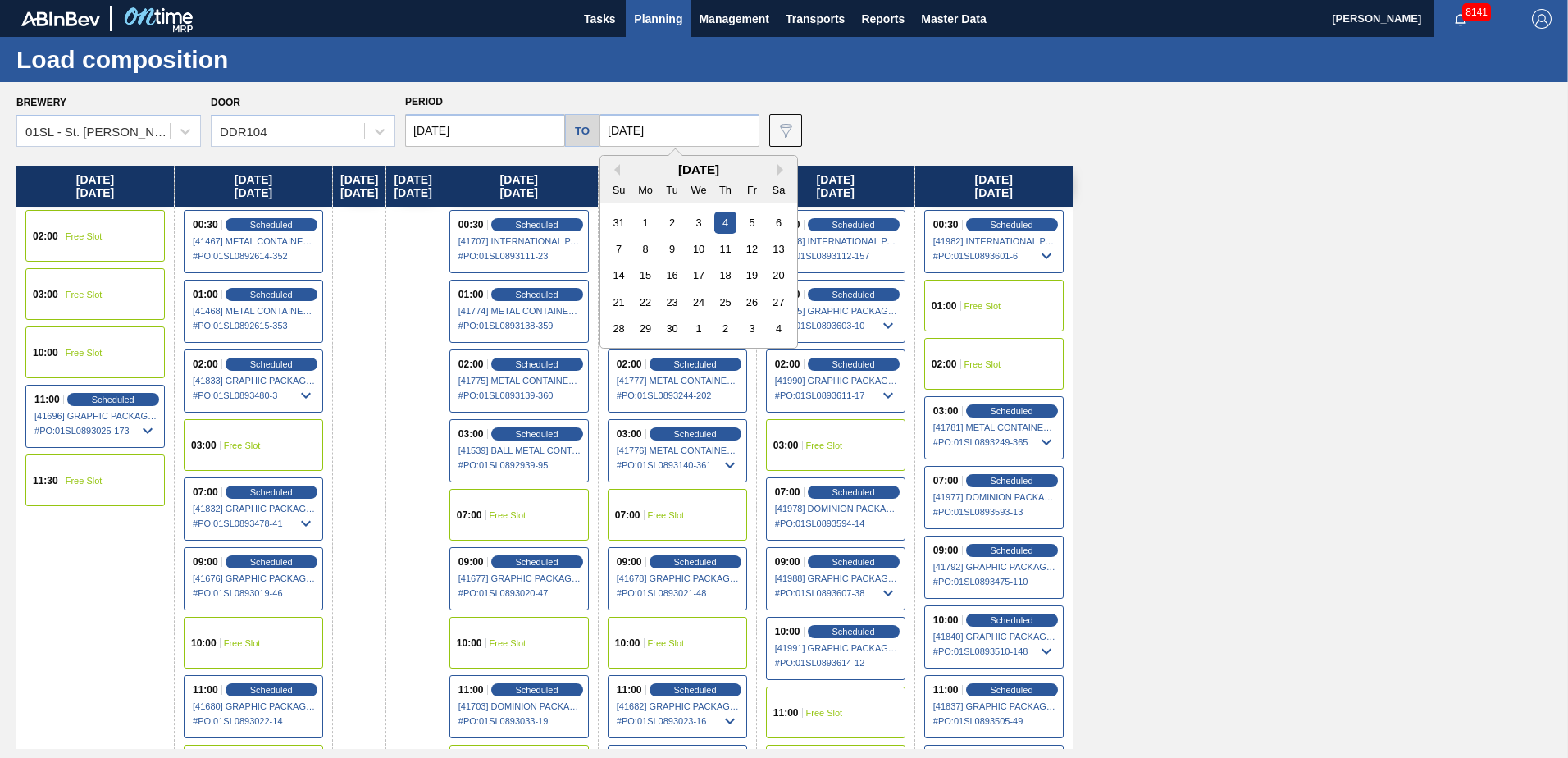
click at [666, 127] on input "[DATE]" at bounding box center [679, 131] width 160 height 33
click at [742, 244] on div "12" at bounding box center [751, 249] width 22 height 22
type input "[DATE]"
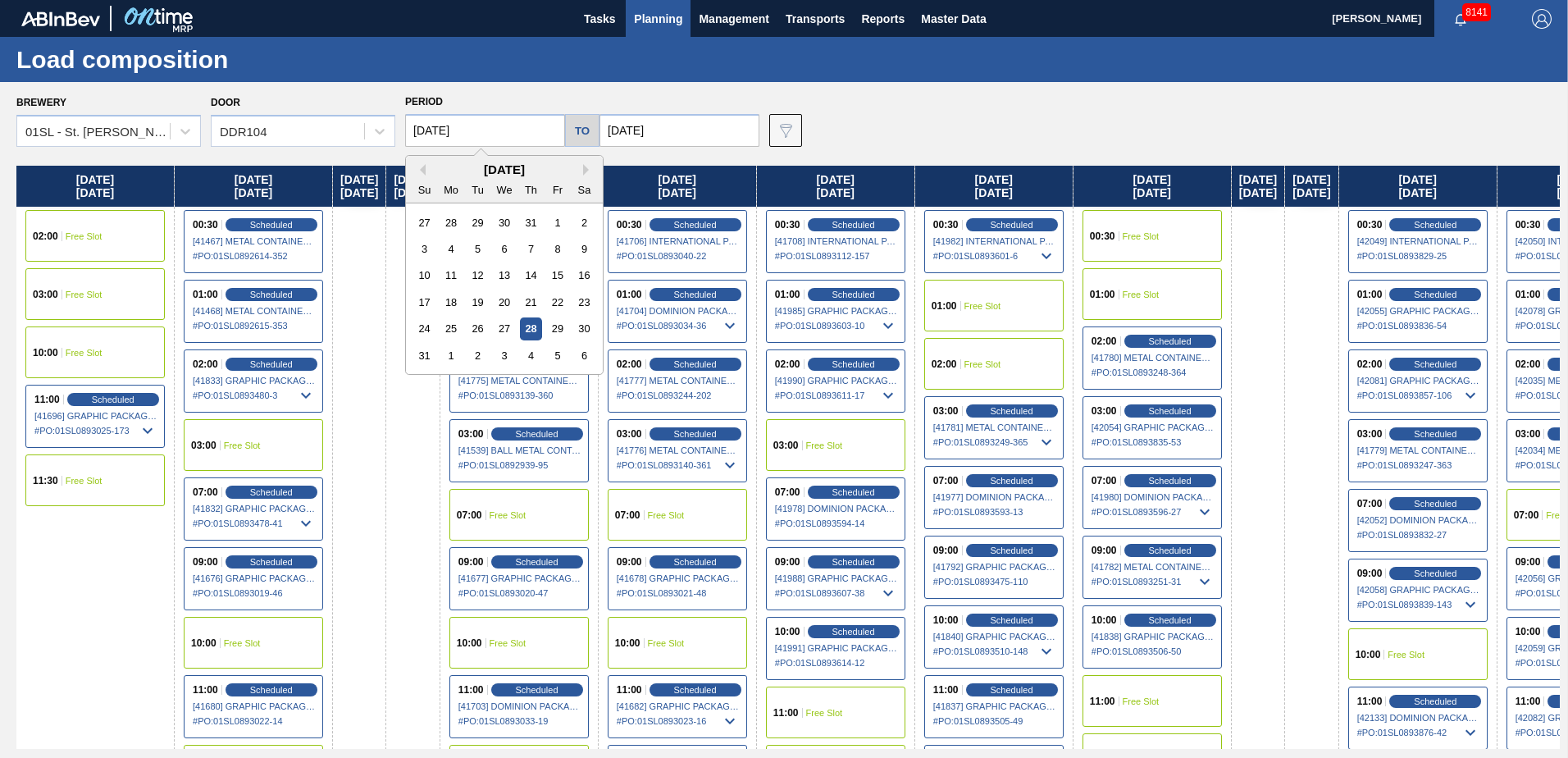
click at [505, 135] on input "[DATE]" at bounding box center [484, 131] width 160 height 33
click at [584, 172] on button "Next Month" at bounding box center [589, 169] width 11 height 11
click at [441, 247] on div "8" at bounding box center [451, 249] width 22 height 22
type input "[DATE]"
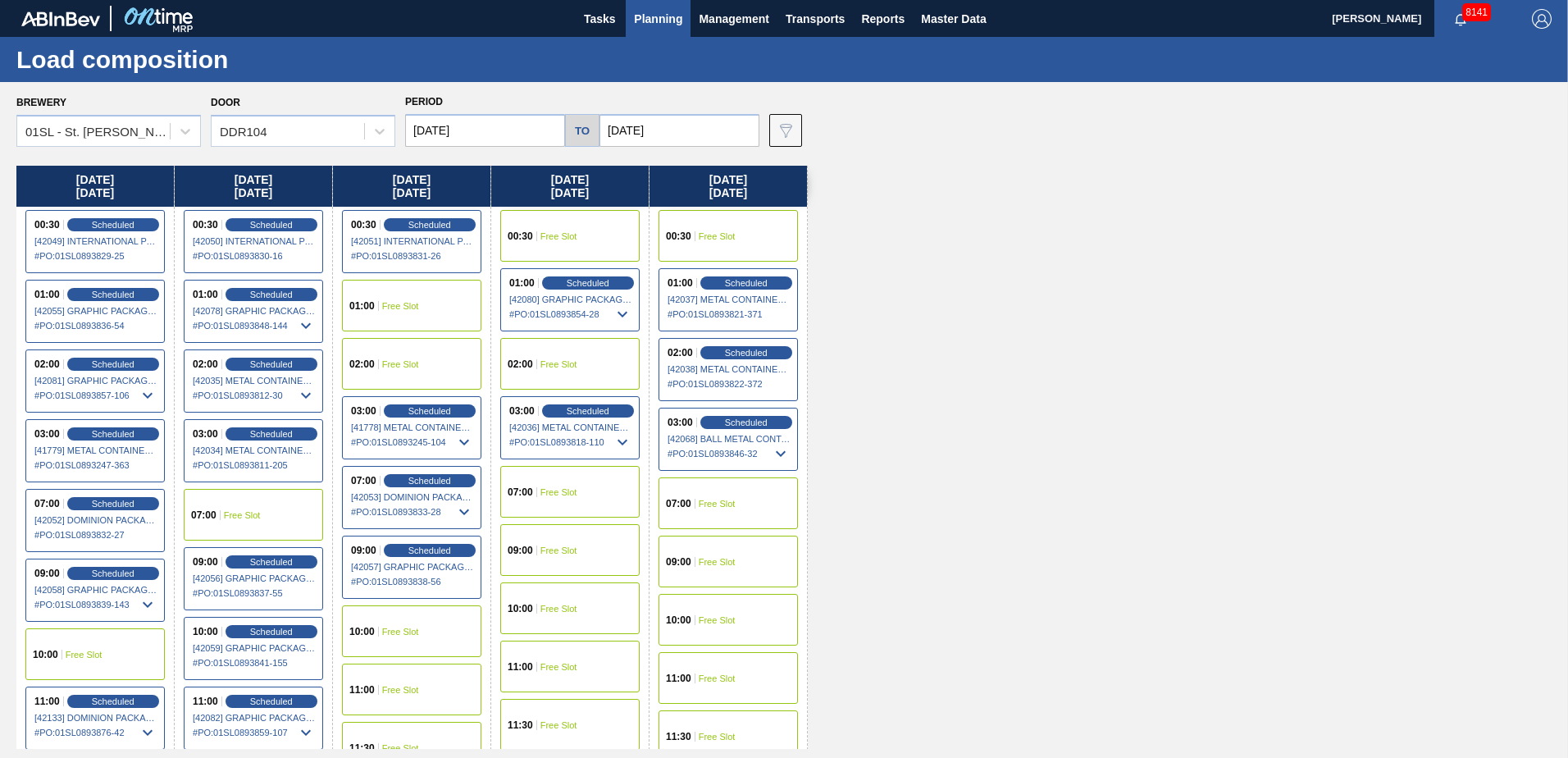
click at [551, 244] on div "00:30 Free Slot" at bounding box center [569, 236] width 139 height 52
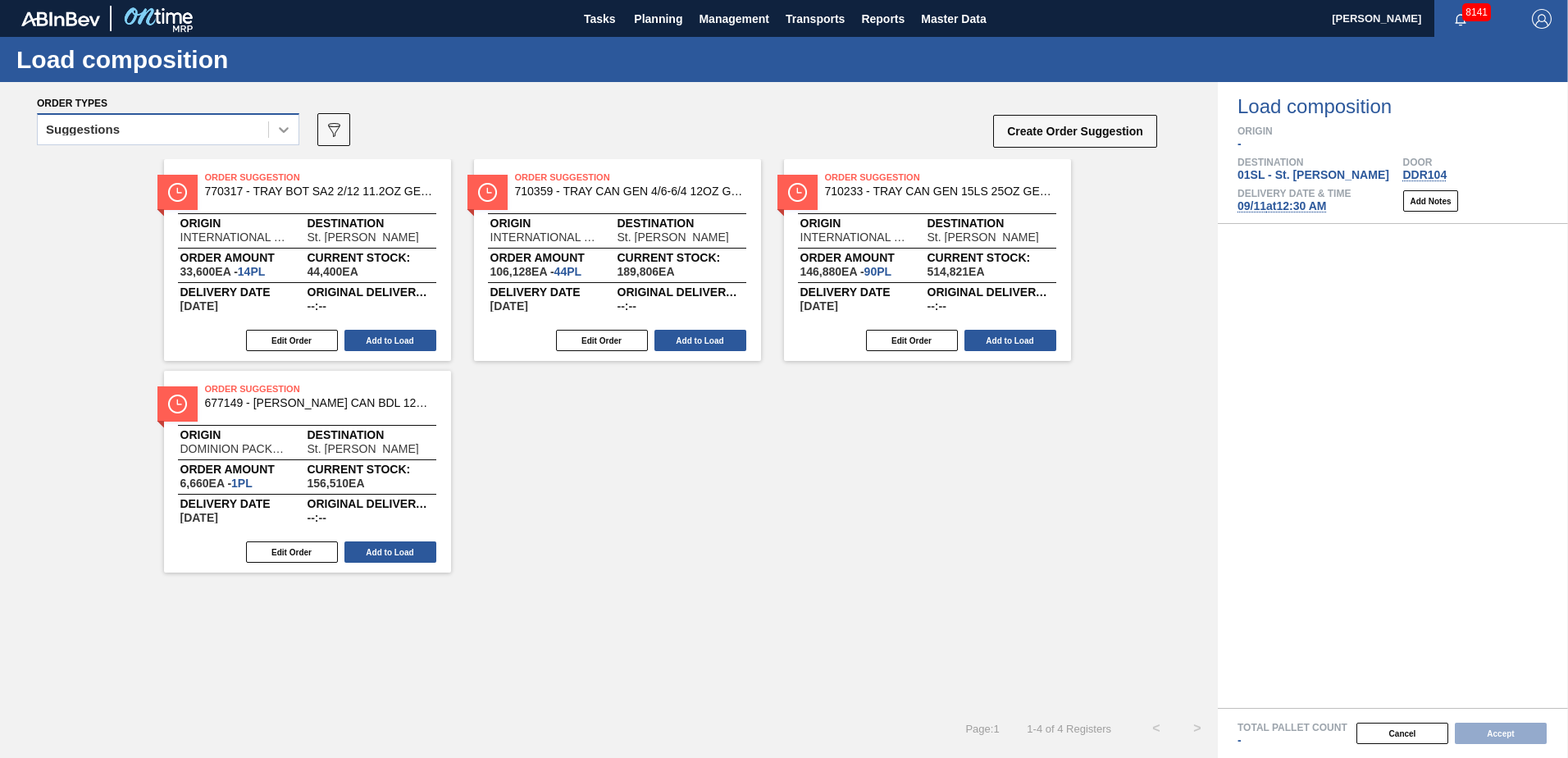
click at [295, 137] on div at bounding box center [283, 129] width 29 height 29
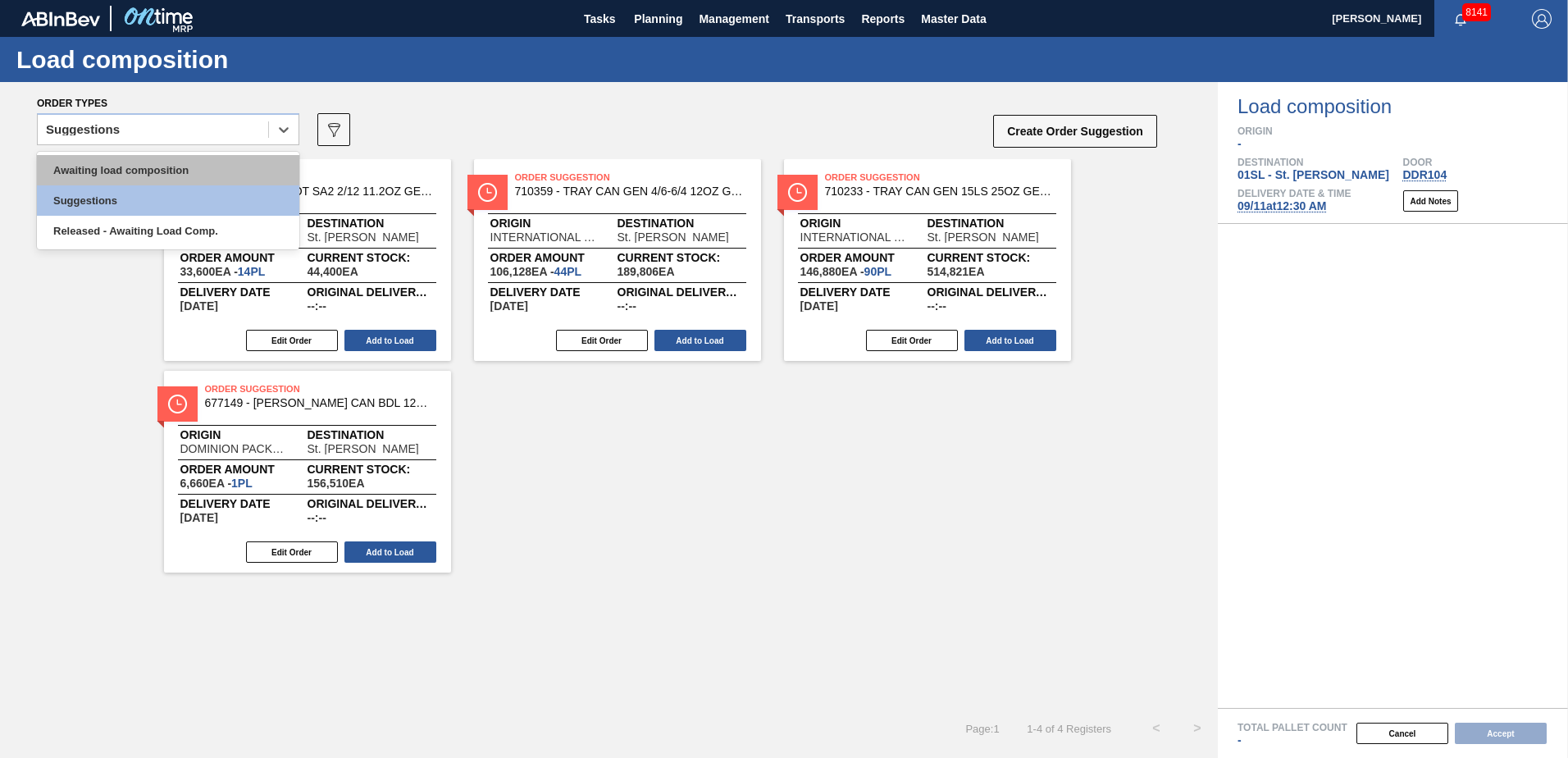
click at [213, 159] on div "Awaiting load composition" at bounding box center [168, 170] width 263 height 30
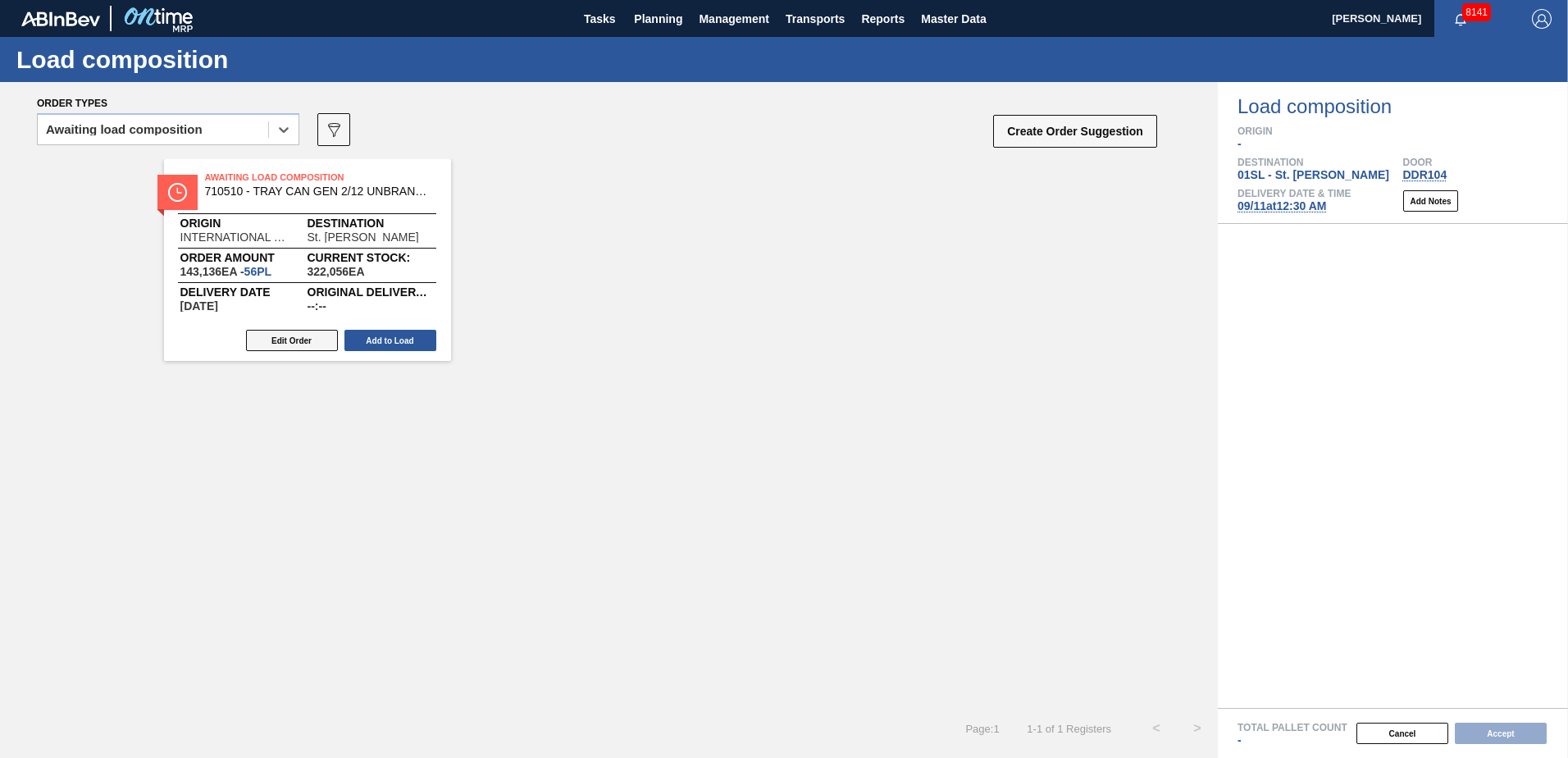
click at [292, 336] on button "Edit Order" at bounding box center [291, 341] width 92 height 22
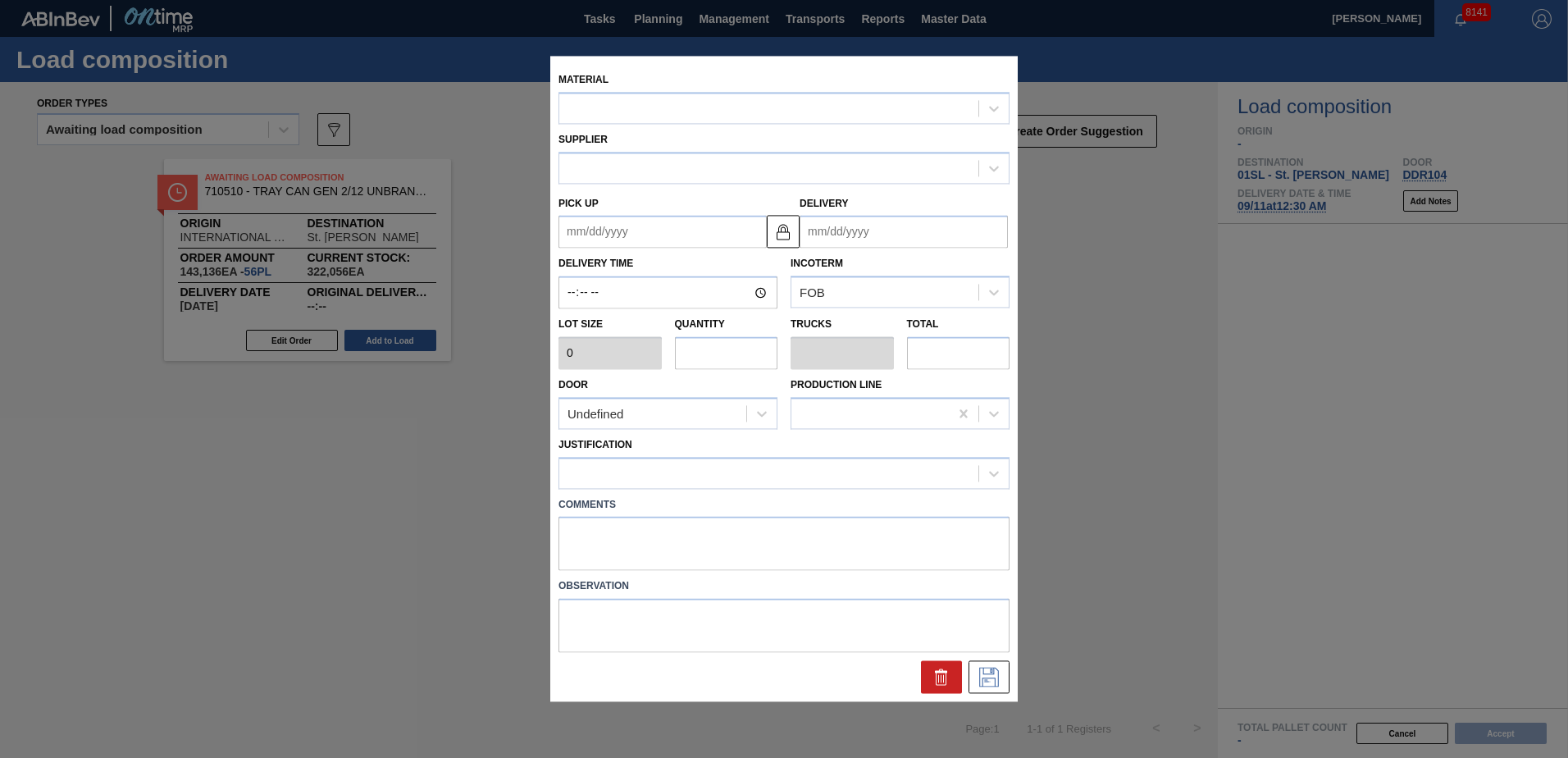
type input "2,556"
type input "56"
type input "1"
type input "143,136"
type up "[DATE]"
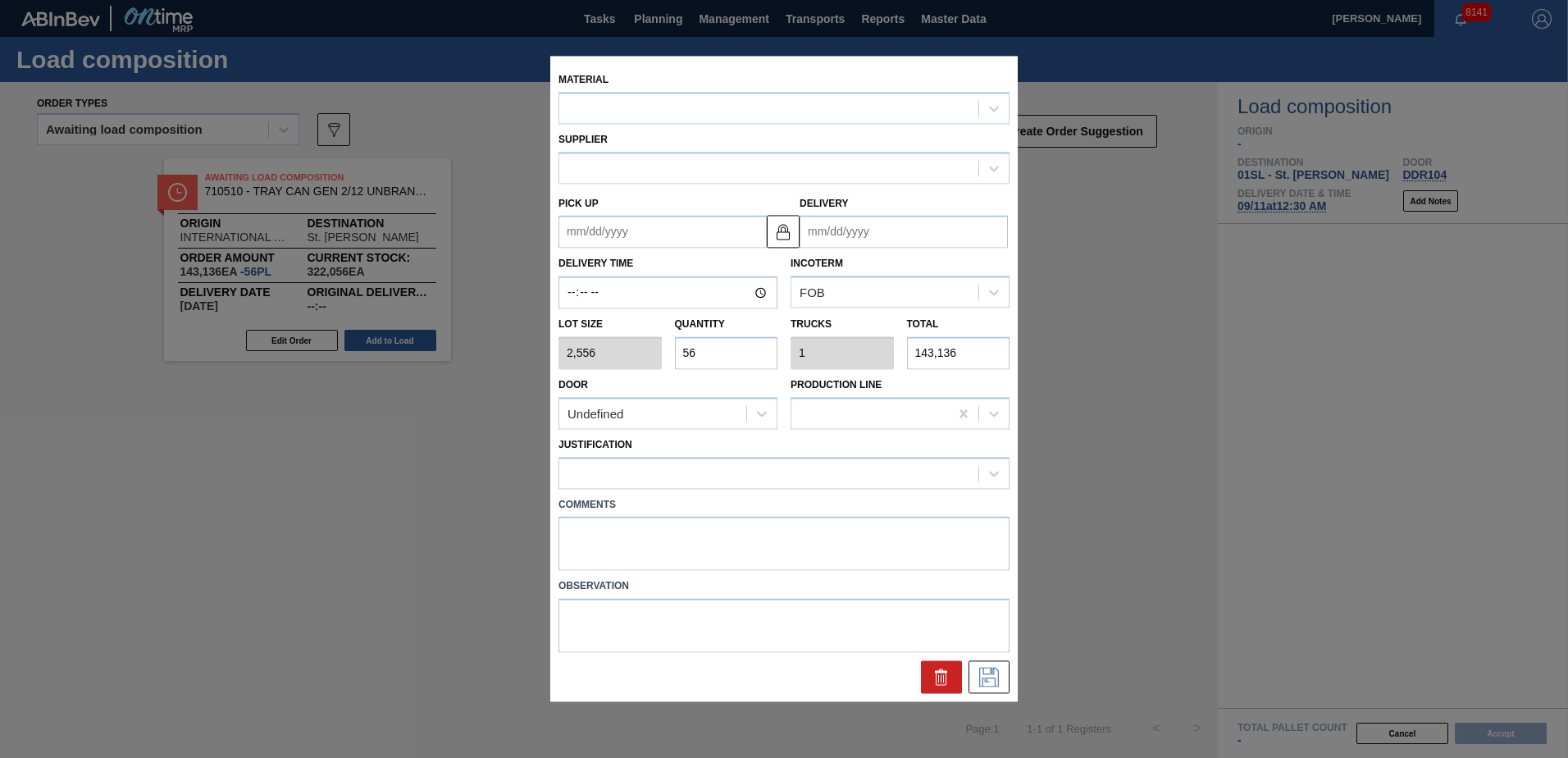
type input "[DATE]"
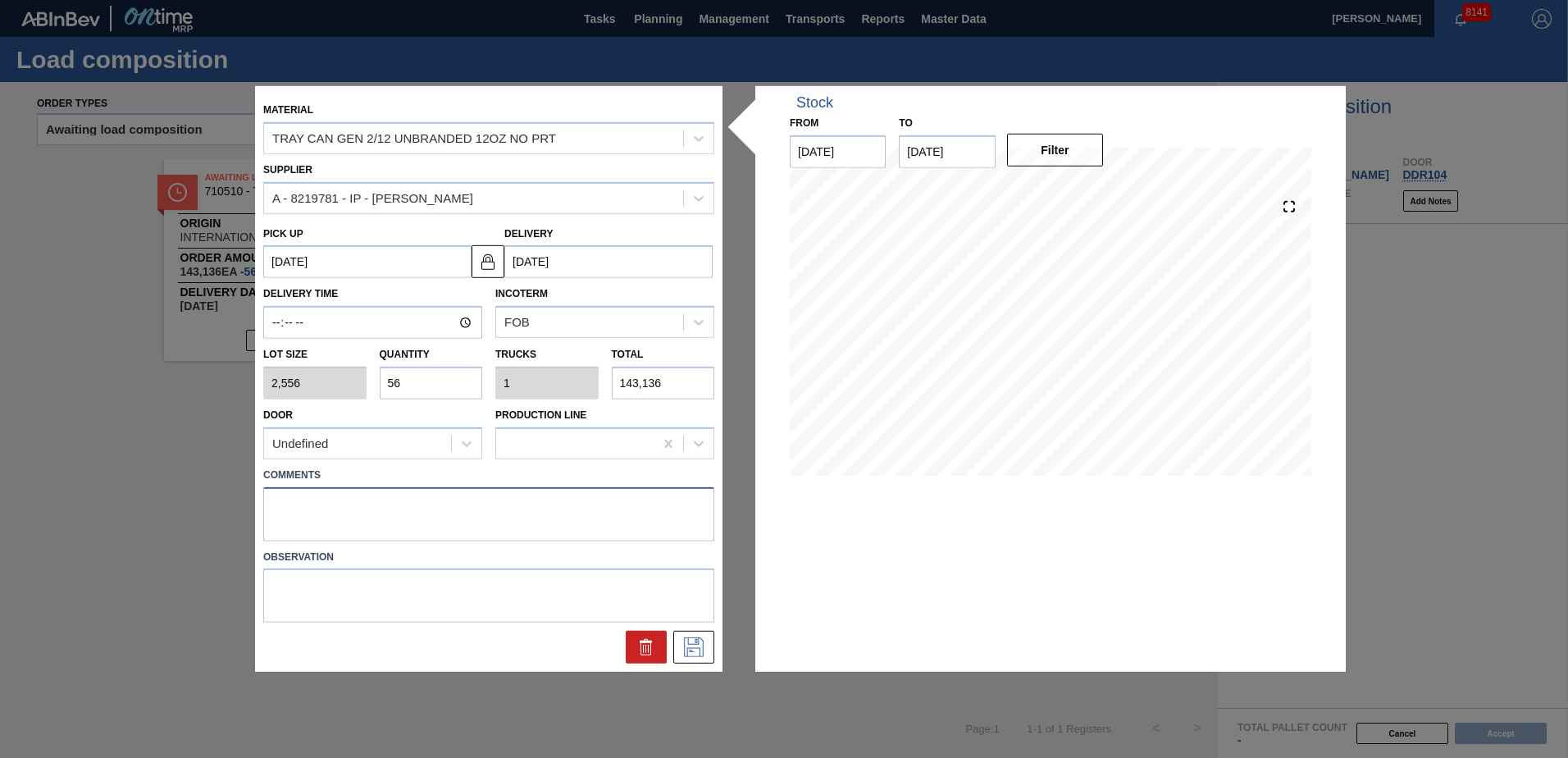
click at [361, 509] on textarea at bounding box center [488, 513] width 451 height 54
type textarea "Live unload/Deliver at 2300"
click at [704, 652] on icon at bounding box center [694, 647] width 26 height 20
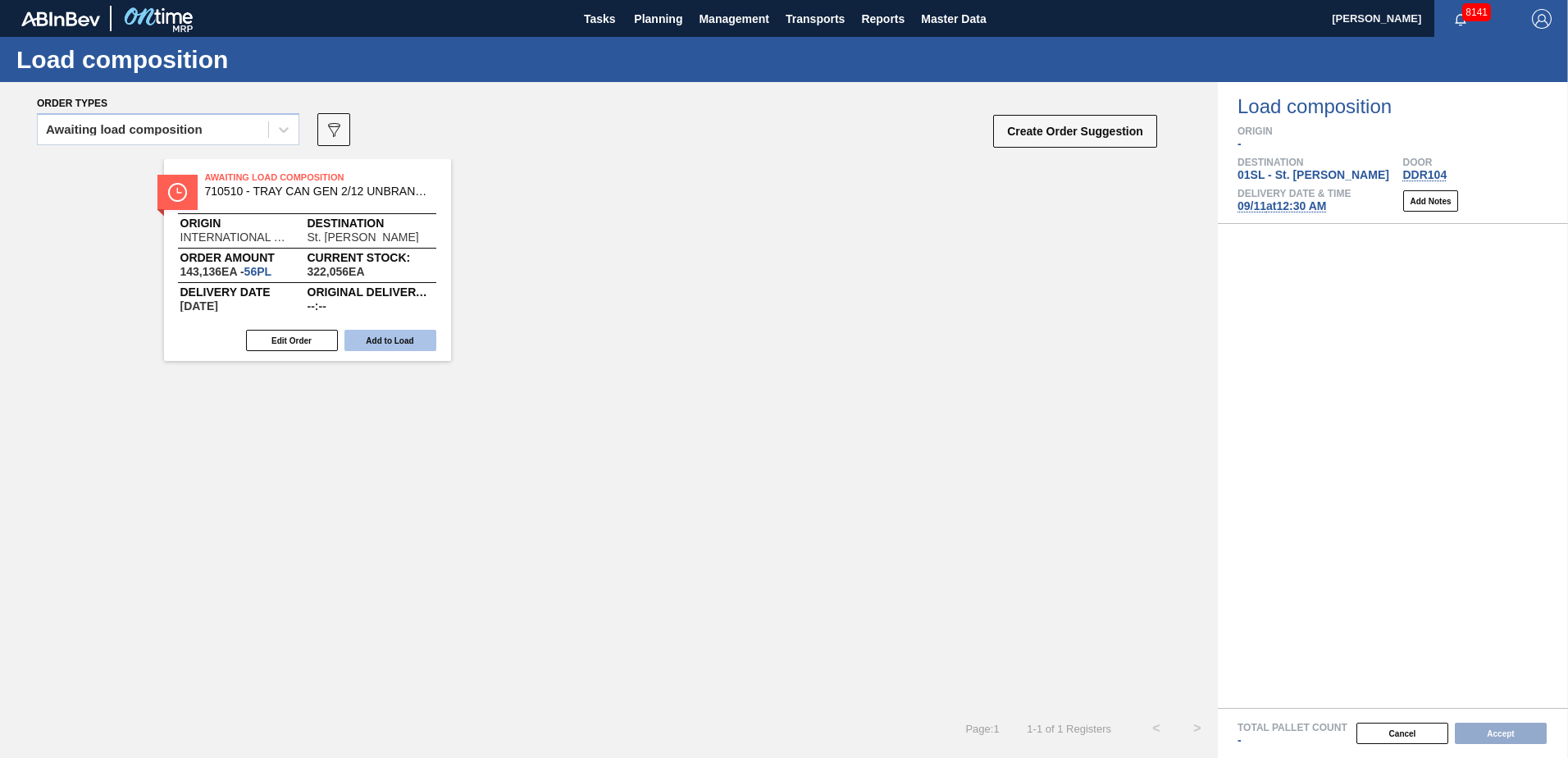
click at [407, 348] on button "Add to Load" at bounding box center [390, 341] width 92 height 22
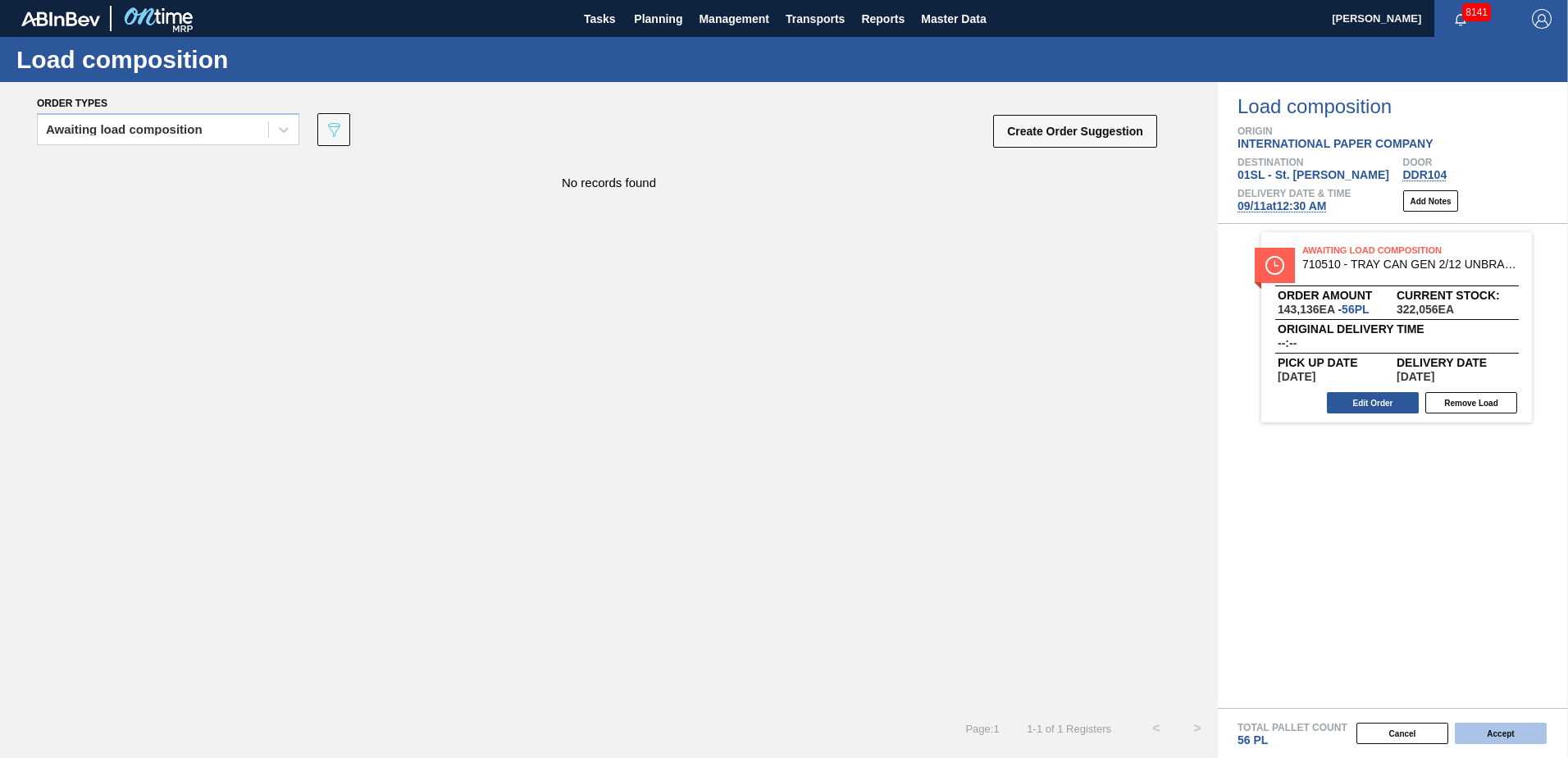
click at [1499, 737] on button "Accept" at bounding box center [1501, 733] width 92 height 22
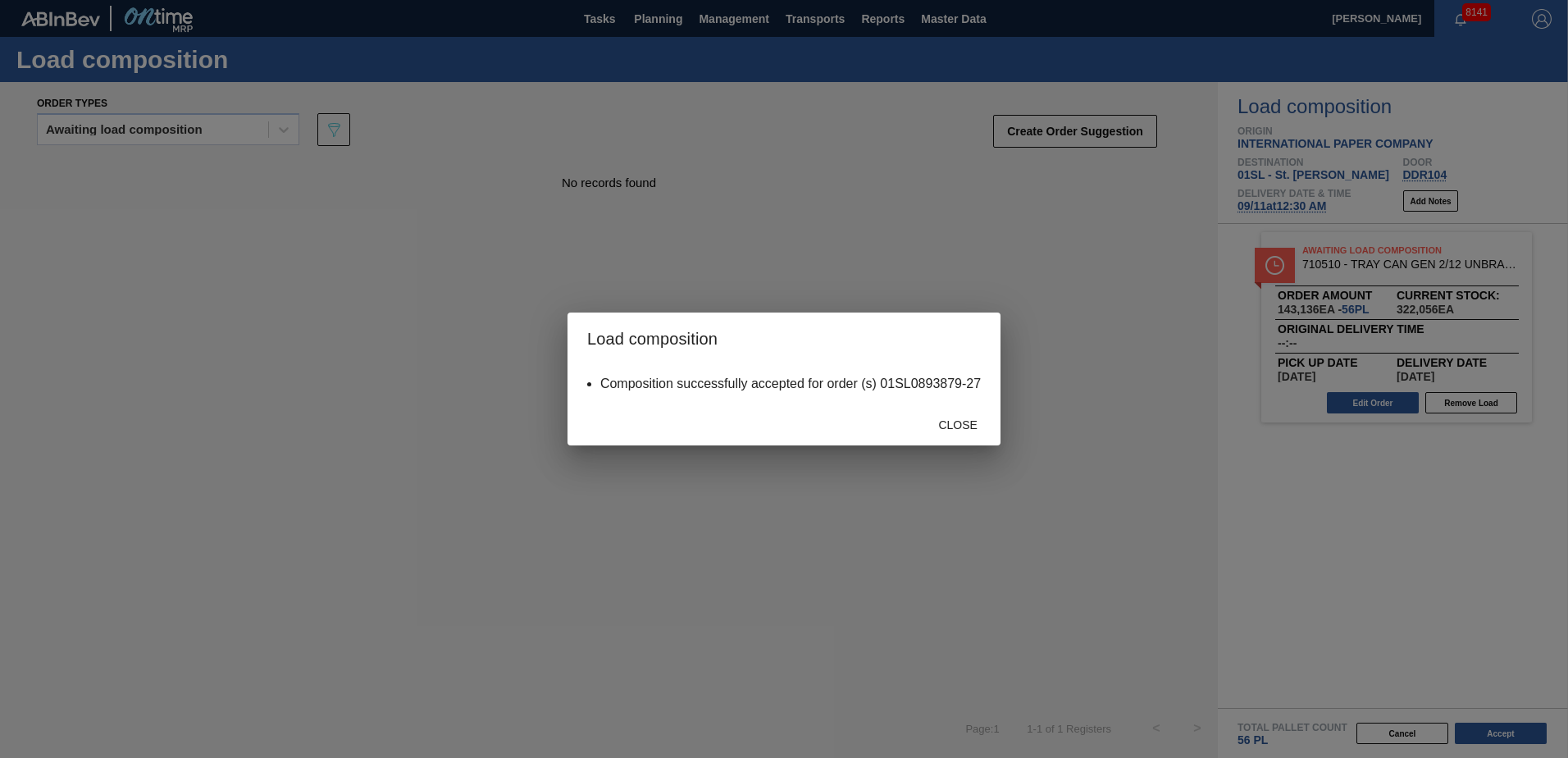
click at [955, 417] on div "Close" at bounding box center [958, 425] width 72 height 30
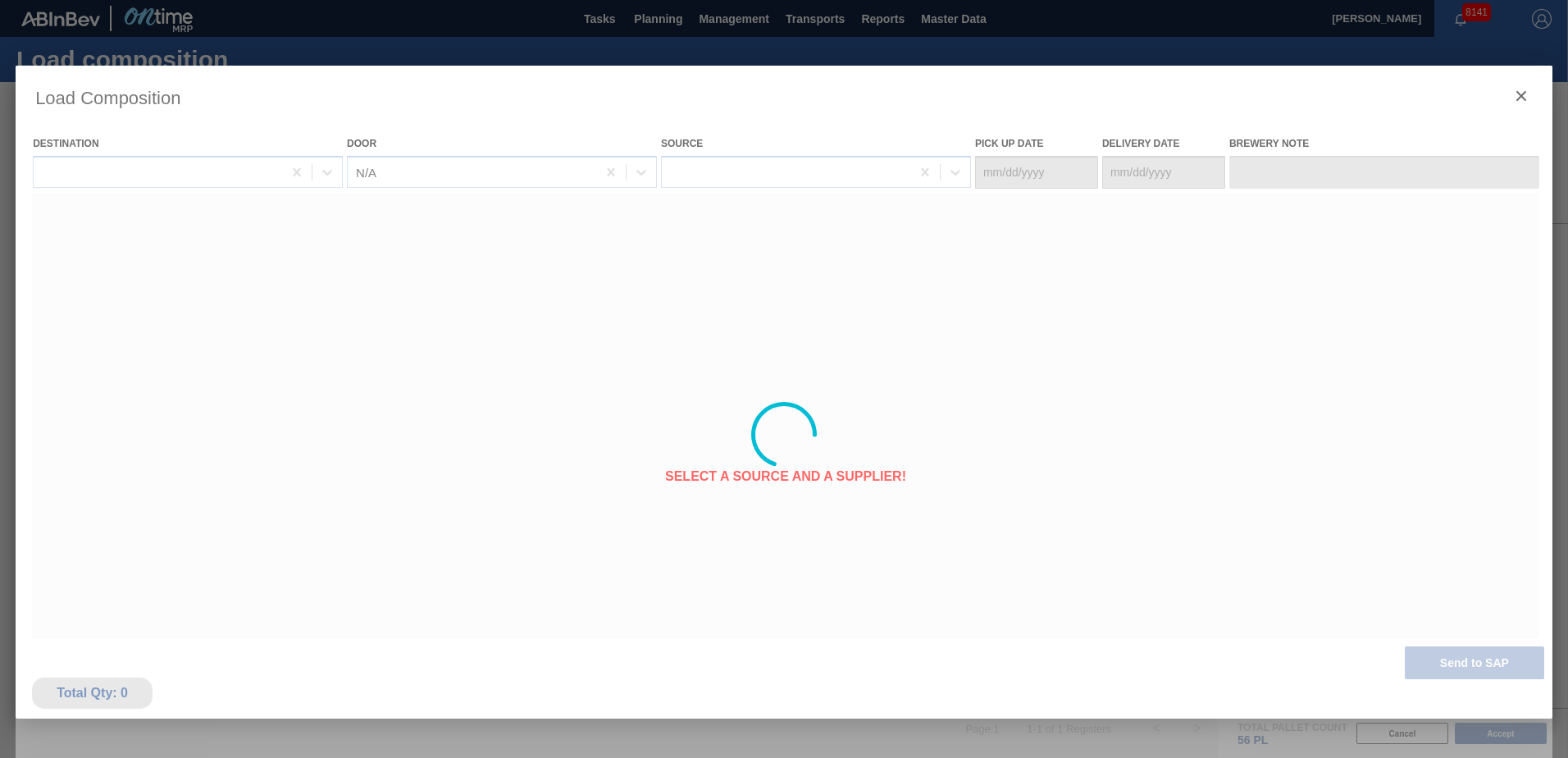
type Date "[DATE]"
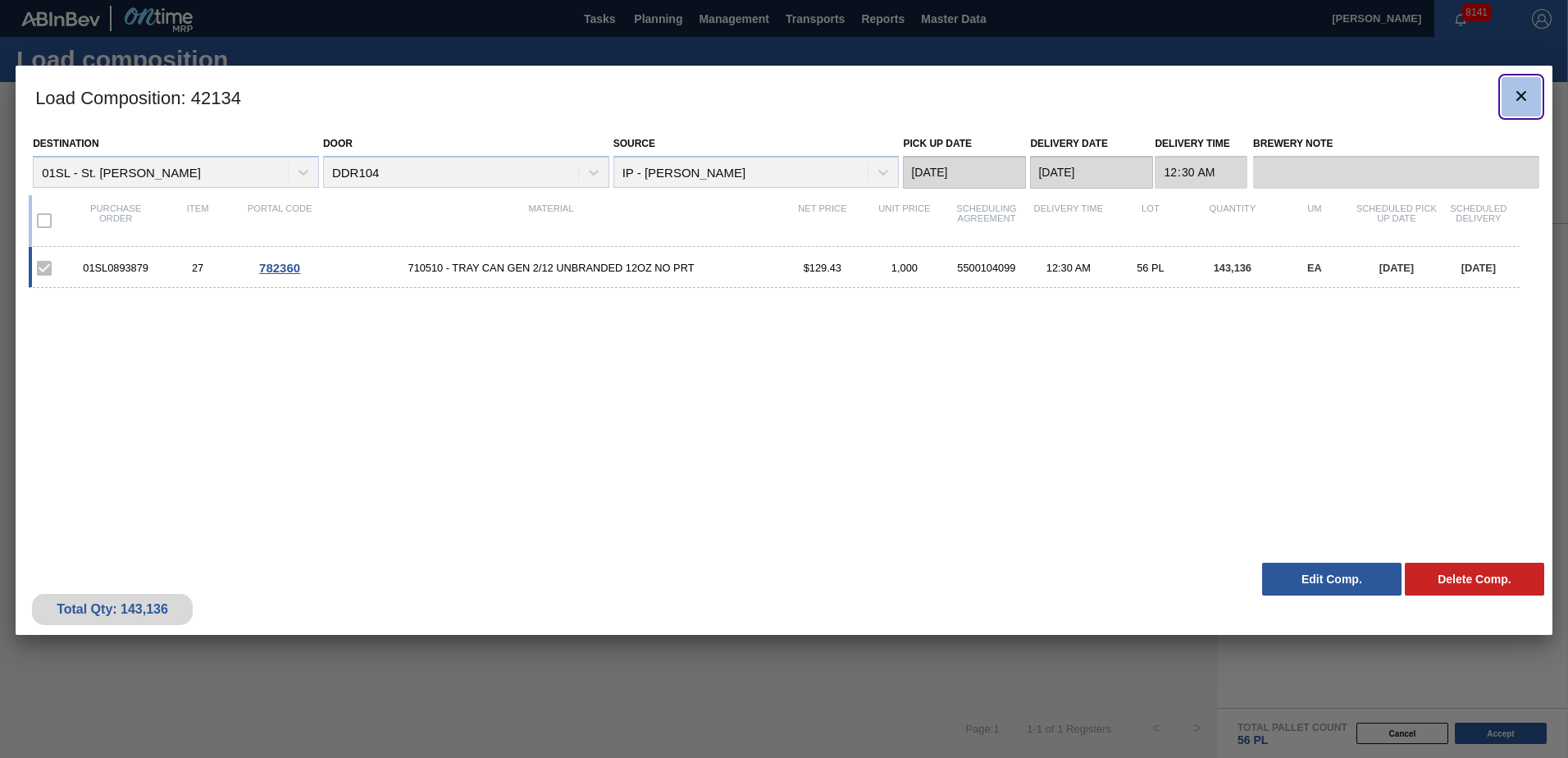
click at [1512, 96] on icon "botão de ícone" at bounding box center [1521, 96] width 20 height 20
